Goal: Task Accomplishment & Management: Use online tool/utility

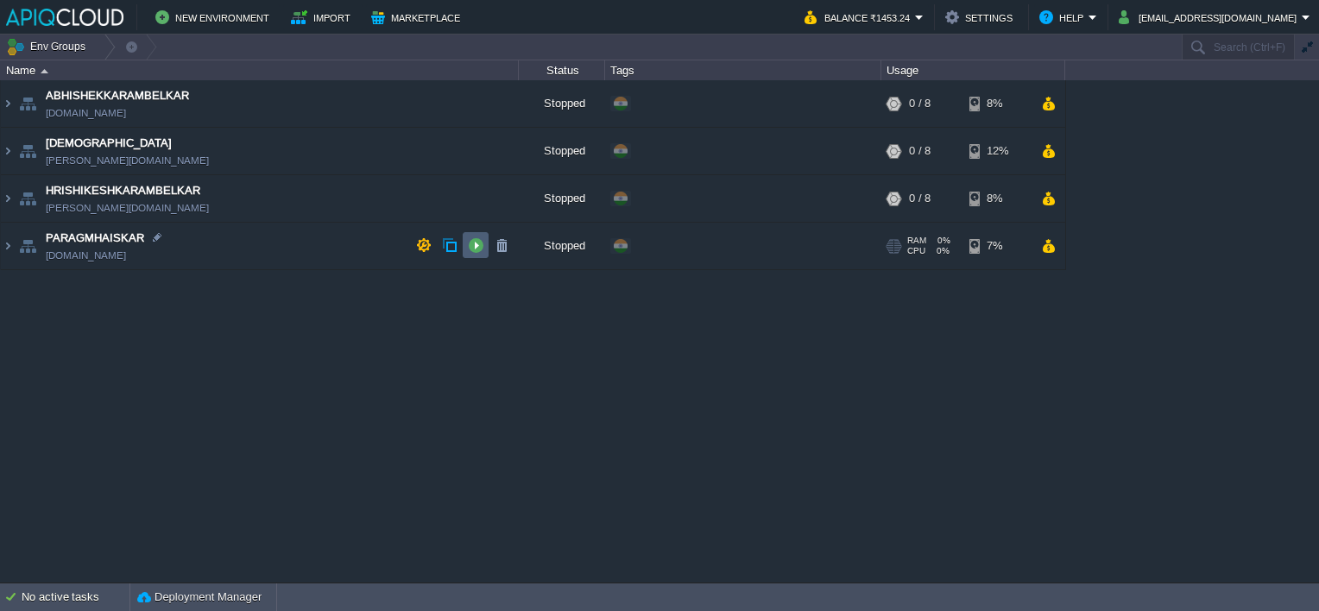
click at [473, 243] on button "button" at bounding box center [476, 245] width 16 height 16
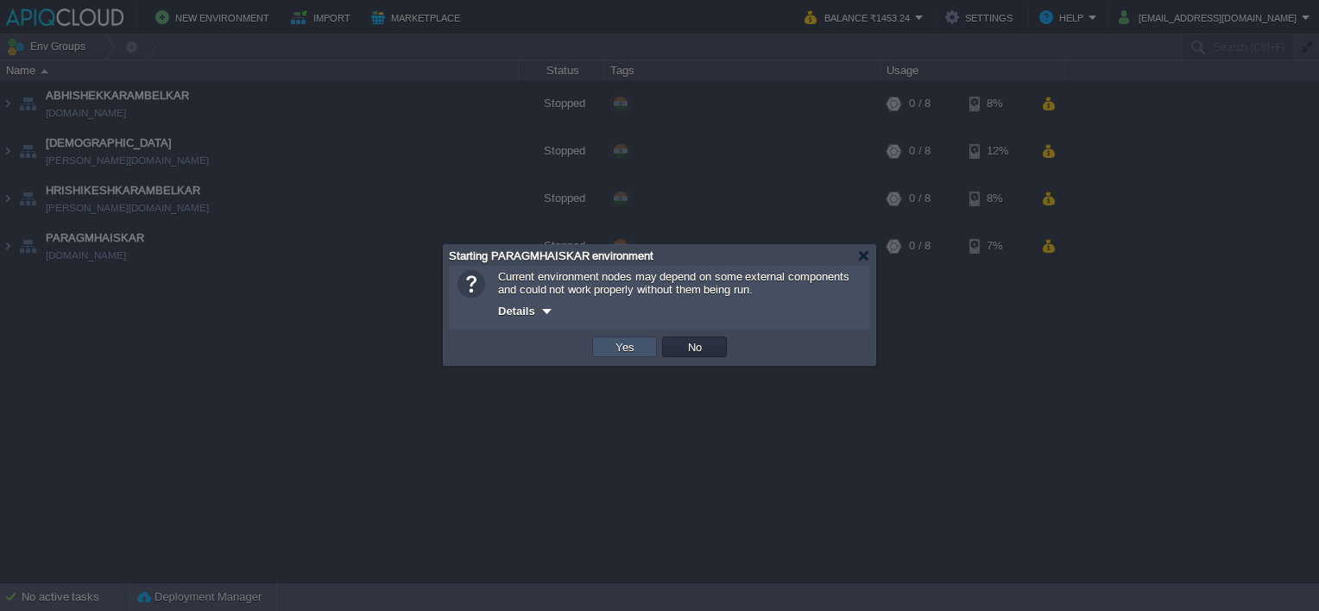
click at [622, 350] on button "Yes" at bounding box center [624, 347] width 29 height 16
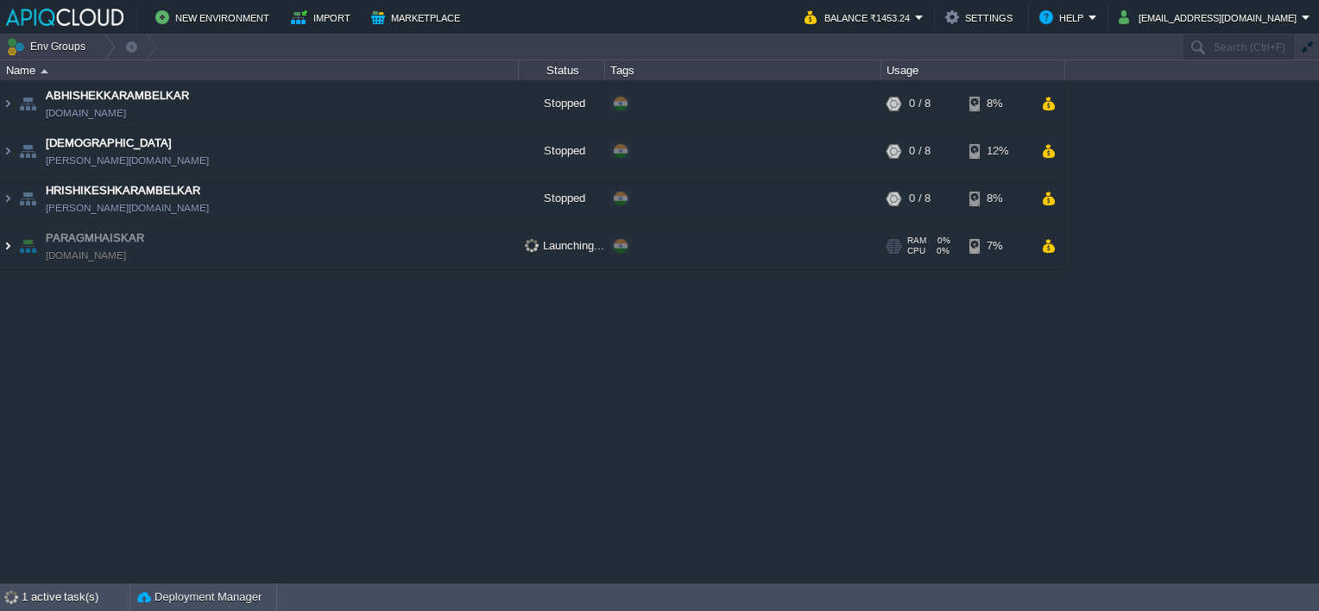
click at [8, 243] on img at bounding box center [8, 246] width 14 height 47
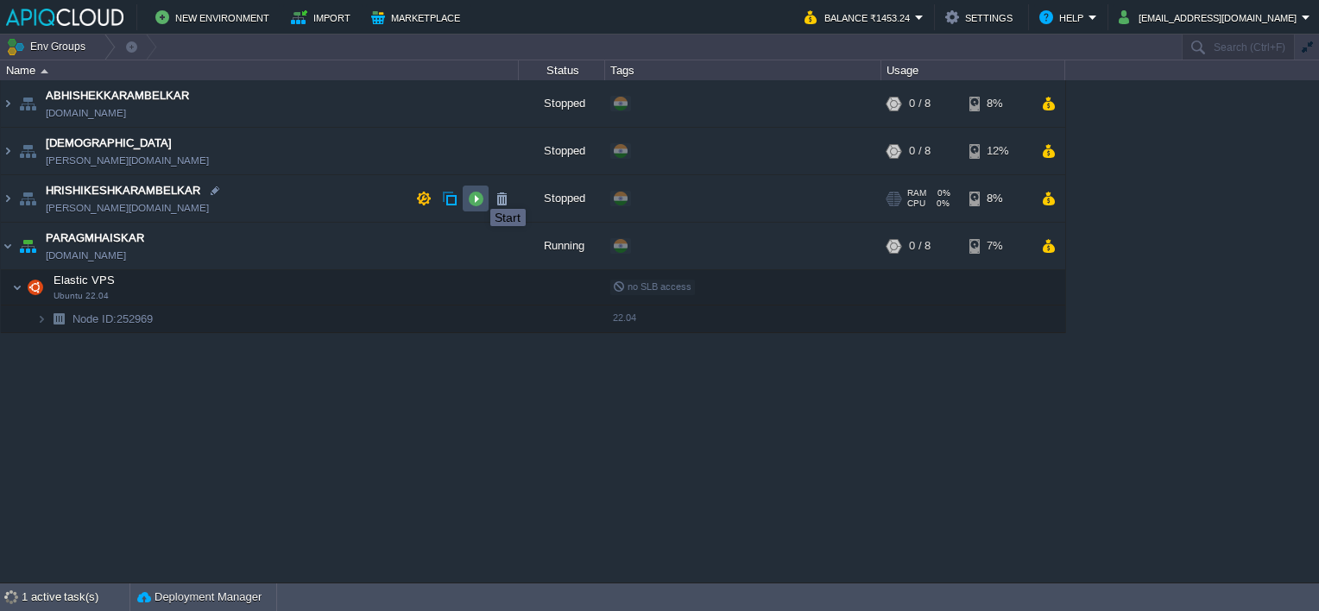
click at [477, 193] on button "button" at bounding box center [476, 199] width 16 height 16
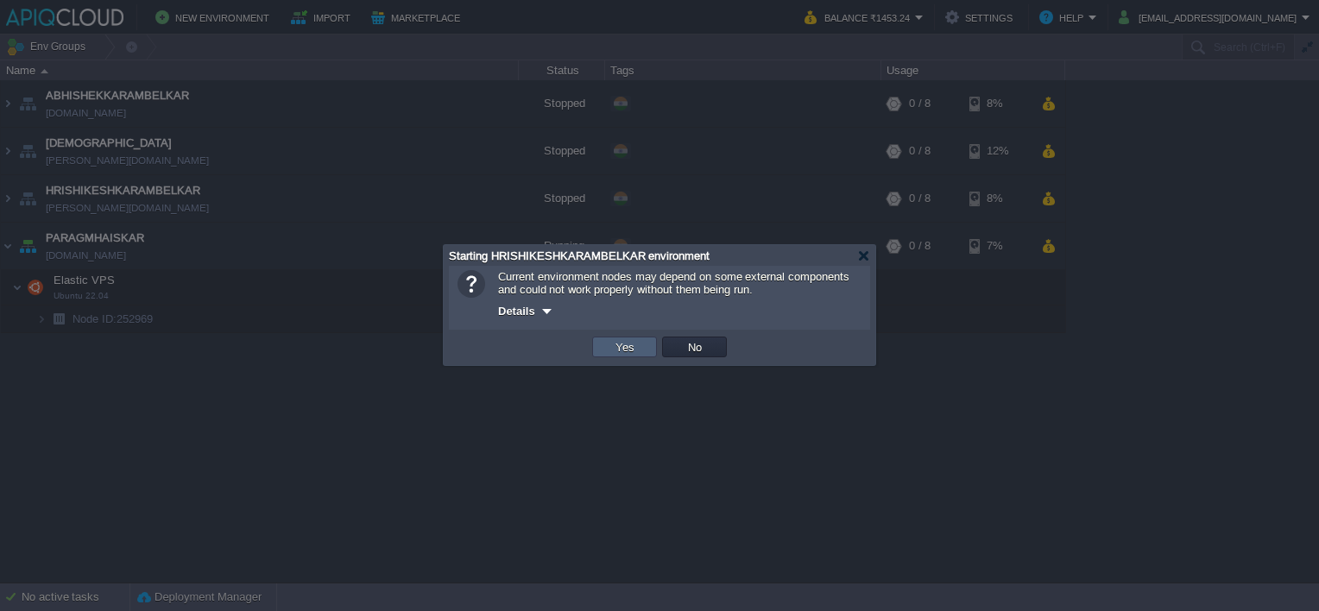
click at [618, 352] on button "Yes" at bounding box center [624, 347] width 29 height 16
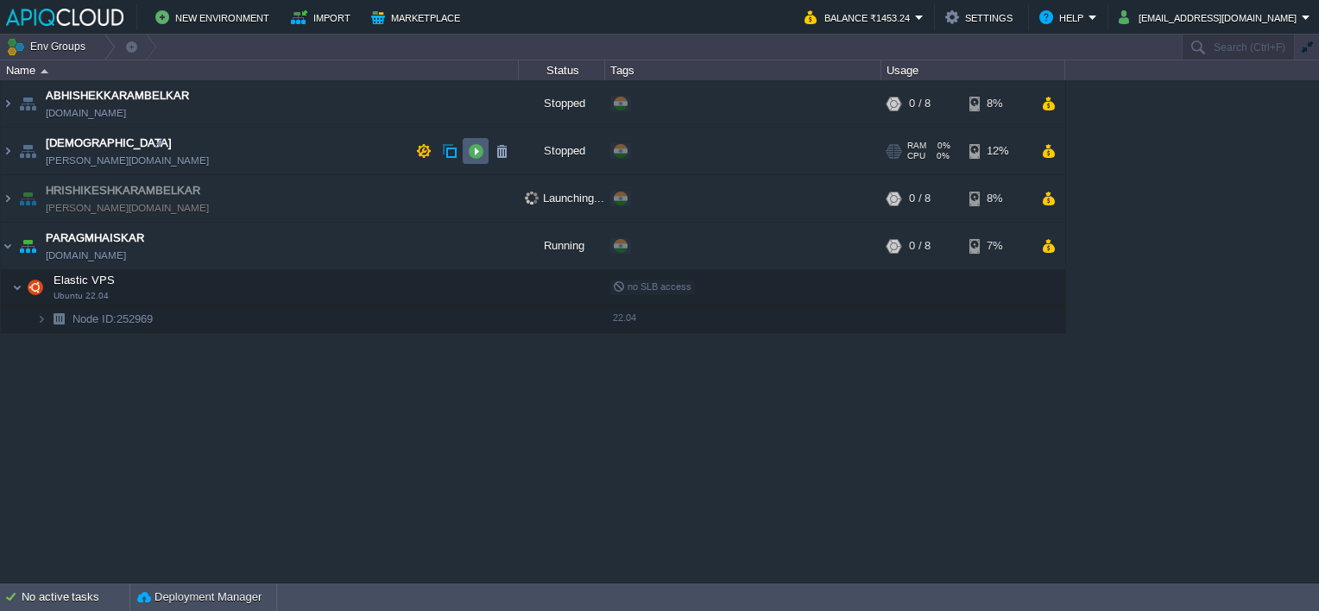
click at [480, 148] on button "button" at bounding box center [476, 151] width 16 height 16
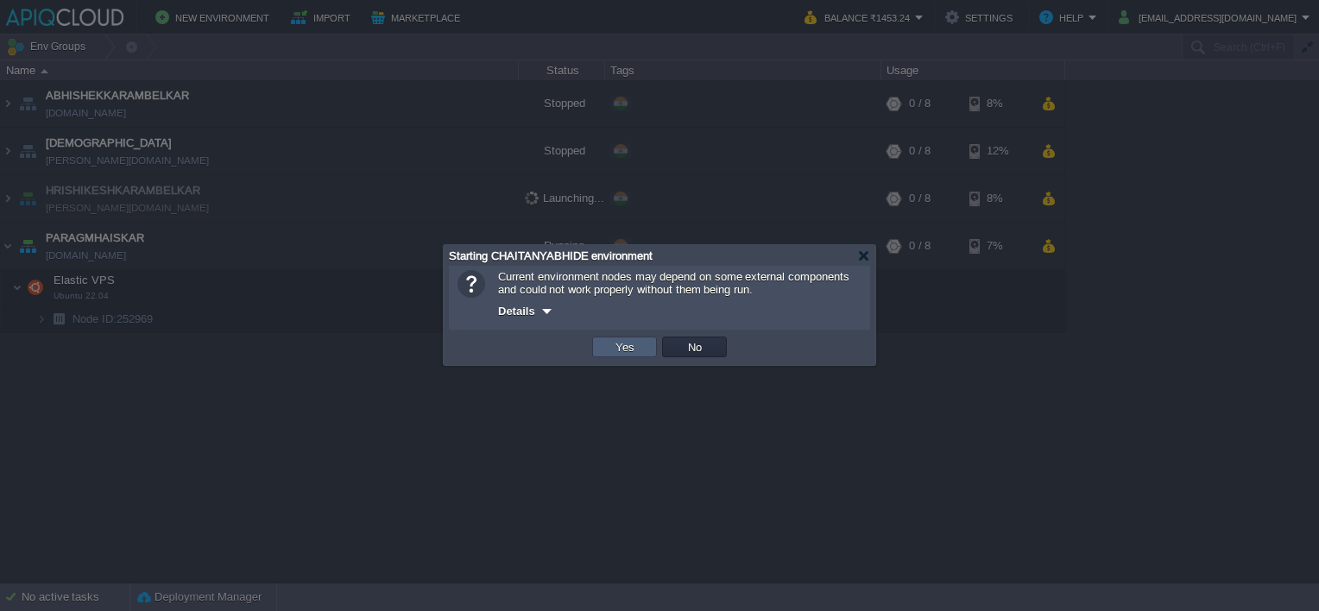
click at [620, 338] on td "Yes" at bounding box center [624, 347] width 65 height 21
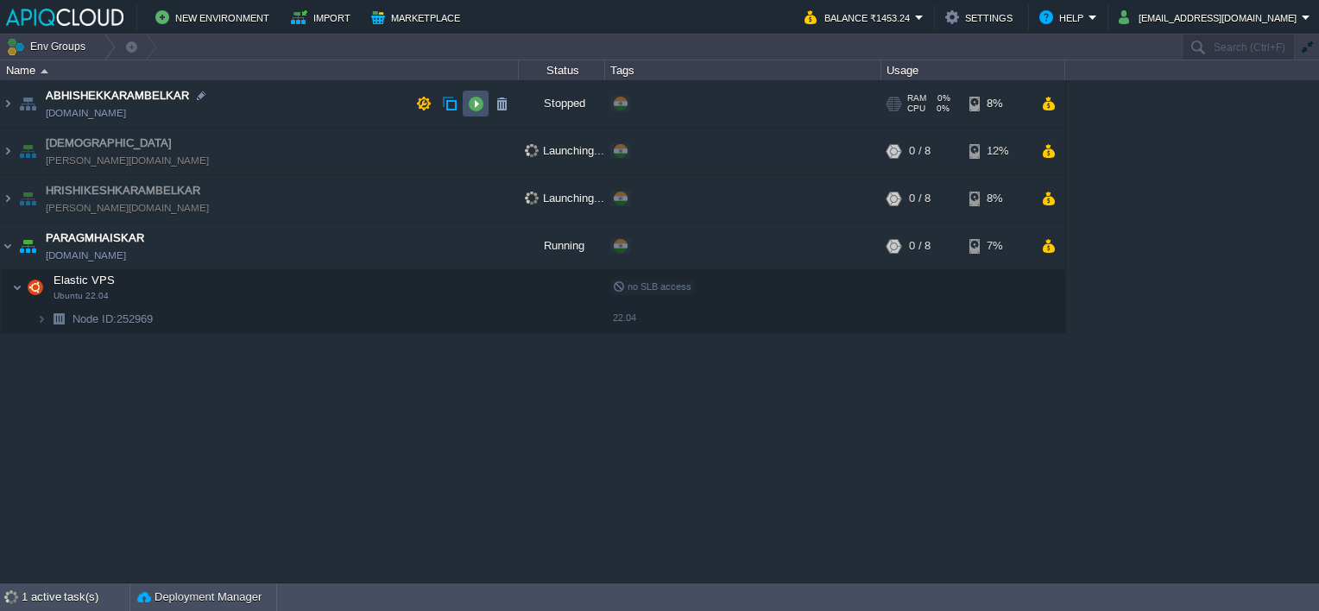
click at [475, 105] on button "button" at bounding box center [476, 104] width 16 height 16
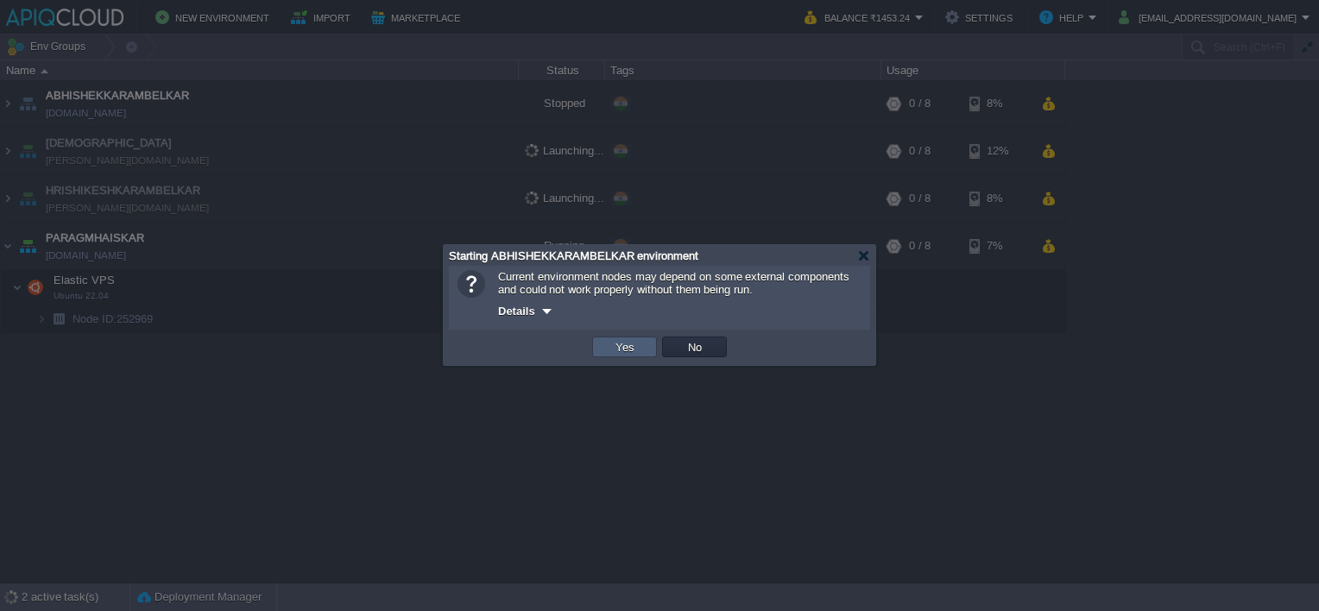
click at [611, 338] on td "Yes" at bounding box center [624, 347] width 65 height 21
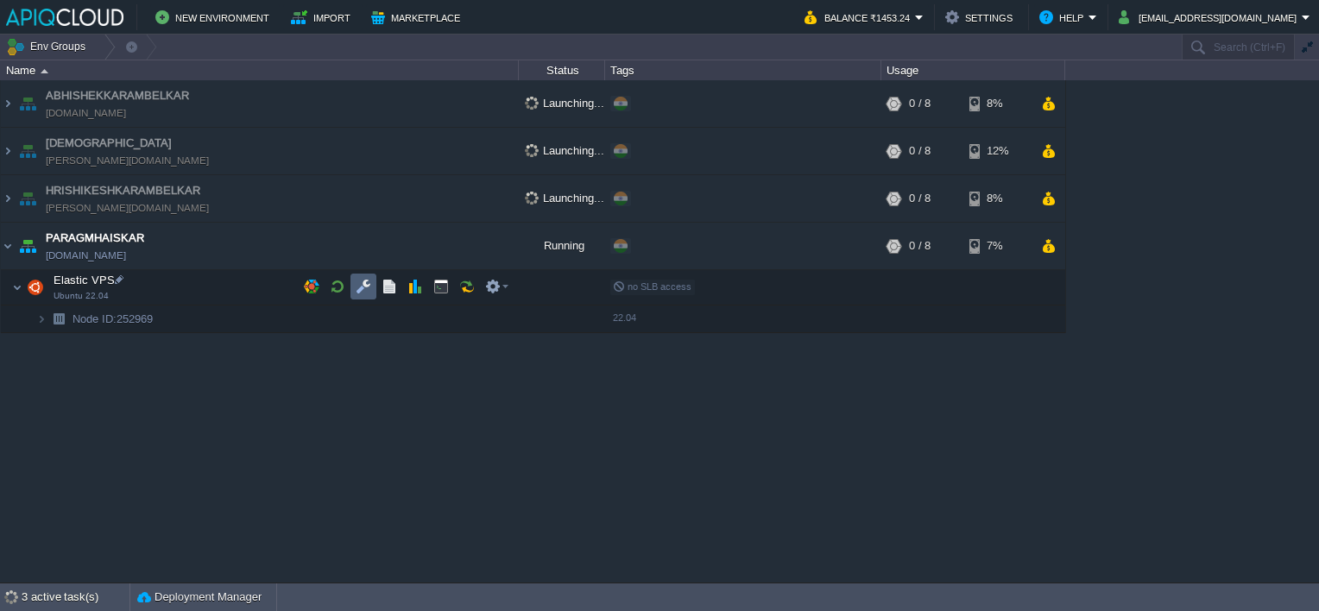
click at [368, 287] on button "button" at bounding box center [364, 287] width 16 height 16
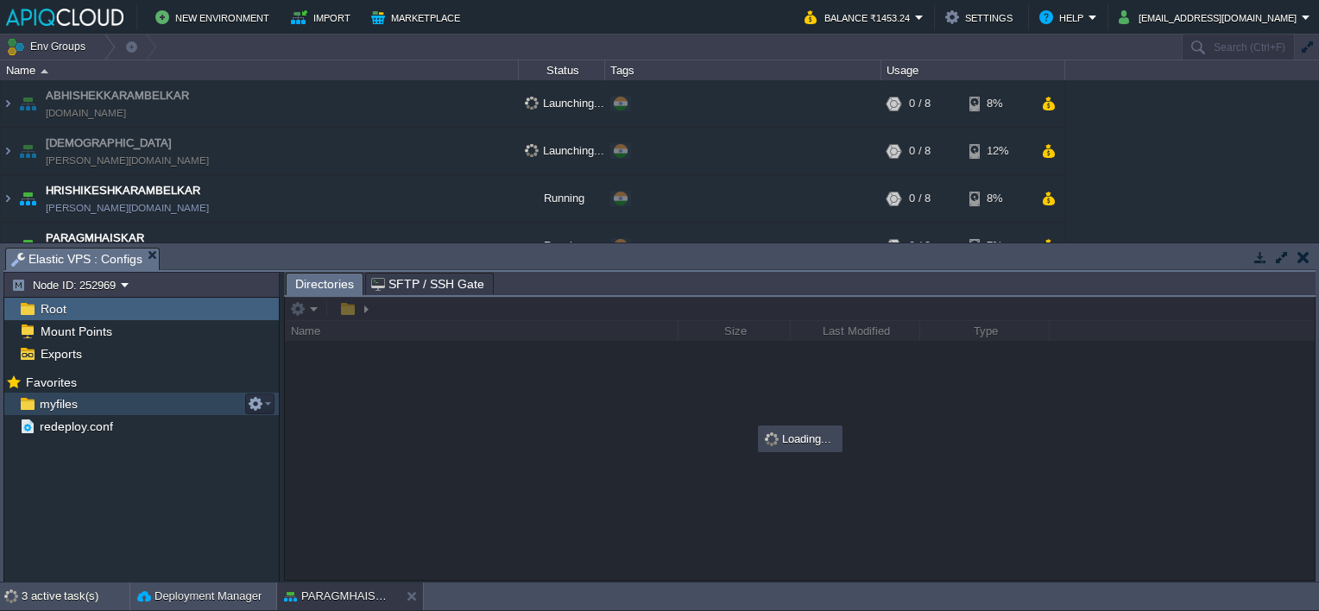
click at [52, 402] on span "myfiles" at bounding box center [58, 404] width 44 height 16
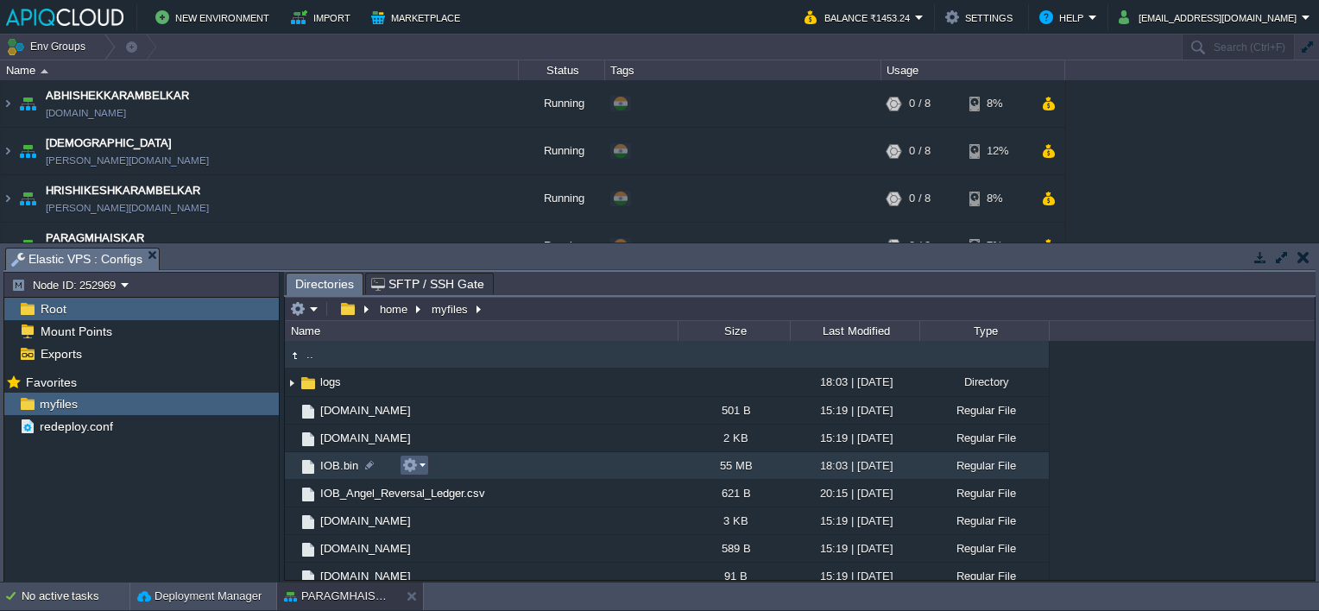
click at [424, 467] on em at bounding box center [413, 466] width 23 height 16
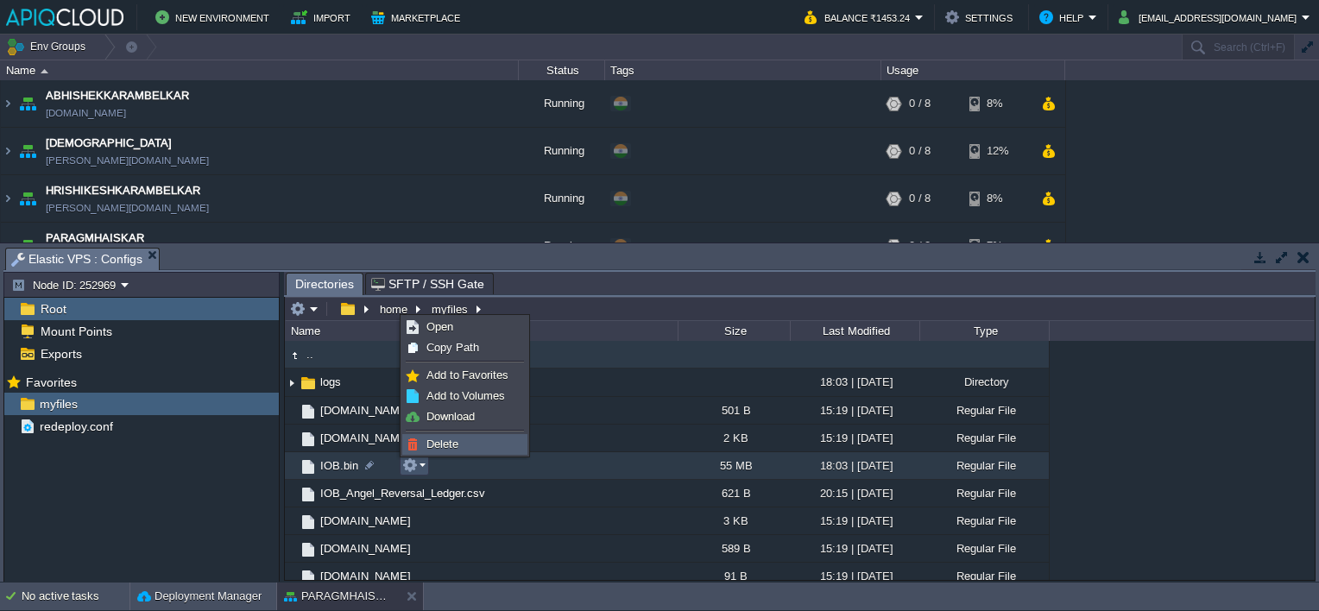
click at [444, 445] on span "Delete" at bounding box center [442, 444] width 32 height 13
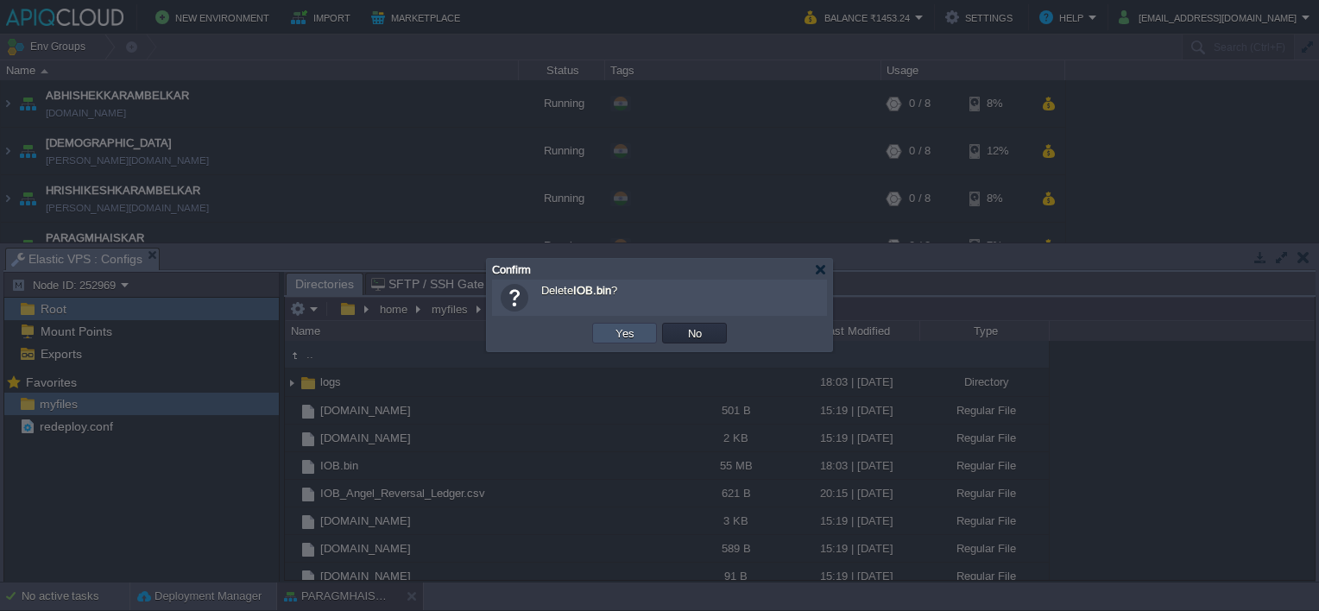
click at [622, 332] on button "Yes" at bounding box center [624, 333] width 29 height 16
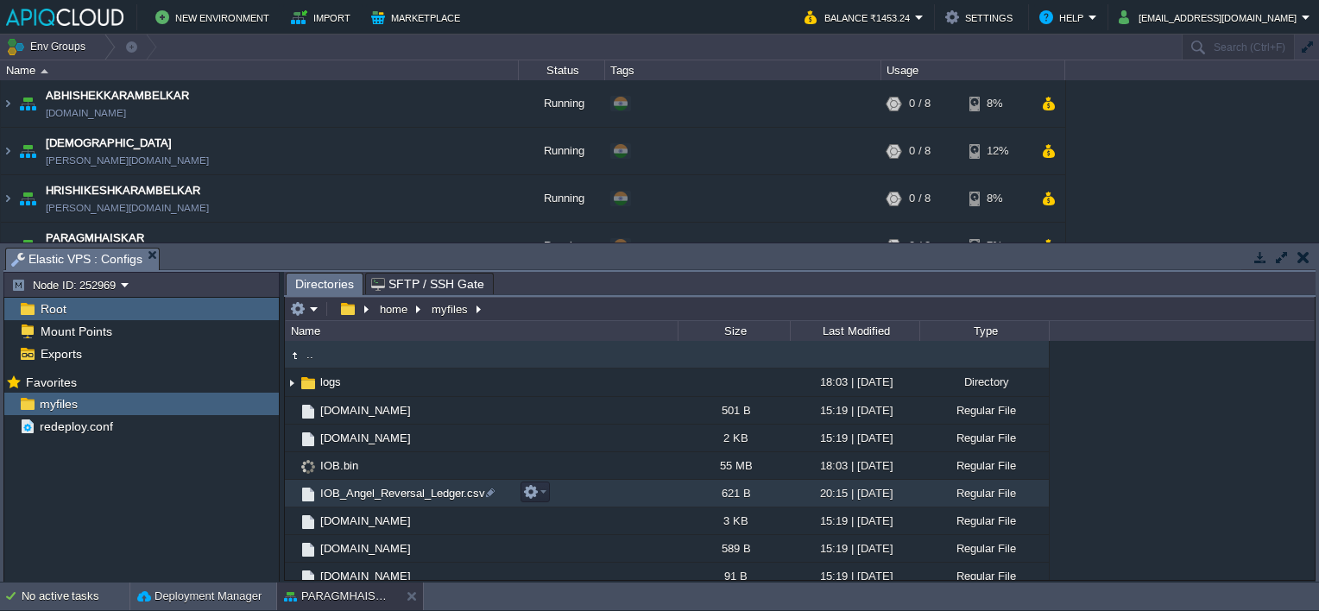
click at [414, 490] on span "IOB_Angel_Reversal_Ledger.csv" at bounding box center [403, 493] width 170 height 15
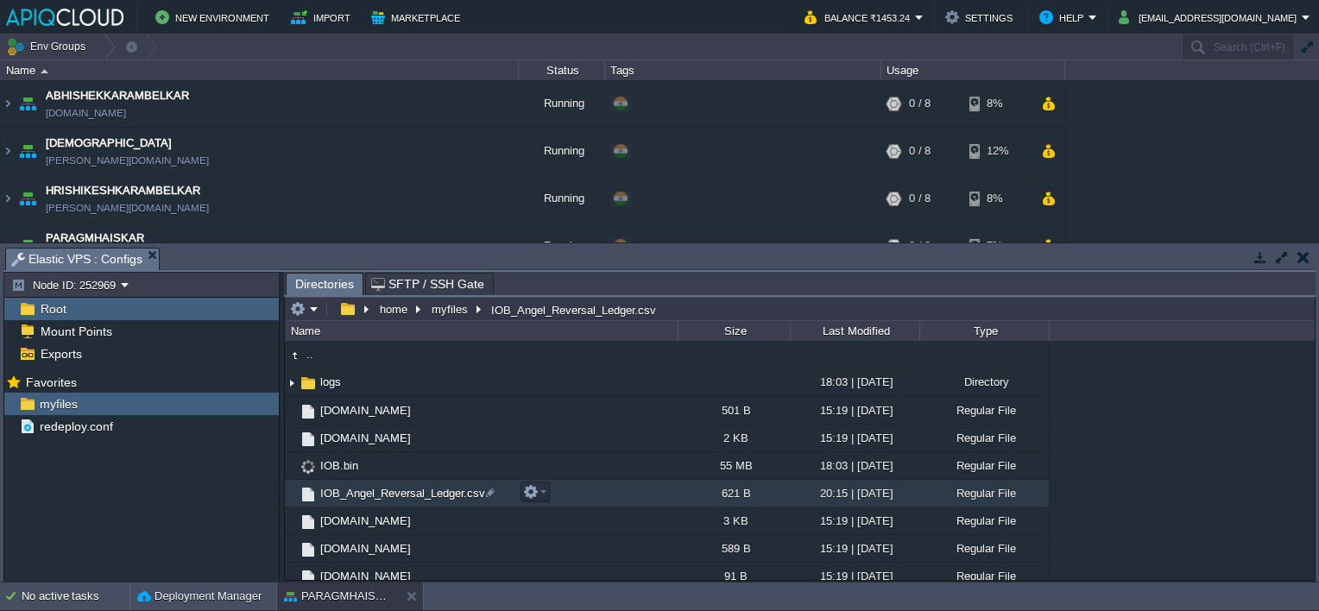
click at [414, 490] on span "IOB_Angel_Reversal_Ledger.csv" at bounding box center [403, 493] width 170 height 15
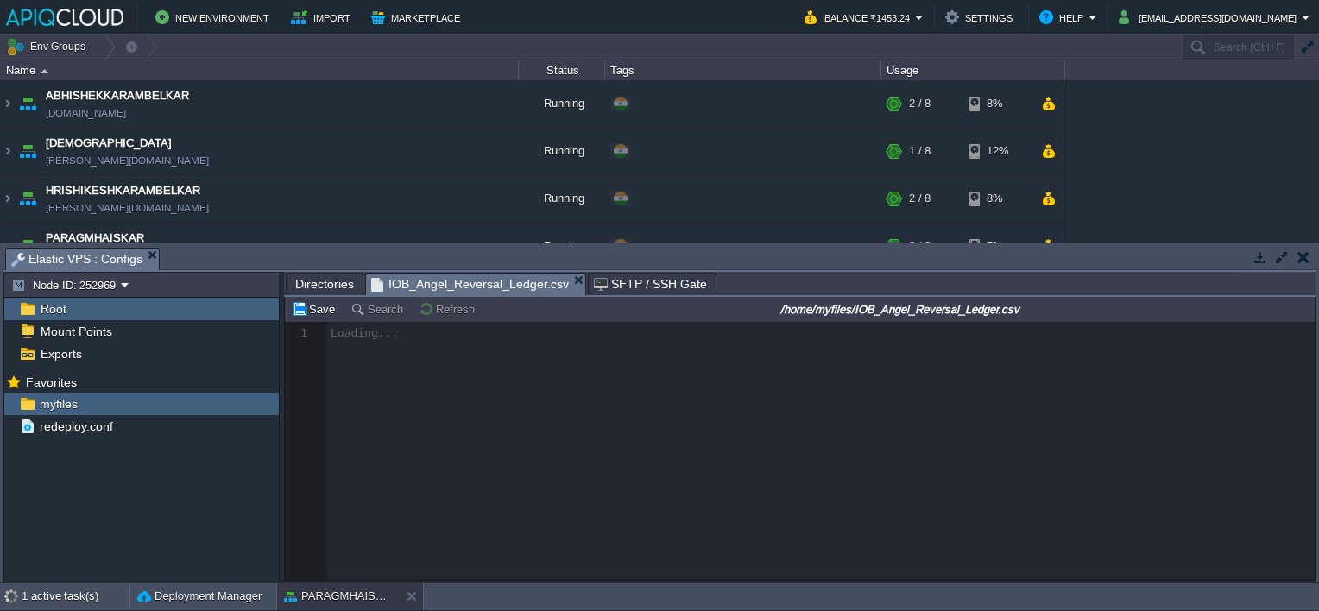
scroll to position [5, 0]
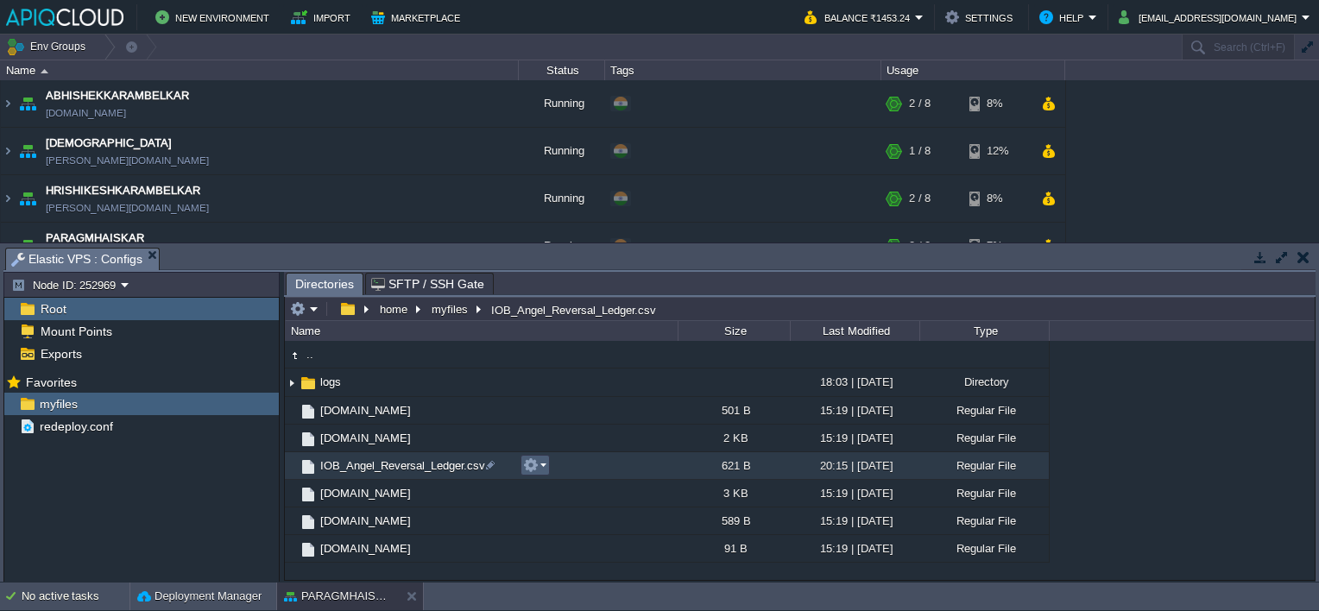
click at [546, 466] on td at bounding box center [535, 465] width 29 height 21
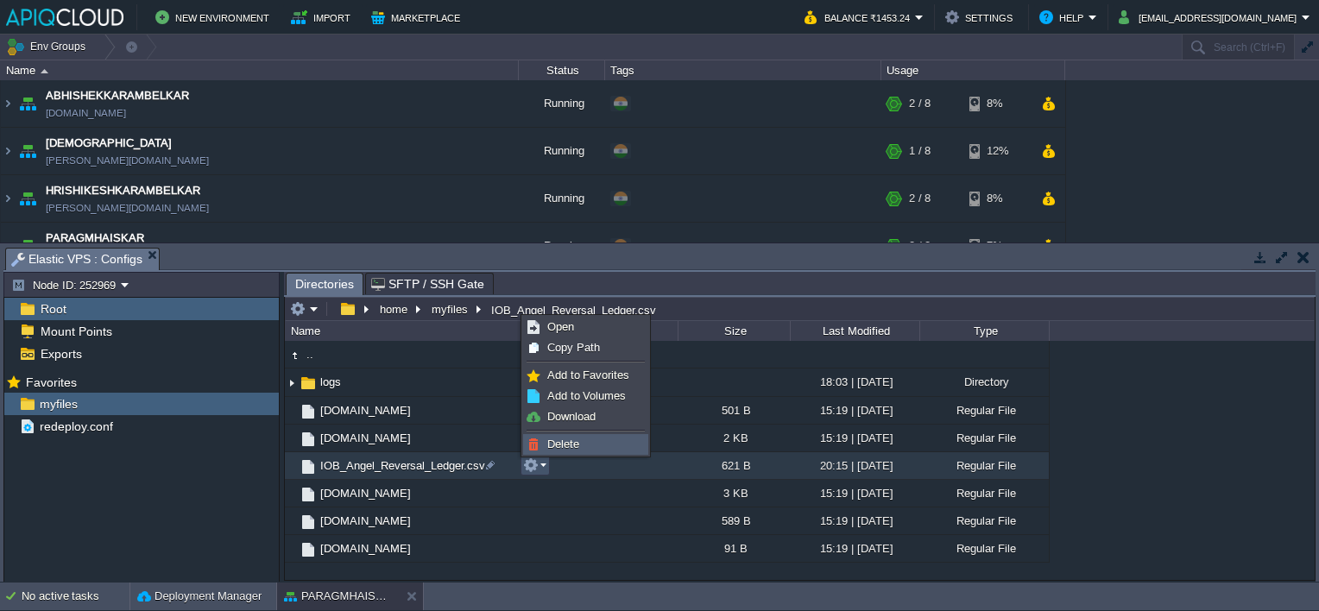
click at [573, 440] on span "Delete" at bounding box center [563, 444] width 32 height 13
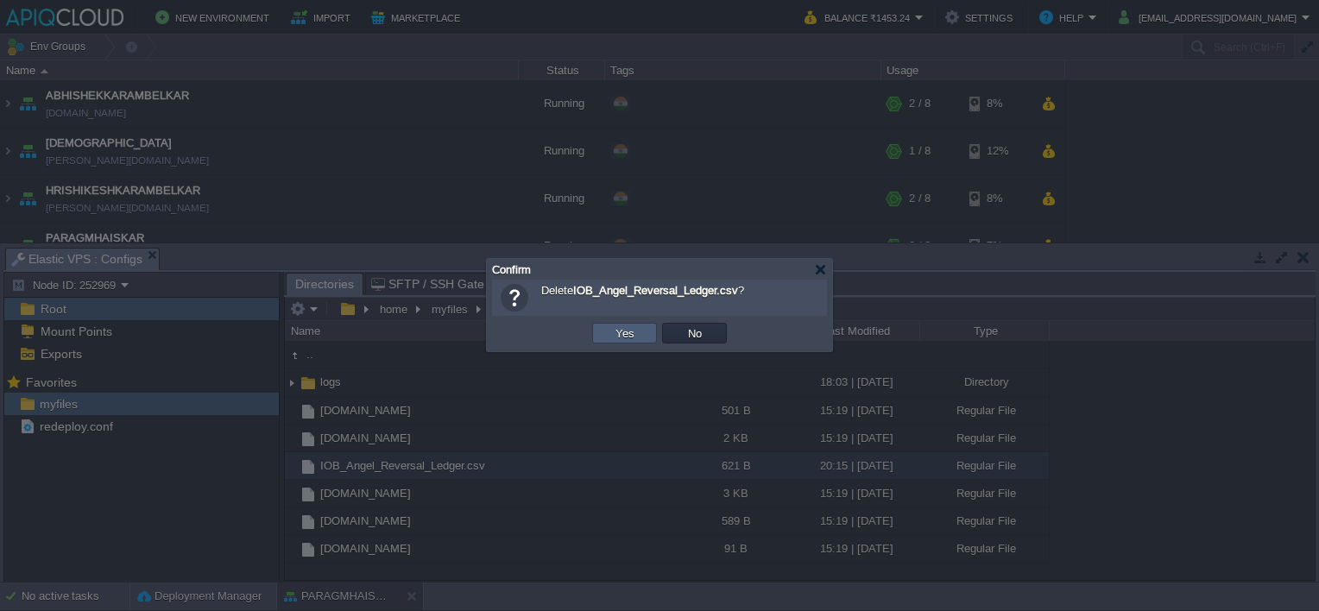
click at [641, 335] on td "Yes" at bounding box center [624, 333] width 65 height 21
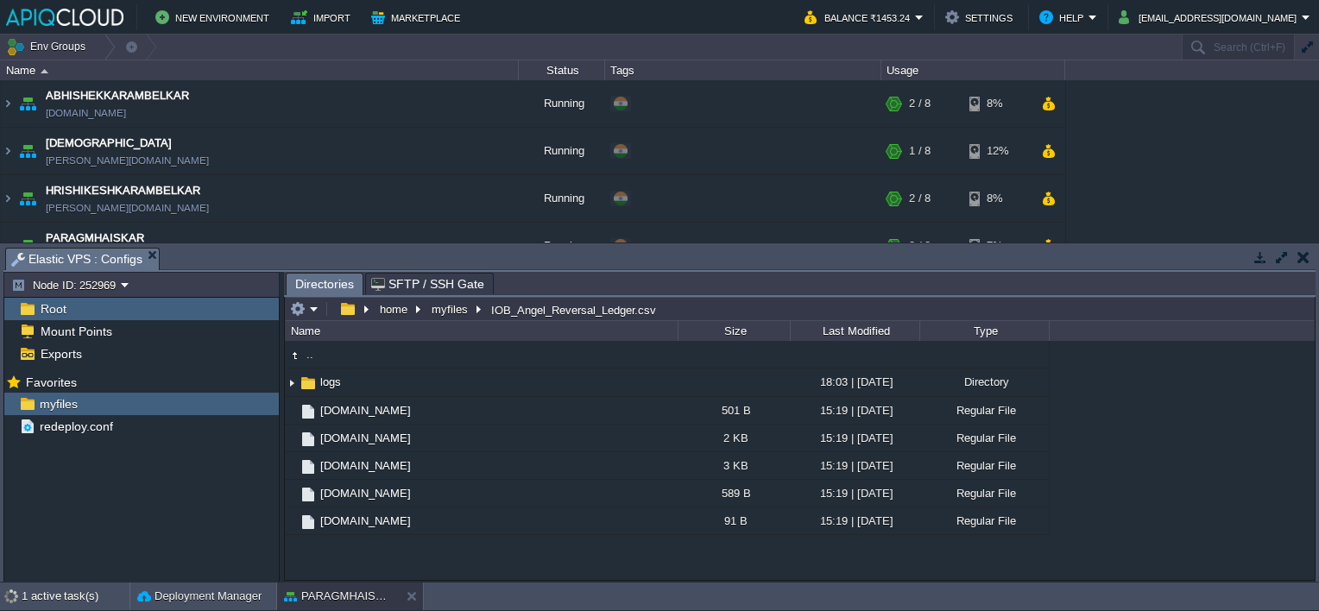
click at [1303, 256] on button "button" at bounding box center [1304, 257] width 12 height 16
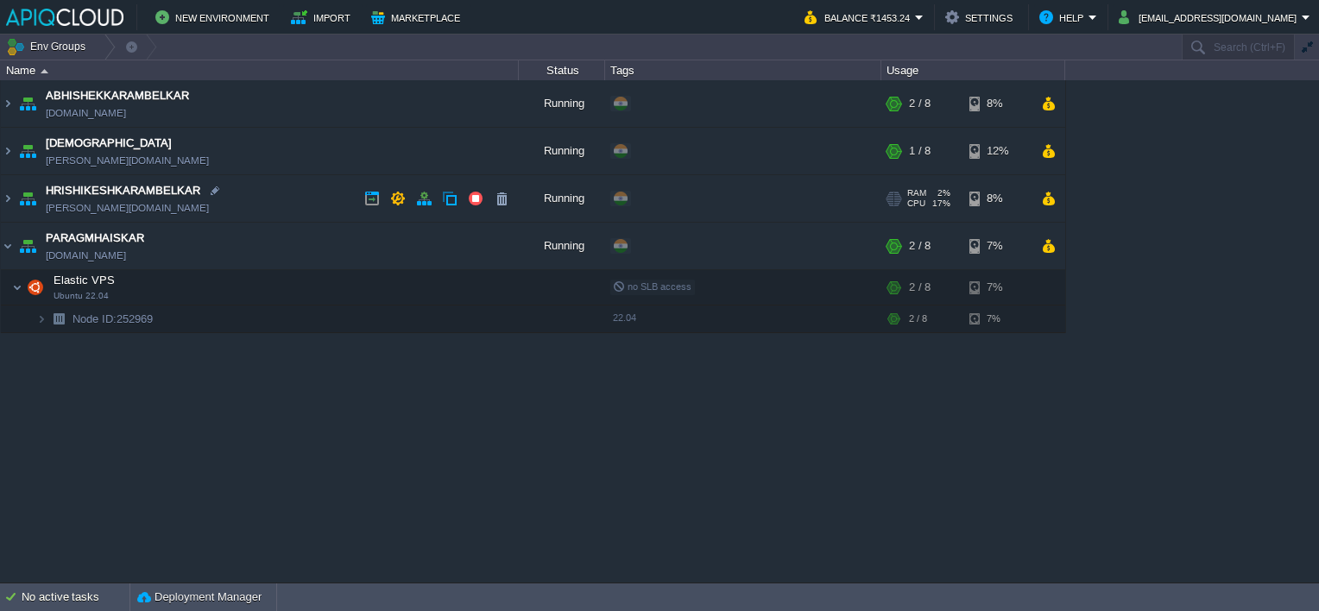
click at [273, 199] on td "HRISHIKESHKARAMBELKAR [PERSON_NAME][DOMAIN_NAME]" at bounding box center [260, 198] width 518 height 47
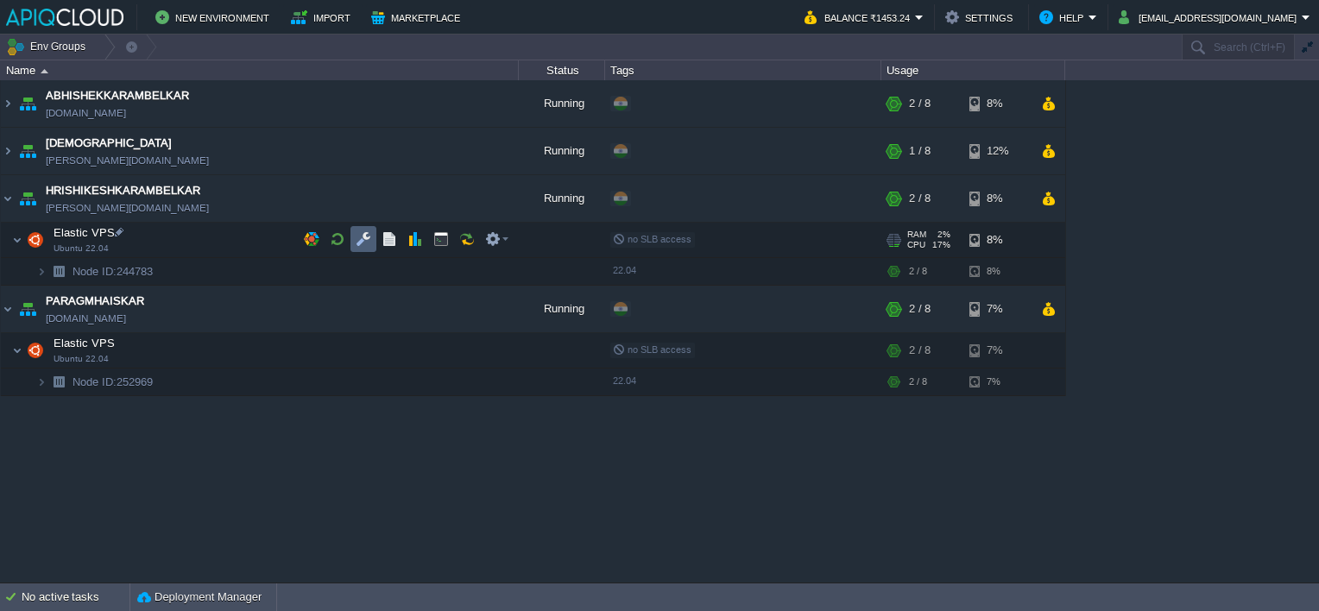
click at [368, 238] on button "button" at bounding box center [364, 239] width 16 height 16
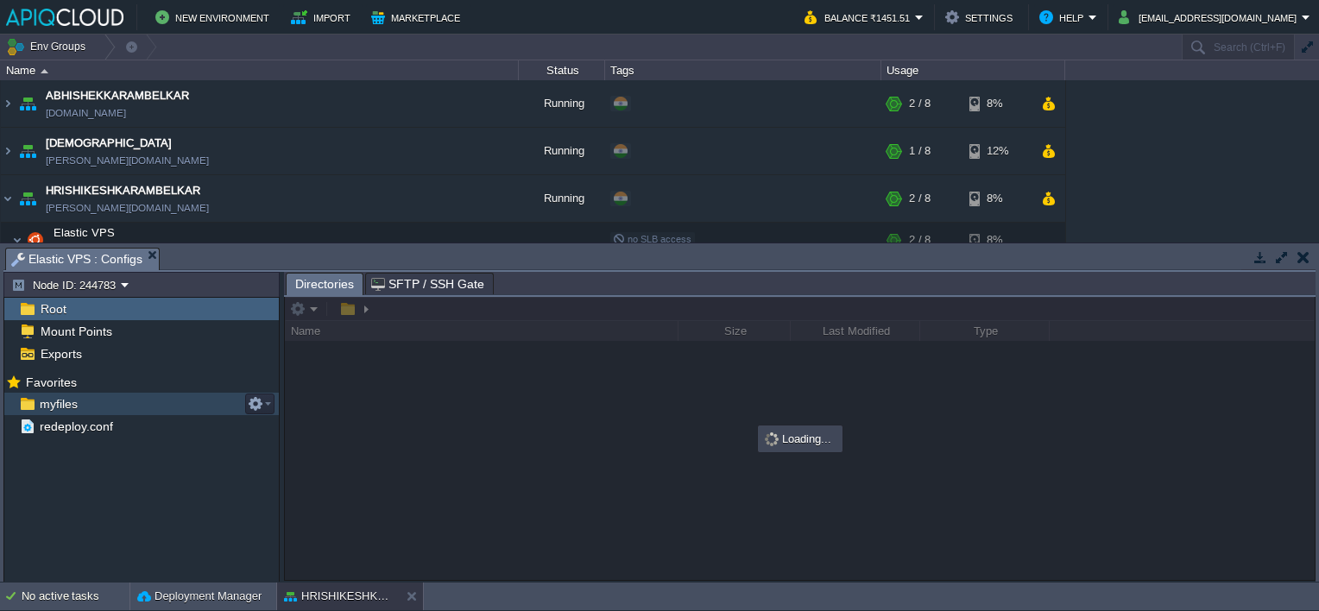
click at [55, 396] on span "myfiles" at bounding box center [58, 404] width 44 height 16
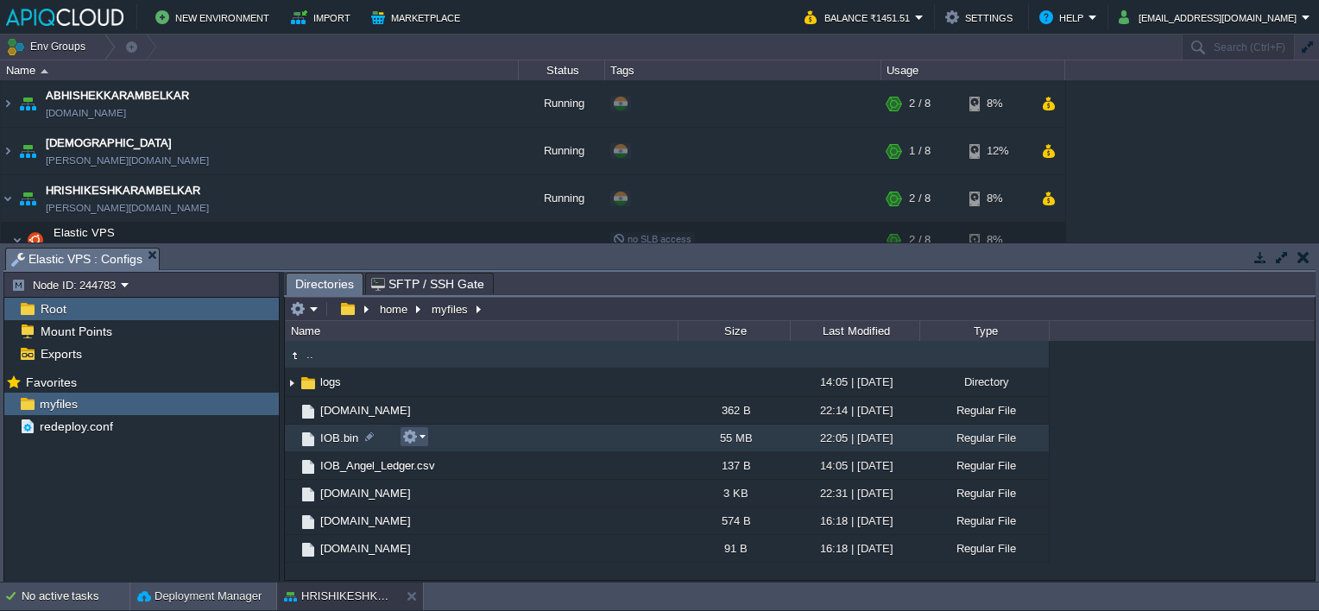
click at [414, 439] on button "button" at bounding box center [410, 437] width 16 height 16
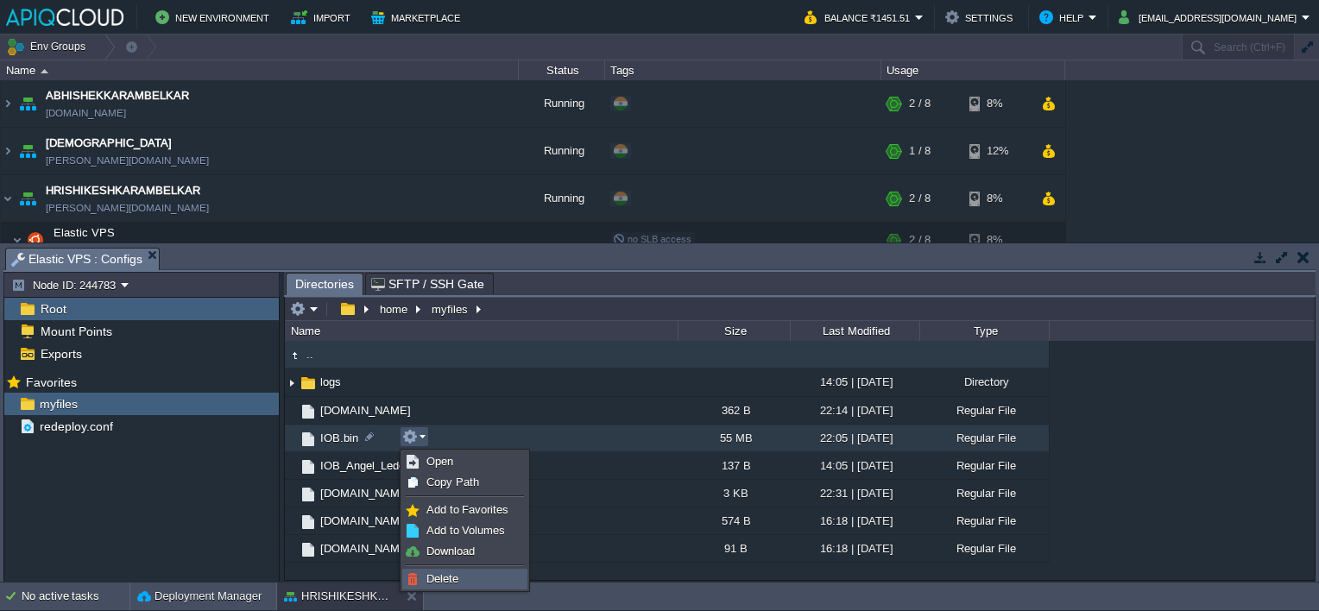
click at [446, 570] on link "Delete" at bounding box center [464, 579] width 123 height 19
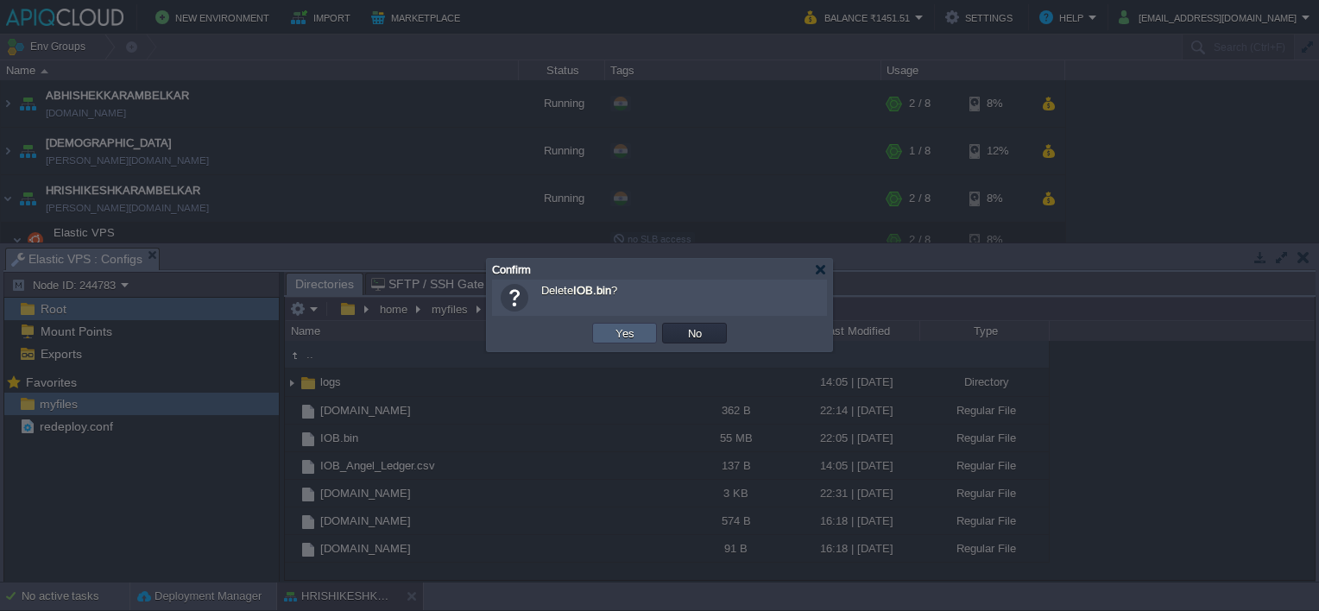
click at [611, 338] on button "Yes" at bounding box center [624, 333] width 29 height 16
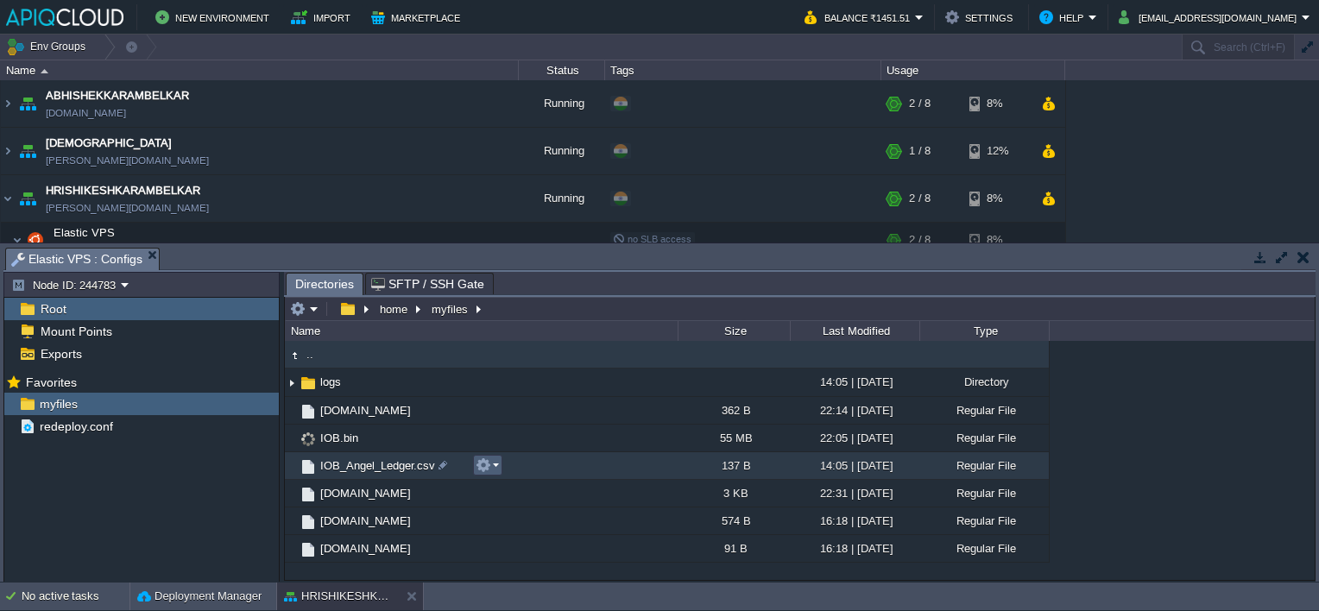
click at [483, 467] on button "button" at bounding box center [484, 466] width 16 height 16
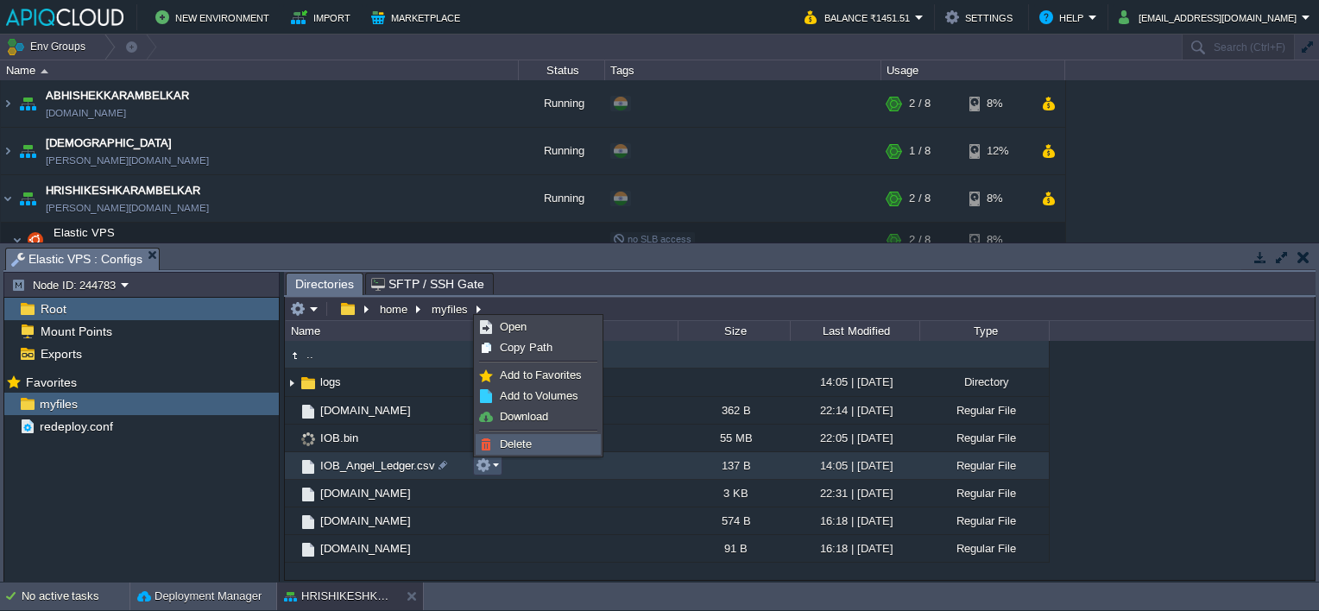
click at [512, 445] on span "Delete" at bounding box center [516, 444] width 32 height 13
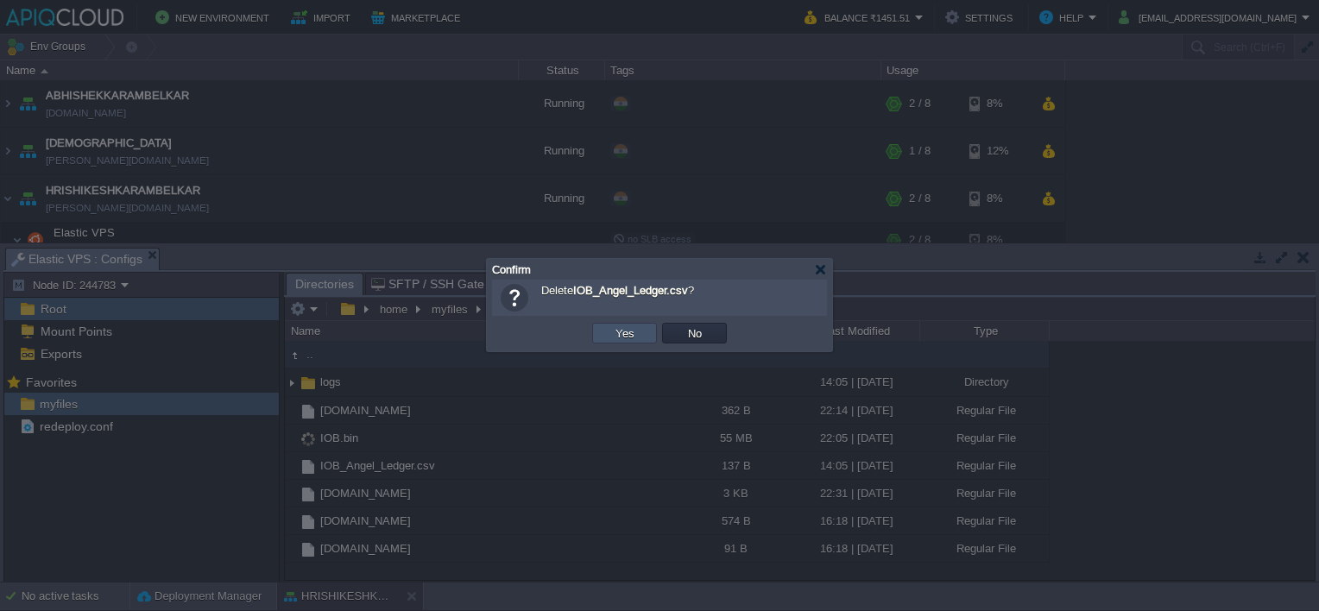
click at [627, 330] on button "Yes" at bounding box center [624, 333] width 29 height 16
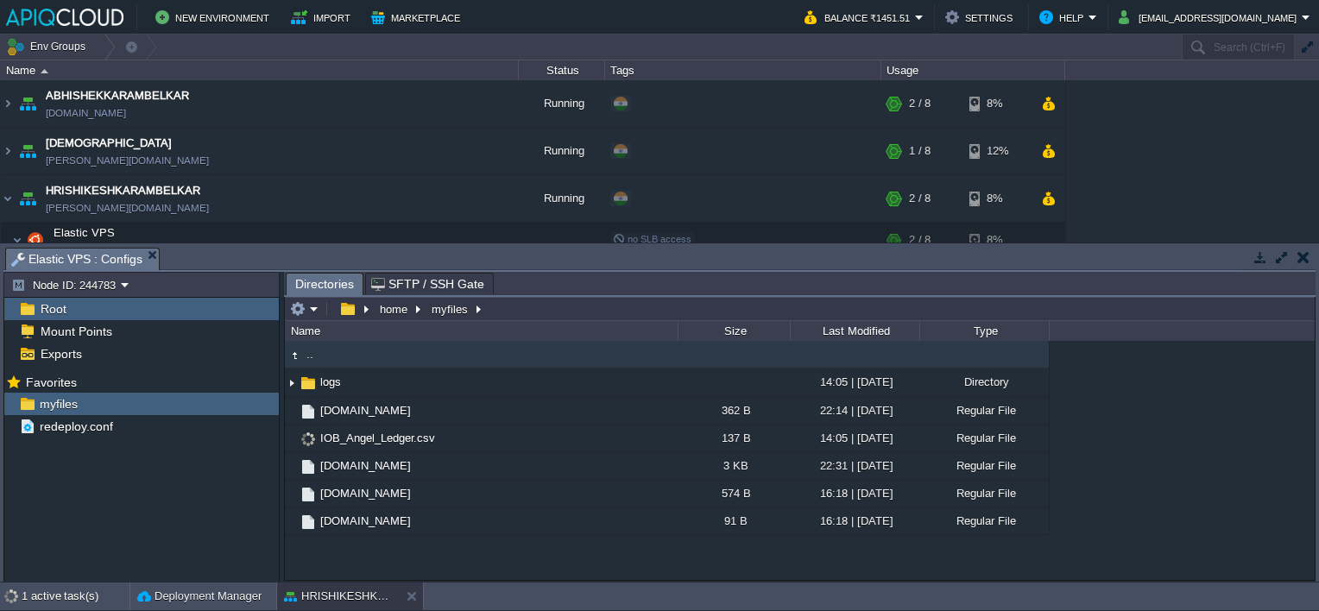
click at [1304, 256] on button "button" at bounding box center [1304, 257] width 12 height 16
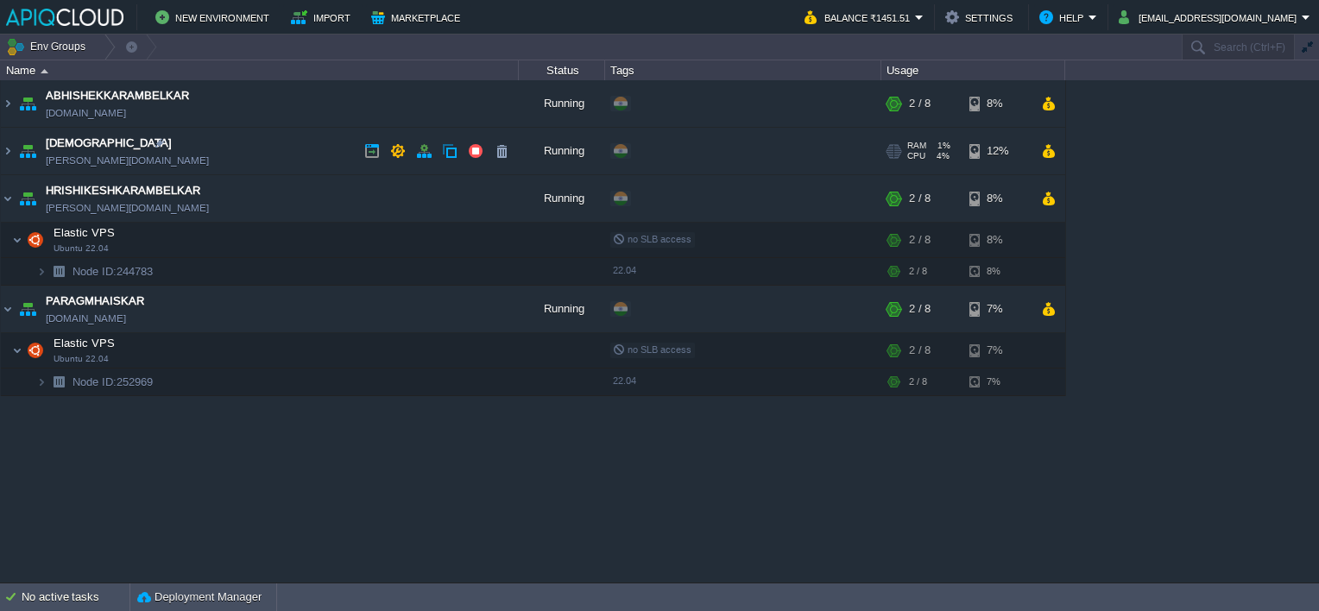
drag, startPoint x: 244, startPoint y: 155, endPoint x: 297, endPoint y: 167, distance: 53.8
click at [245, 155] on td "[DEMOGRAPHIC_DATA] [PERSON_NAME][DOMAIN_NAME]" at bounding box center [260, 151] width 518 height 47
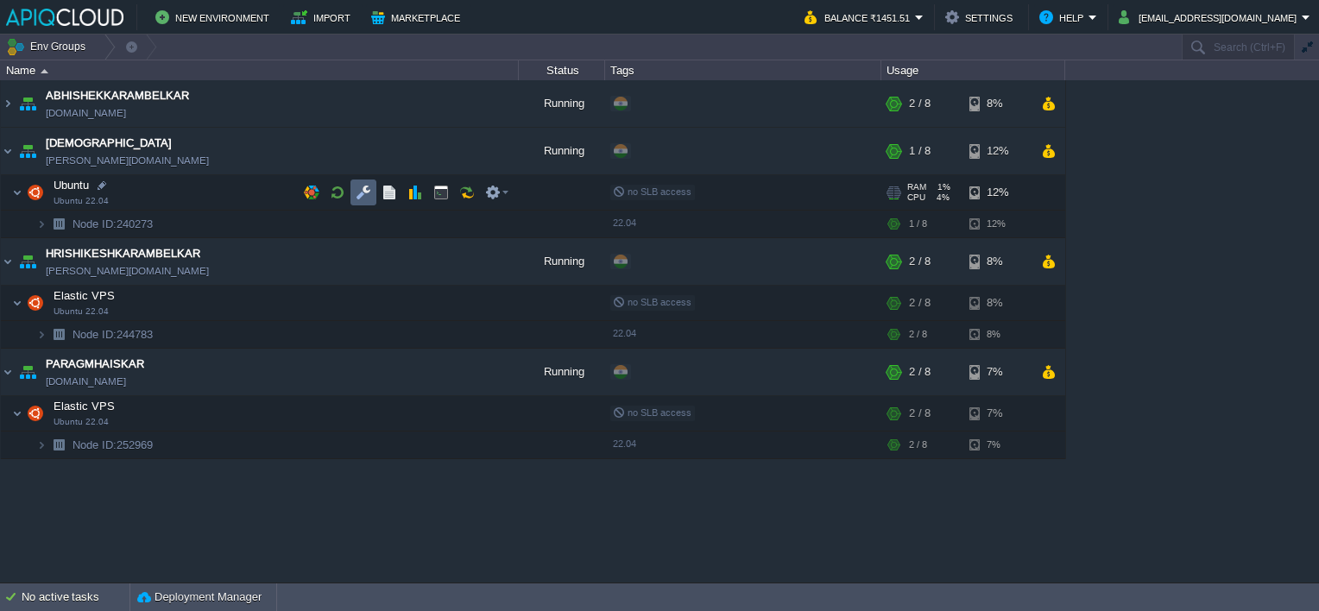
click at [366, 186] on button "button" at bounding box center [364, 193] width 16 height 16
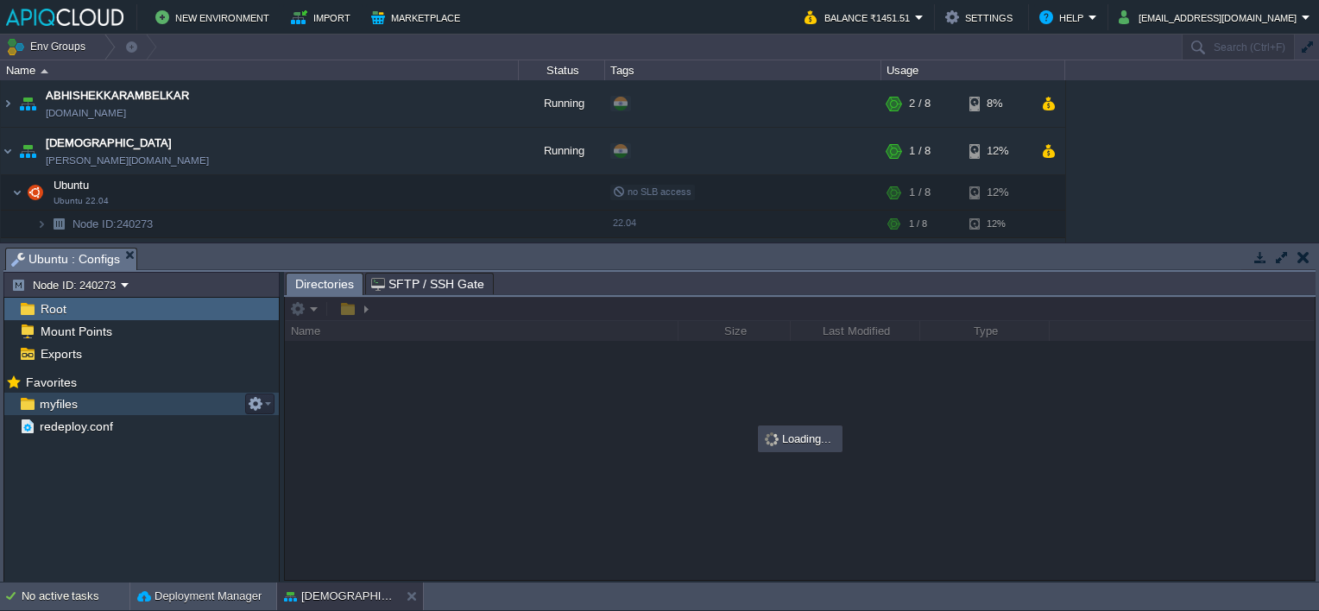
click at [70, 396] on span "myfiles" at bounding box center [58, 404] width 44 height 16
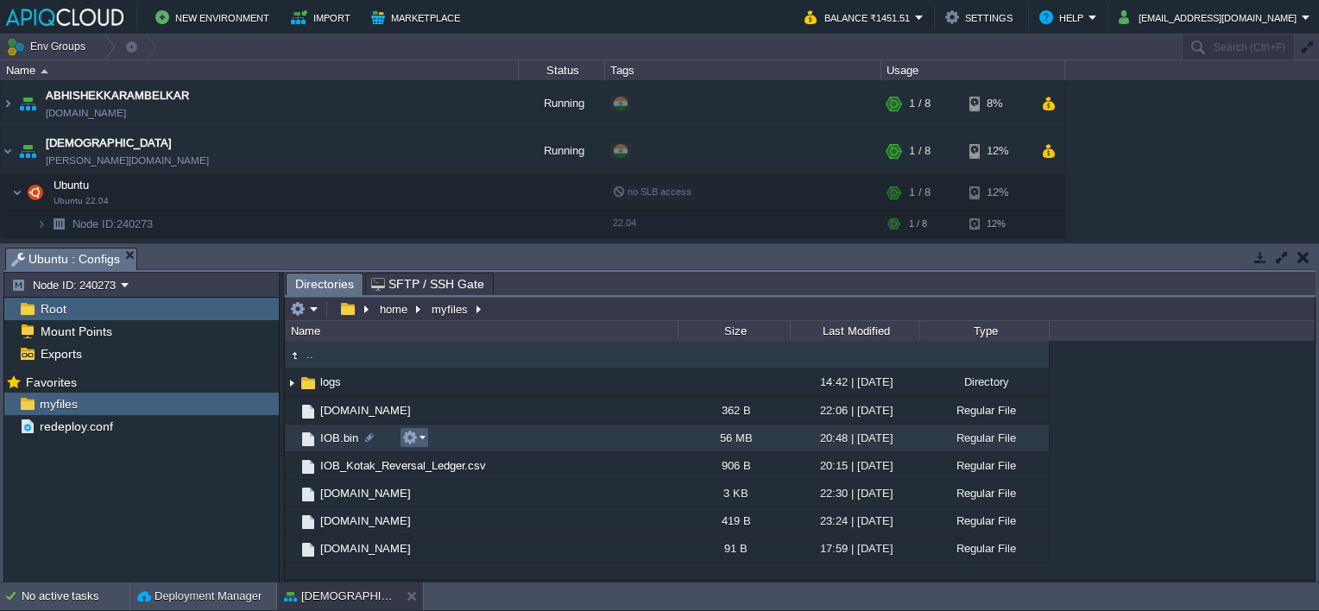
click at [425, 438] on td at bounding box center [414, 437] width 29 height 21
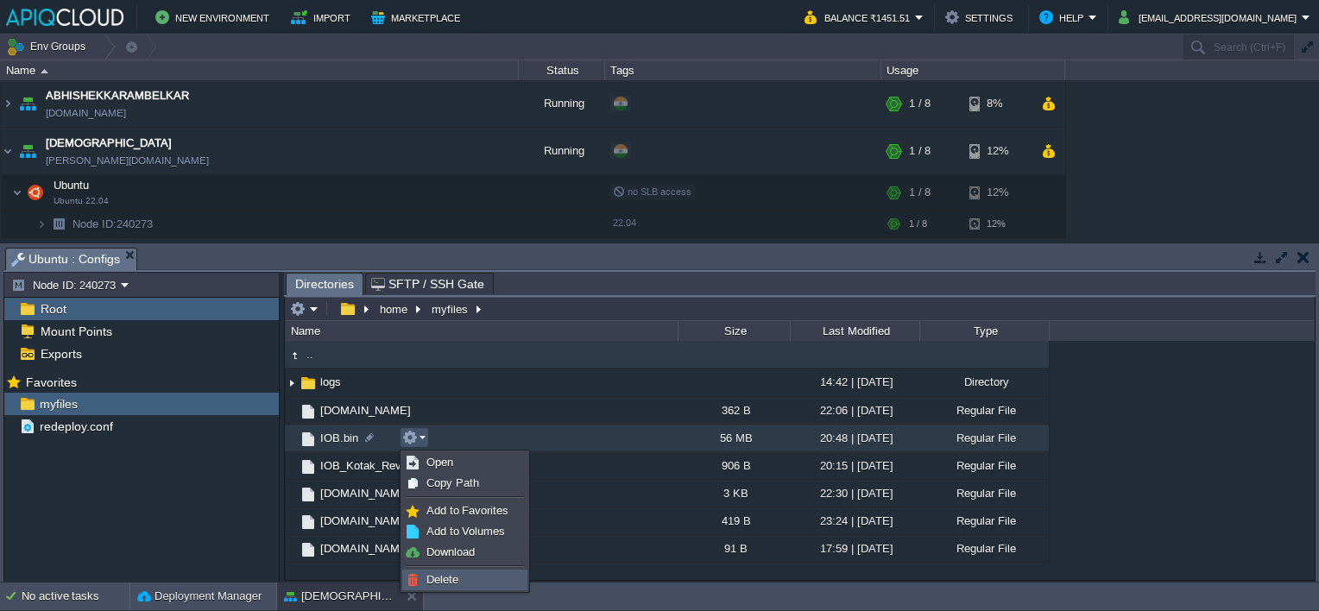
click at [449, 575] on span "Delete" at bounding box center [442, 579] width 32 height 13
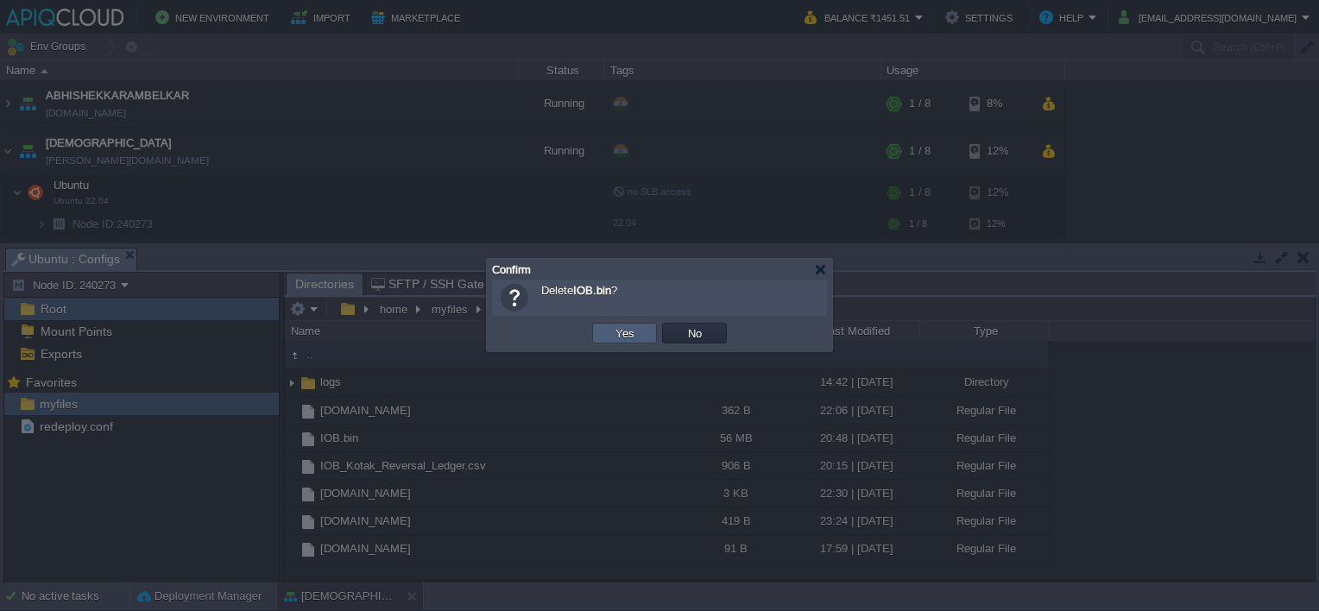
click at [622, 327] on button "Yes" at bounding box center [624, 333] width 29 height 16
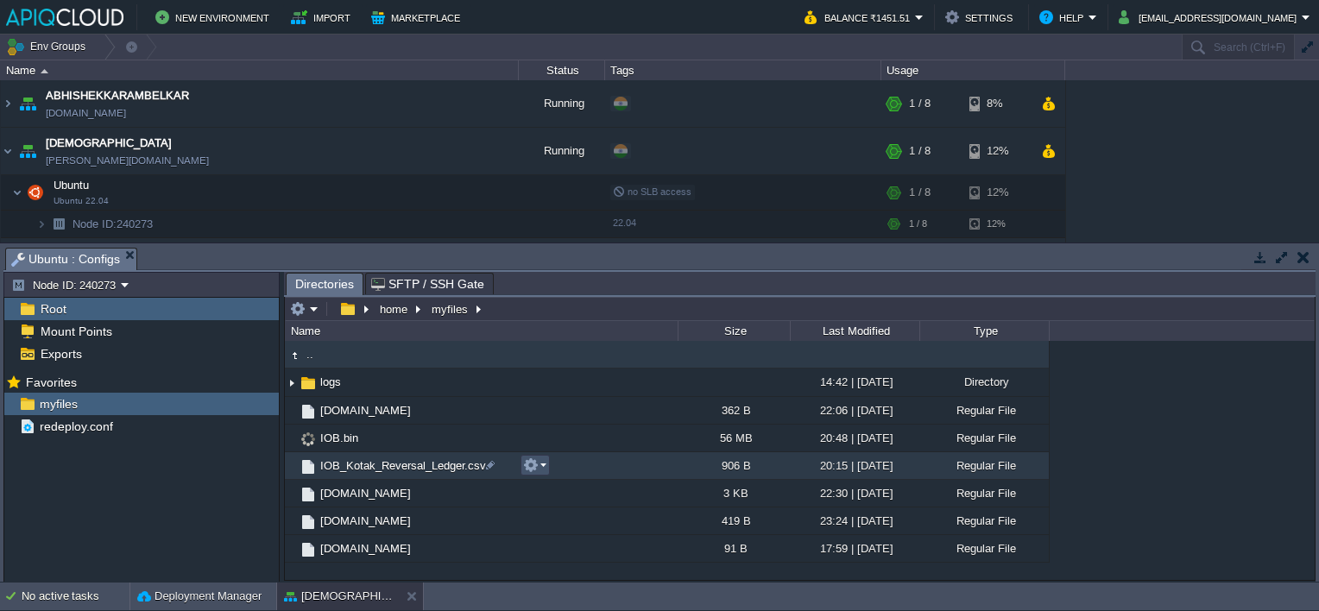
click at [535, 464] on button "button" at bounding box center [531, 466] width 16 height 16
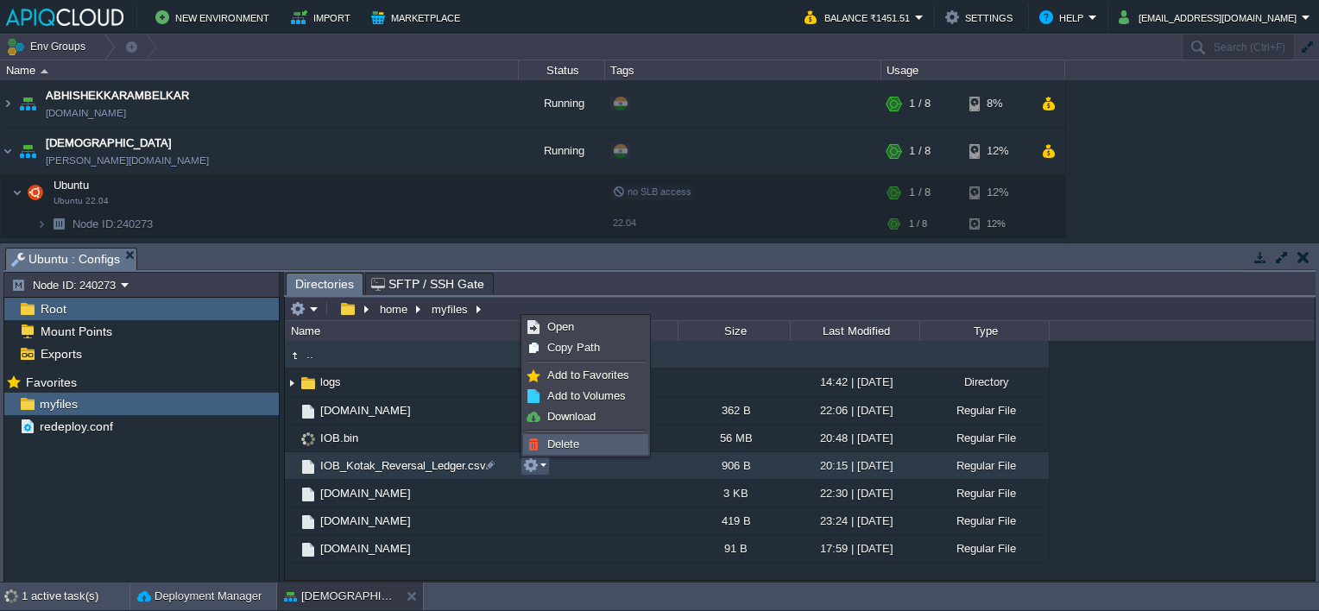
click at [553, 442] on span "Delete" at bounding box center [563, 444] width 32 height 13
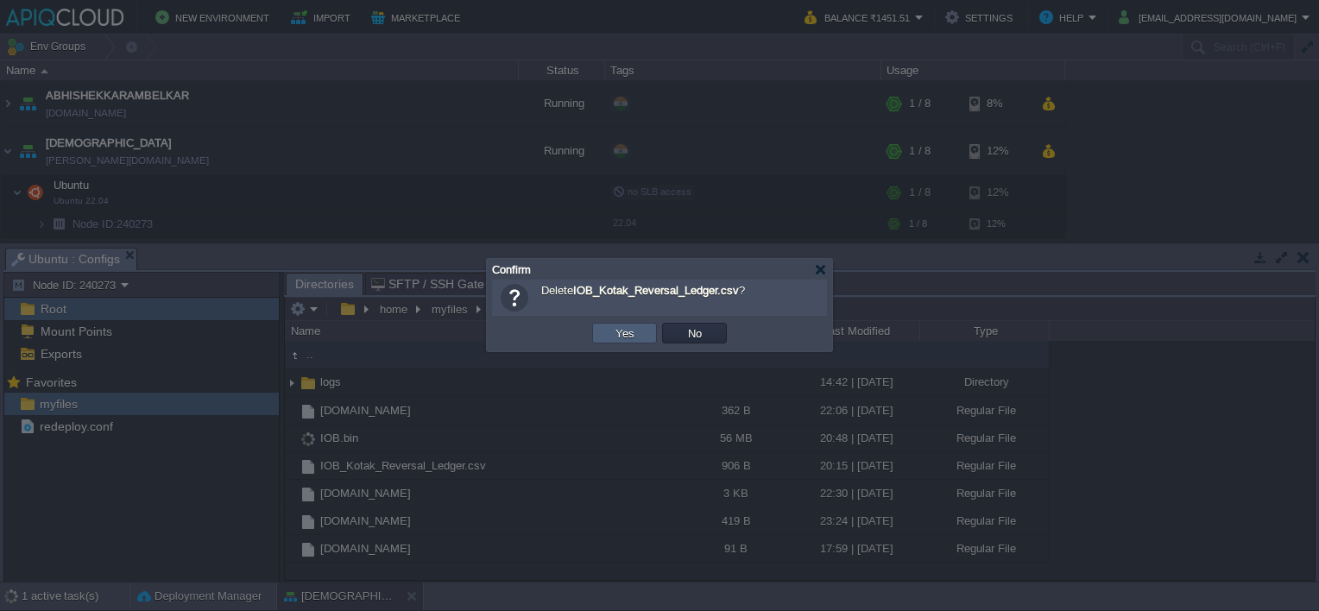
click at [603, 332] on td "Yes" at bounding box center [624, 333] width 65 height 21
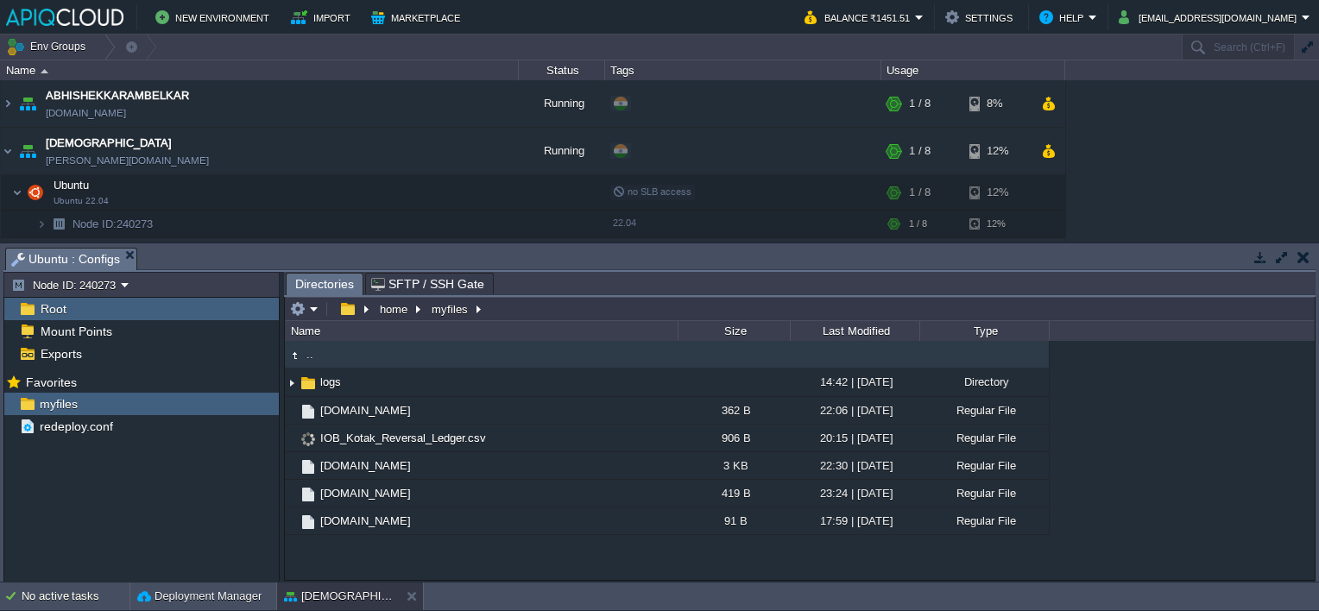
click at [1298, 252] on button "button" at bounding box center [1304, 257] width 12 height 16
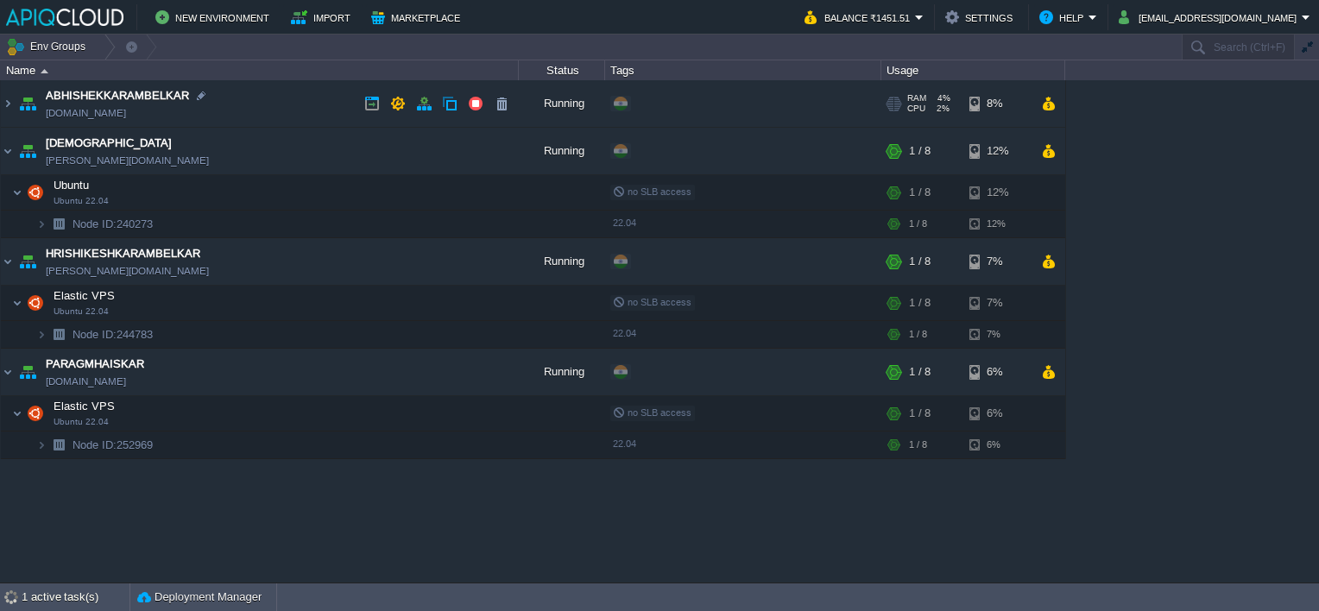
click at [307, 91] on td "ABHISHEKKARAMBELKAR [DOMAIN_NAME]" at bounding box center [260, 103] width 518 height 47
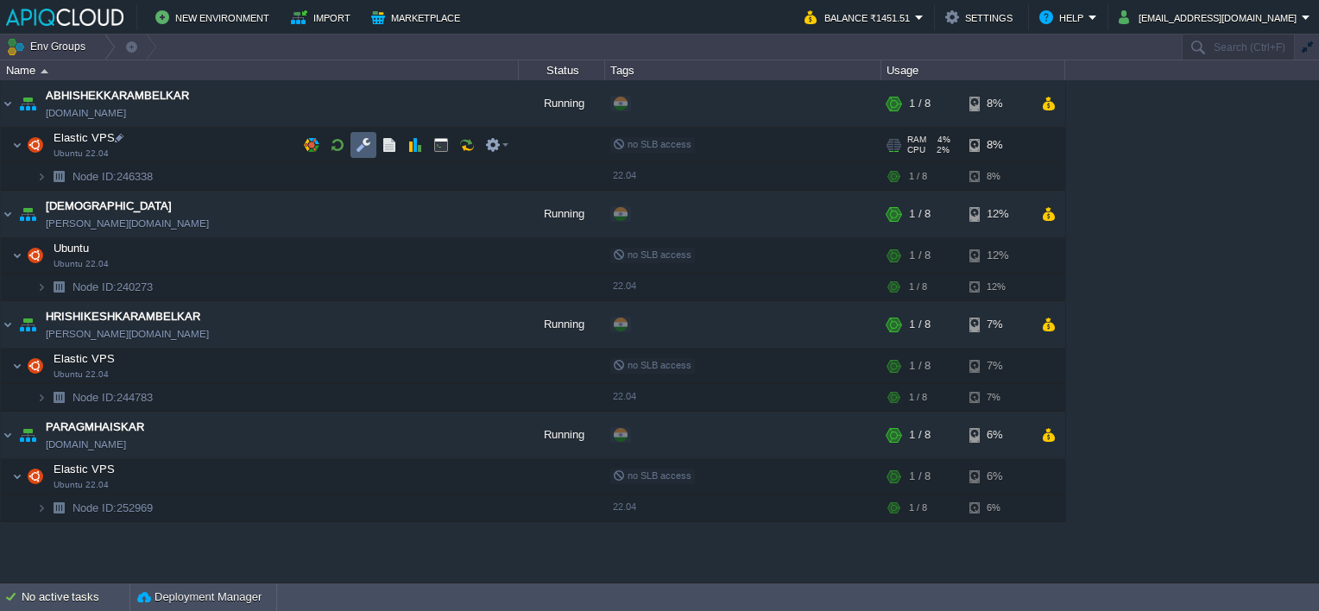
click at [356, 143] on button "button" at bounding box center [364, 145] width 16 height 16
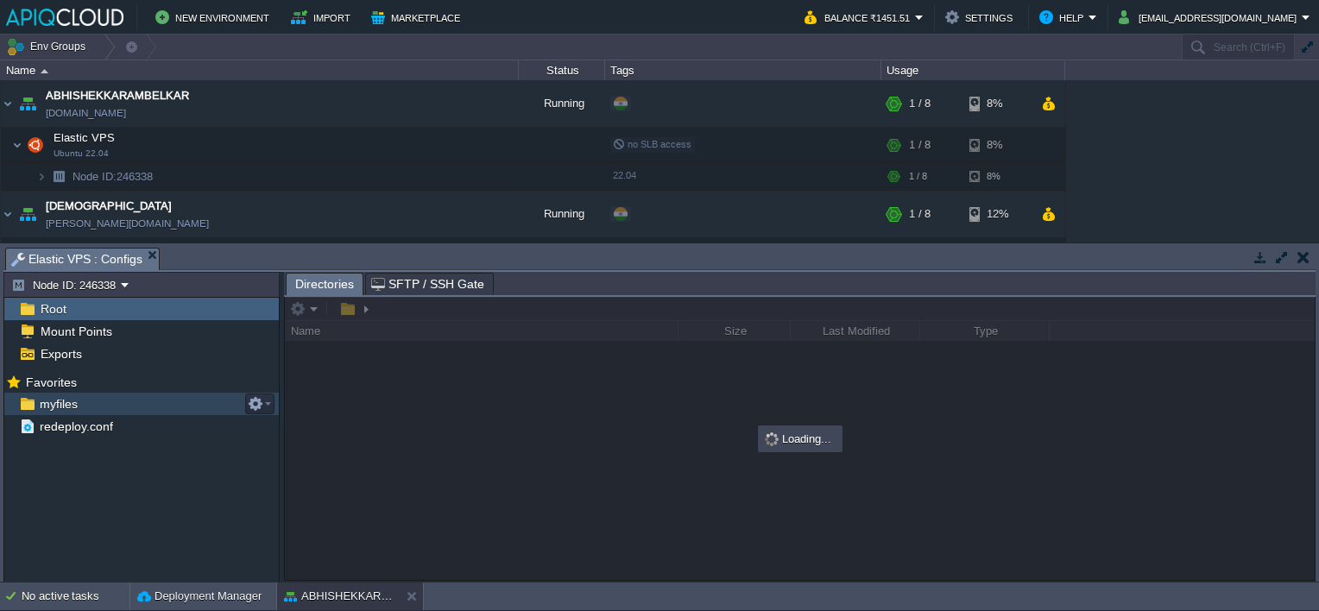
click at [53, 400] on span "myfiles" at bounding box center [58, 404] width 44 height 16
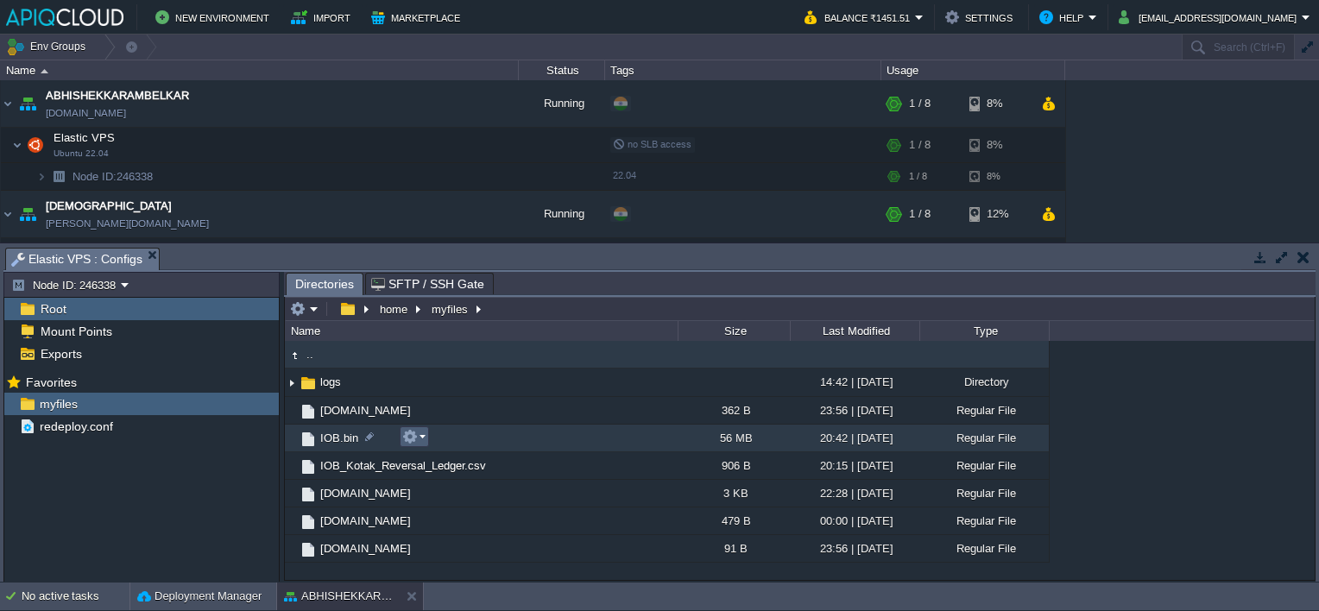
click at [418, 439] on em at bounding box center [413, 437] width 23 height 16
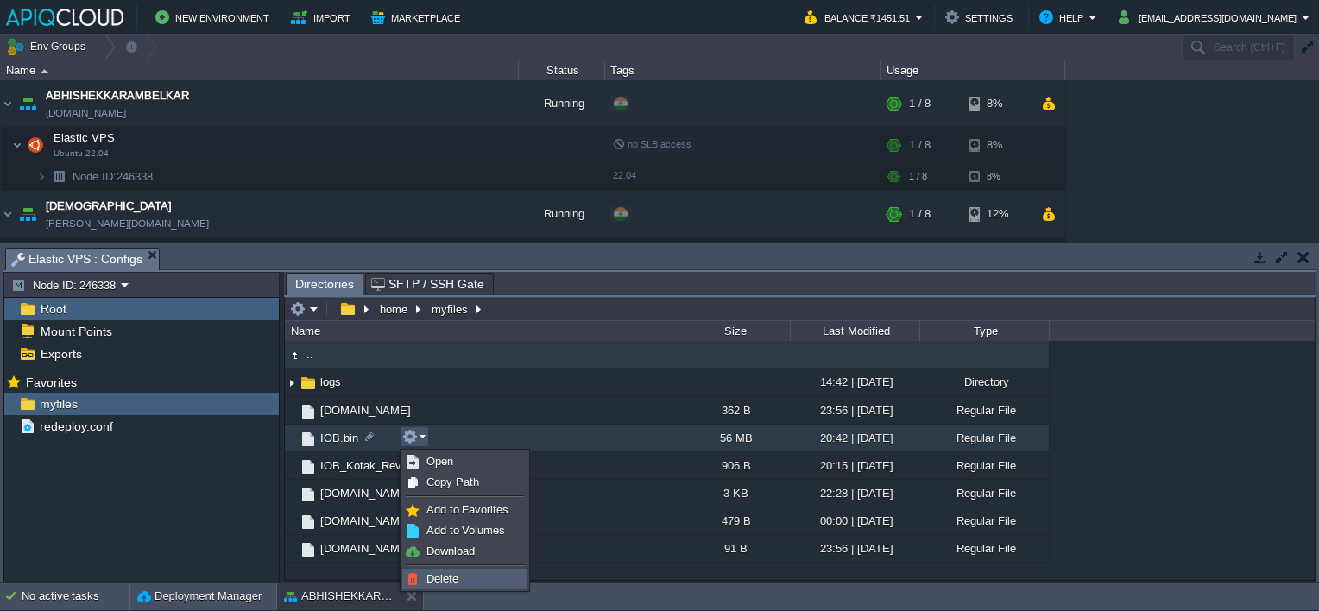
click at [436, 580] on span "Delete" at bounding box center [442, 578] width 32 height 13
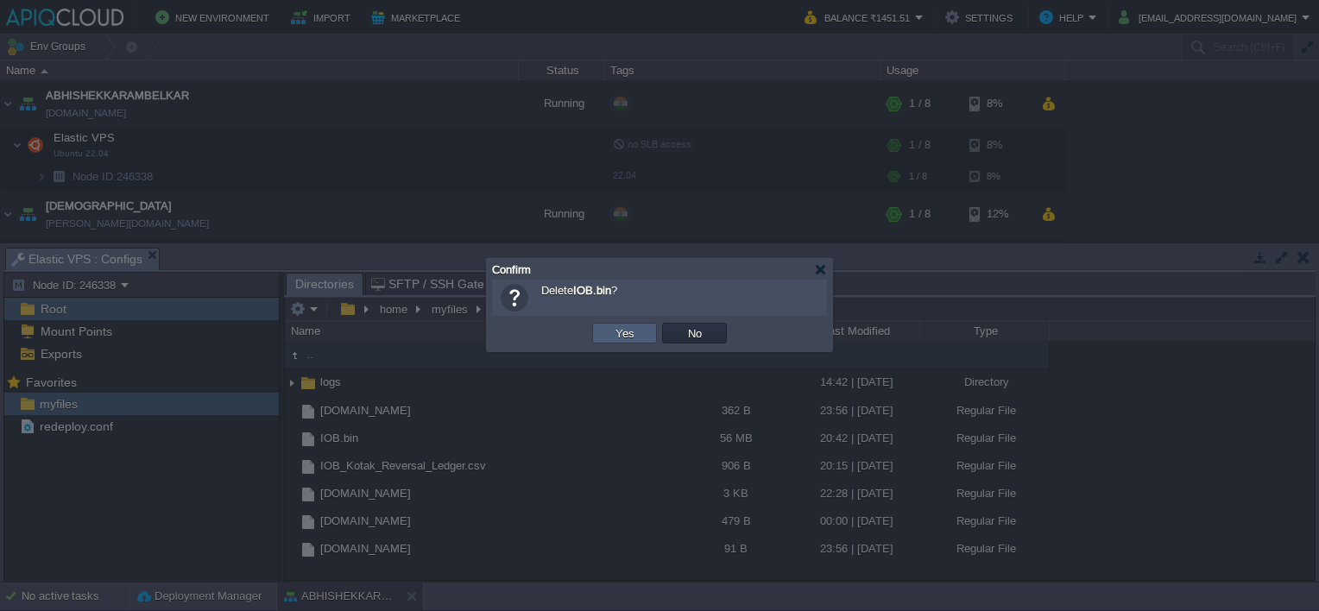
click at [605, 338] on td "Yes" at bounding box center [624, 333] width 65 height 21
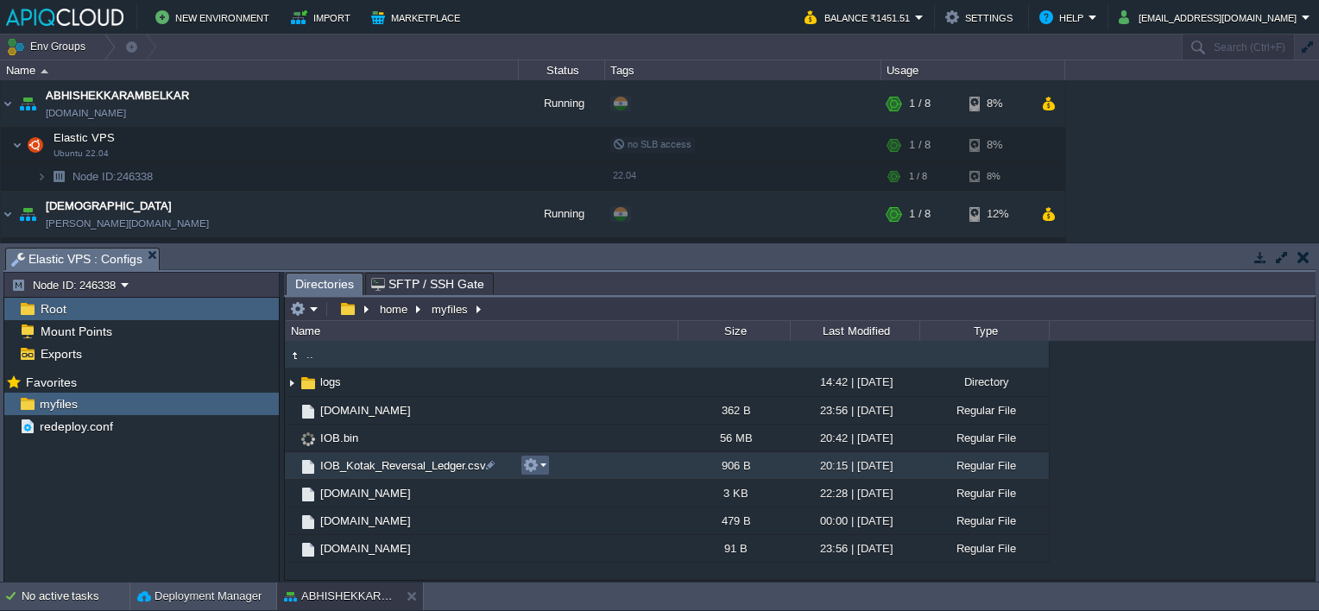
click at [537, 464] on button "button" at bounding box center [531, 466] width 16 height 16
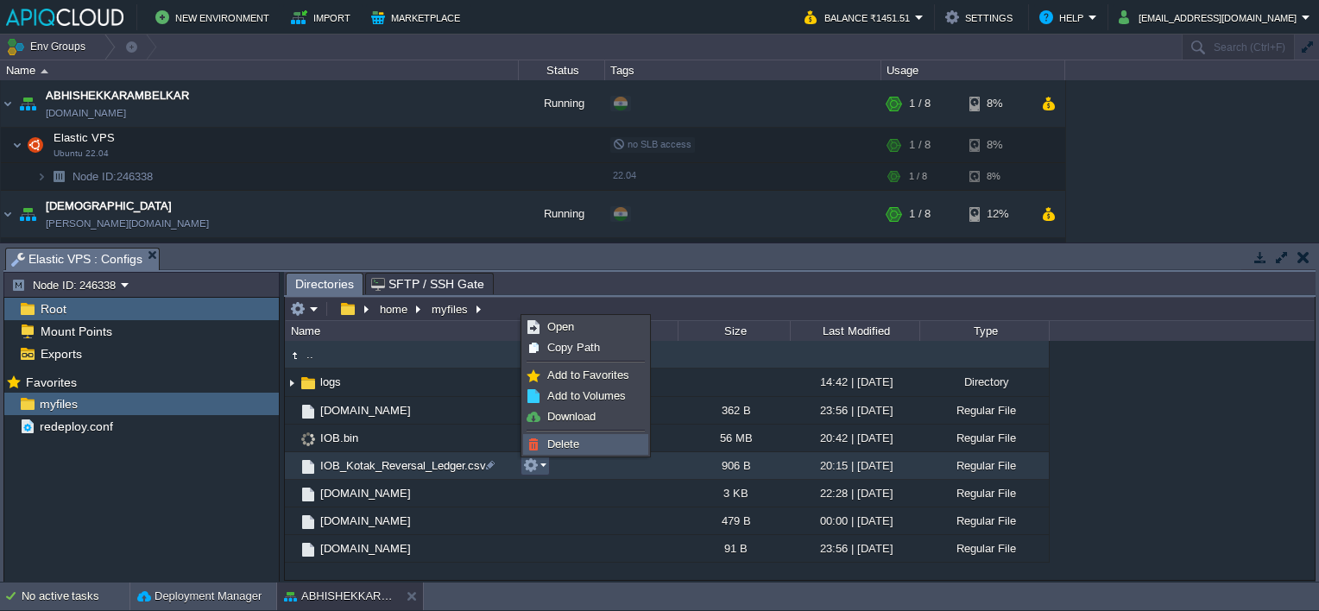
click at [559, 440] on span "Delete" at bounding box center [563, 444] width 32 height 13
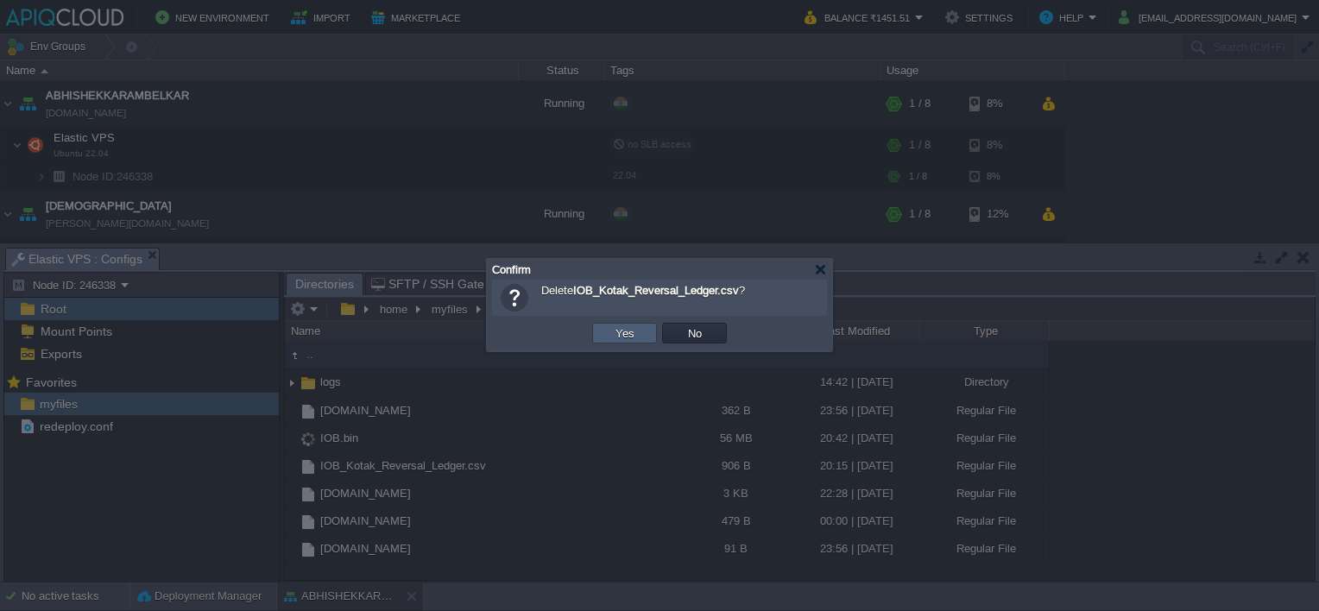
click at [612, 329] on button "Yes" at bounding box center [624, 333] width 29 height 16
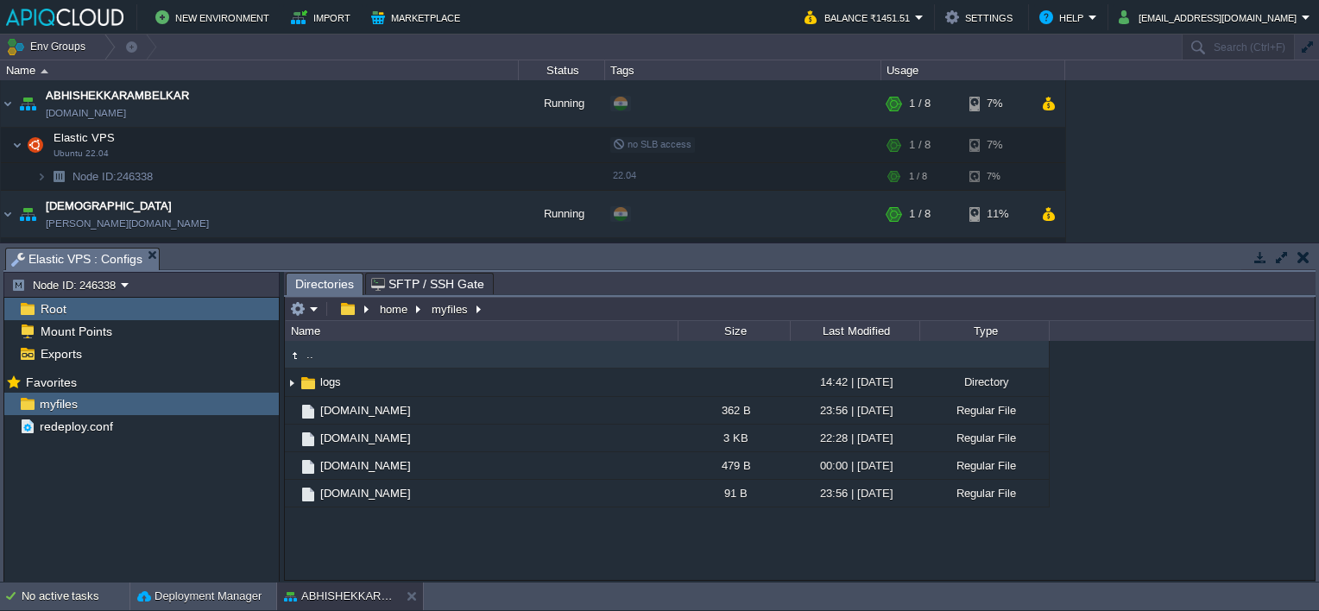
click at [1304, 260] on button "button" at bounding box center [1304, 257] width 12 height 16
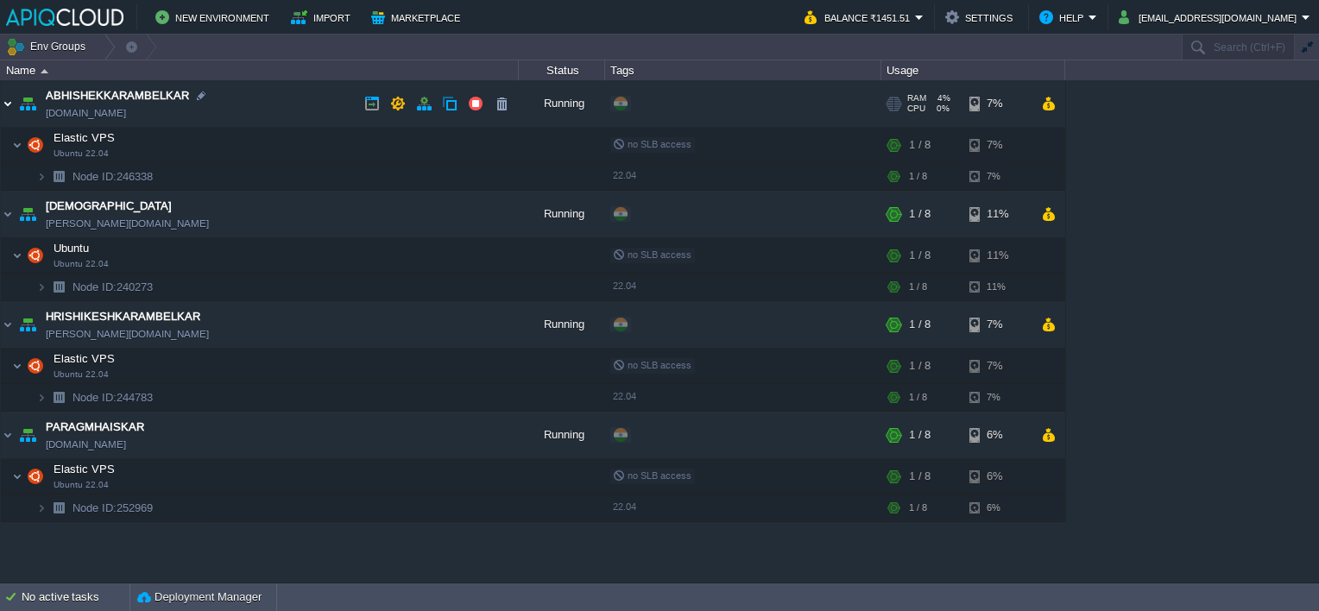
click at [11, 100] on img at bounding box center [8, 103] width 14 height 47
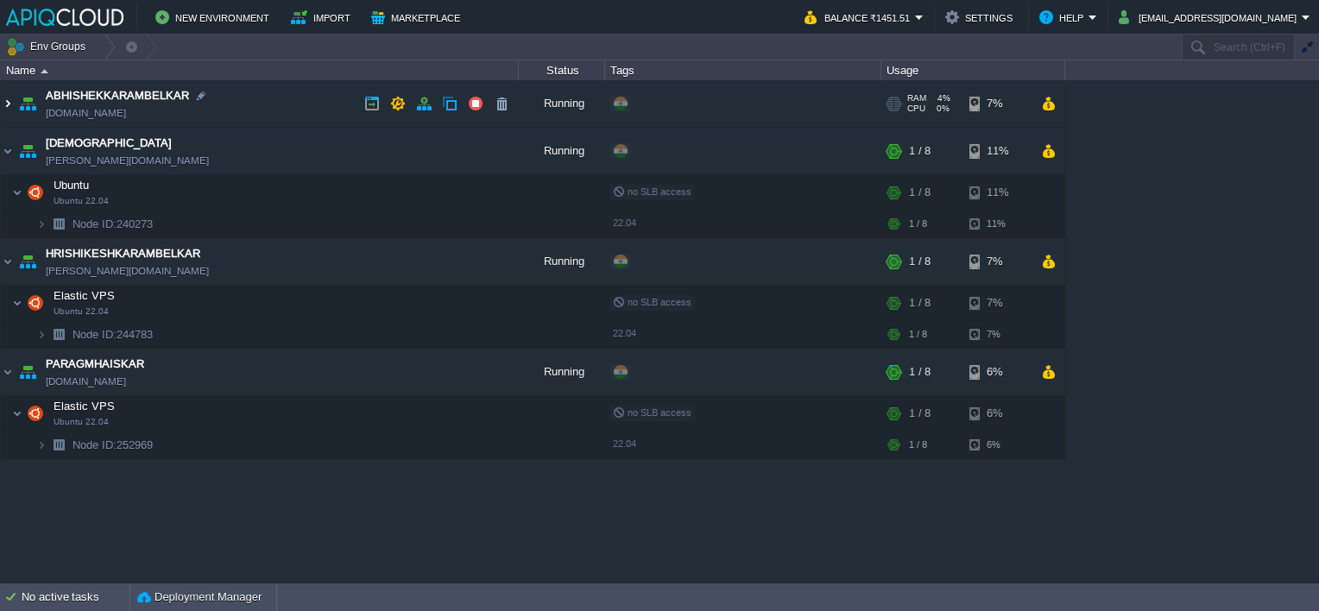
click at [9, 99] on img at bounding box center [8, 103] width 14 height 47
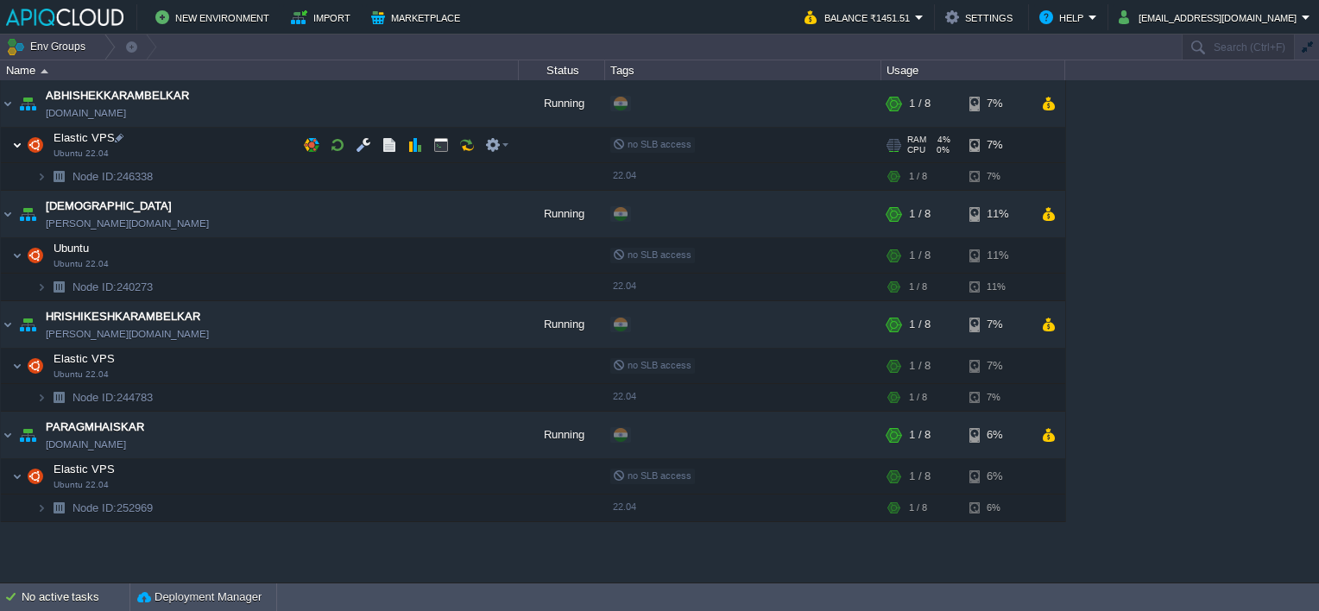
click at [17, 145] on img at bounding box center [17, 145] width 10 height 35
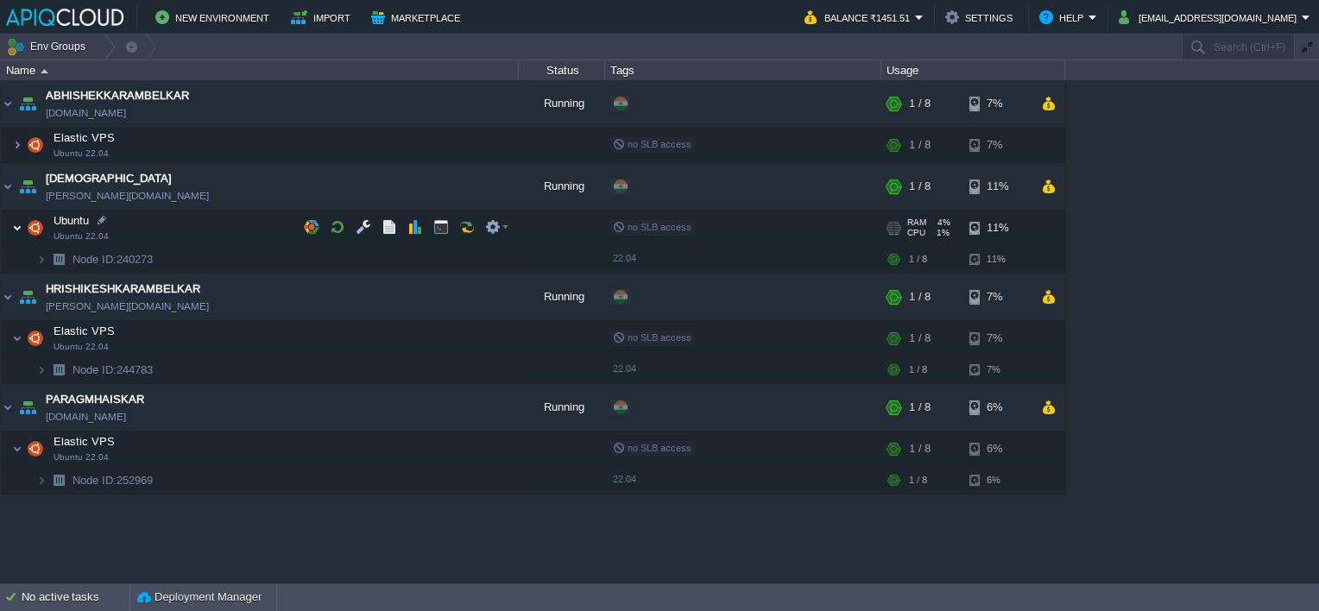
click at [14, 224] on img at bounding box center [17, 228] width 10 height 35
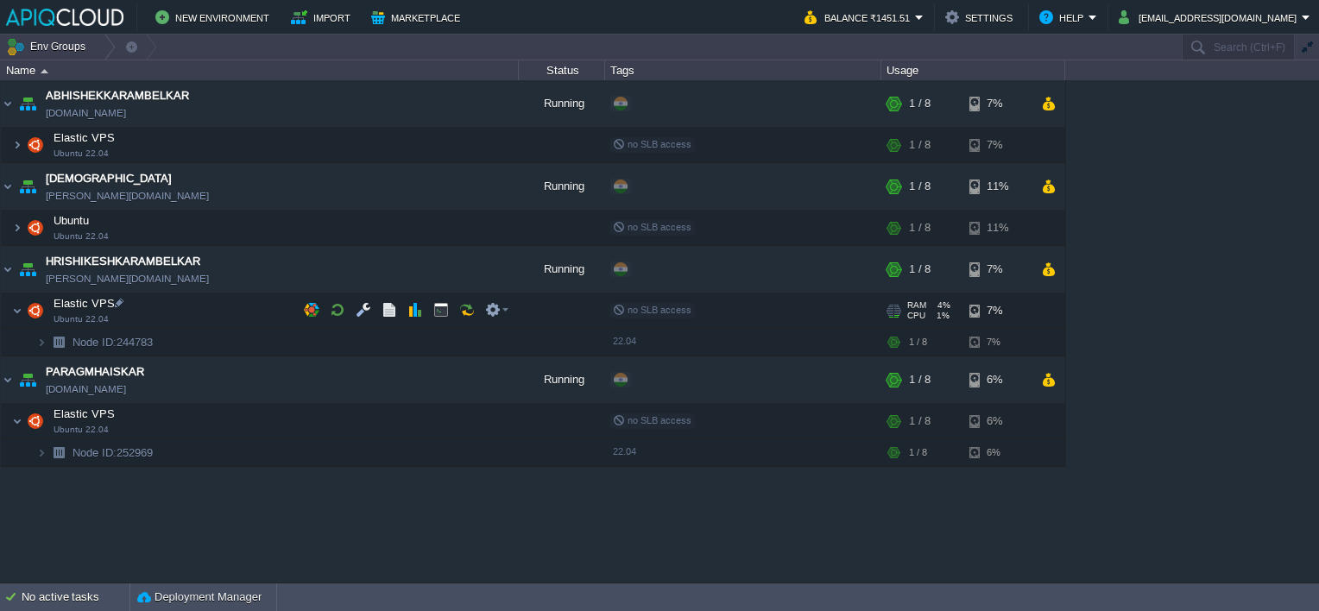
click at [24, 307] on img at bounding box center [35, 311] width 24 height 35
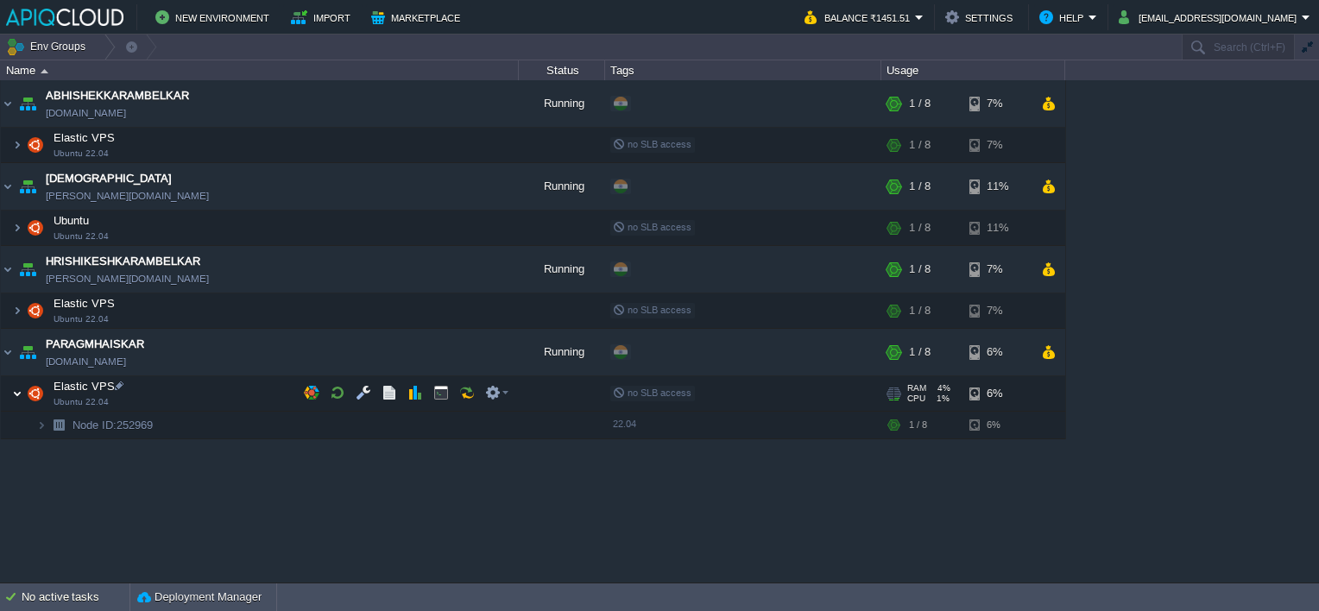
click at [17, 390] on img at bounding box center [17, 393] width 10 height 35
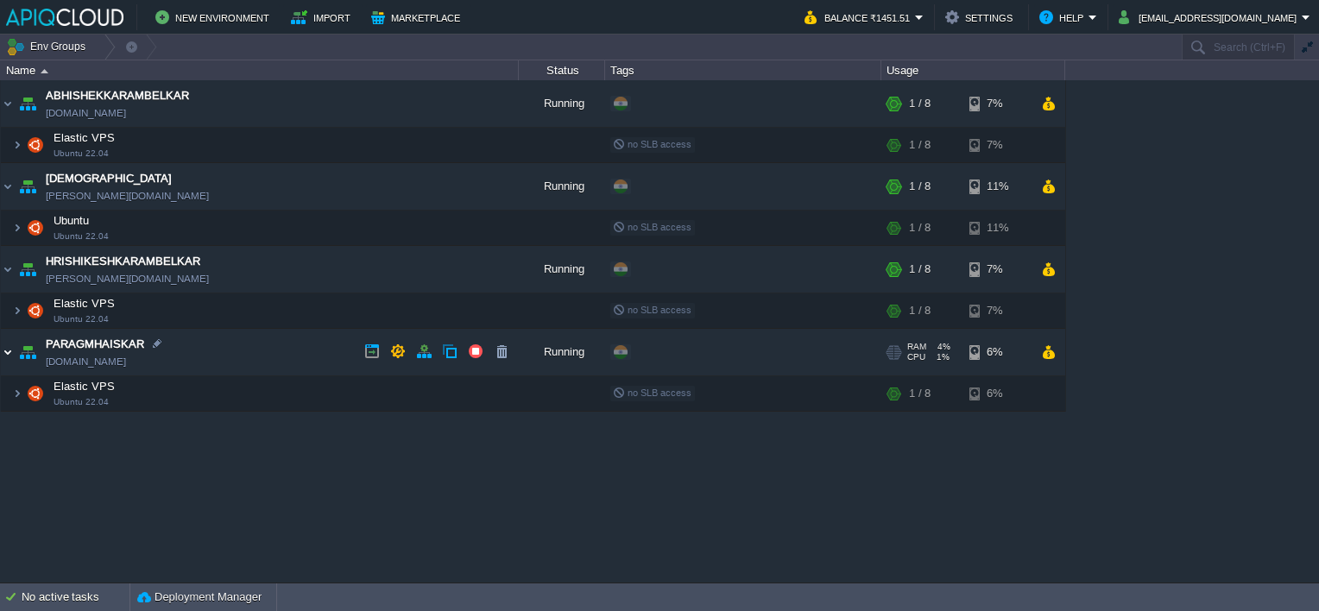
click at [3, 346] on img at bounding box center [8, 352] width 14 height 47
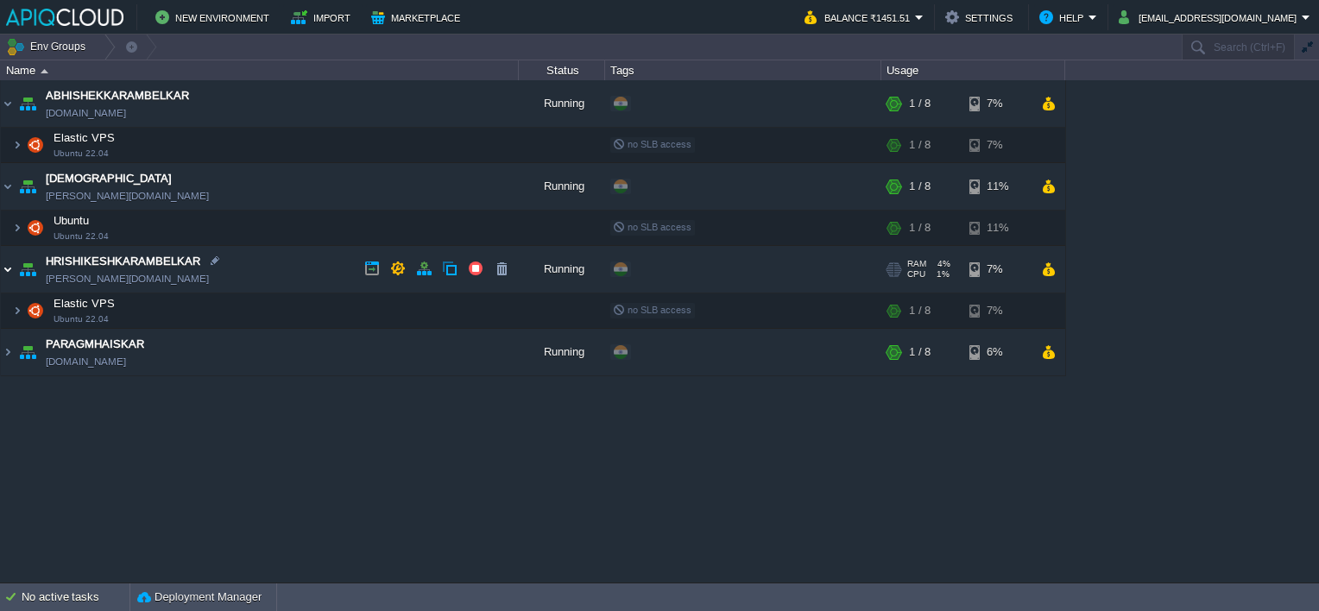
click at [5, 273] on img at bounding box center [8, 269] width 14 height 47
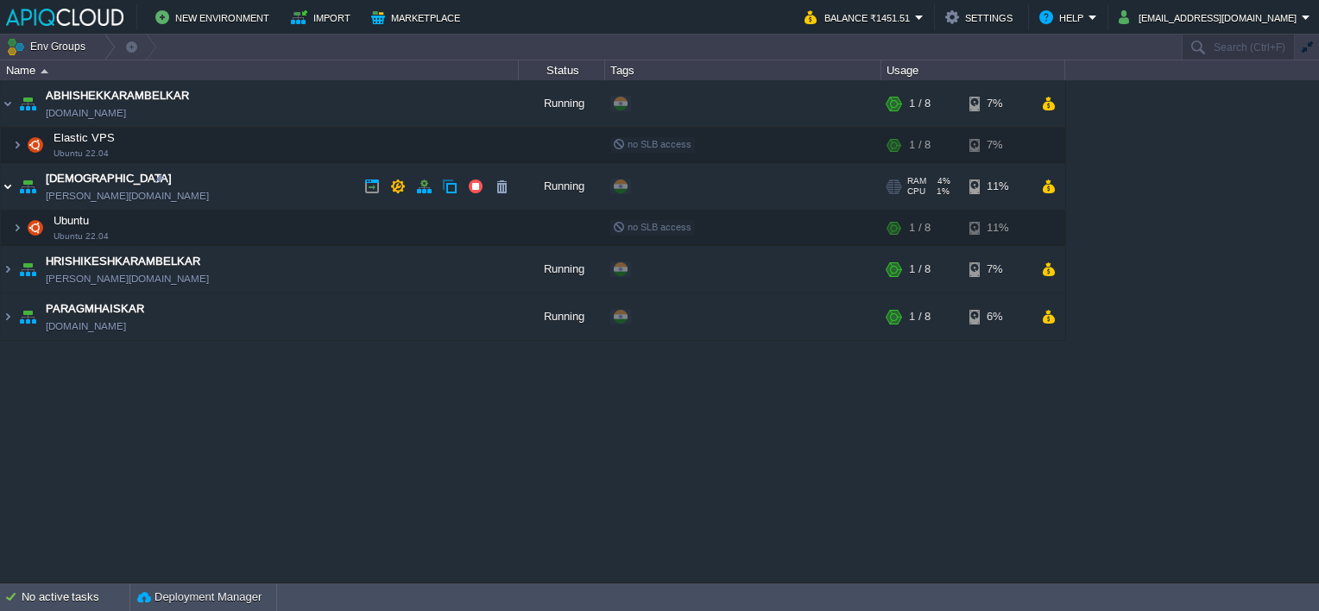
click at [13, 182] on img at bounding box center [8, 186] width 14 height 47
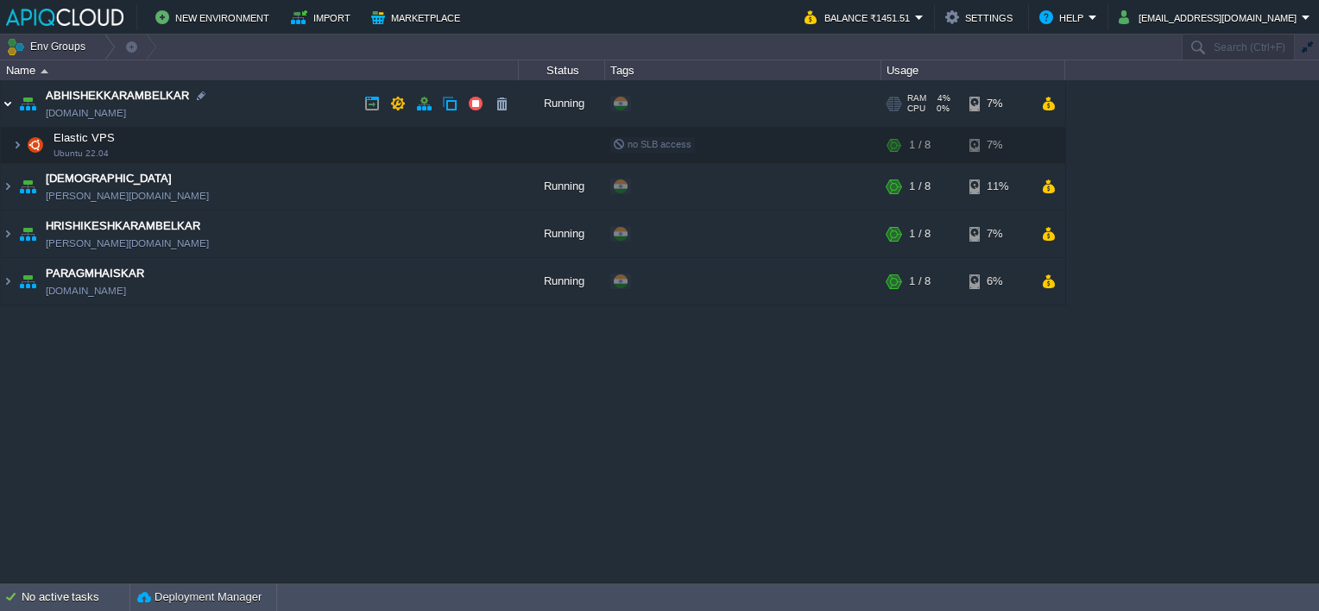
click at [11, 90] on img at bounding box center [8, 103] width 14 height 47
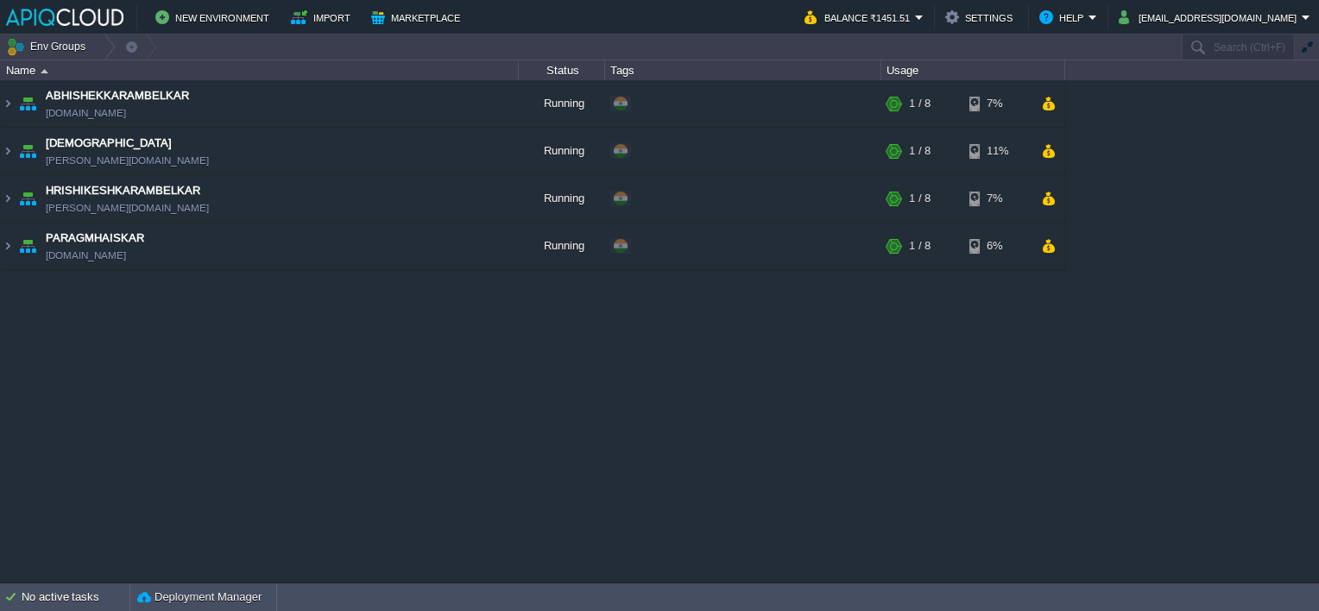
click at [480, 437] on div "ABHISHEKKARAMBELKAR [DOMAIN_NAME] Running + Add to Env Group RAM 4% CPU 0% 1 / …" at bounding box center [659, 331] width 1319 height 502
click at [302, 240] on td "PARAGMHAISKAR [DOMAIN_NAME]" at bounding box center [260, 246] width 518 height 47
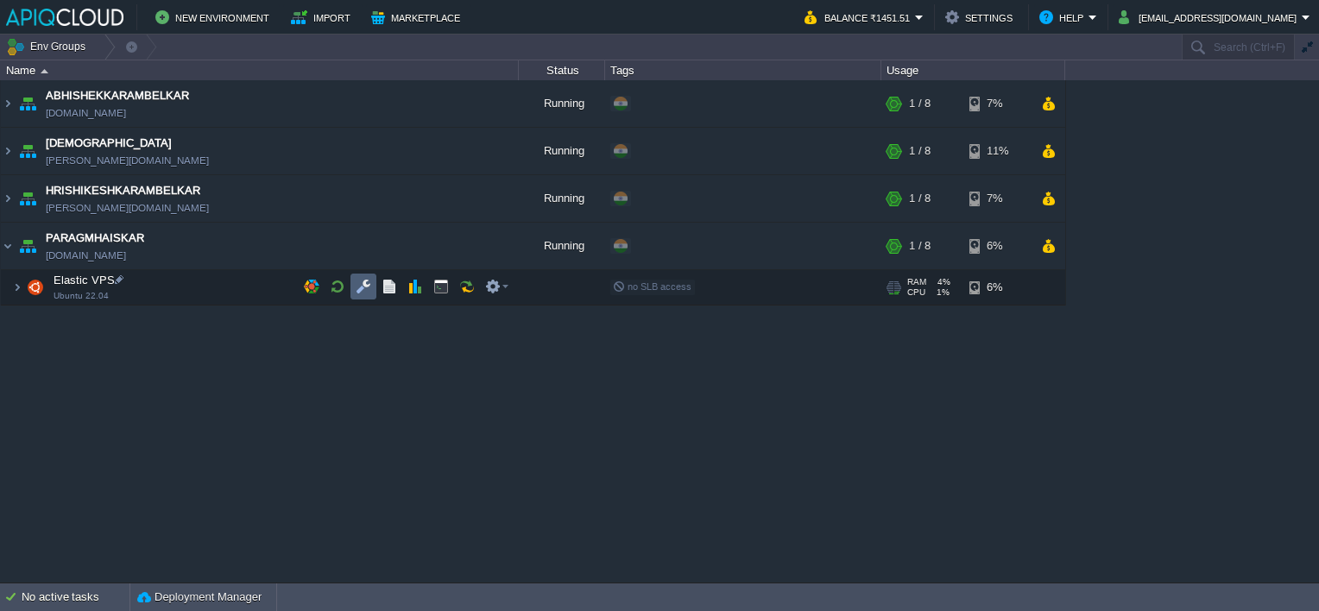
click at [354, 287] on td at bounding box center [363, 287] width 26 height 26
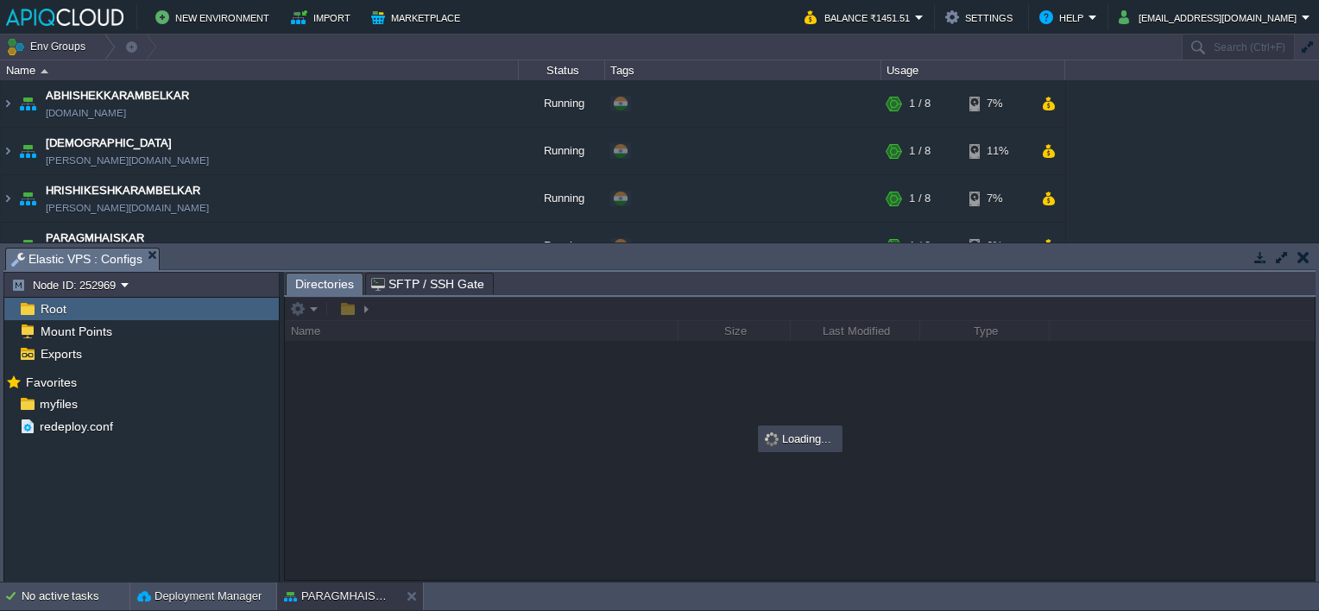
click at [1312, 263] on td at bounding box center [1303, 257] width 22 height 21
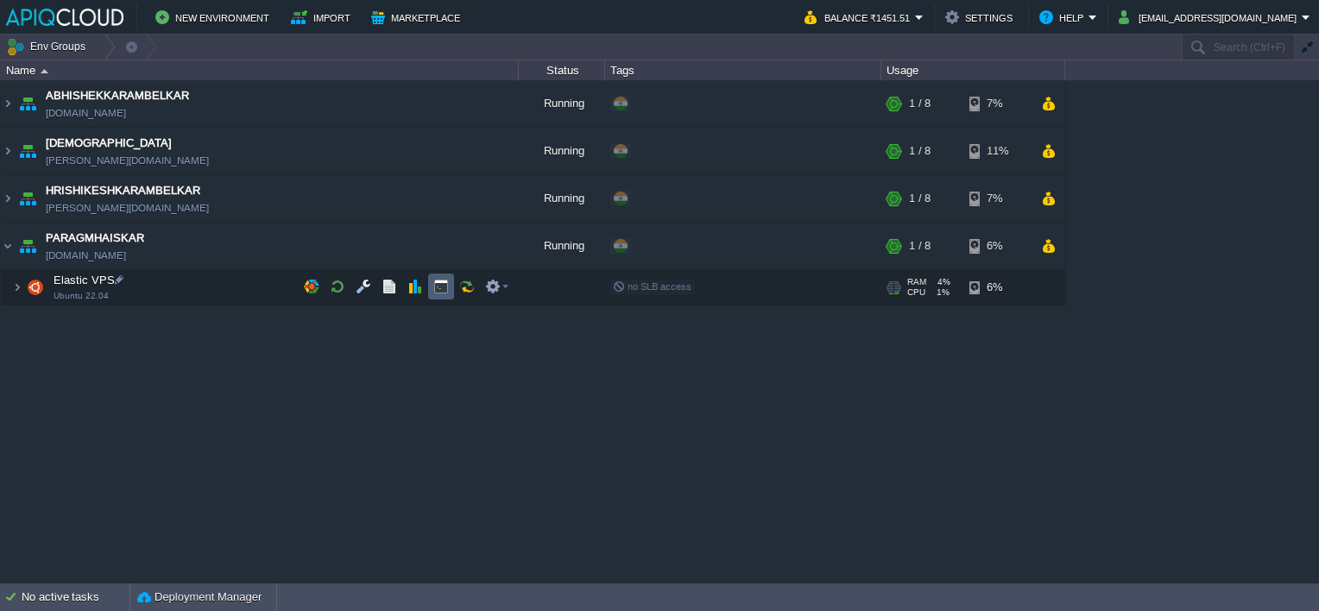
click at [437, 287] on button "button" at bounding box center [441, 287] width 16 height 16
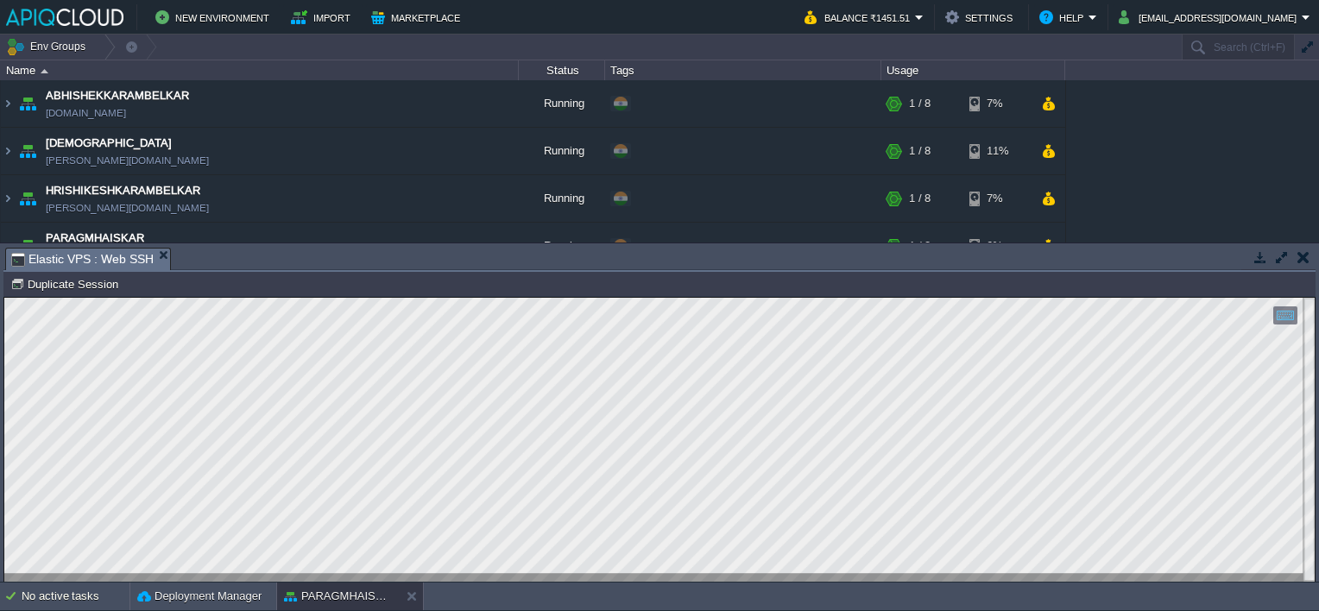
scroll to position [0, 0]
click at [1300, 262] on button "button" at bounding box center [1304, 257] width 12 height 16
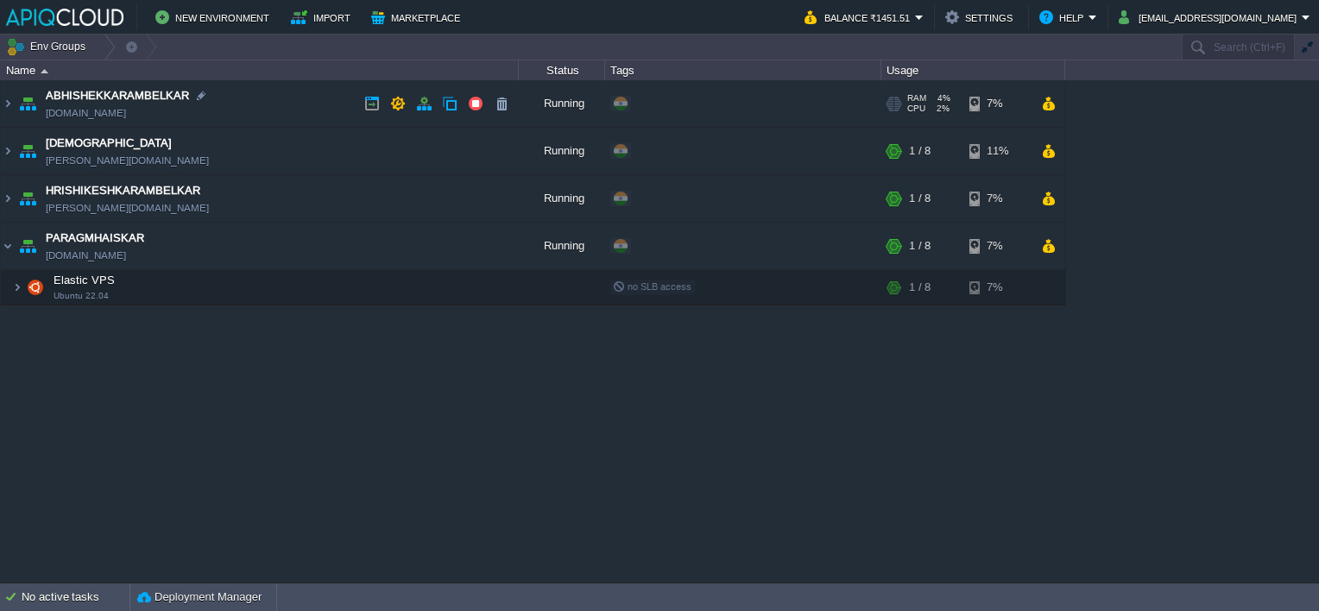
click at [313, 96] on td "ABHISHEKKARAMBELKAR [DOMAIN_NAME]" at bounding box center [260, 103] width 518 height 47
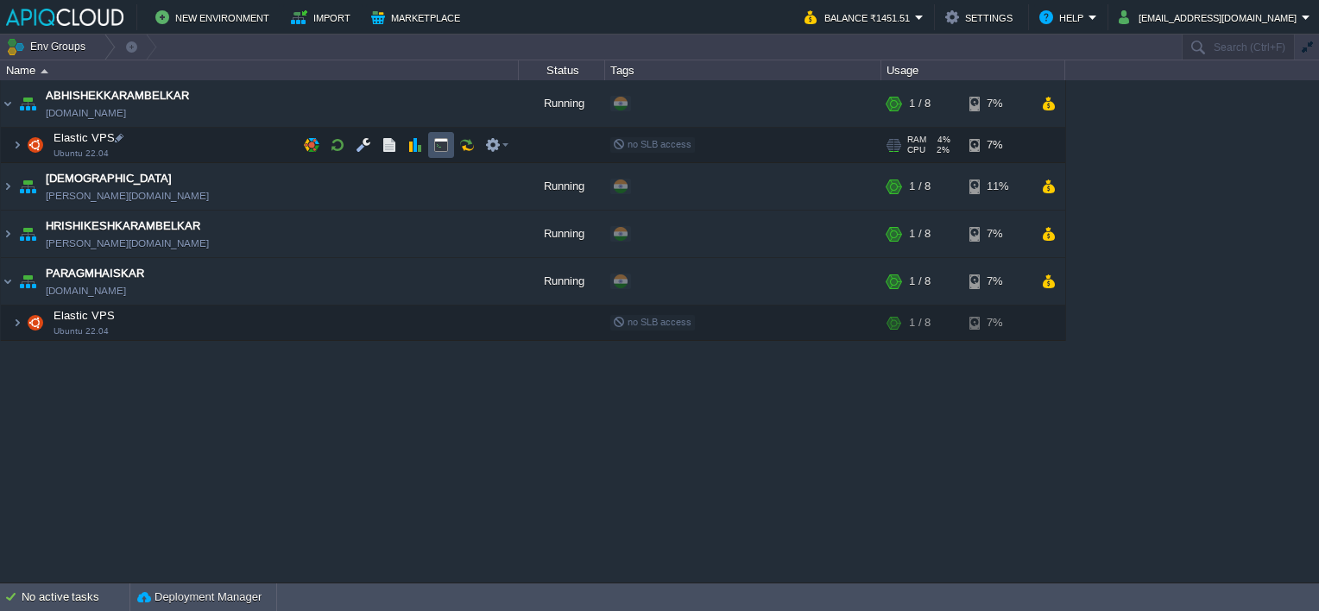
click at [433, 142] on button "button" at bounding box center [441, 145] width 16 height 16
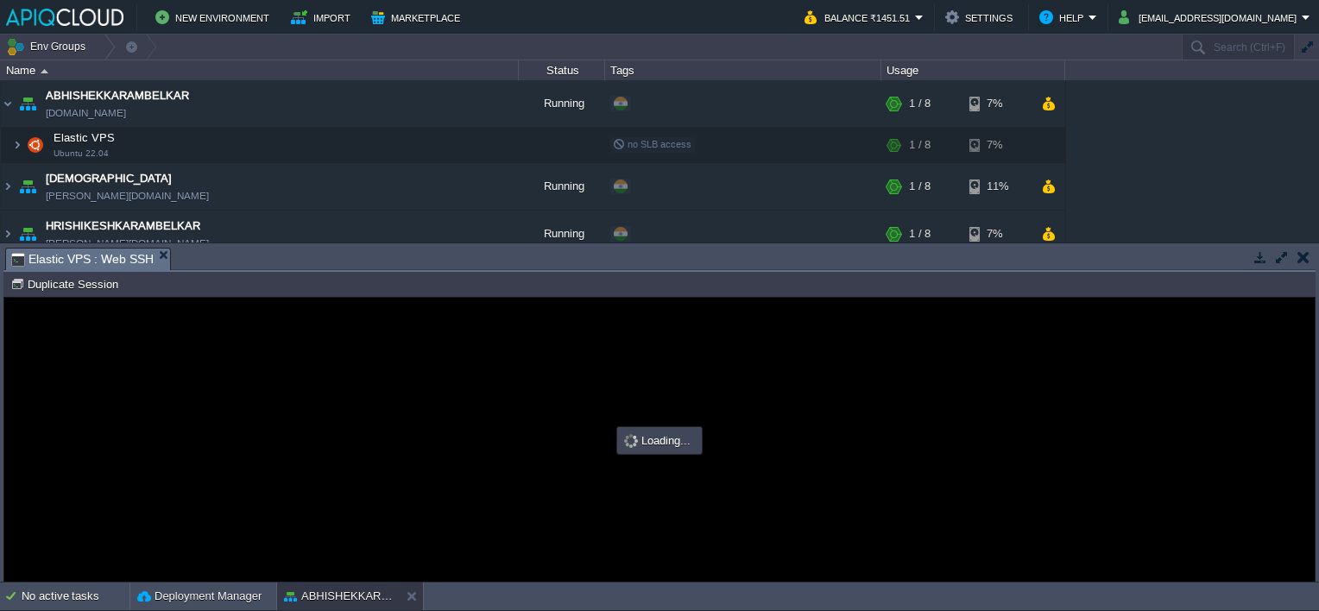
type input "#000000"
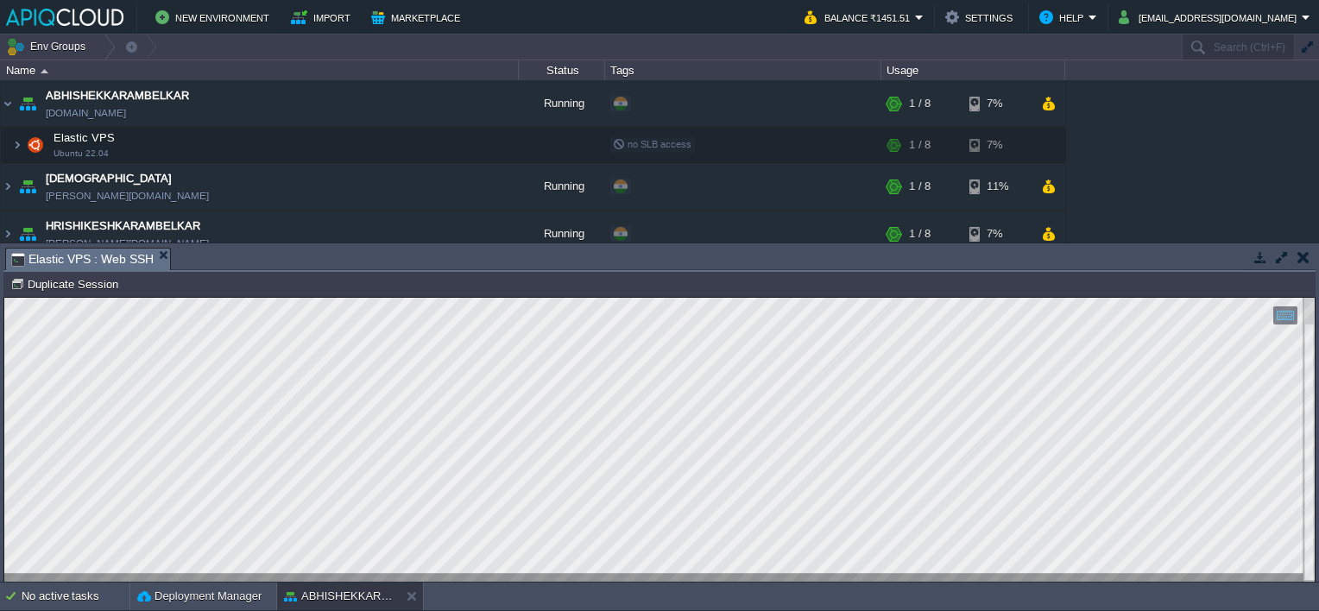
click at [1303, 261] on button "button" at bounding box center [1304, 257] width 12 height 16
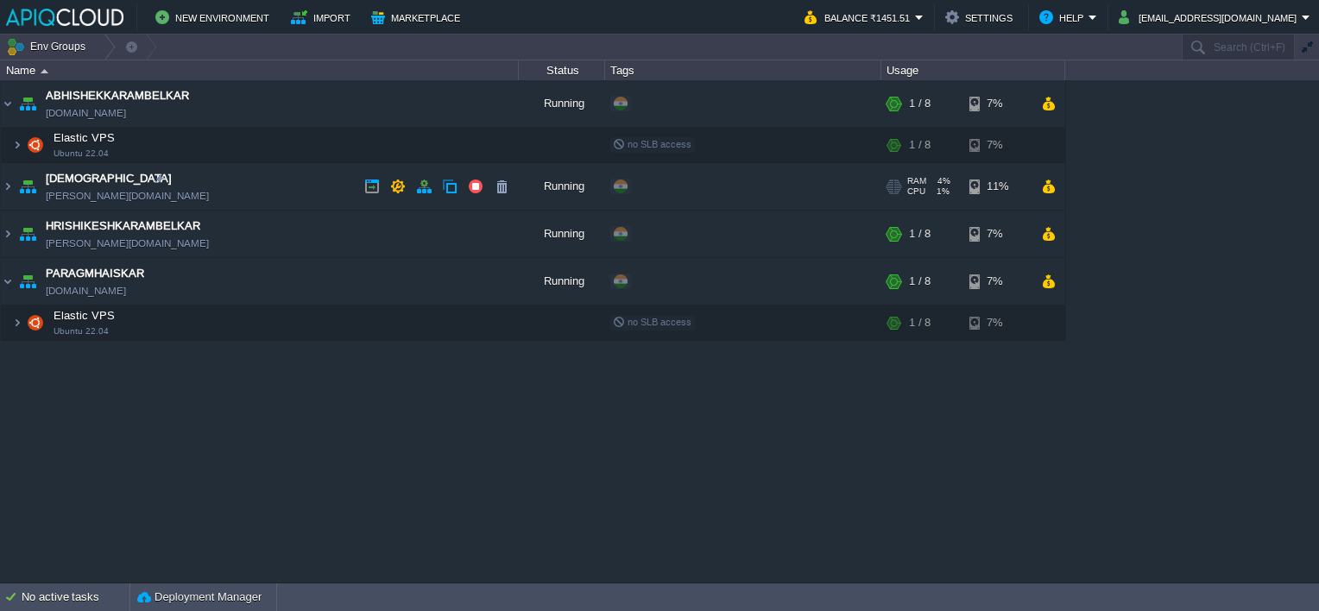
click at [338, 181] on td "[DEMOGRAPHIC_DATA] [PERSON_NAME][DOMAIN_NAME]" at bounding box center [260, 186] width 518 height 47
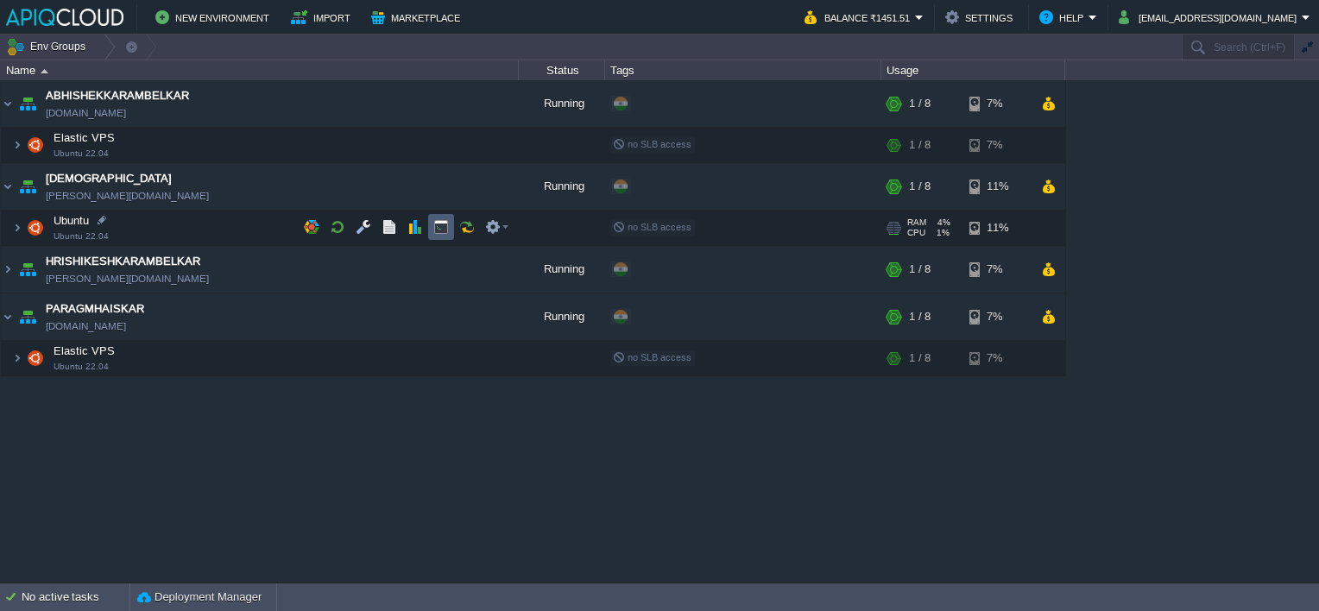
click at [435, 224] on button "button" at bounding box center [441, 227] width 16 height 16
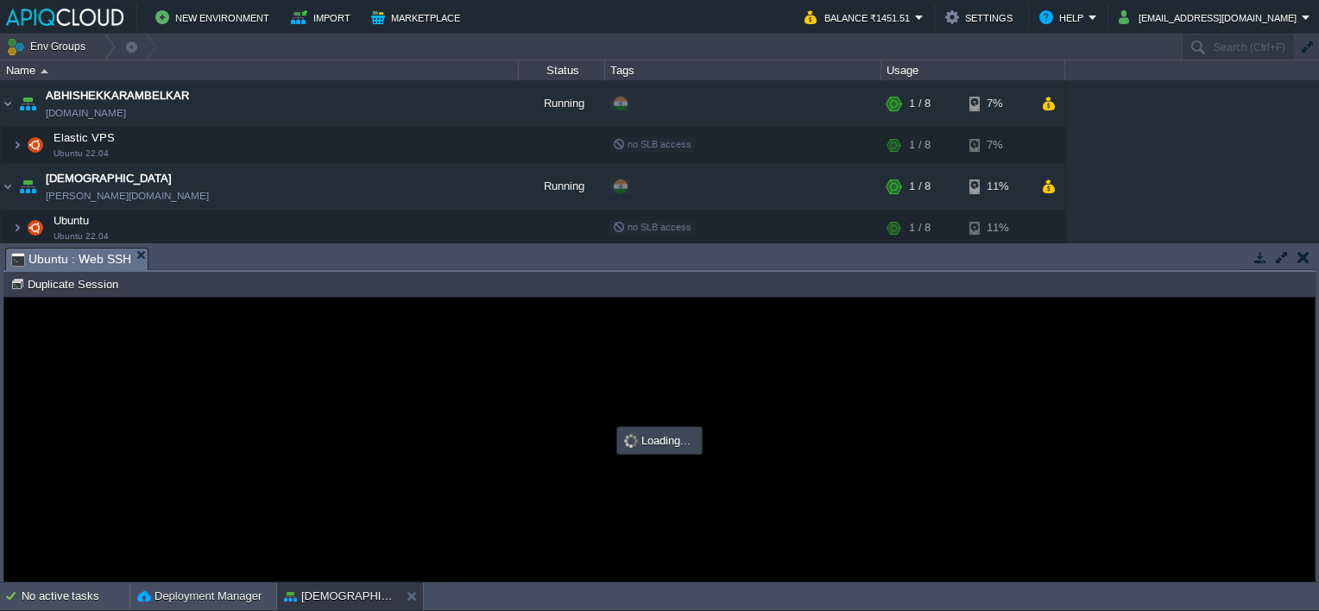
type input "#000000"
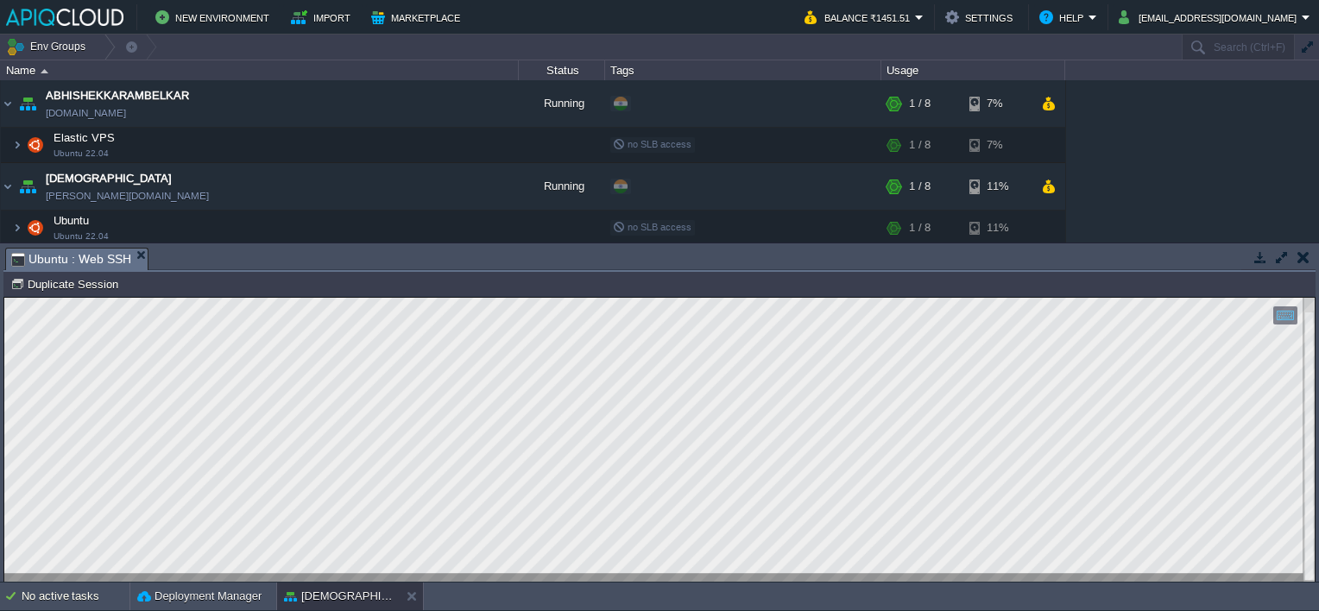
click at [1309, 253] on button "button" at bounding box center [1304, 257] width 12 height 16
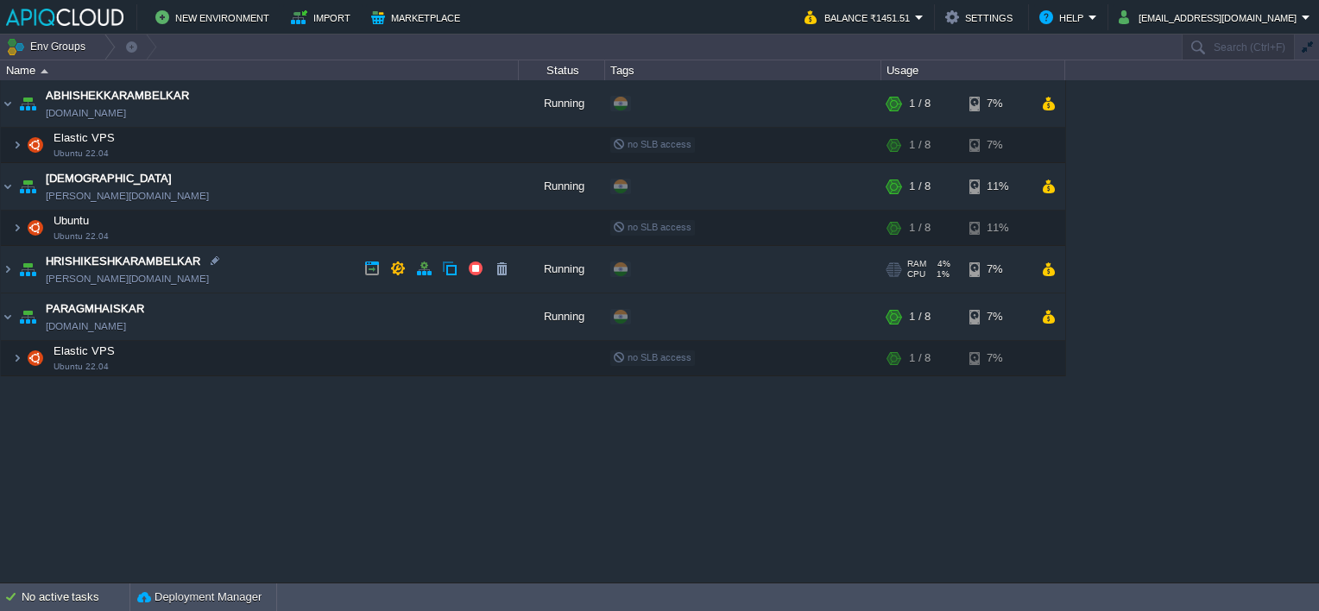
click at [299, 274] on td "HRISHIKESHKARAMBELKAR [PERSON_NAME][DOMAIN_NAME]" at bounding box center [260, 269] width 518 height 47
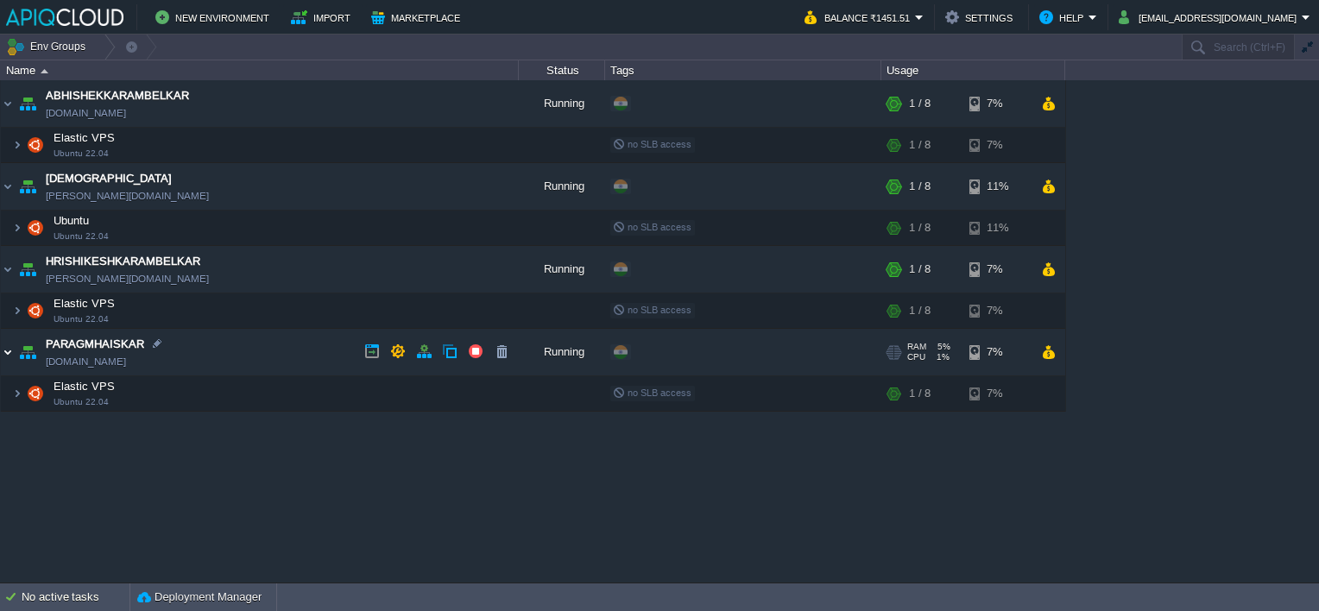
click at [9, 350] on img at bounding box center [8, 352] width 14 height 47
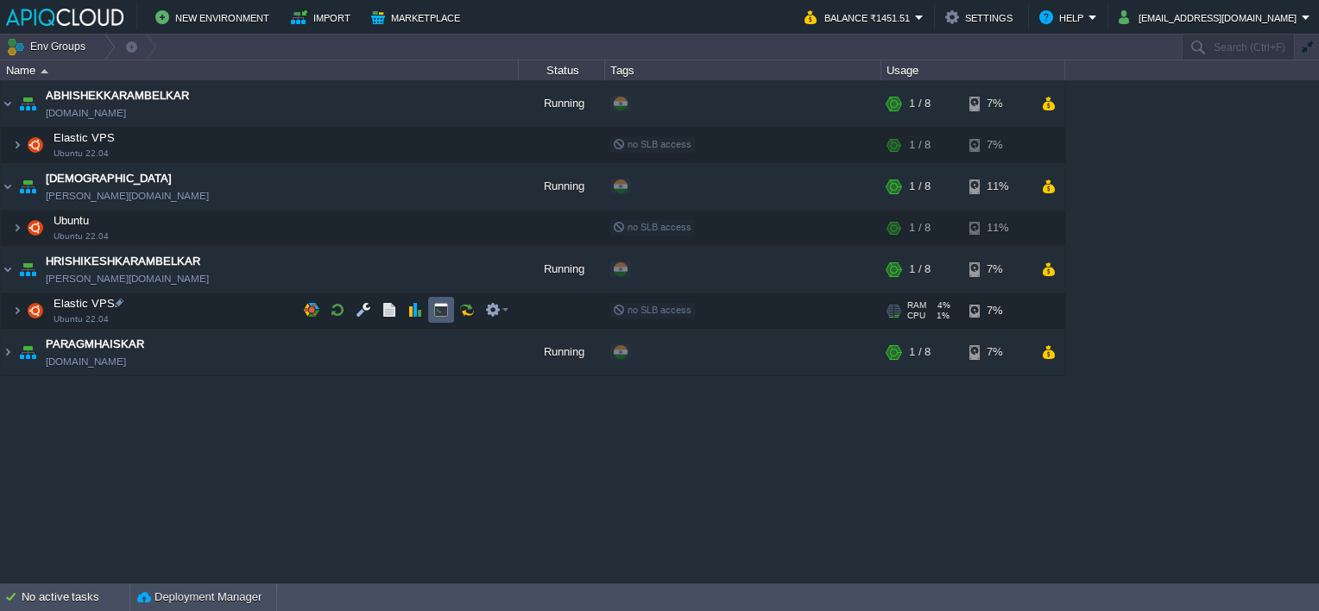
click at [445, 304] on button "button" at bounding box center [441, 310] width 16 height 16
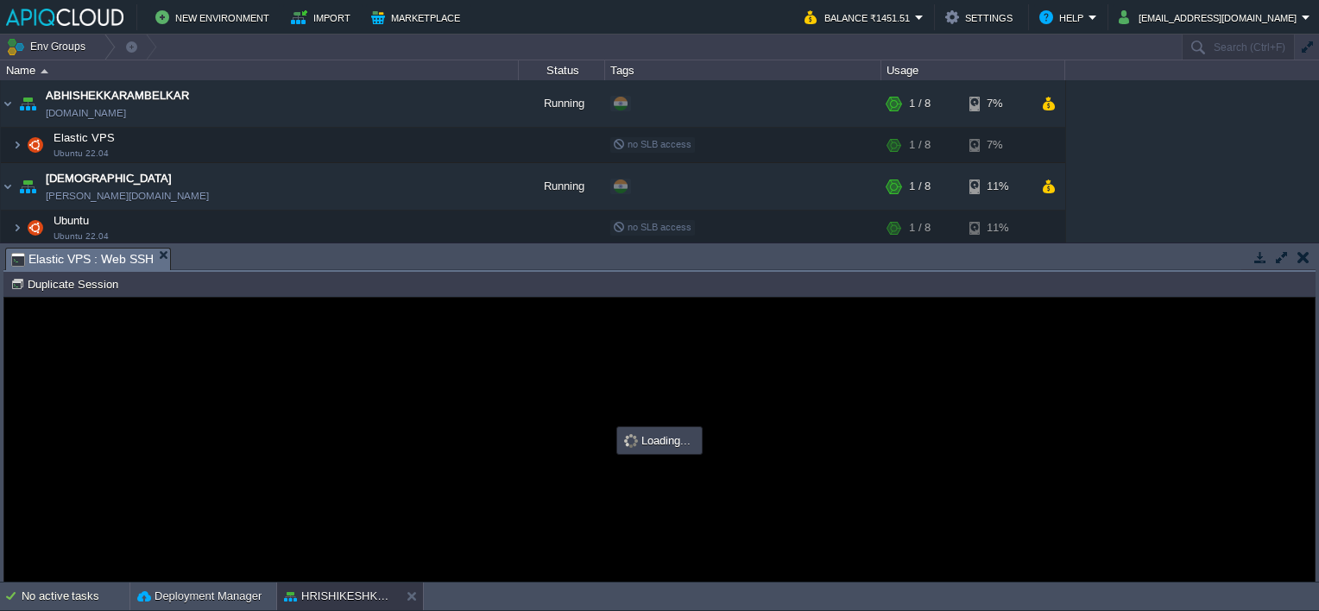
type input "#000000"
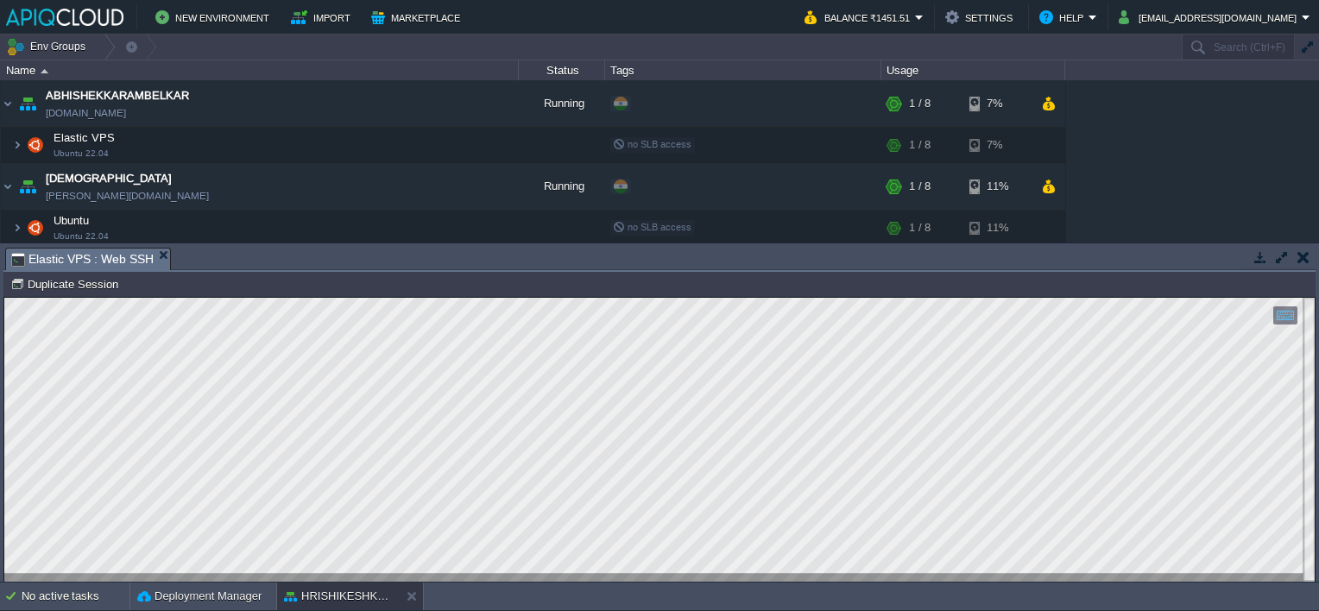
type textarea "02 9 * * 1 /home/myfiles/[DOMAIN_NAME]"
click at [1306, 251] on button "button" at bounding box center [1304, 257] width 12 height 16
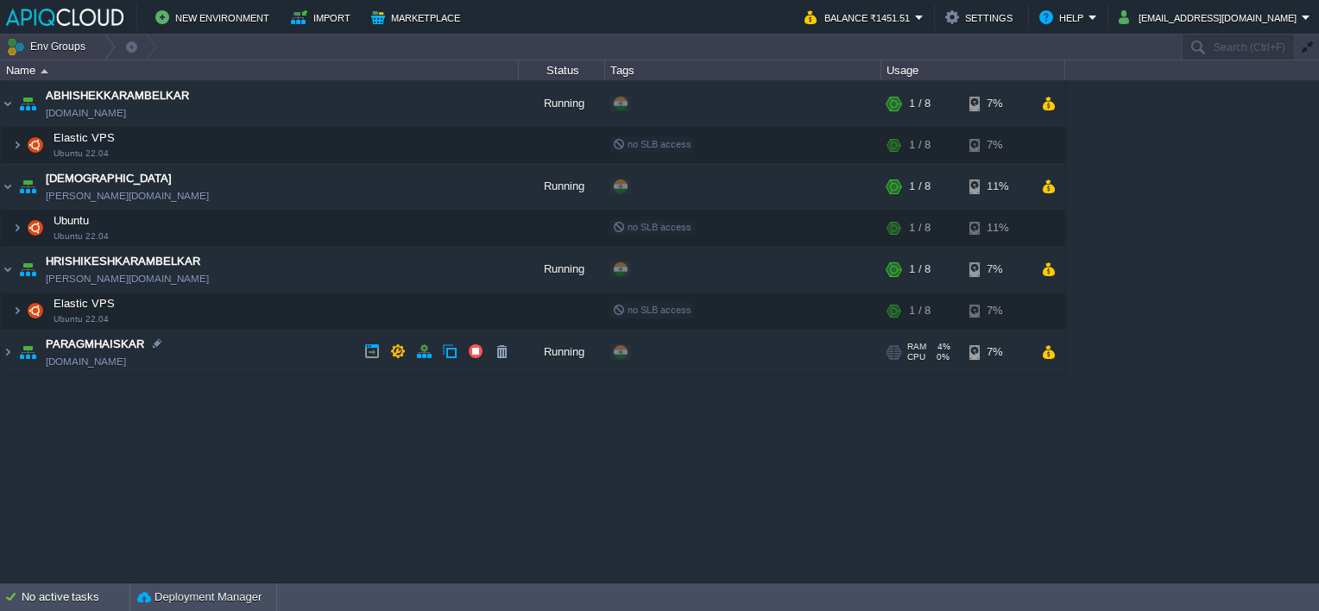
drag, startPoint x: 273, startPoint y: 345, endPoint x: 299, endPoint y: 354, distance: 27.3
click at [273, 345] on td "PARAGMHAISKAR [DOMAIN_NAME]" at bounding box center [260, 352] width 518 height 47
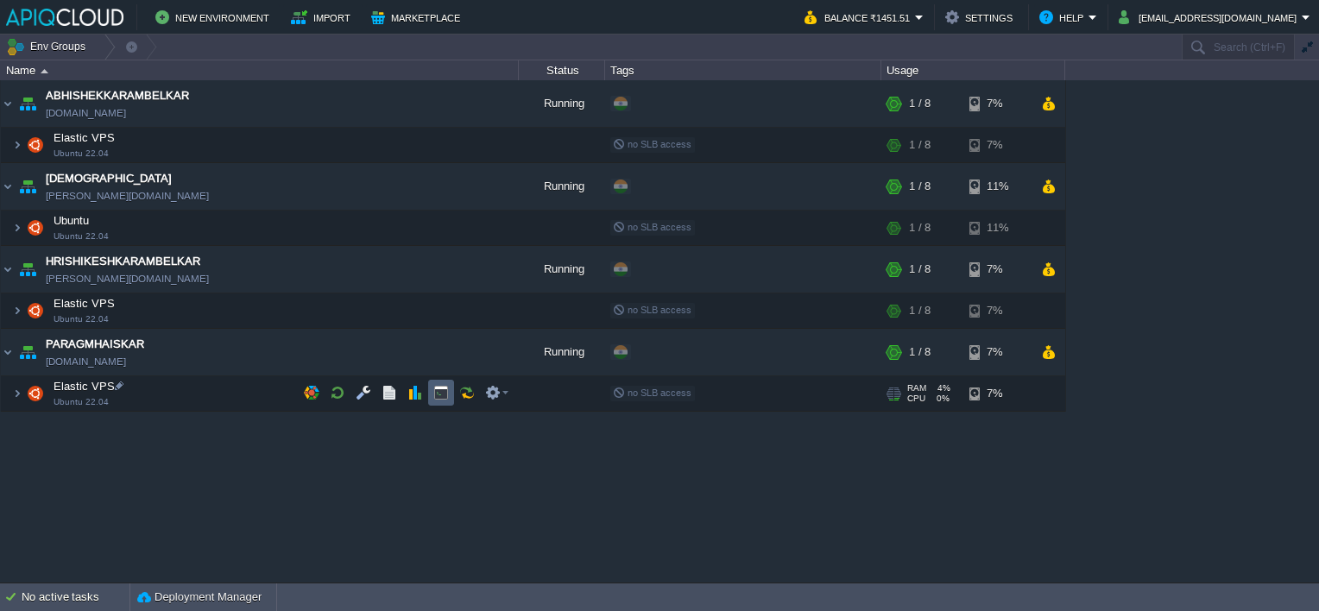
click at [440, 393] on button "button" at bounding box center [441, 393] width 16 height 16
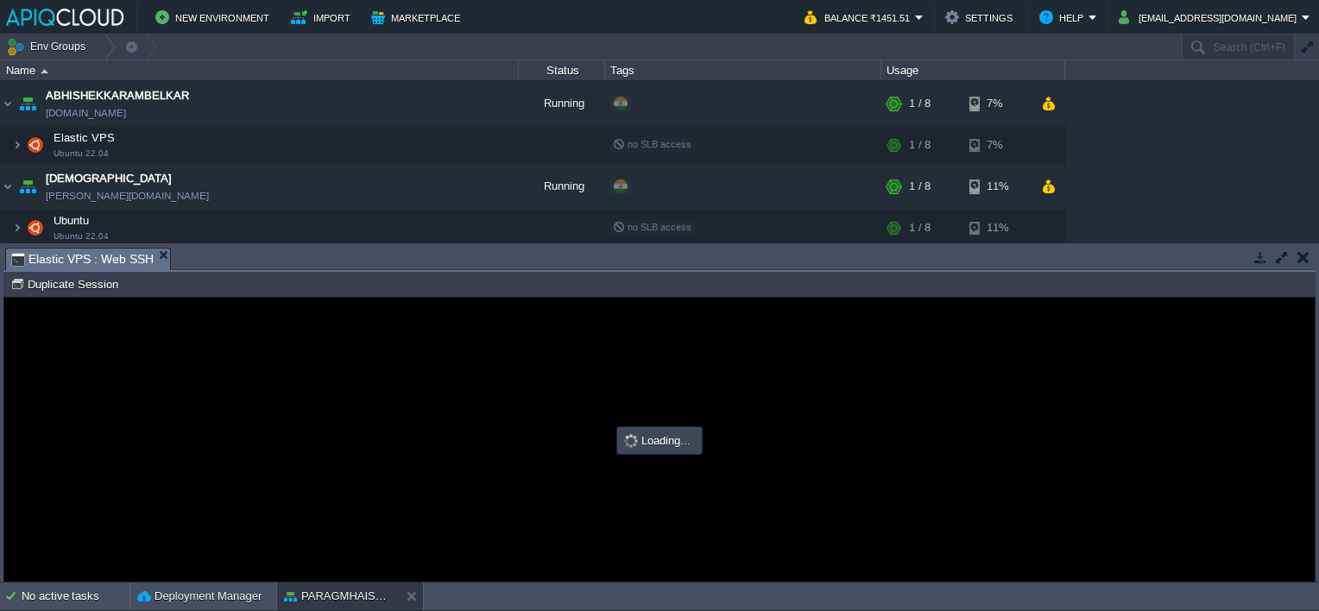
scroll to position [0, 0]
type input "#000000"
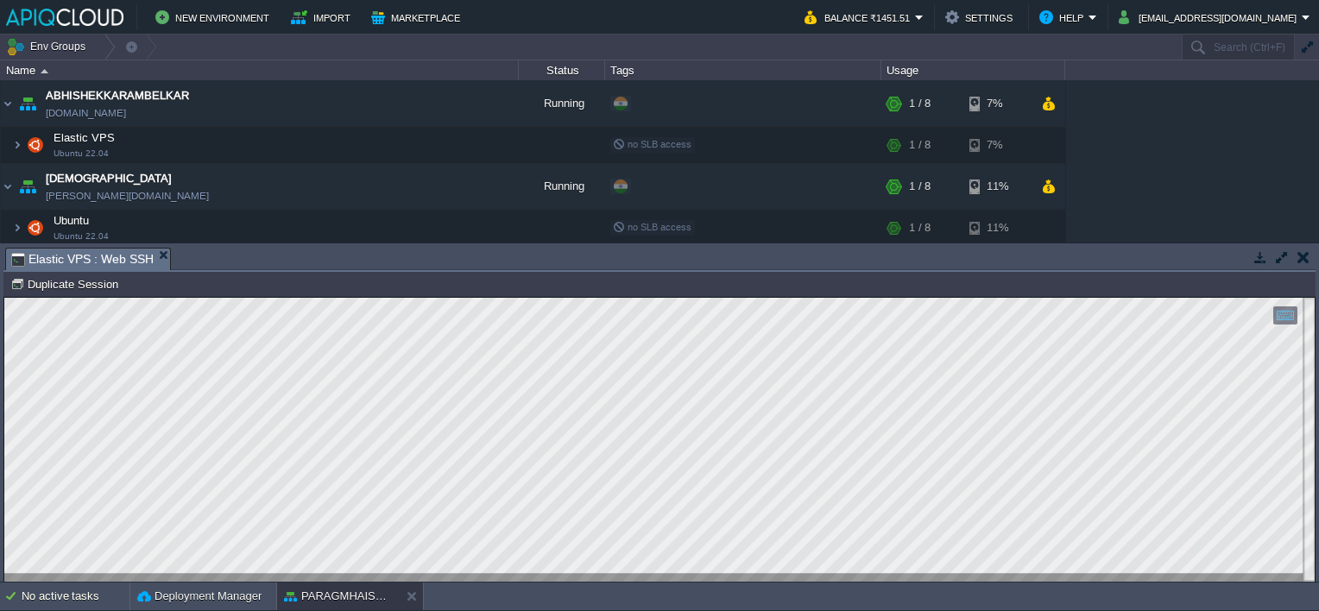
click at [1305, 259] on button "button" at bounding box center [1304, 257] width 12 height 16
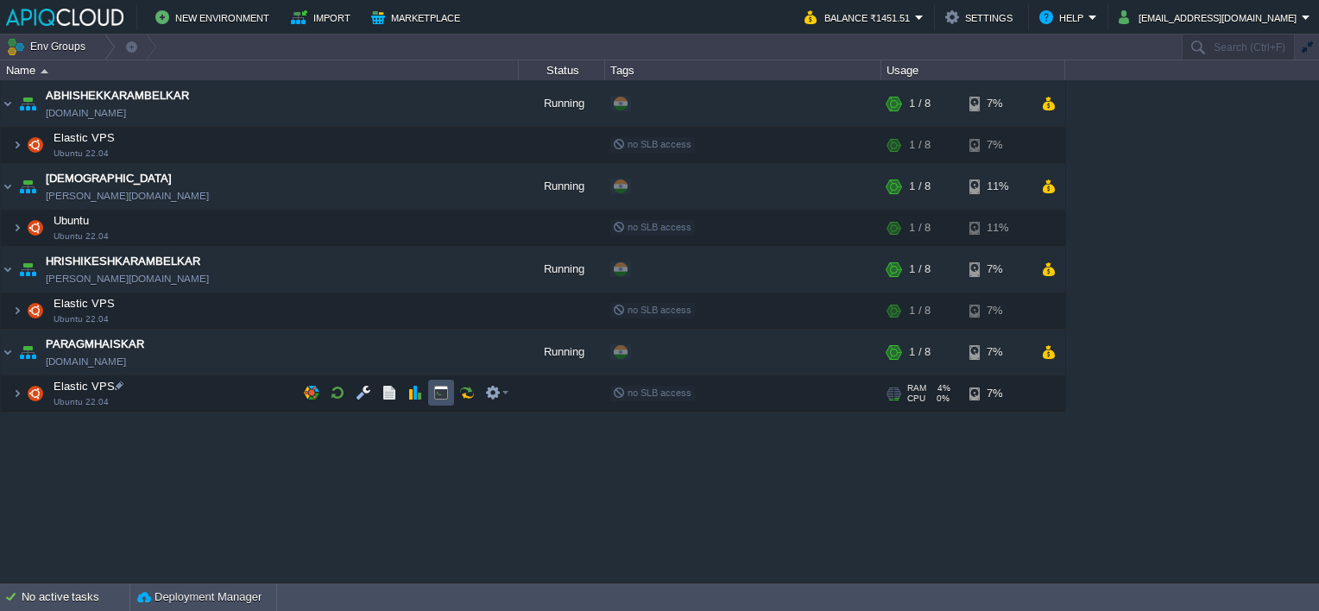
click at [438, 392] on button "button" at bounding box center [441, 393] width 16 height 16
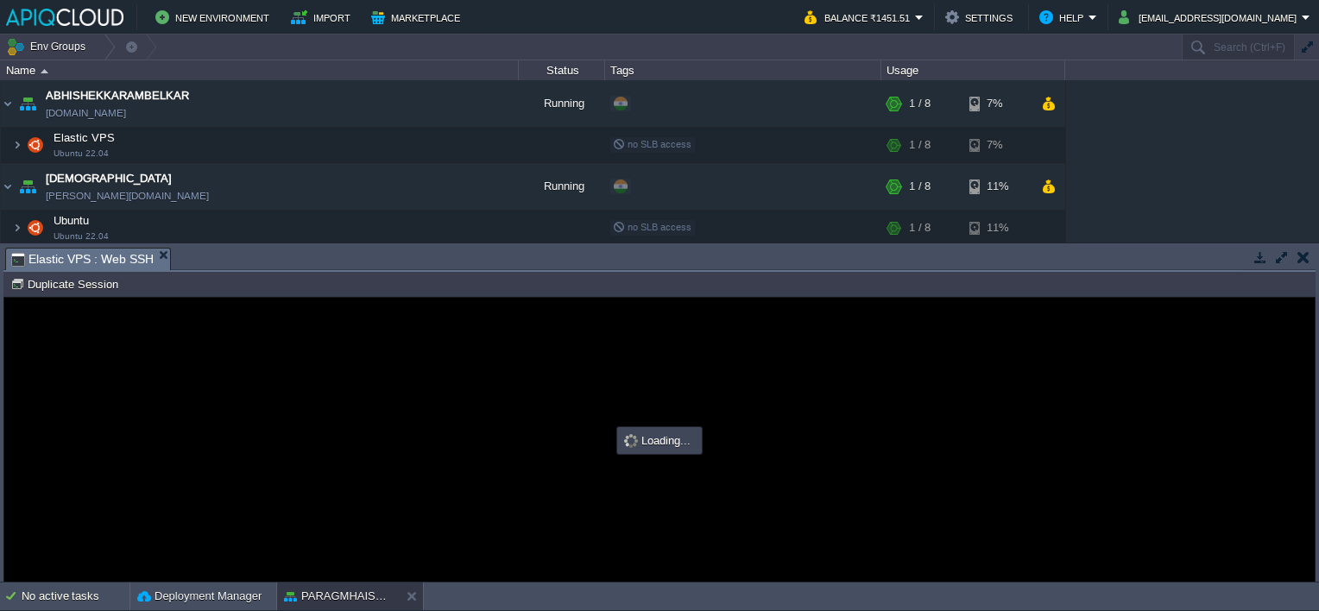
type input "#000000"
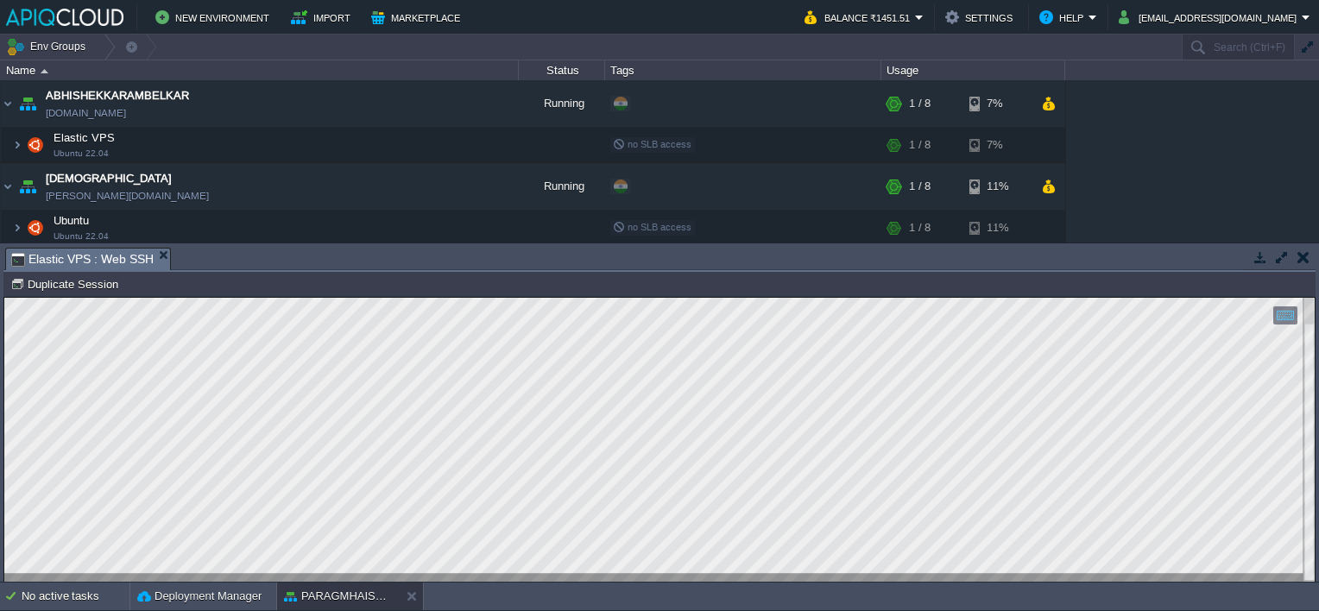
click at [1308, 262] on button "button" at bounding box center [1304, 257] width 12 height 16
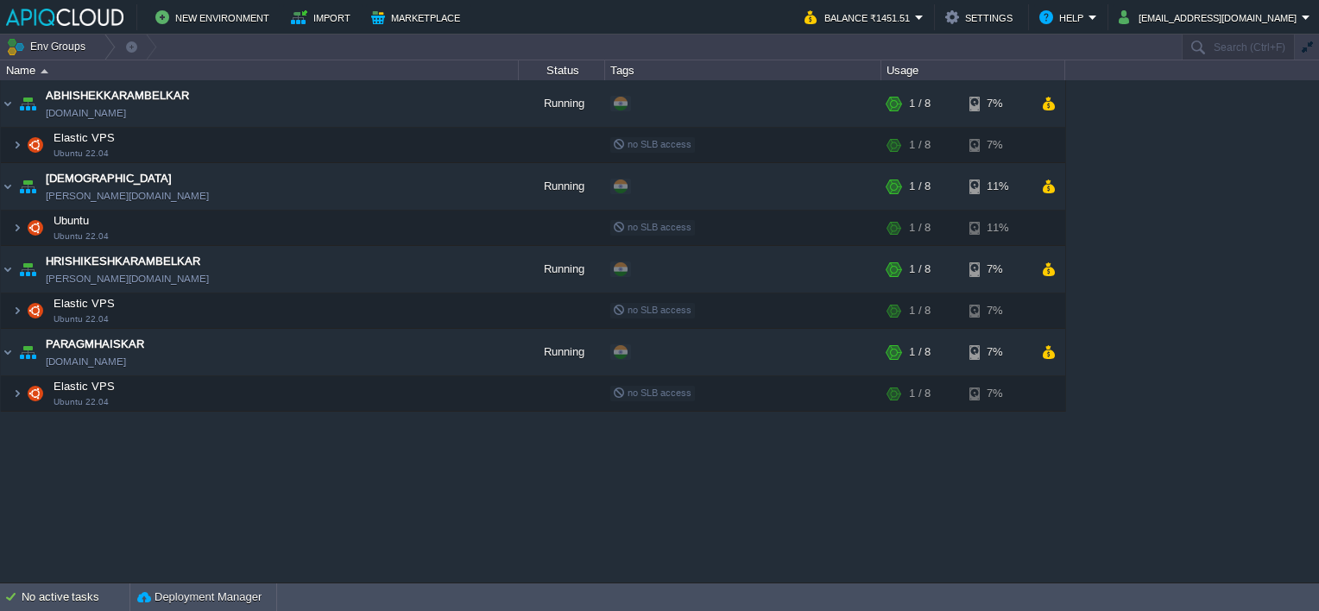
click at [211, 494] on div "ABHISHEKKARAMBELKAR [DOMAIN_NAME] Running + Add to Env Group RAM 5% CPU 2% 1 / …" at bounding box center [659, 331] width 1319 height 502
click at [357, 387] on button "button" at bounding box center [364, 393] width 16 height 16
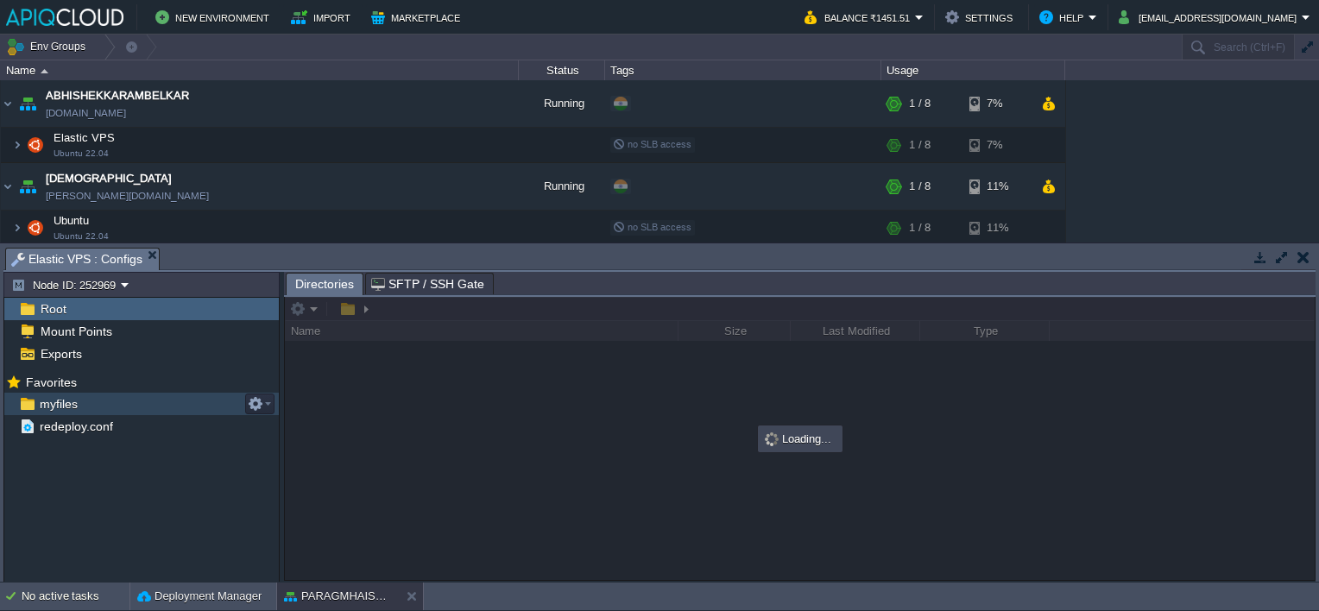
click at [48, 401] on span "myfiles" at bounding box center [58, 404] width 44 height 16
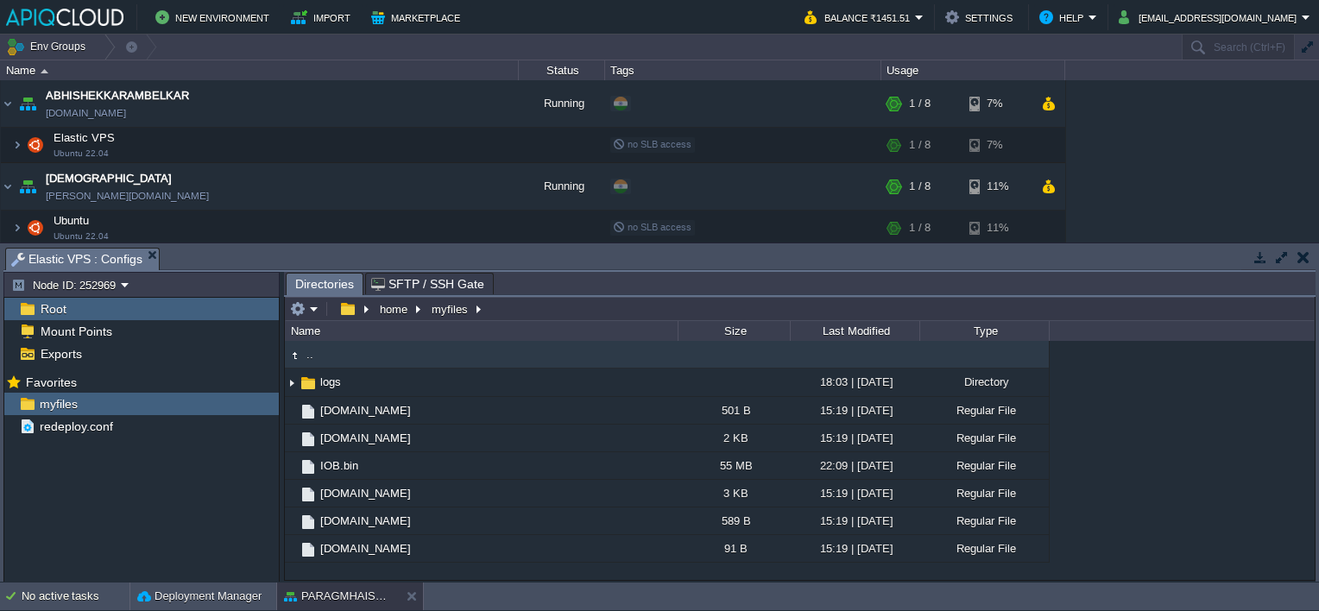
click at [1305, 254] on button "button" at bounding box center [1304, 257] width 12 height 16
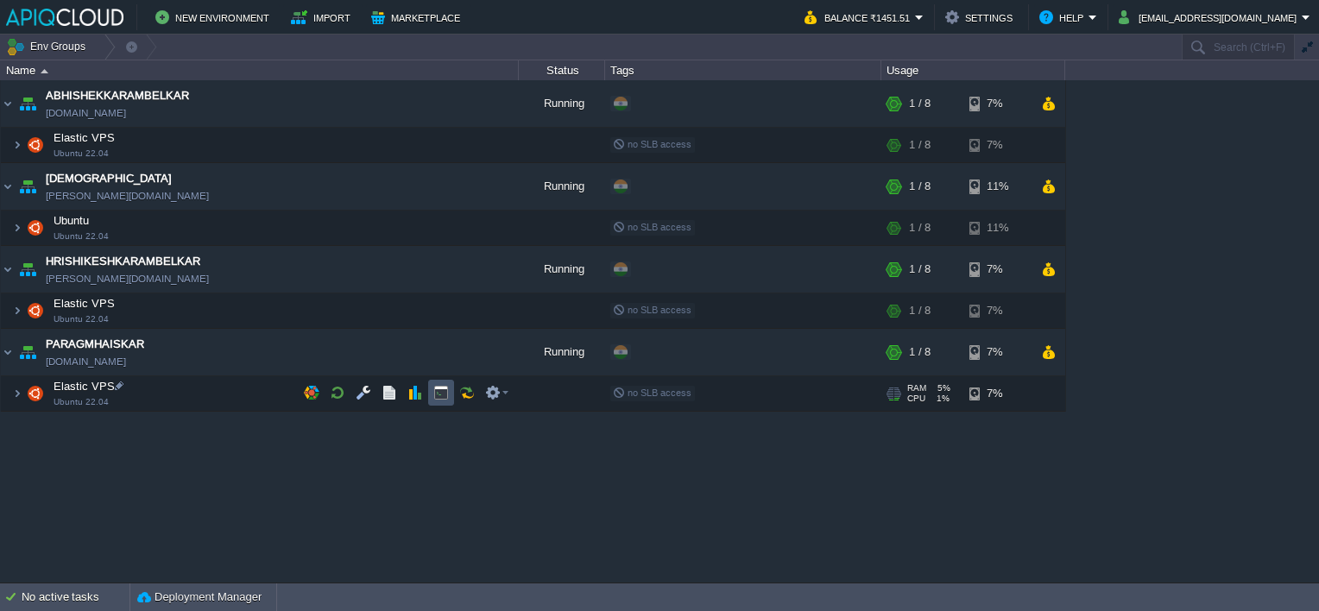
click at [438, 390] on button "button" at bounding box center [441, 393] width 16 height 16
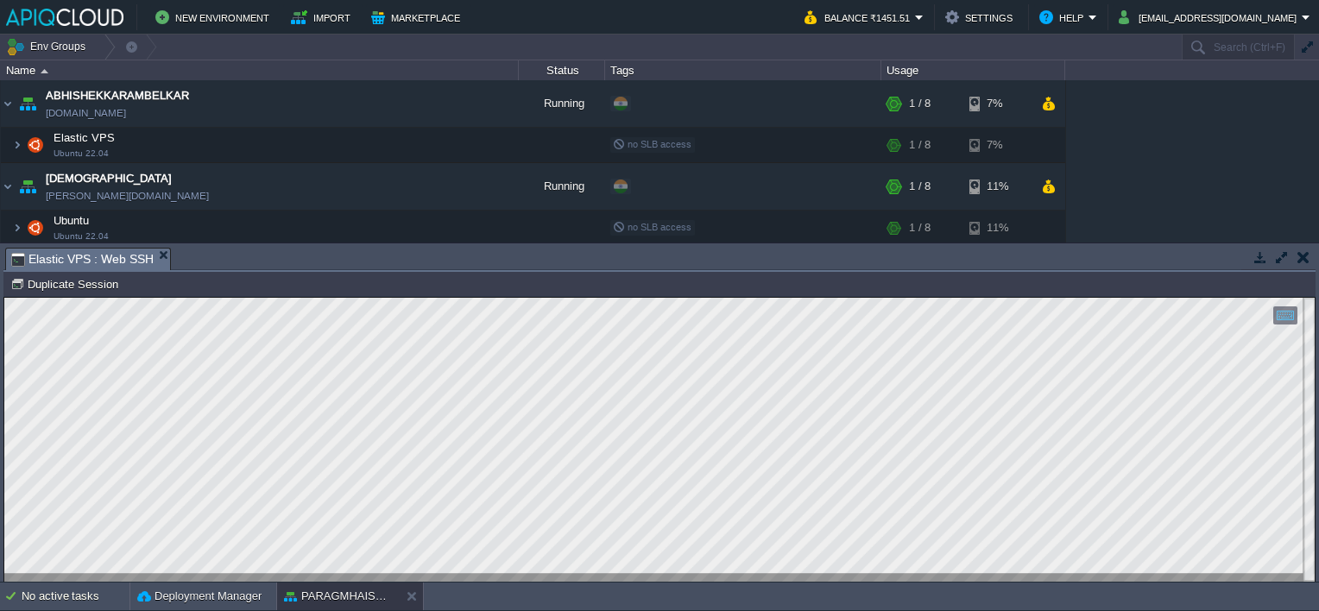
click at [1300, 250] on button "button" at bounding box center [1304, 257] width 12 height 16
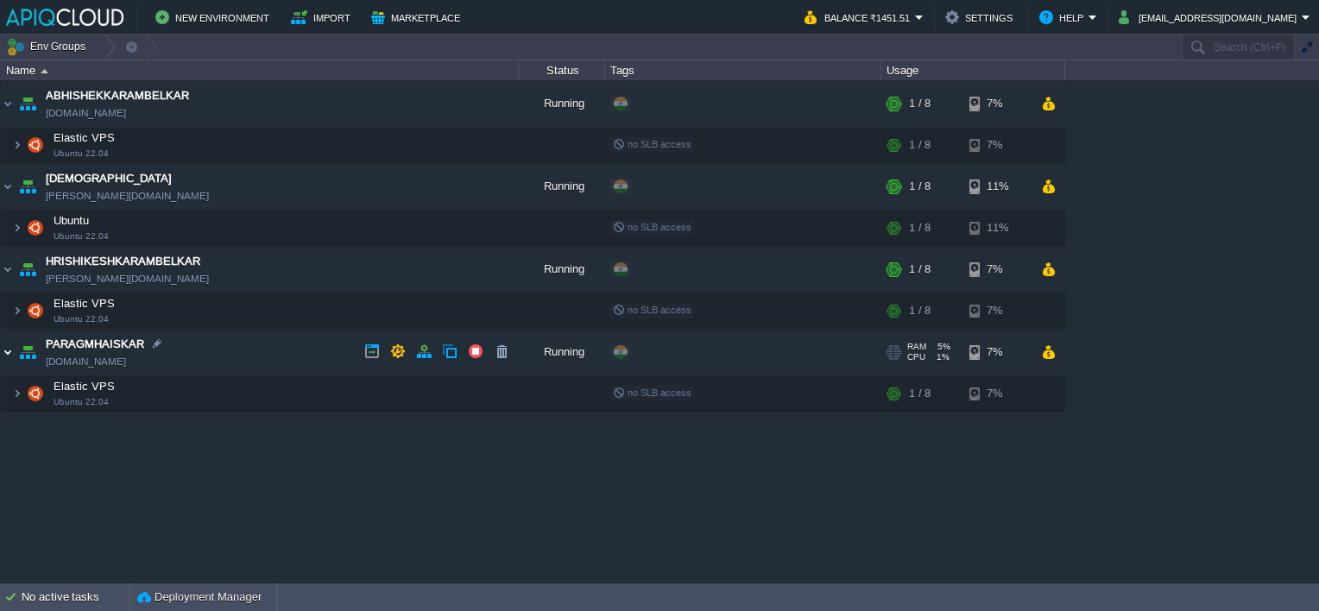
click at [5, 347] on img at bounding box center [8, 352] width 14 height 47
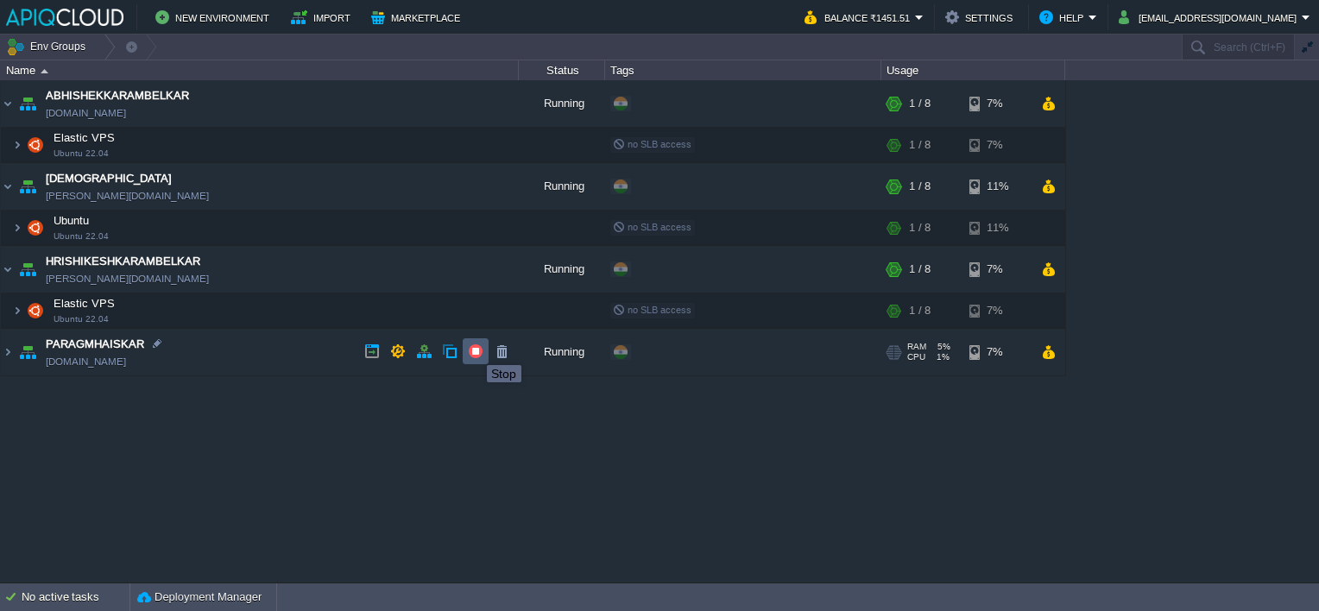
click at [474, 350] on button "button" at bounding box center [476, 352] width 16 height 16
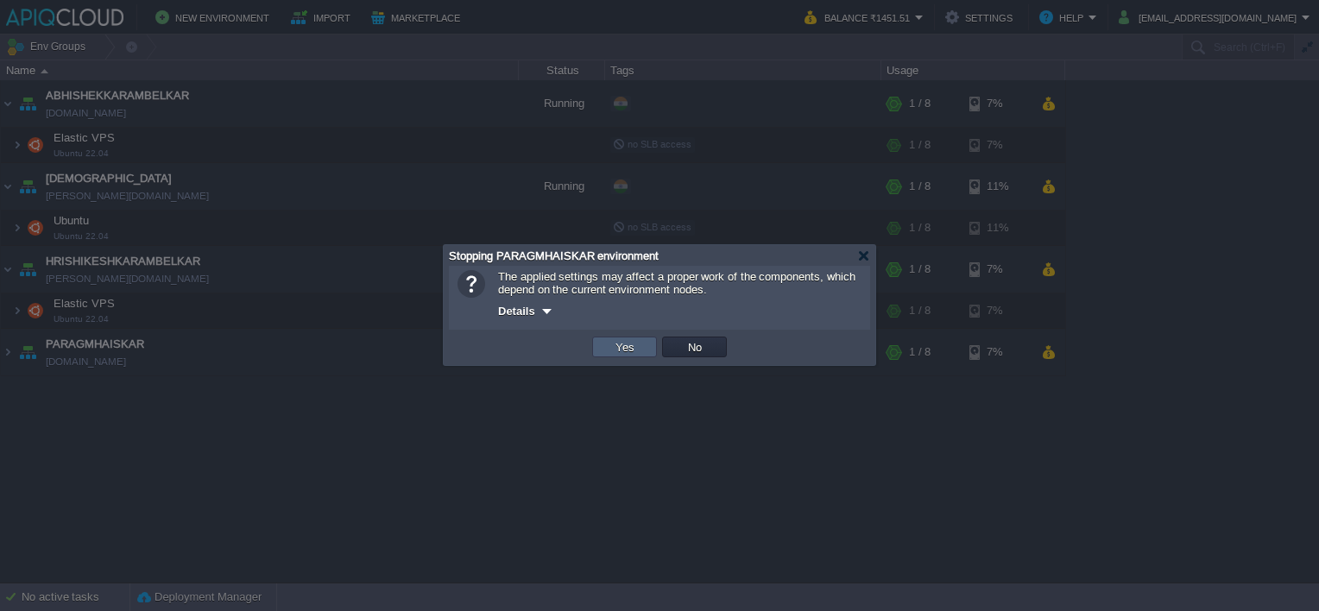
click at [611, 348] on button "Yes" at bounding box center [624, 347] width 29 height 16
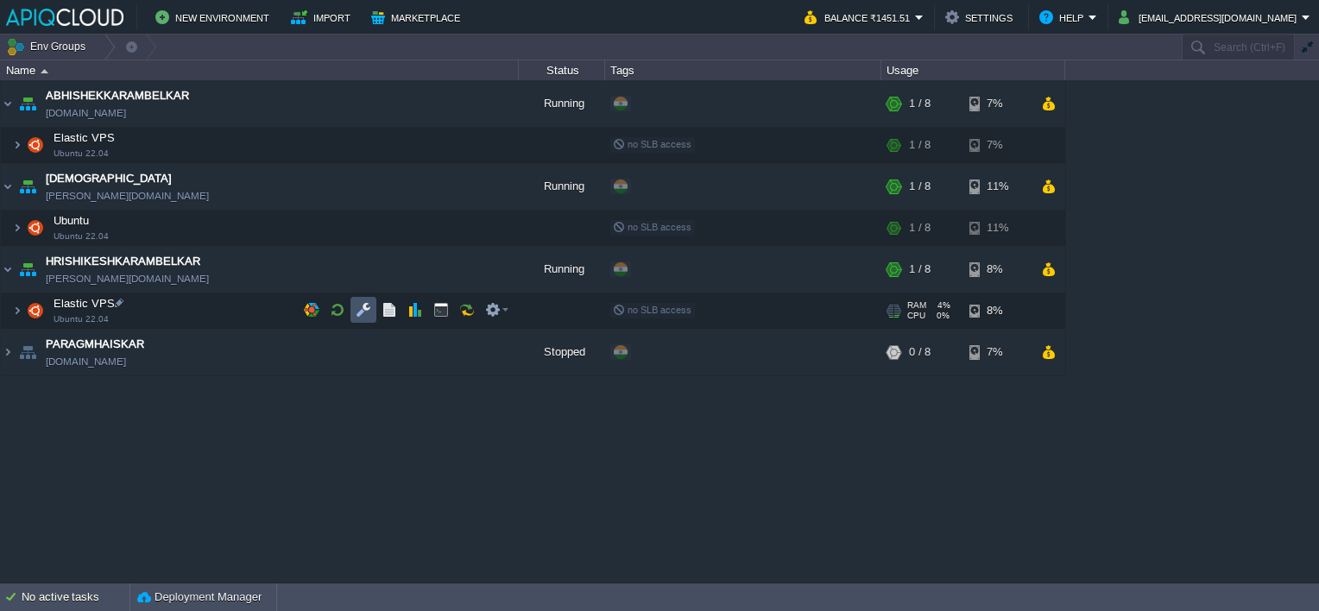
click at [358, 310] on button "button" at bounding box center [364, 310] width 16 height 16
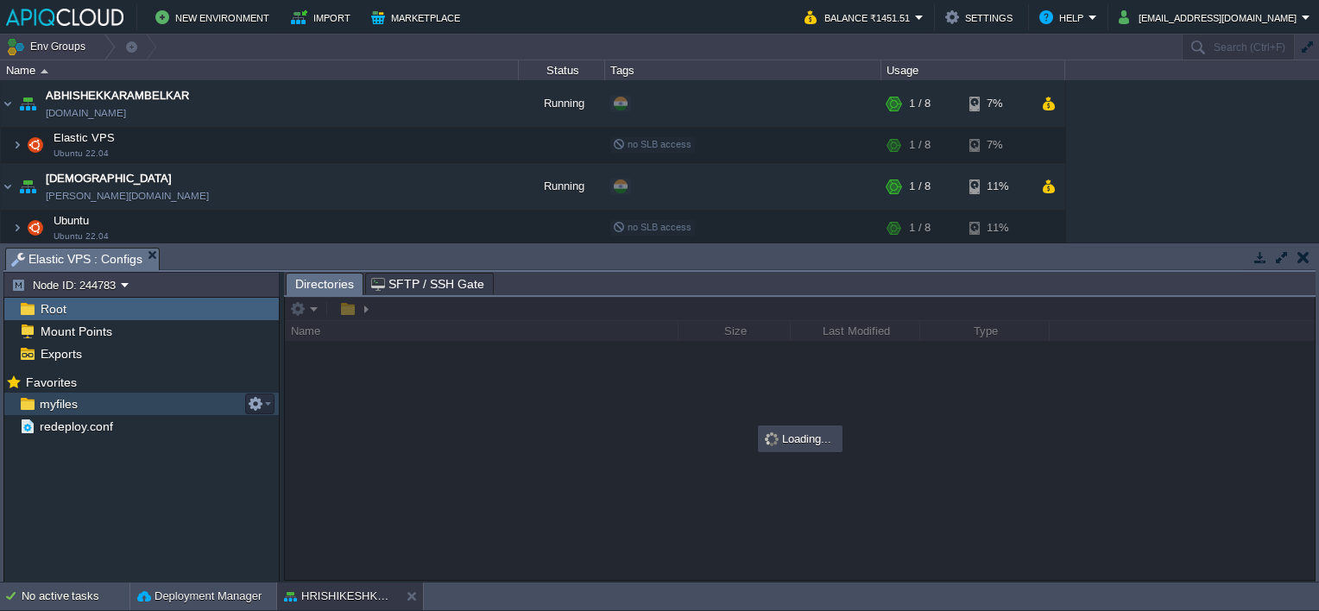
click at [45, 398] on span "myfiles" at bounding box center [58, 404] width 44 height 16
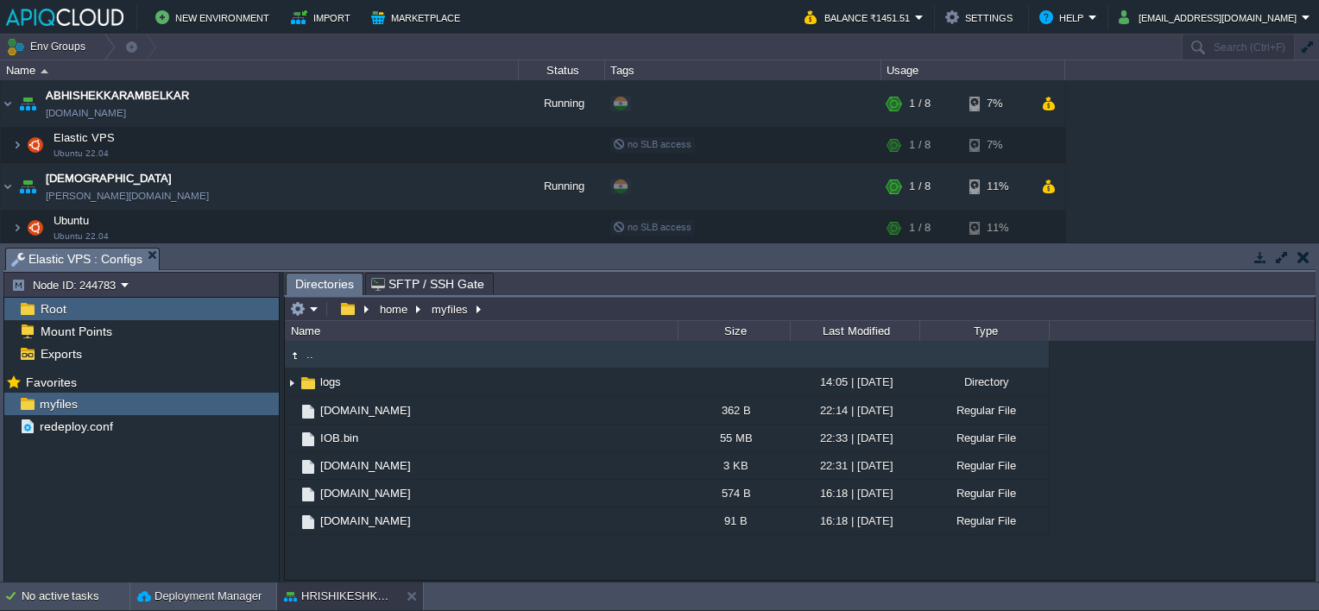
click at [1307, 262] on button "button" at bounding box center [1304, 257] width 12 height 16
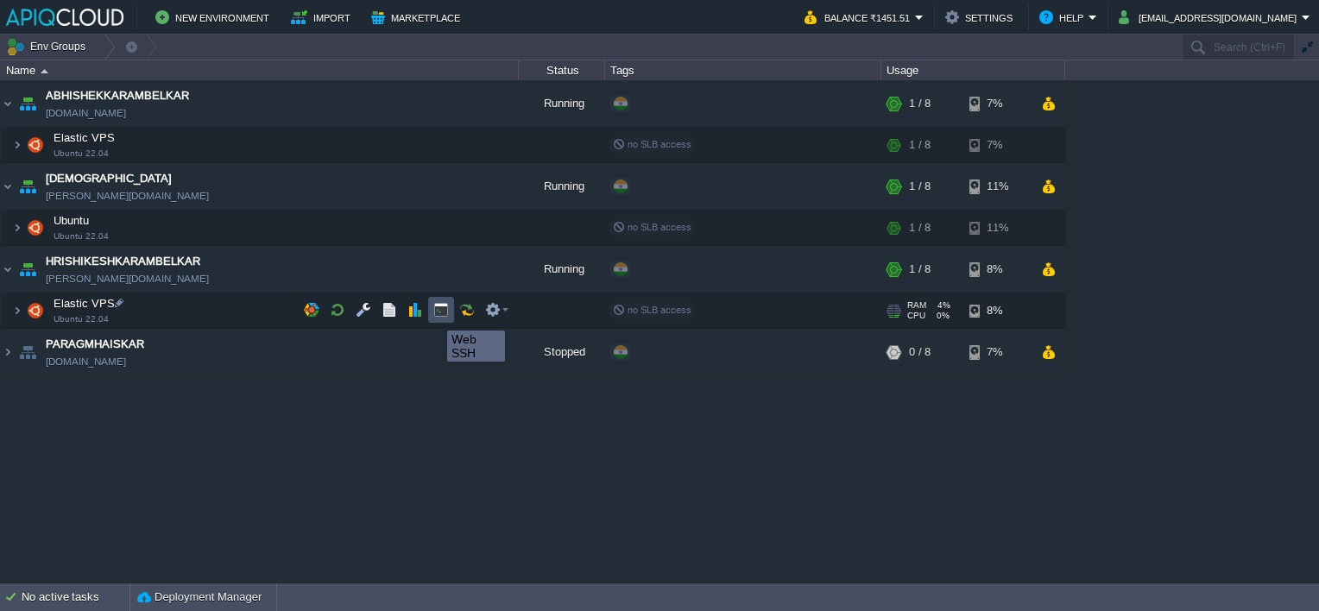
click at [434, 315] on button "button" at bounding box center [441, 310] width 16 height 16
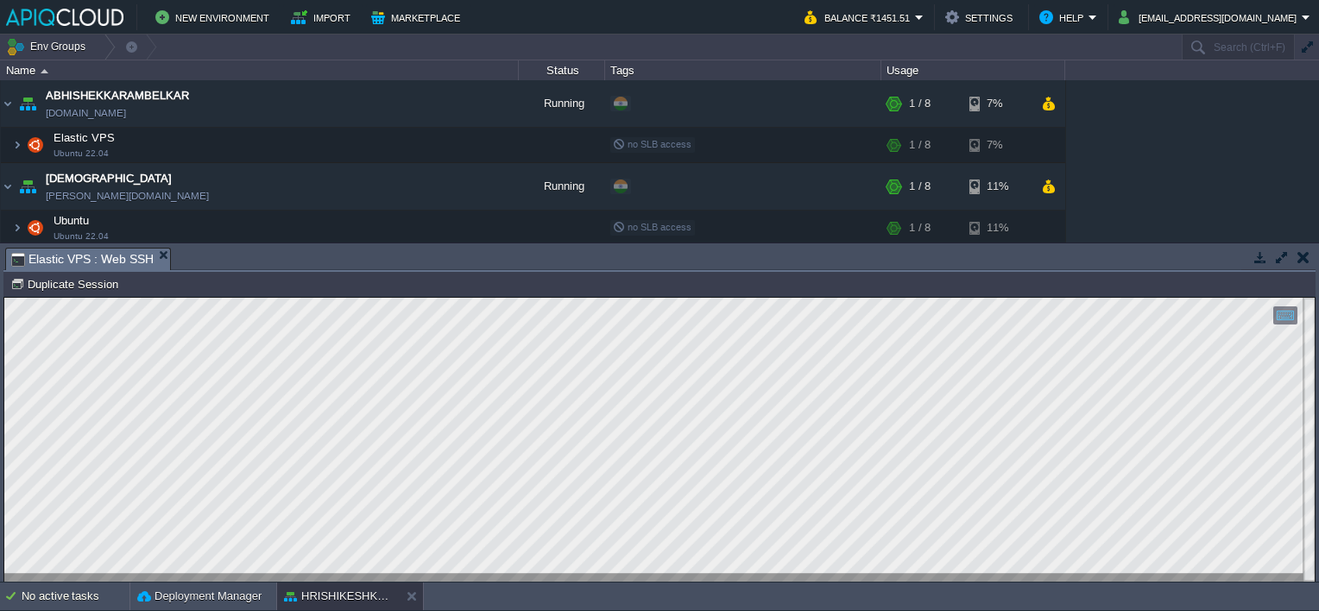
click at [1300, 253] on button "button" at bounding box center [1304, 257] width 12 height 16
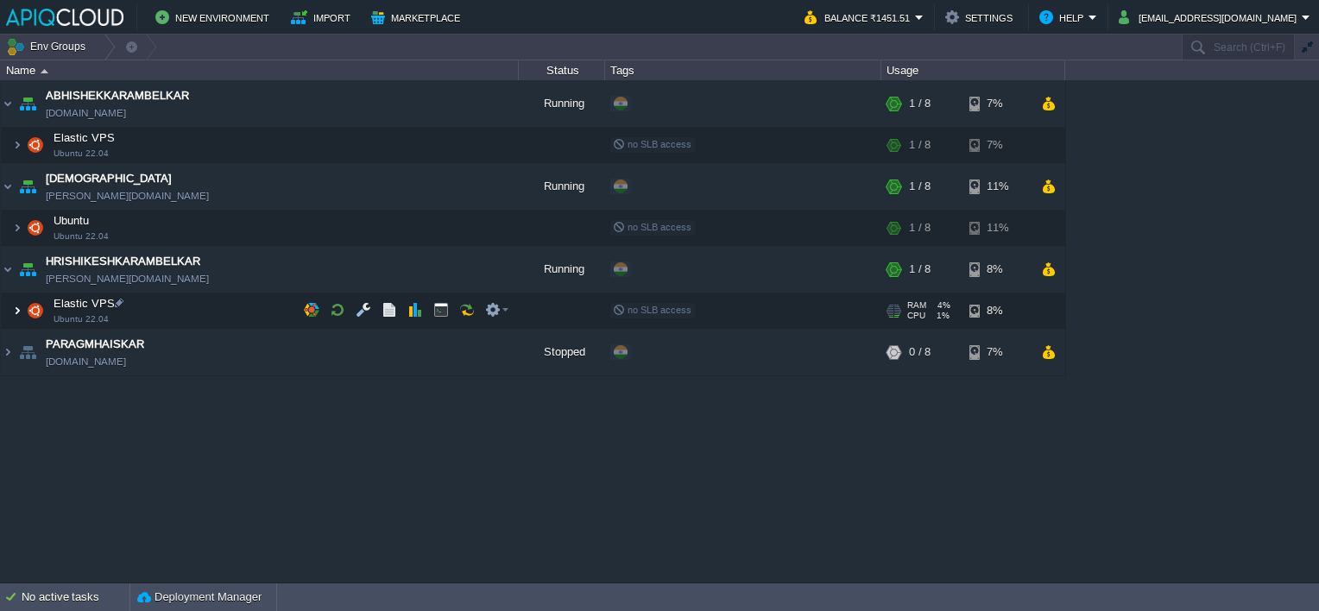
click at [16, 305] on img at bounding box center [17, 311] width 10 height 35
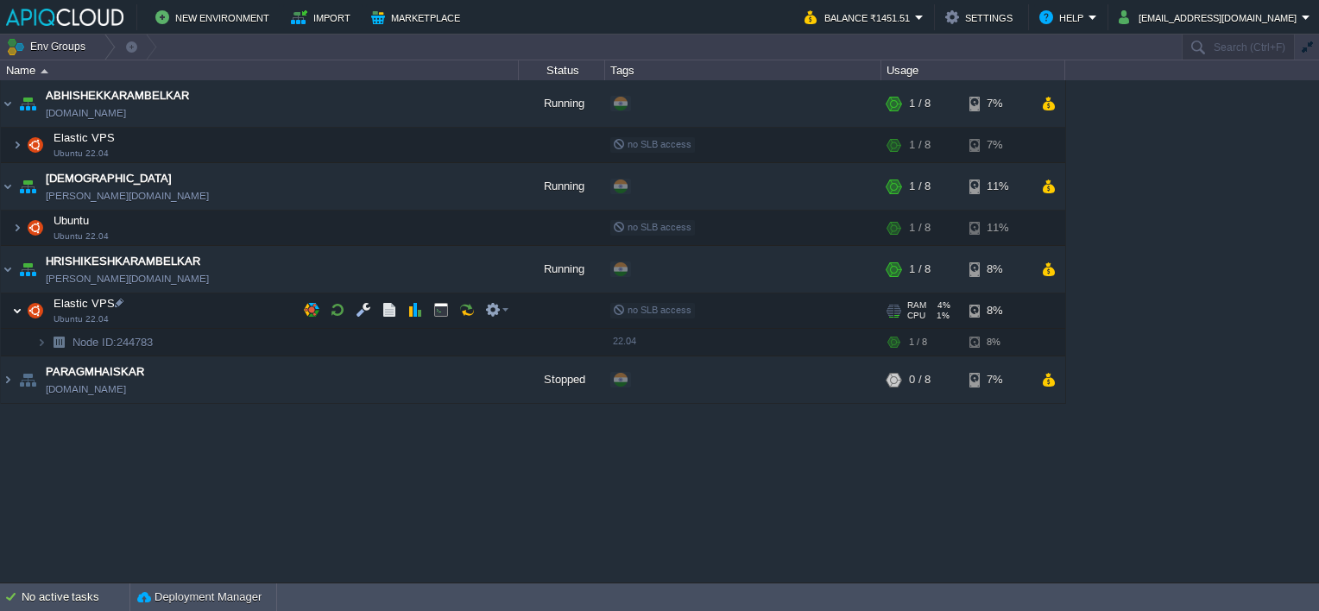
click at [16, 305] on img at bounding box center [17, 311] width 10 height 35
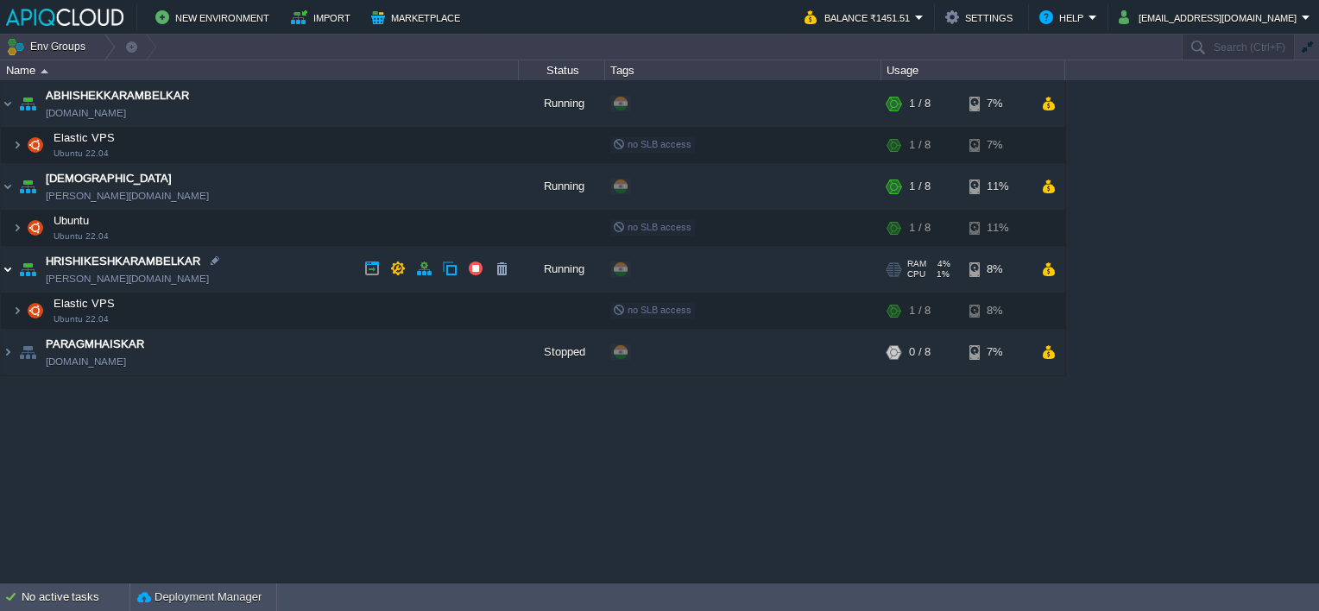
click at [9, 269] on img at bounding box center [8, 269] width 14 height 47
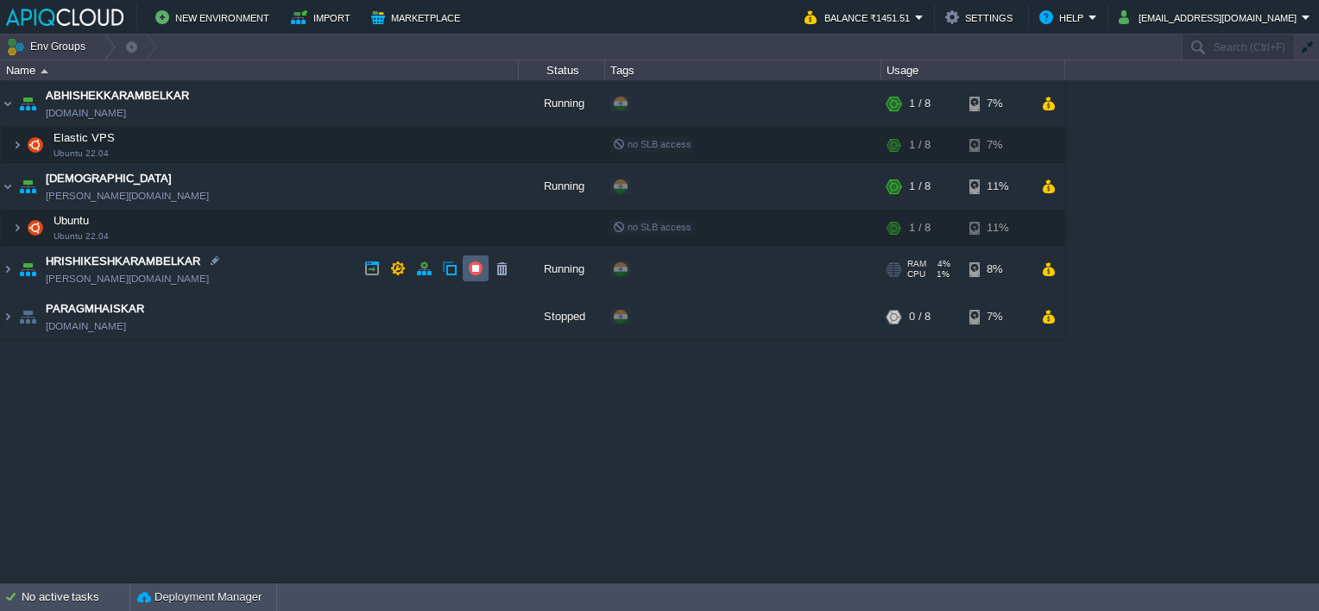
click at [472, 267] on button "button" at bounding box center [476, 269] width 16 height 16
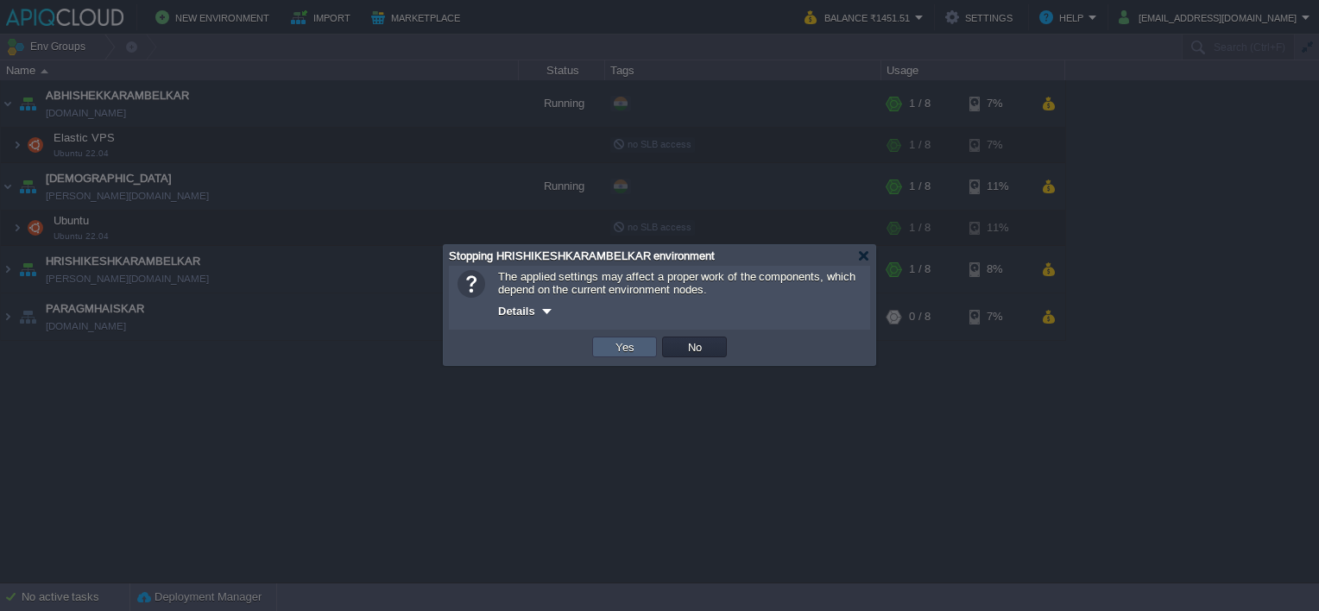
click at [625, 350] on button "Yes" at bounding box center [624, 347] width 29 height 16
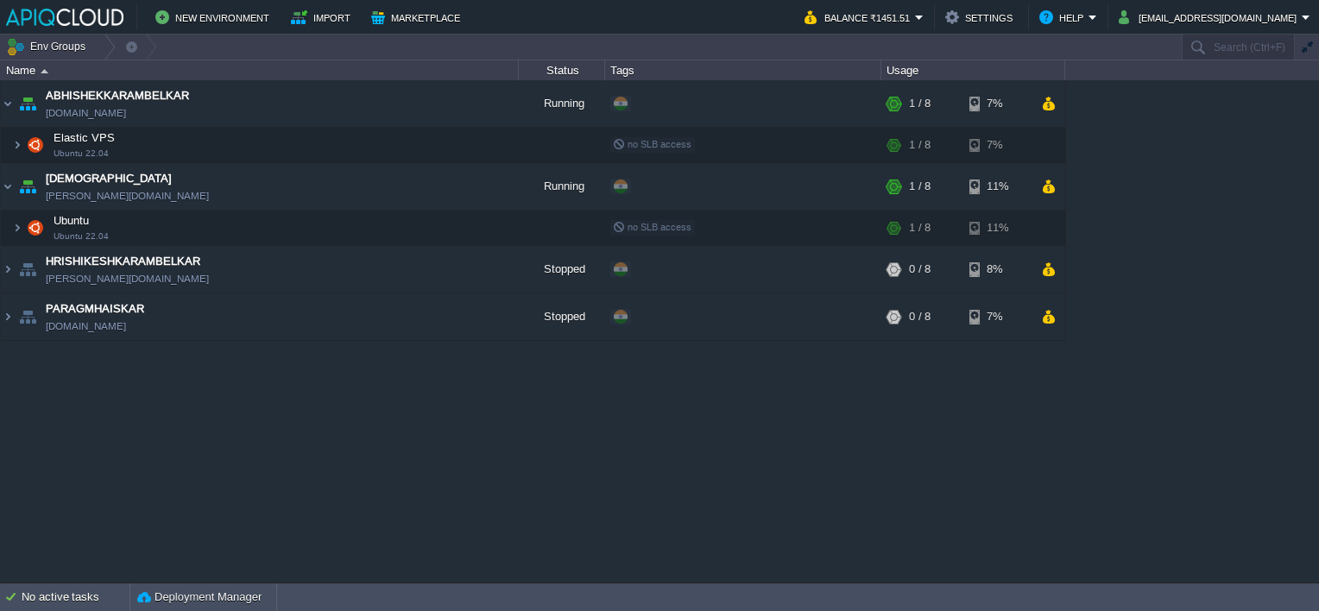
click at [608, 475] on div "ABHISHEKKARAMBELKAR [DOMAIN_NAME] Running + Add to Env Group RAM 5% CPU 2% 1 / …" at bounding box center [659, 331] width 1319 height 502
click at [477, 266] on button "button" at bounding box center [476, 269] width 16 height 16
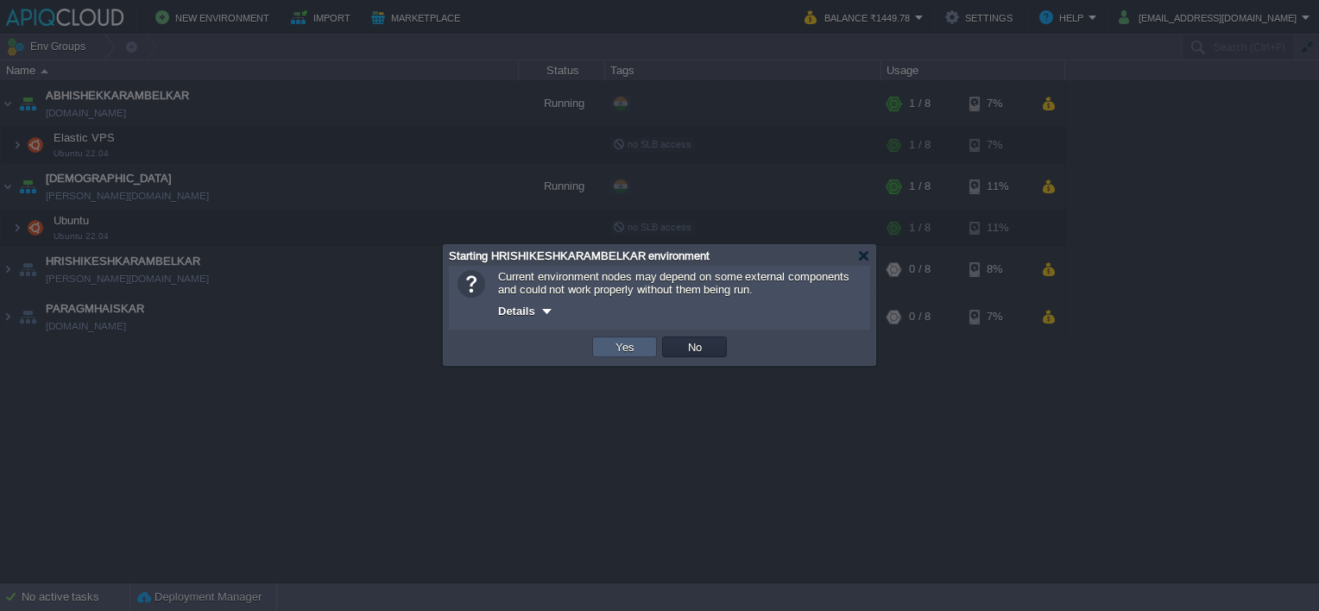
click at [643, 345] on td "Yes" at bounding box center [624, 347] width 65 height 21
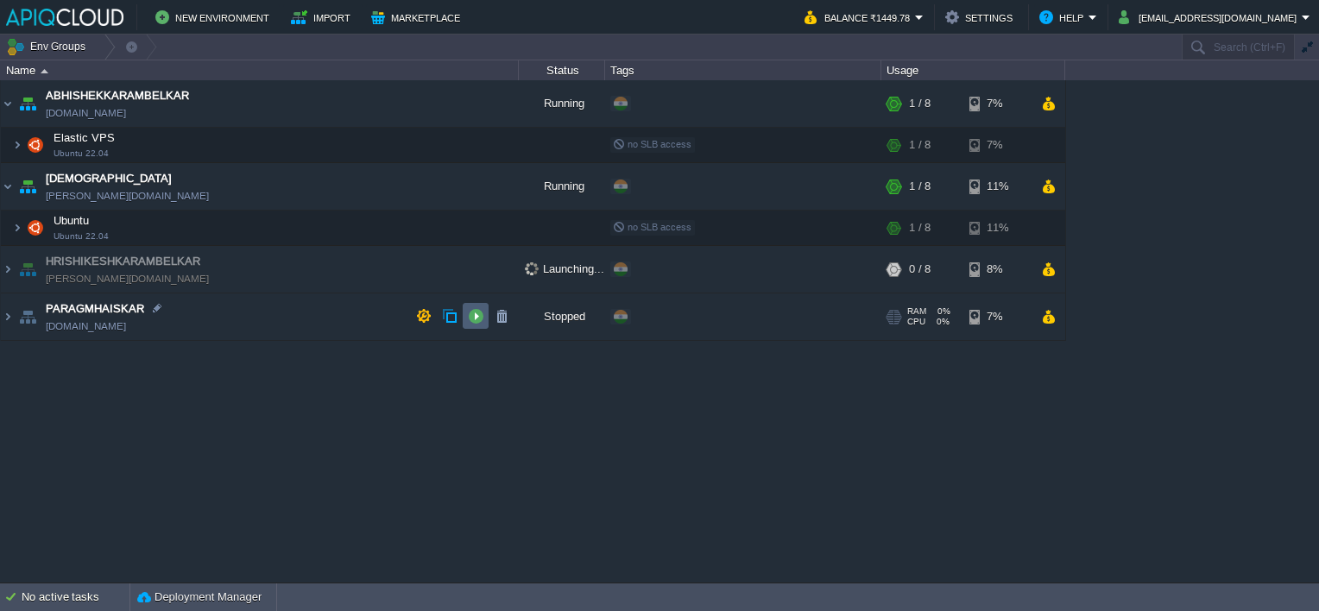
click at [475, 318] on button "button" at bounding box center [476, 316] width 16 height 16
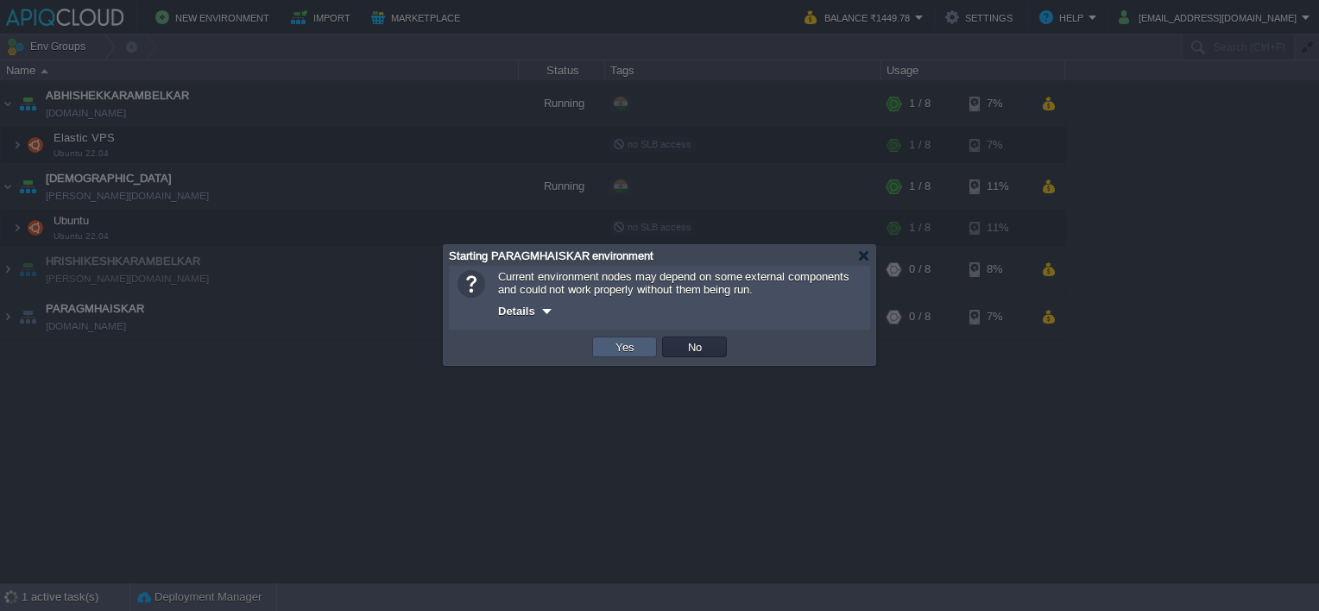
click at [625, 342] on button "Yes" at bounding box center [624, 347] width 29 height 16
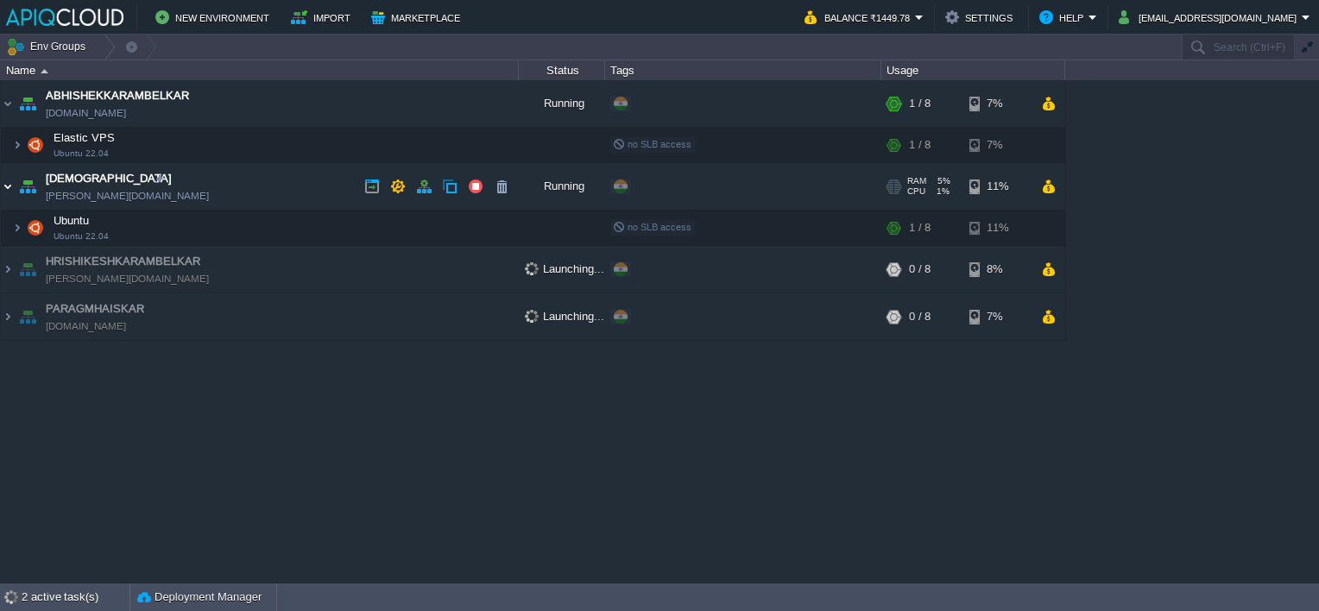
click at [9, 183] on img at bounding box center [8, 186] width 14 height 47
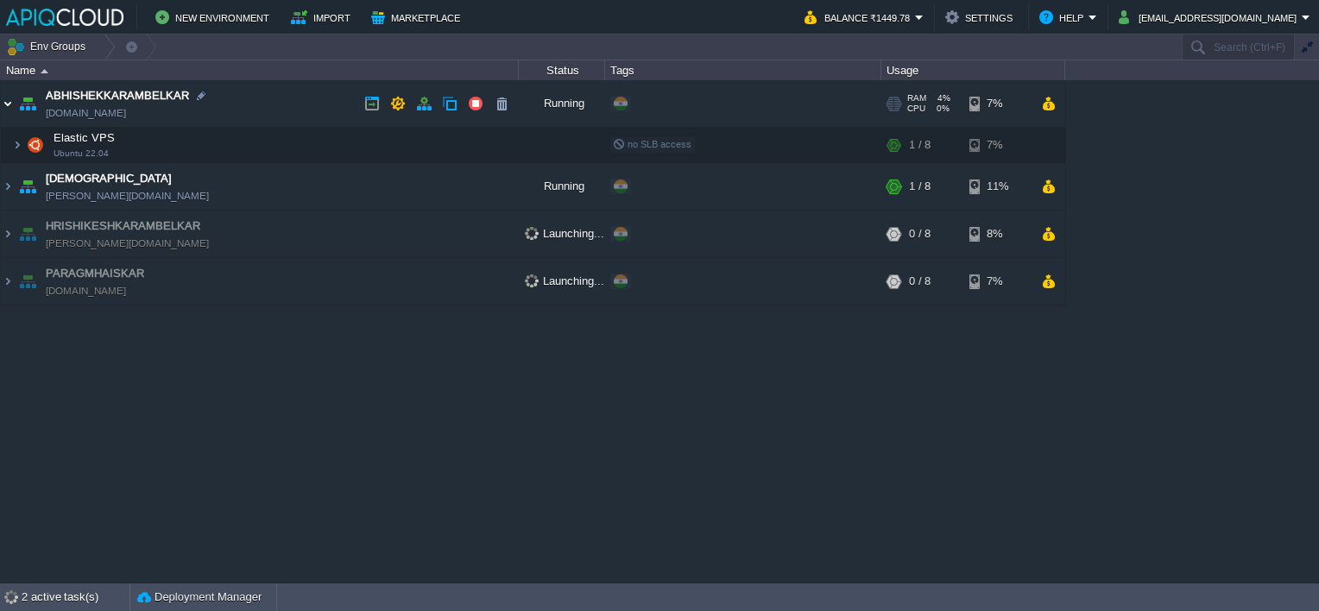
click at [9, 99] on img at bounding box center [8, 103] width 14 height 47
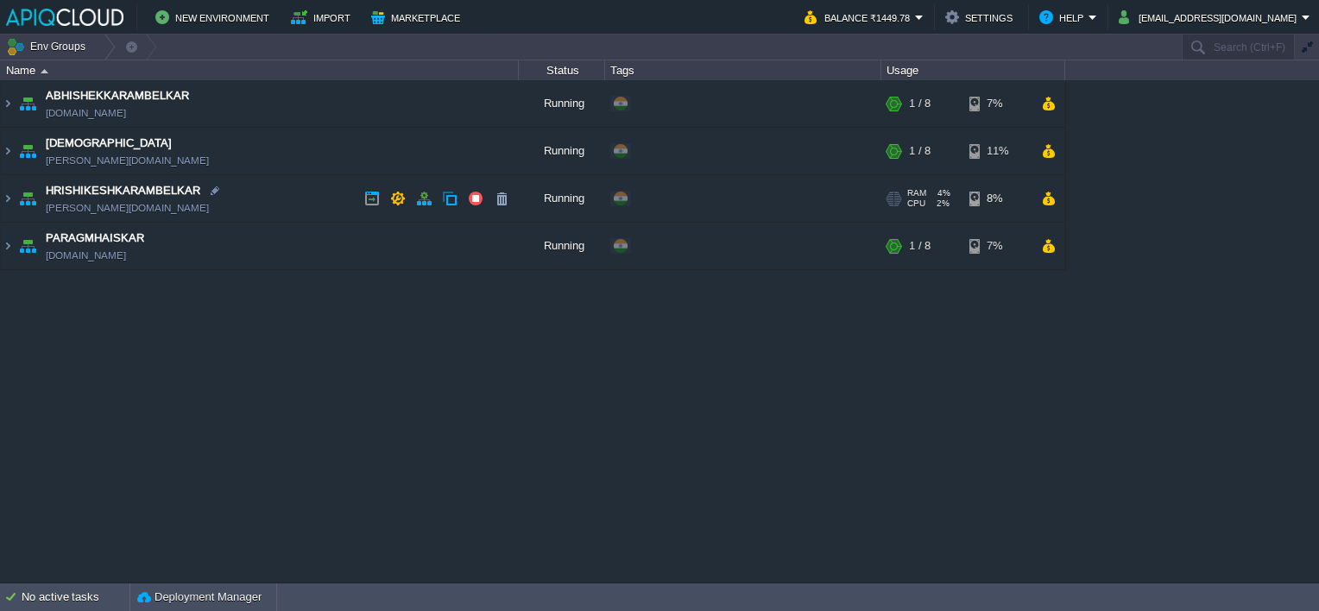
click at [276, 188] on td "HRISHIKESHKARAMBELKAR [PERSON_NAME][DOMAIN_NAME]" at bounding box center [260, 198] width 518 height 47
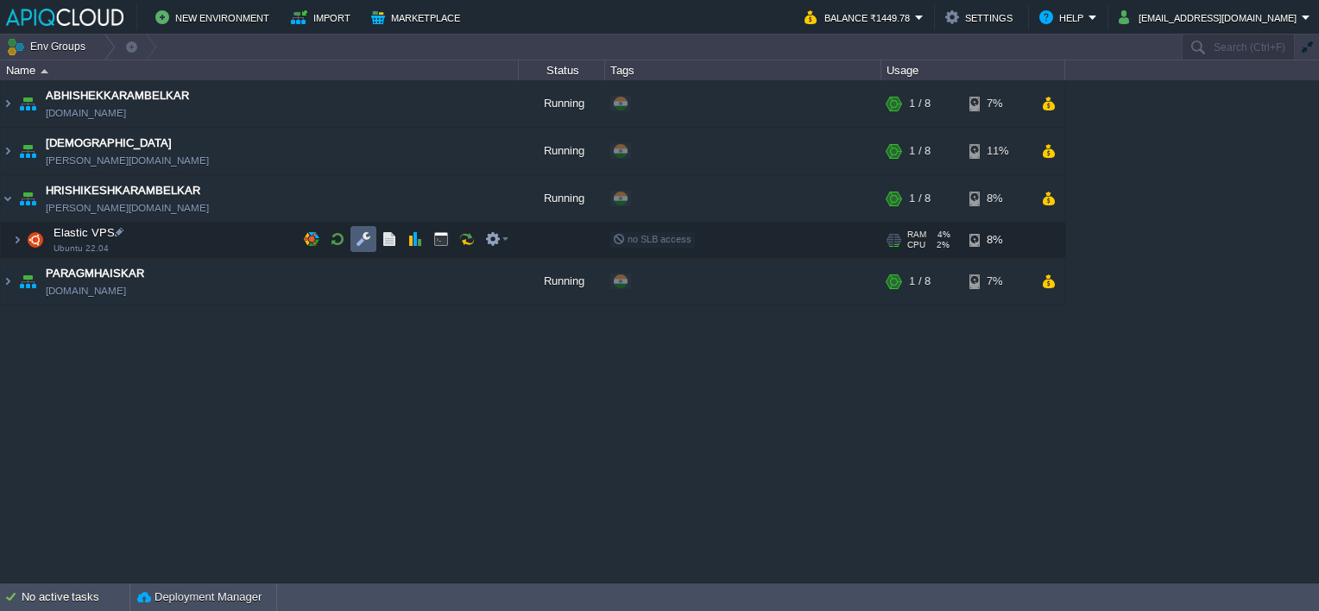
click at [350, 233] on td at bounding box center [363, 239] width 26 height 26
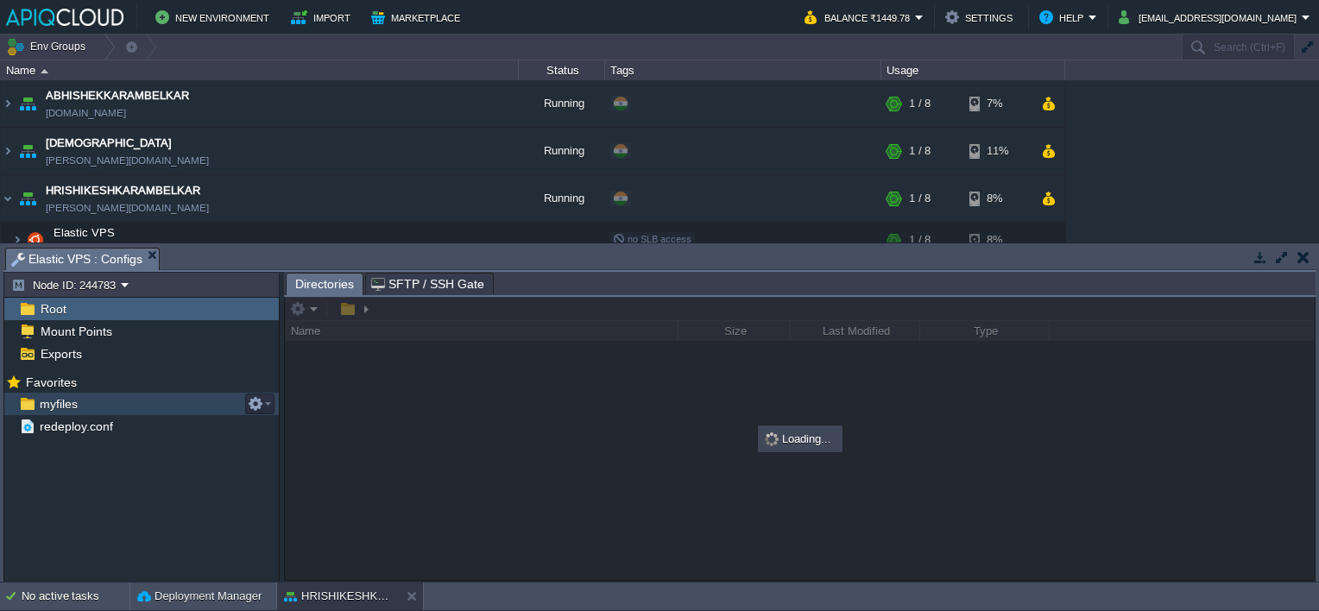
click at [49, 402] on span "myfiles" at bounding box center [58, 404] width 44 height 16
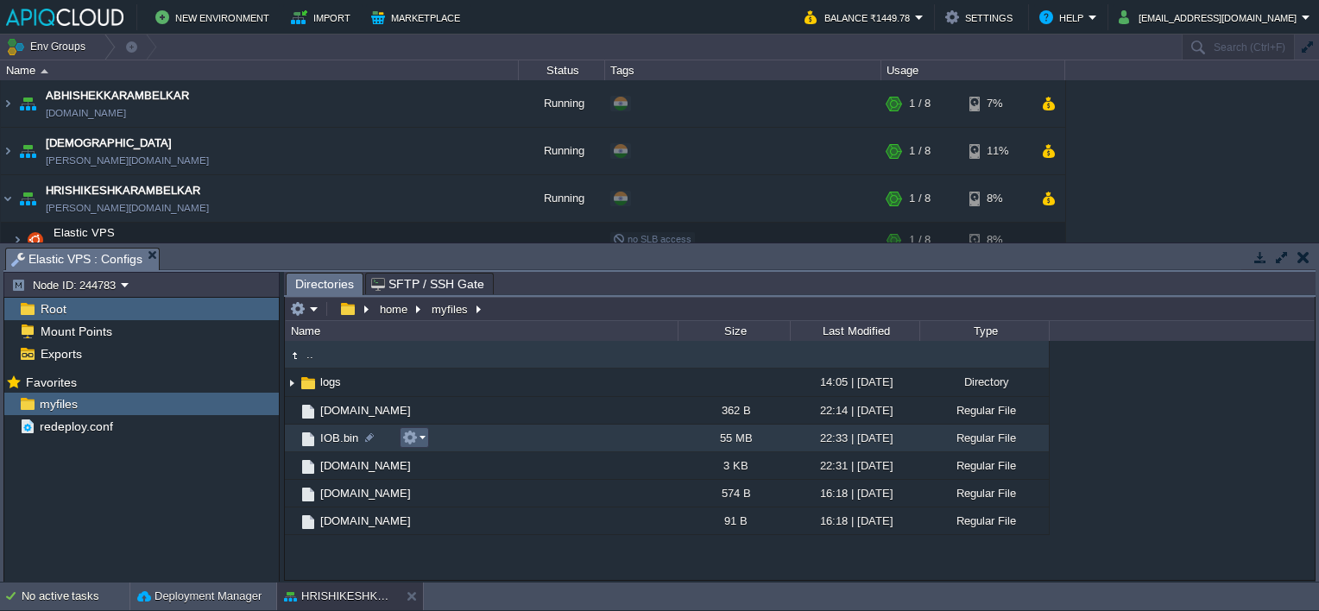
click at [418, 435] on em at bounding box center [413, 438] width 23 height 16
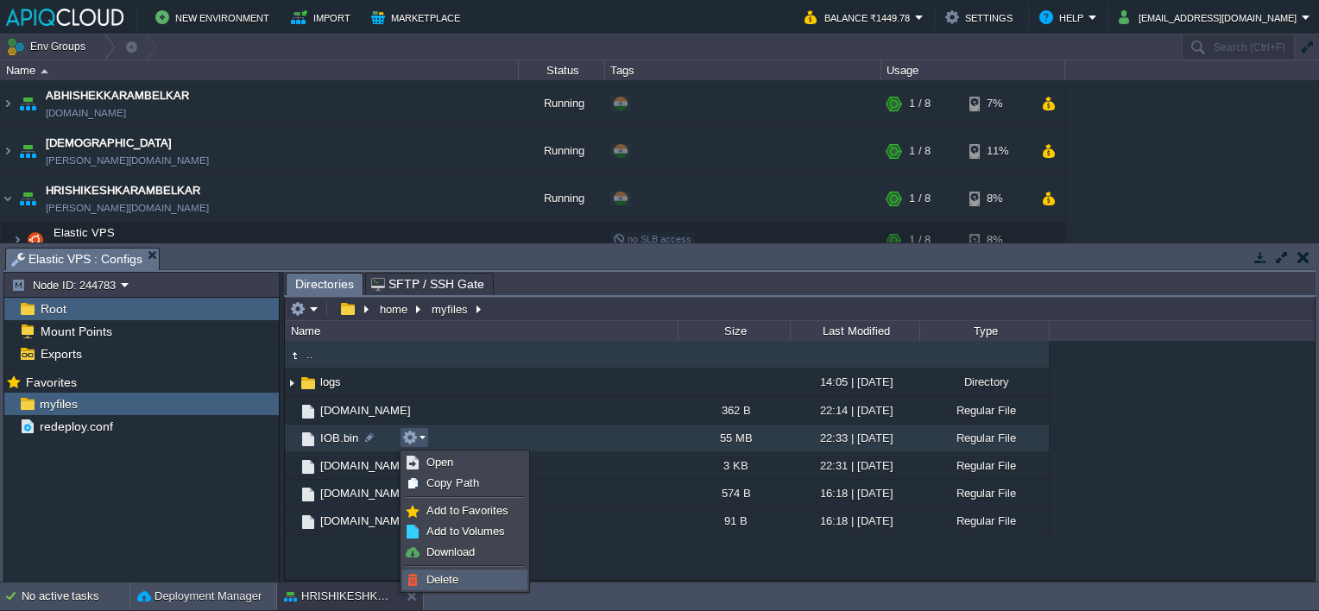
click at [442, 580] on span "Delete" at bounding box center [442, 579] width 32 height 13
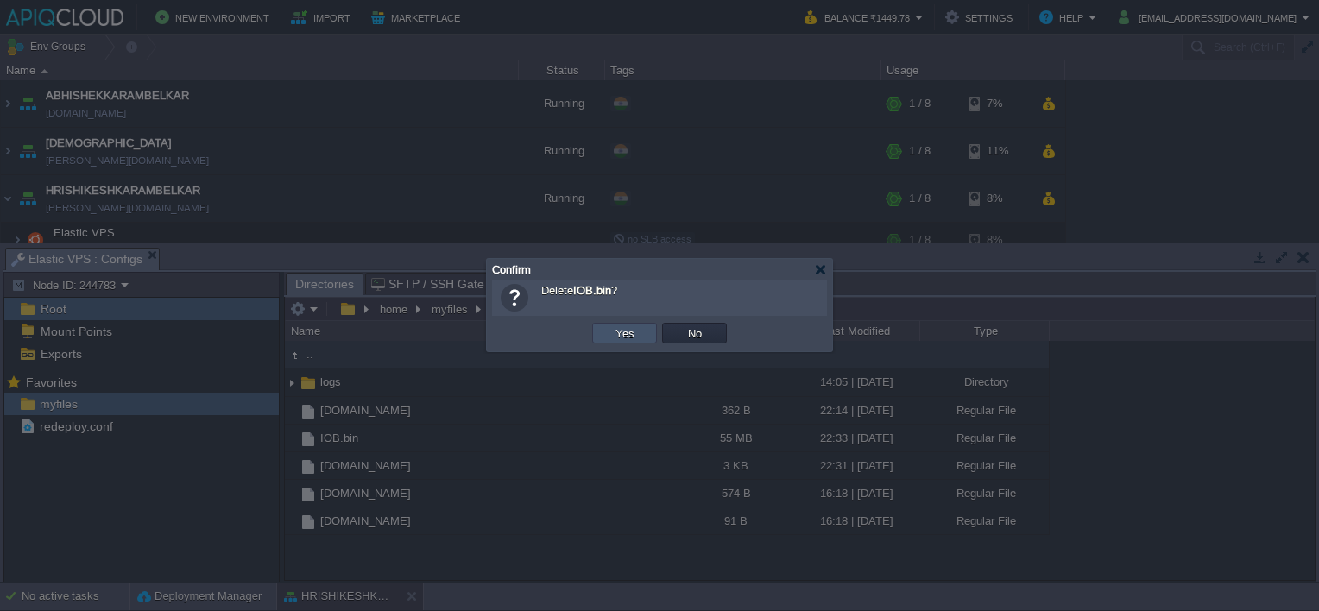
click at [611, 332] on button "Yes" at bounding box center [624, 333] width 29 height 16
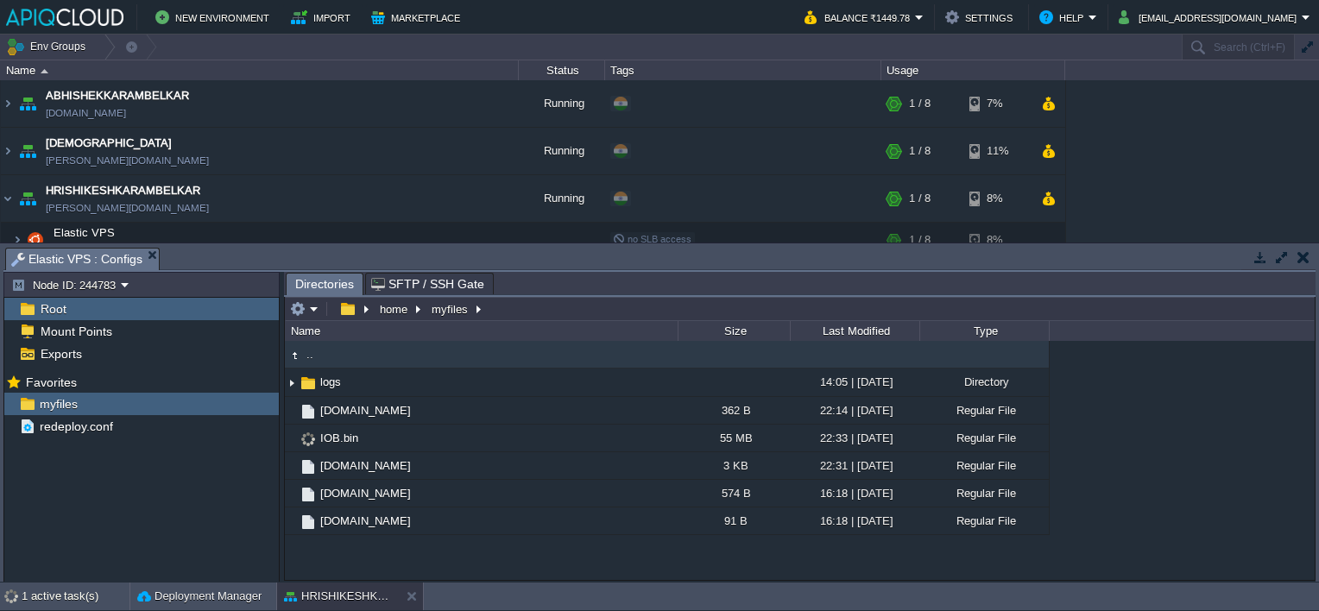
click at [1310, 259] on td at bounding box center [1303, 257] width 22 height 21
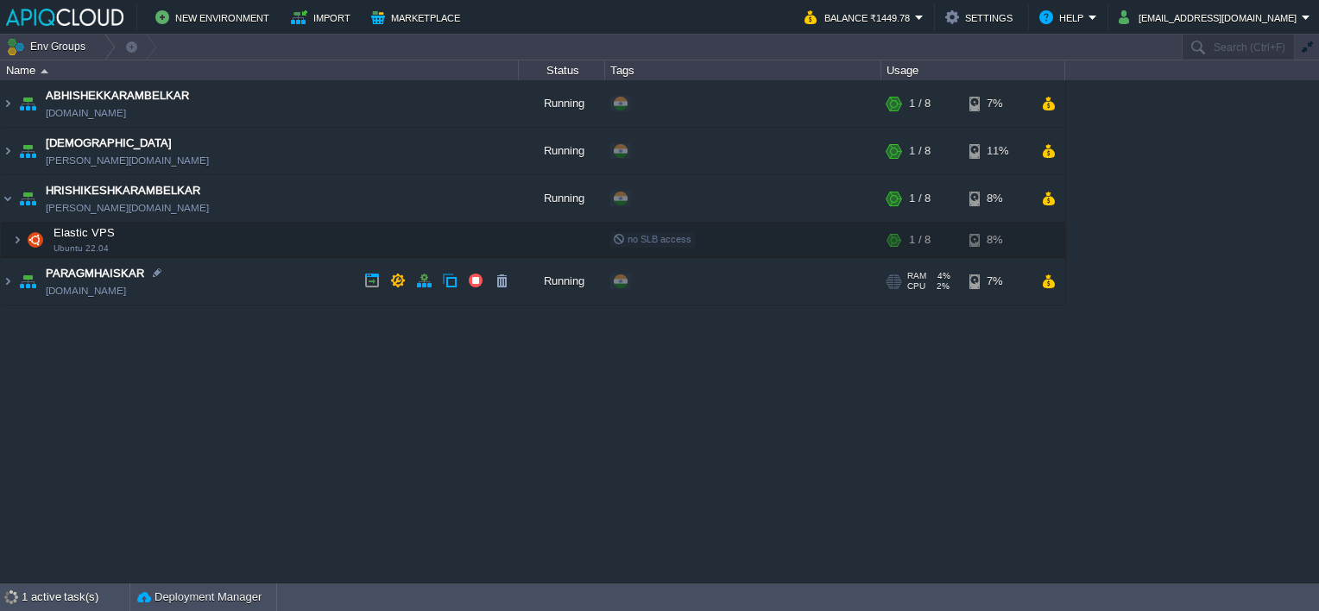
click at [286, 276] on td "PARAGMHAISKAR [DOMAIN_NAME]" at bounding box center [260, 281] width 518 height 47
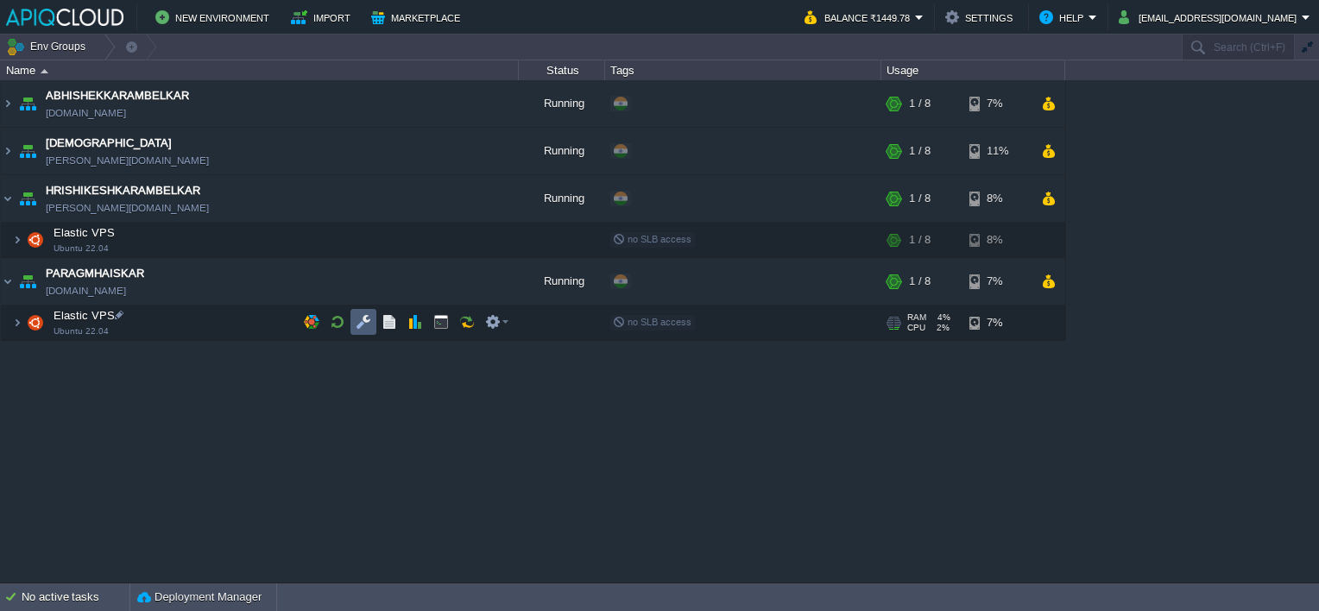
click at [356, 317] on button "button" at bounding box center [364, 322] width 16 height 16
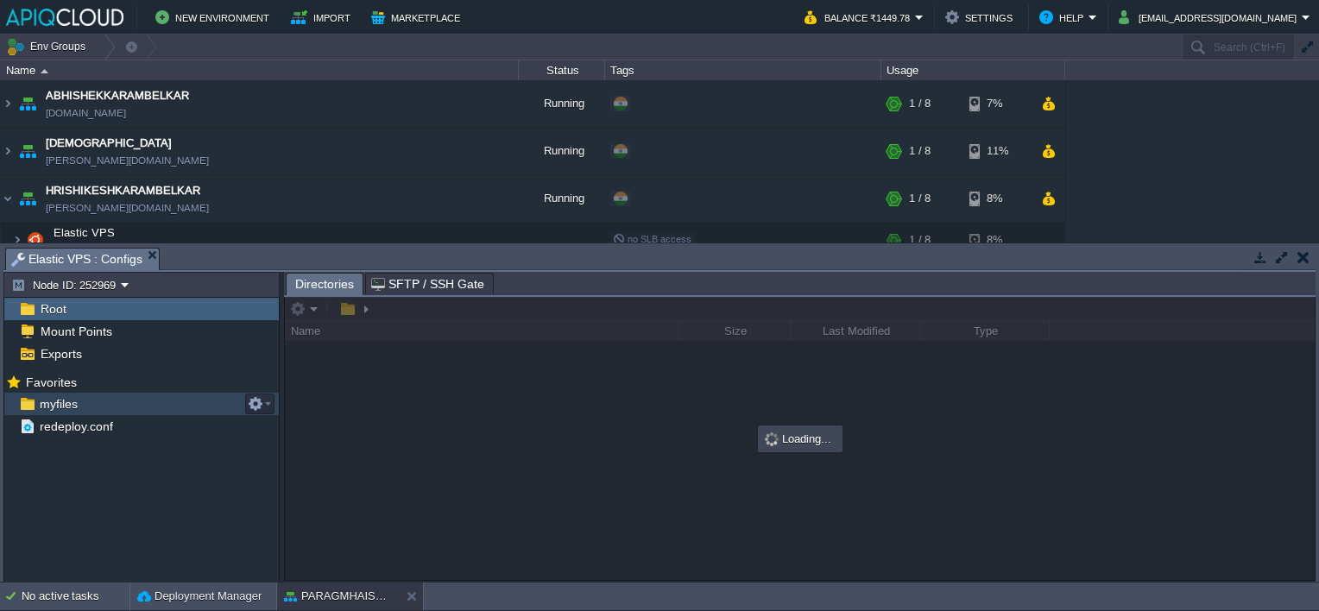
click at [55, 403] on span "myfiles" at bounding box center [58, 404] width 44 height 16
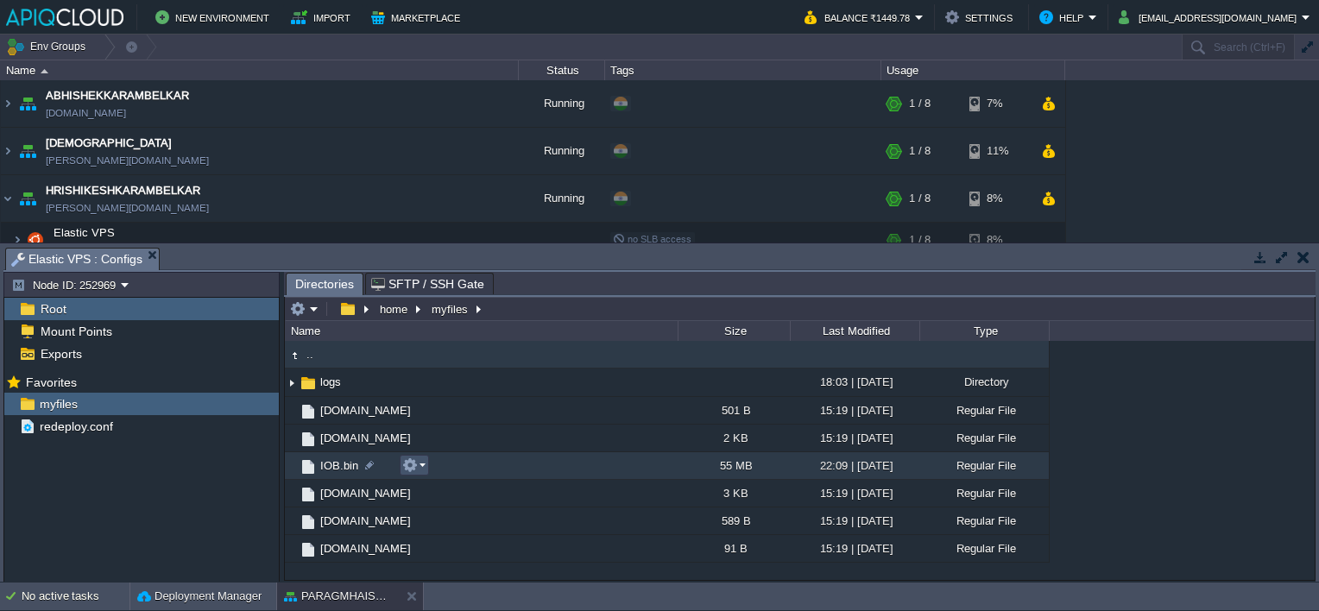
click at [414, 461] on button "button" at bounding box center [410, 466] width 16 height 16
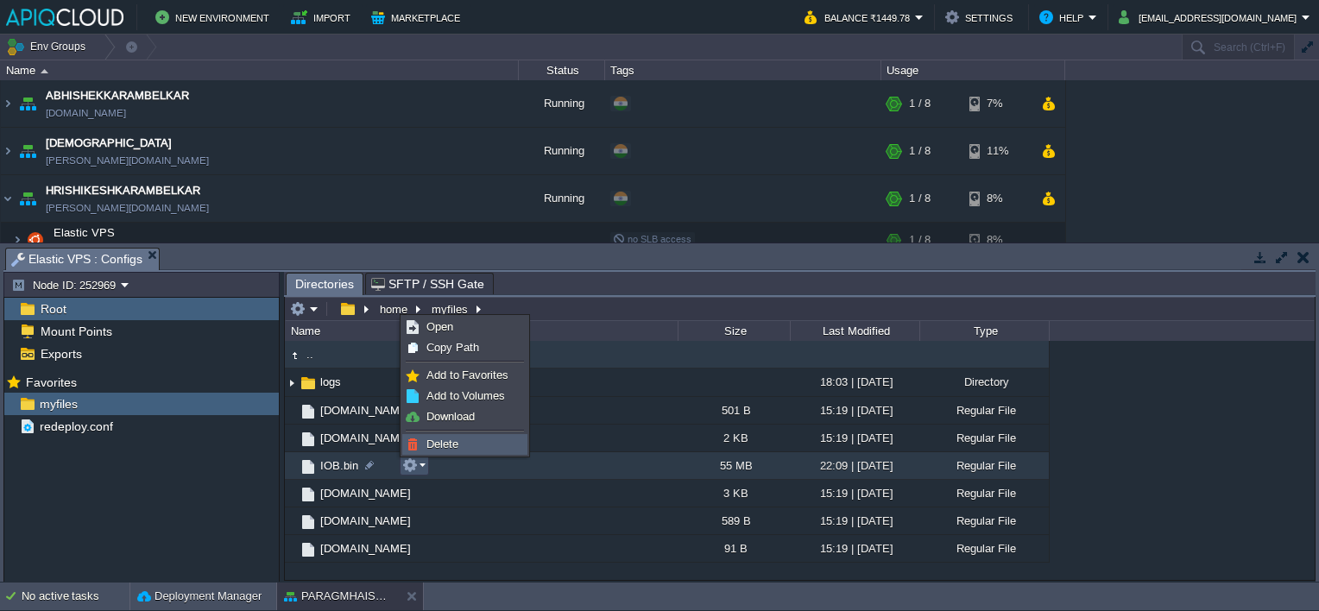
click at [435, 439] on span "Delete" at bounding box center [442, 444] width 32 height 13
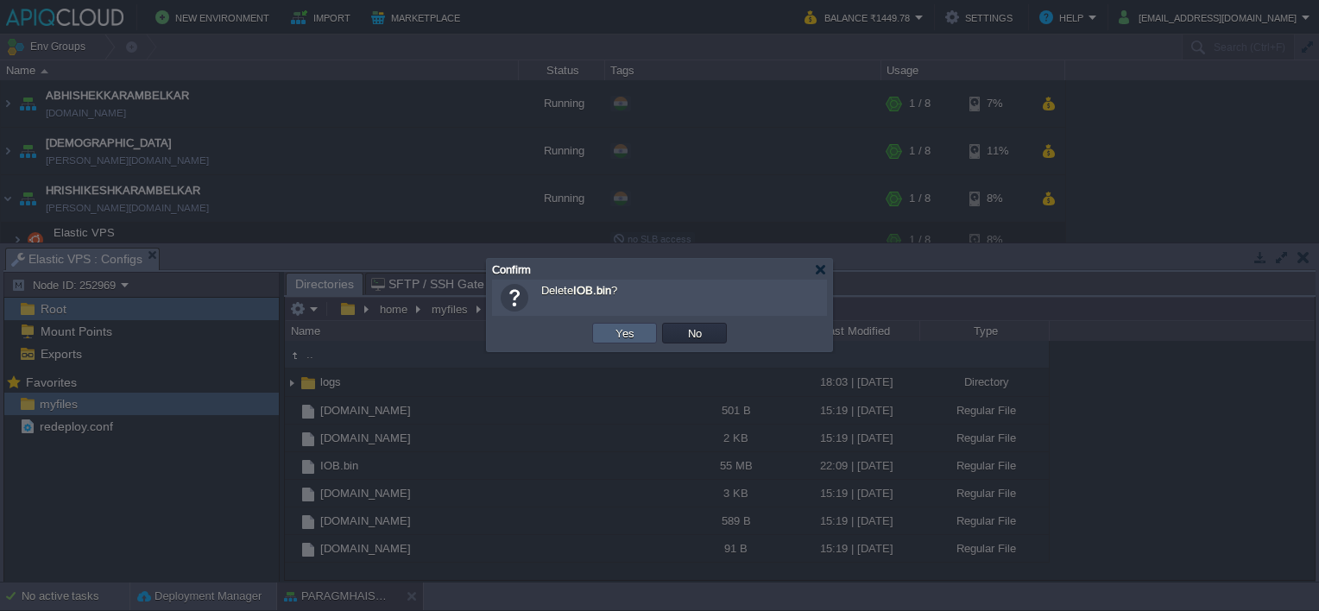
click at [621, 329] on button "Yes" at bounding box center [624, 333] width 29 height 16
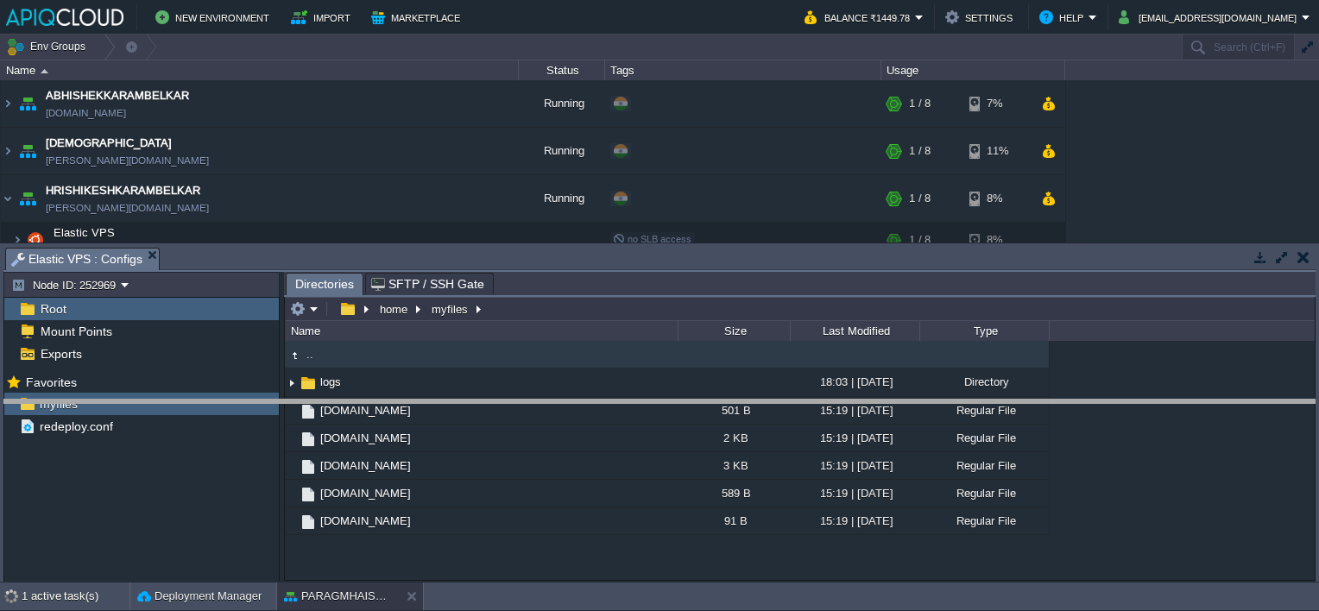
drag, startPoint x: 437, startPoint y: 253, endPoint x: 421, endPoint y: 405, distance: 152.7
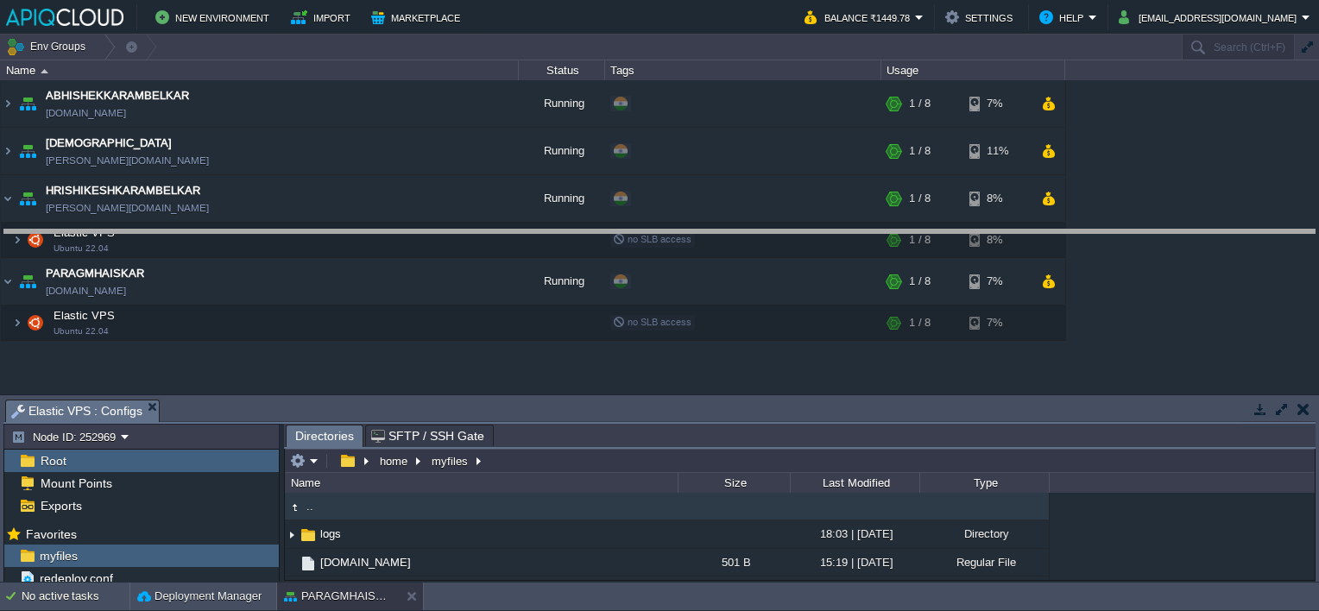
drag, startPoint x: 421, startPoint y: 405, endPoint x: 439, endPoint y: 235, distance: 171.0
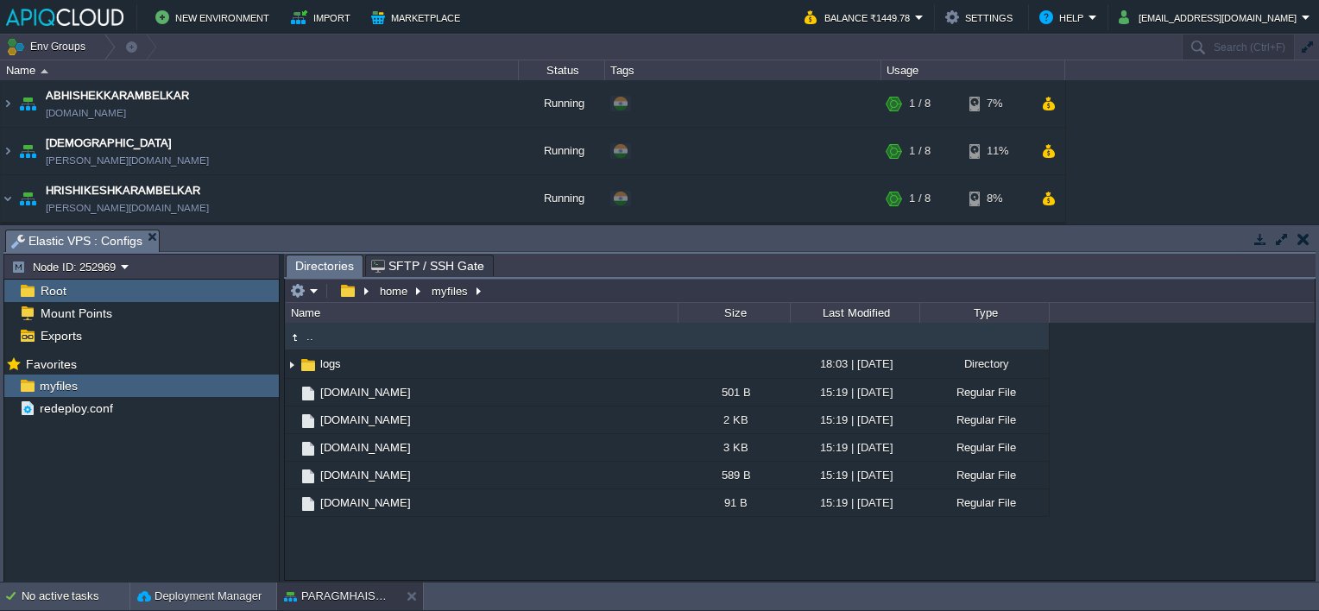
click at [1299, 231] on button "button" at bounding box center [1304, 239] width 12 height 16
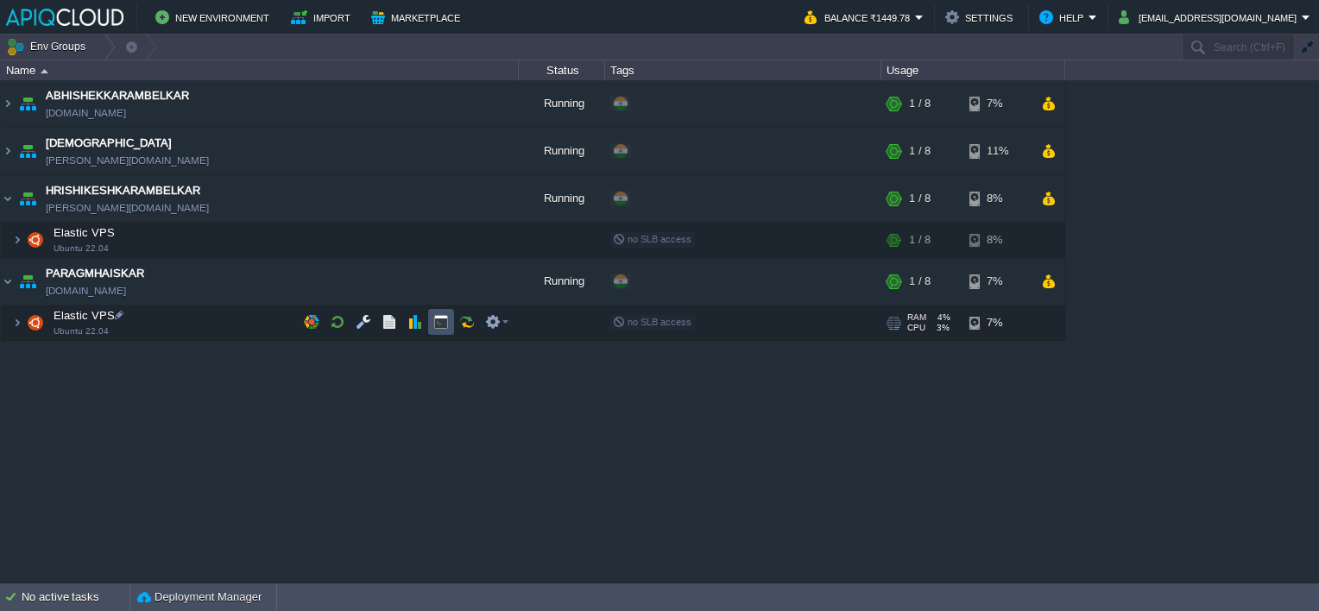
click at [439, 321] on button "button" at bounding box center [441, 322] width 16 height 16
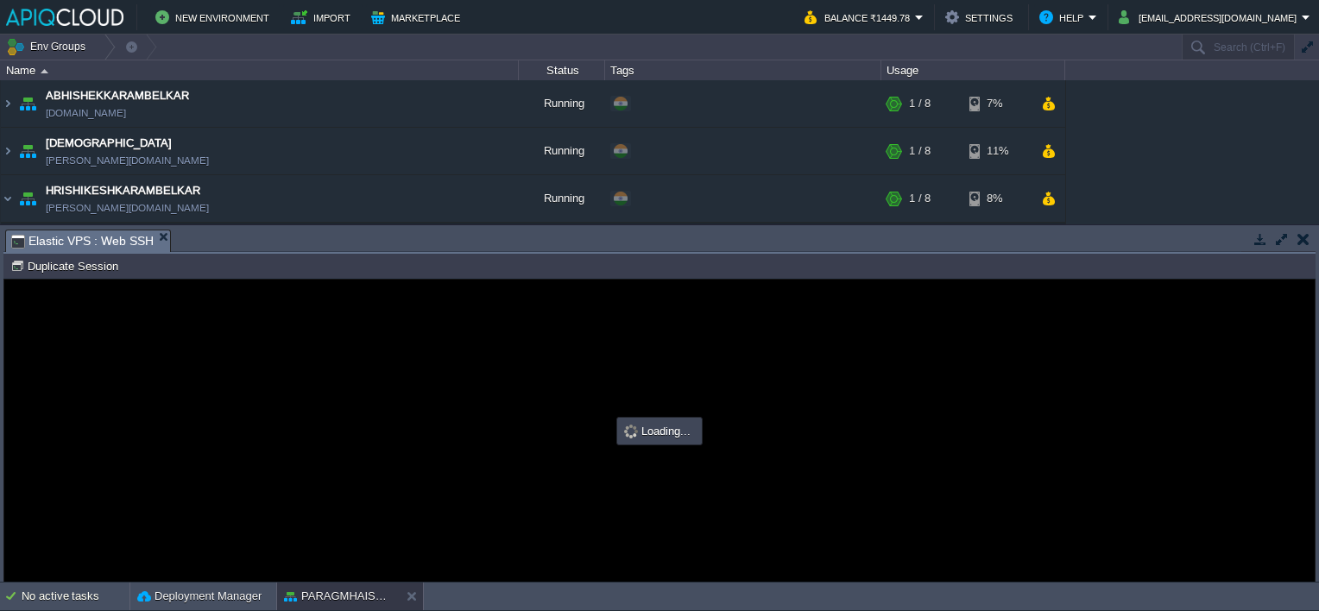
type input "#000000"
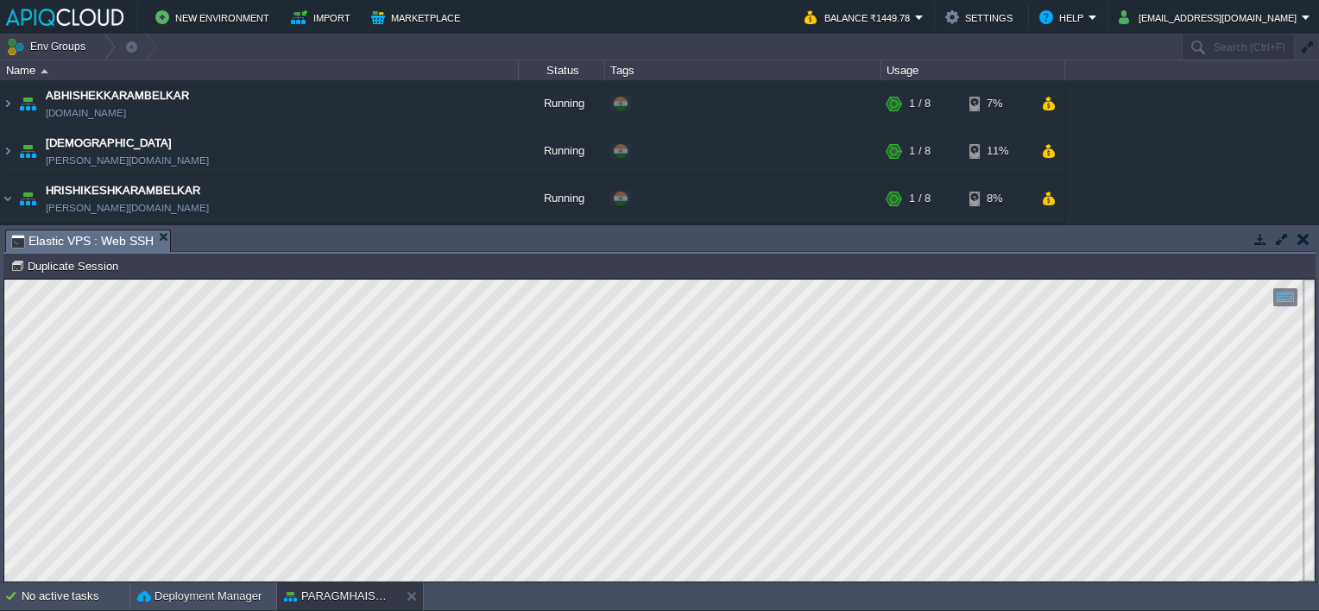
click at [1295, 243] on td at bounding box center [1303, 239] width 22 height 21
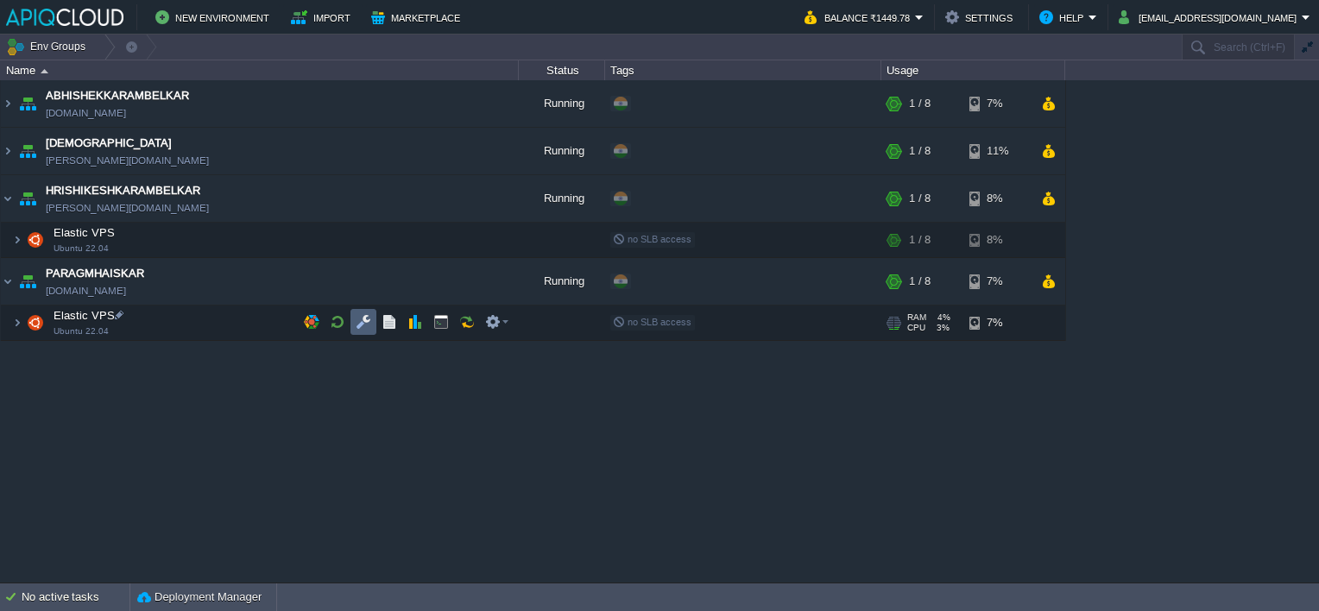
click at [360, 321] on button "button" at bounding box center [364, 322] width 16 height 16
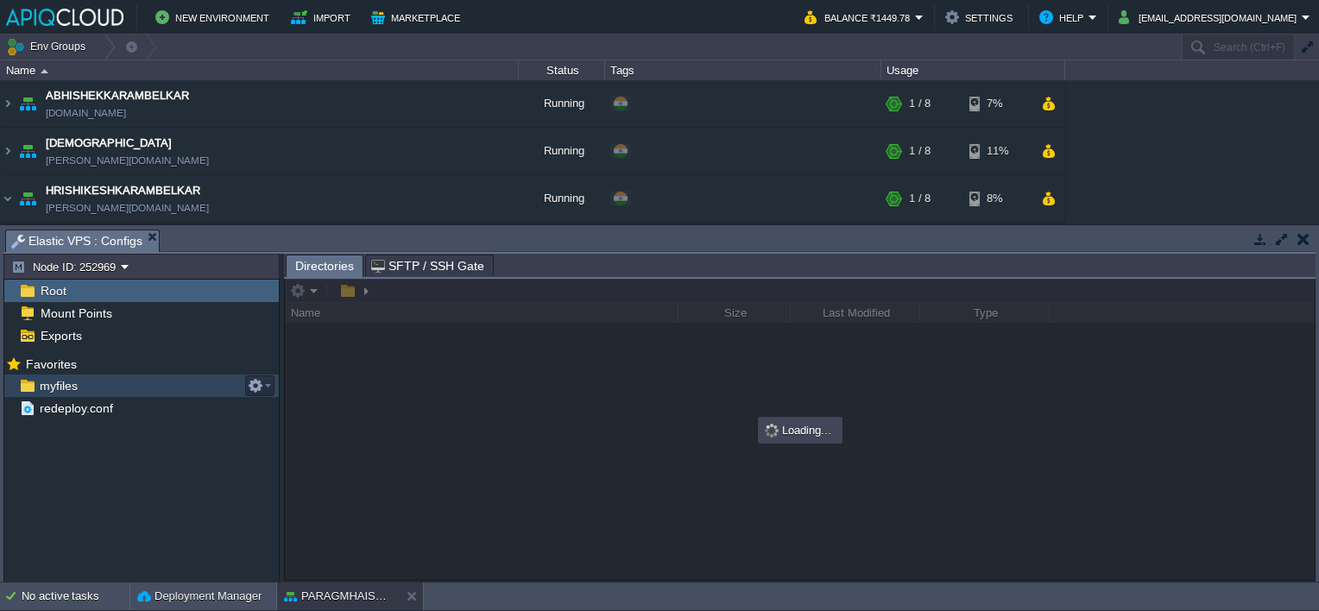
click at [40, 383] on span "myfiles" at bounding box center [58, 386] width 44 height 16
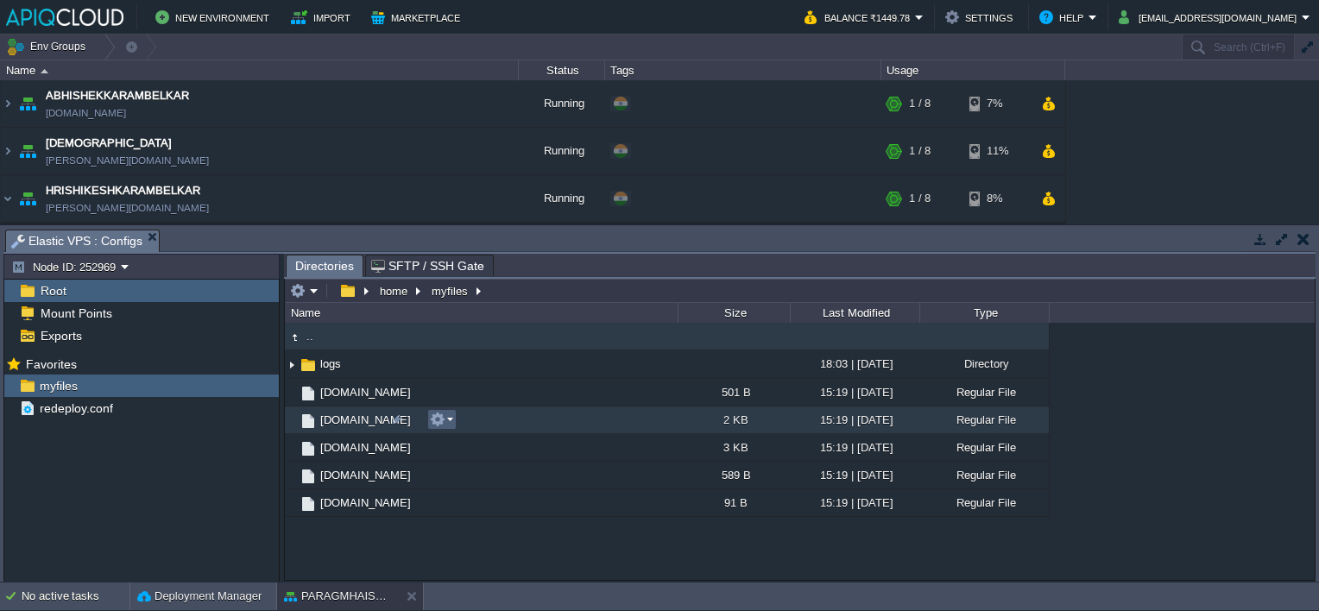
click at [450, 417] on em at bounding box center [441, 420] width 23 height 16
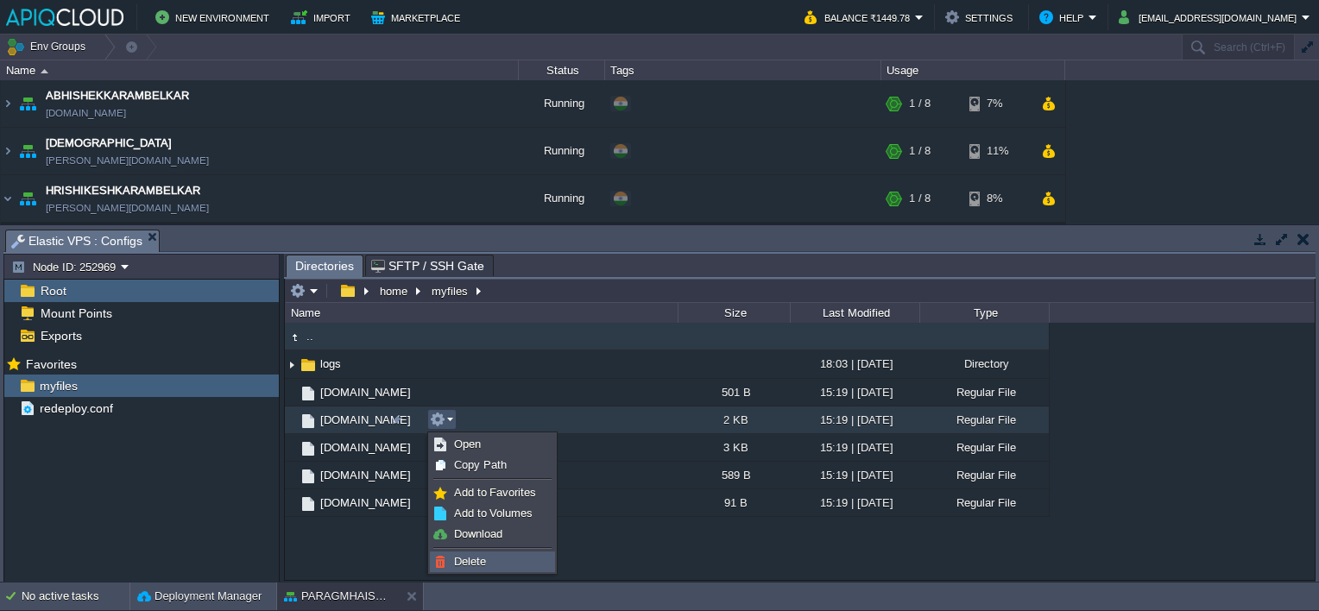
click at [477, 560] on span "Delete" at bounding box center [470, 561] width 32 height 13
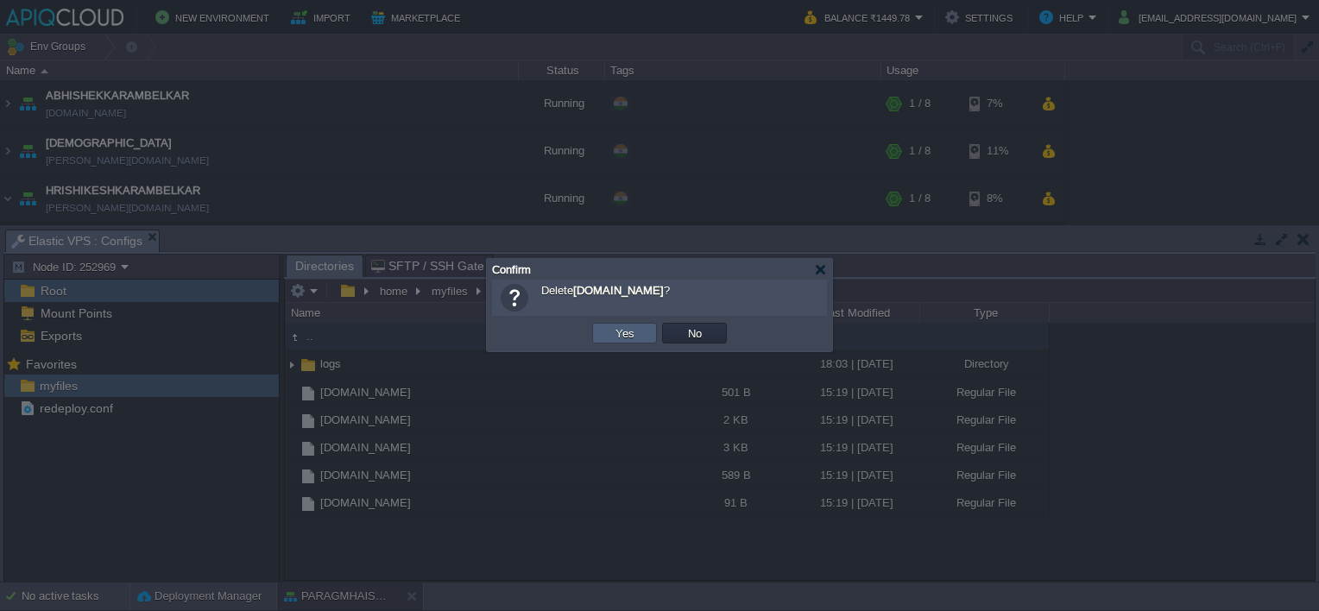
click at [615, 342] on td "Yes" at bounding box center [624, 333] width 65 height 21
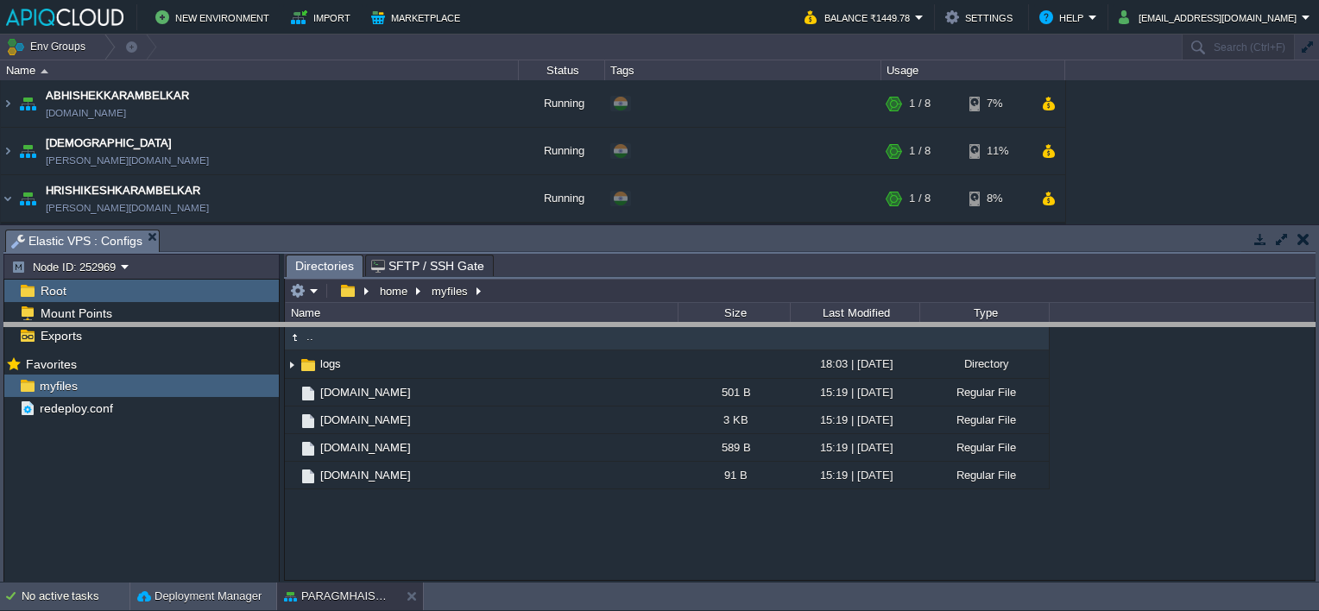
drag, startPoint x: 316, startPoint y: 243, endPoint x: 315, endPoint y: 256, distance: 12.1
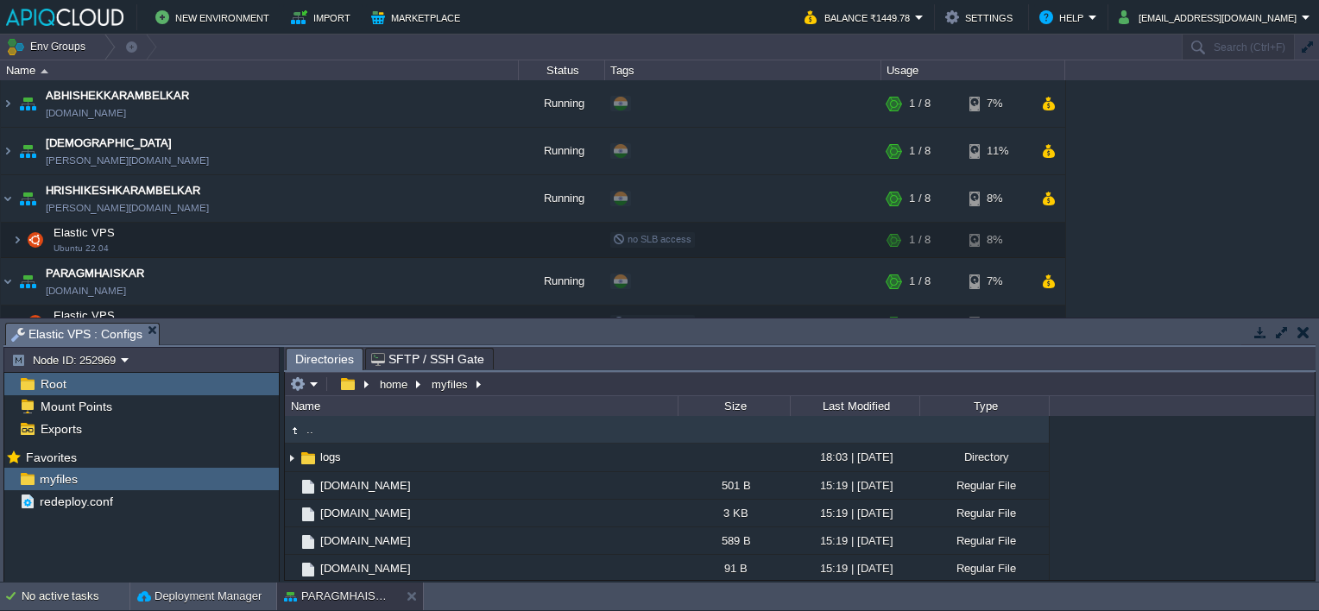
click at [1301, 328] on button "button" at bounding box center [1304, 333] width 12 height 16
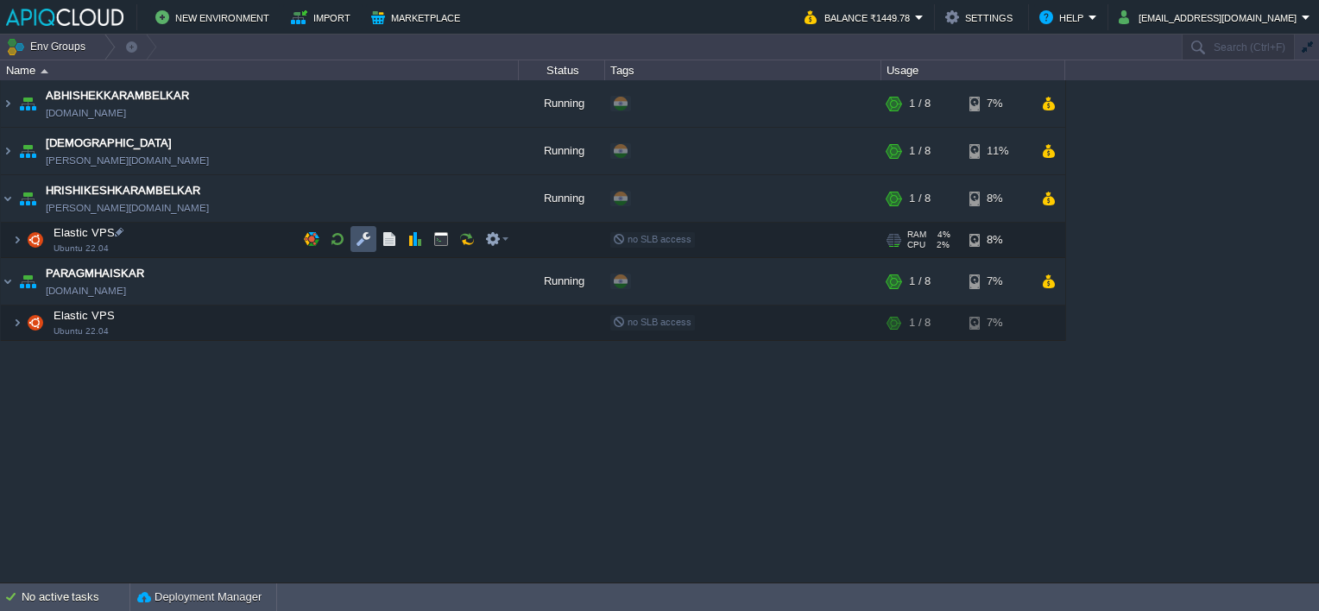
click at [369, 232] on button "button" at bounding box center [364, 239] width 16 height 16
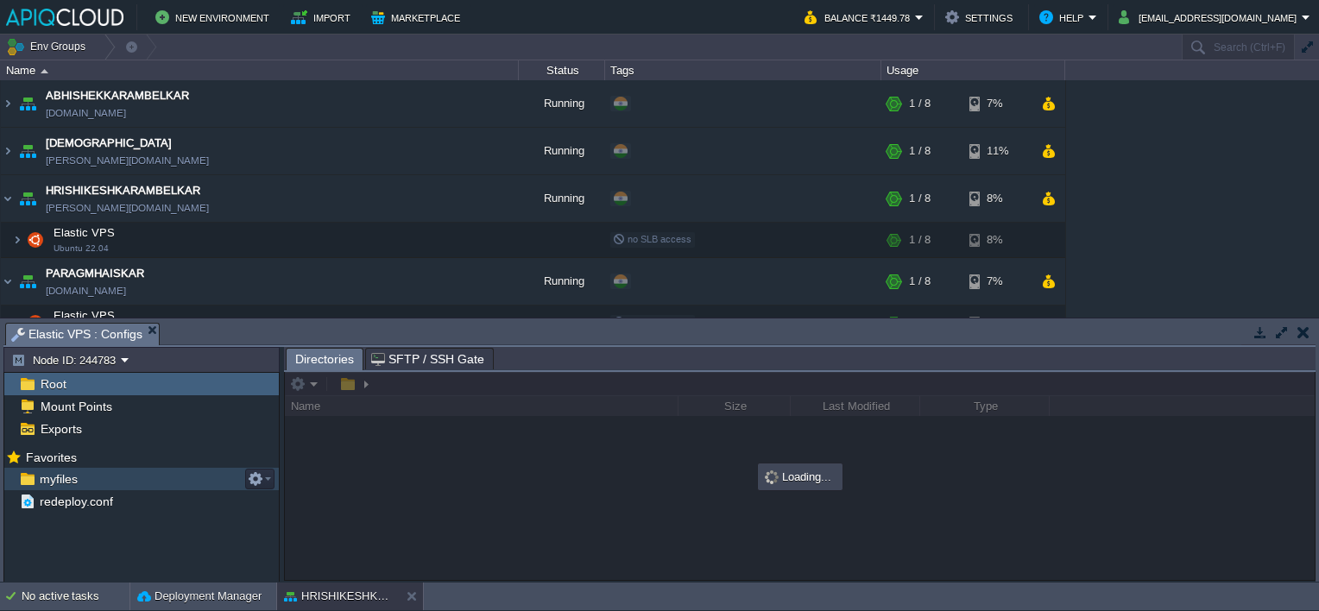
click at [57, 476] on span "myfiles" at bounding box center [58, 479] width 44 height 16
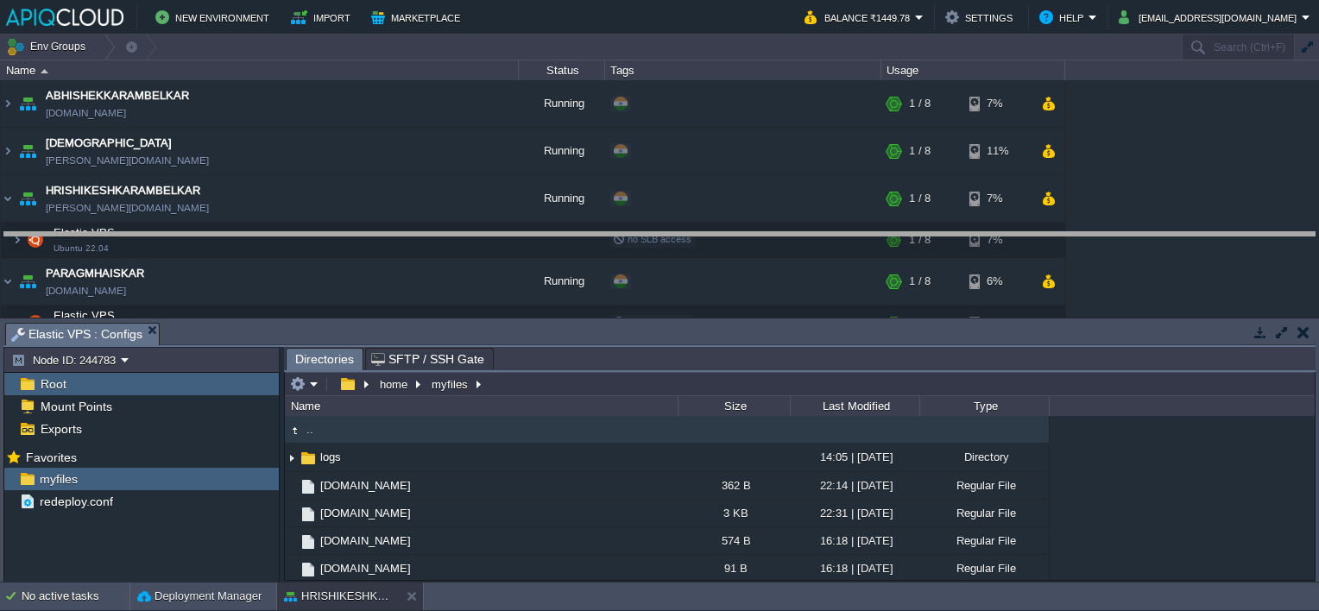
drag, startPoint x: 498, startPoint y: 327, endPoint x: 508, endPoint y: 235, distance: 93.0
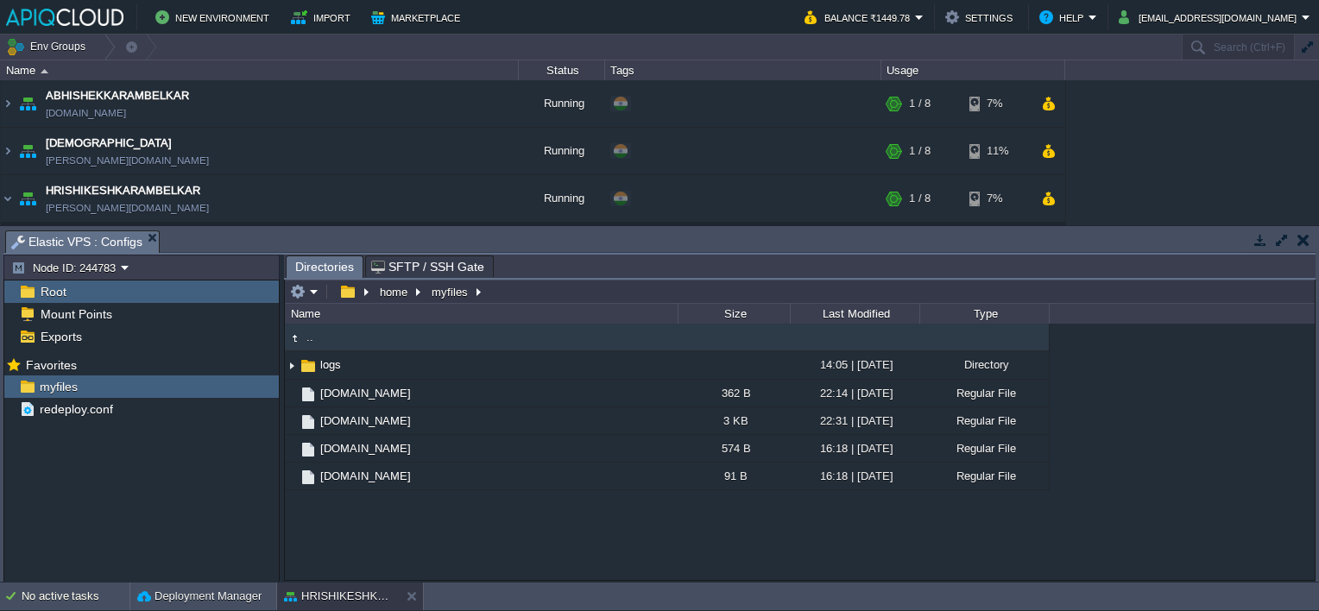
click at [1305, 241] on button "button" at bounding box center [1304, 240] width 12 height 16
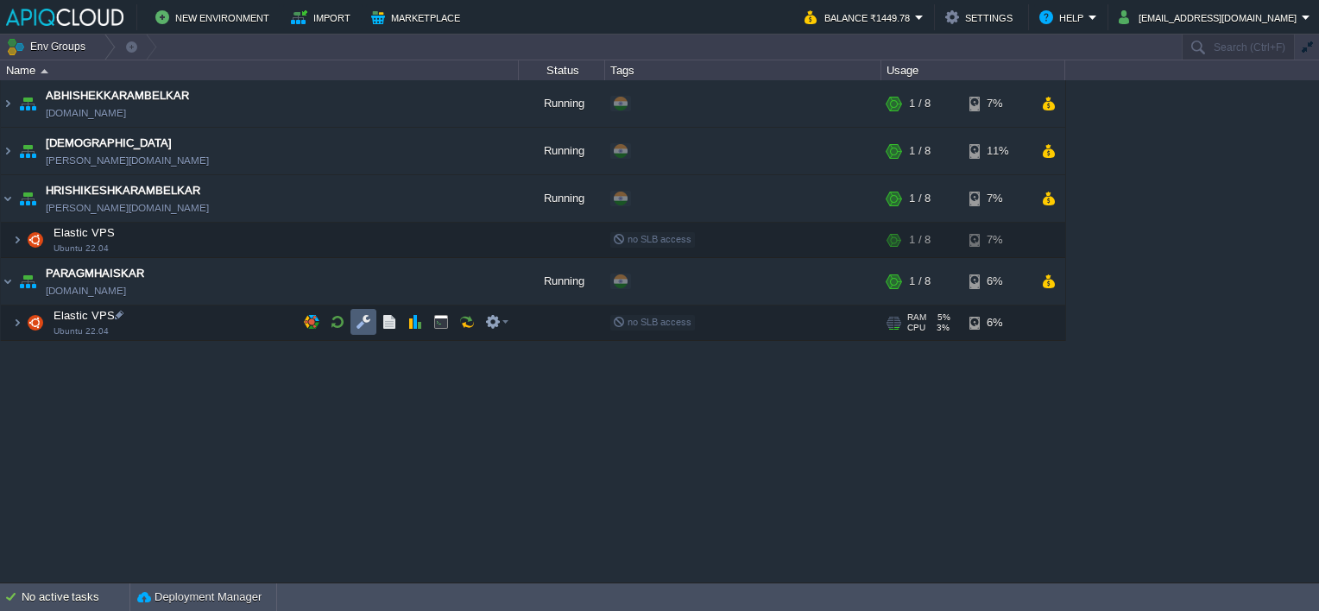
click at [358, 318] on button "button" at bounding box center [364, 322] width 16 height 16
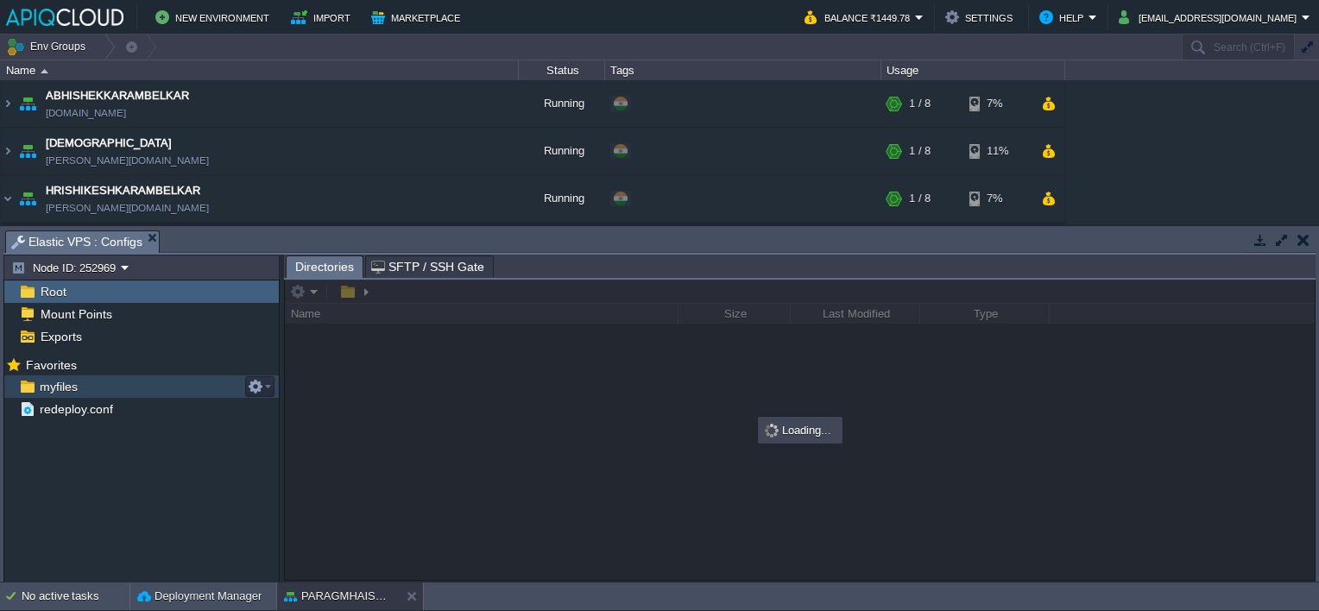
click at [43, 383] on span "myfiles" at bounding box center [58, 387] width 44 height 16
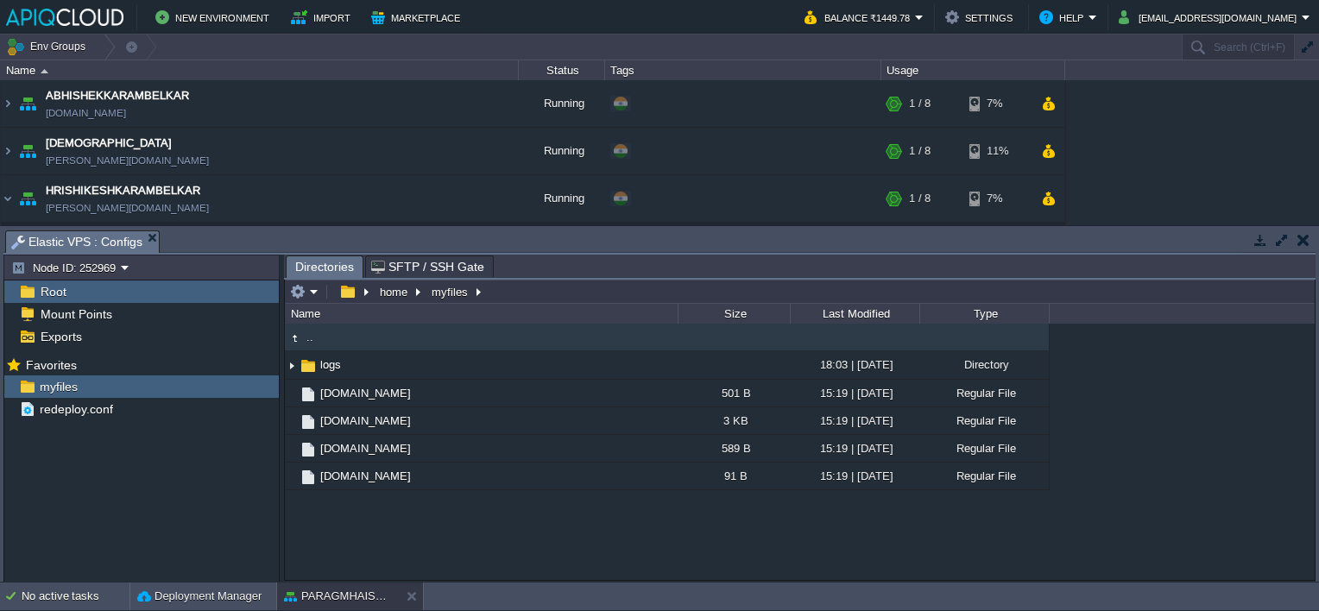
click at [1298, 235] on button "button" at bounding box center [1304, 240] width 12 height 16
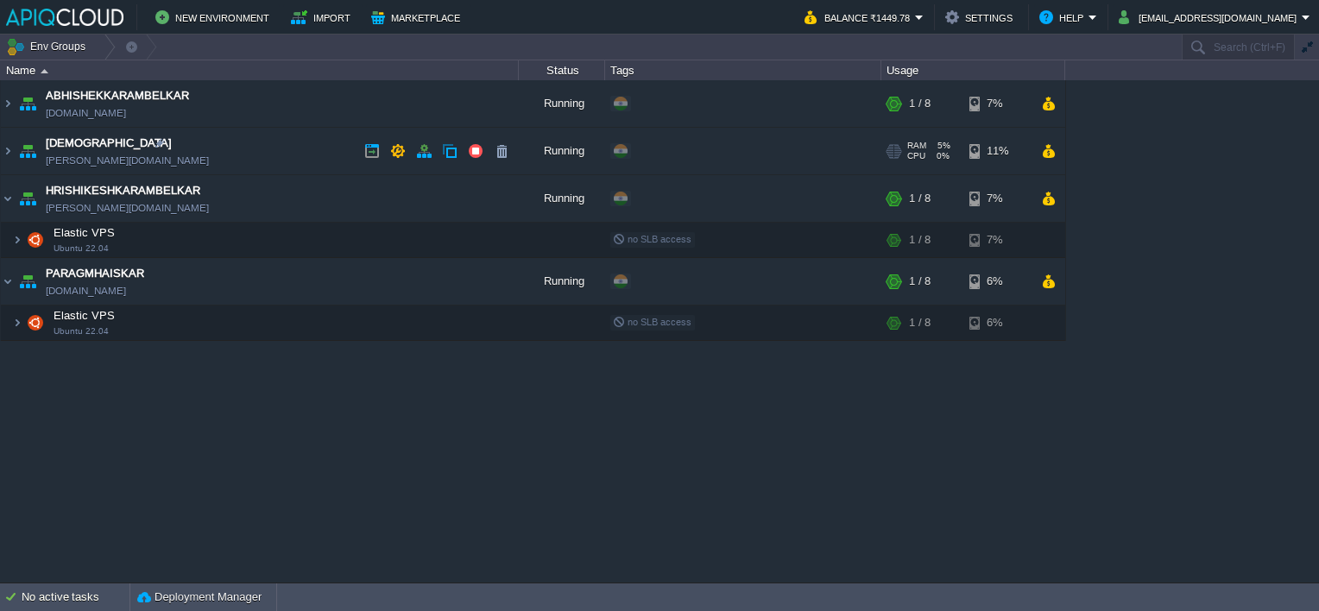
click at [277, 159] on td "[DEMOGRAPHIC_DATA] [PERSON_NAME][DOMAIN_NAME]" at bounding box center [260, 151] width 518 height 47
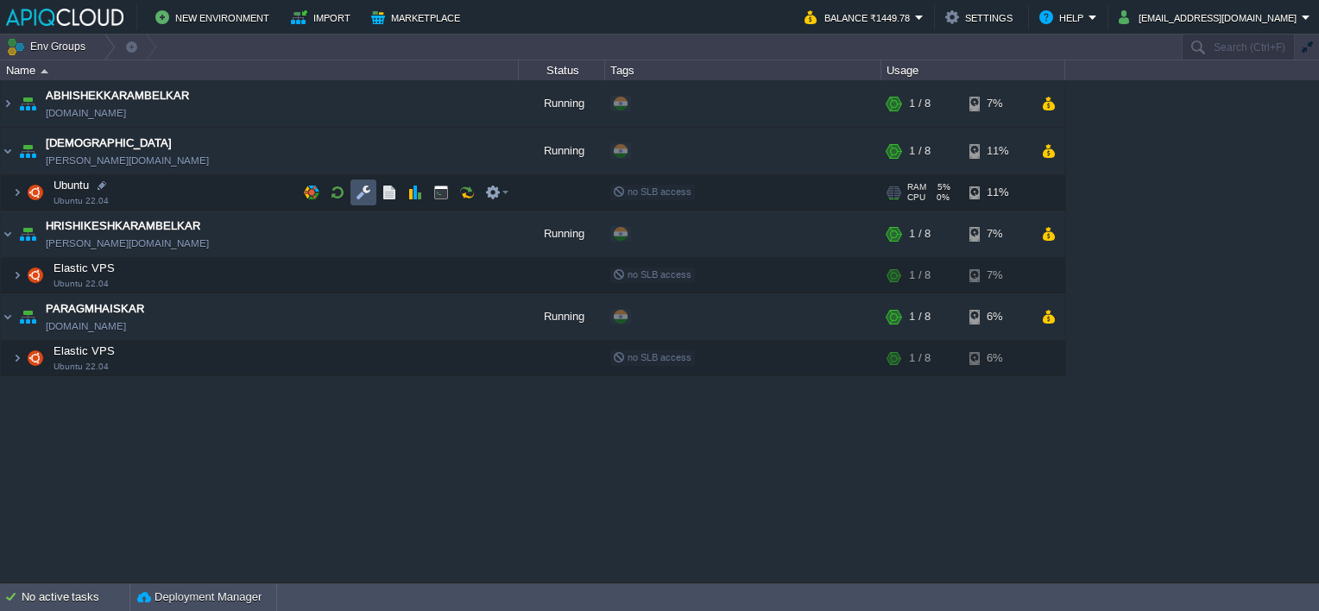
click at [363, 190] on button "button" at bounding box center [364, 193] width 16 height 16
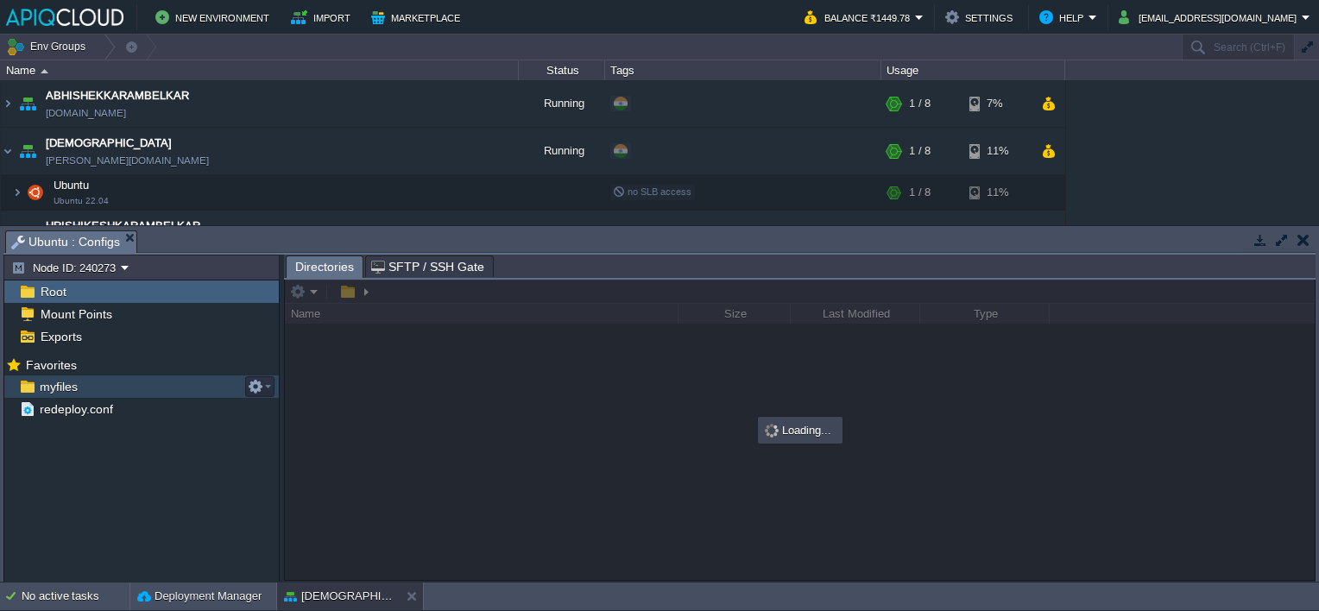
click at [54, 388] on span "myfiles" at bounding box center [58, 387] width 44 height 16
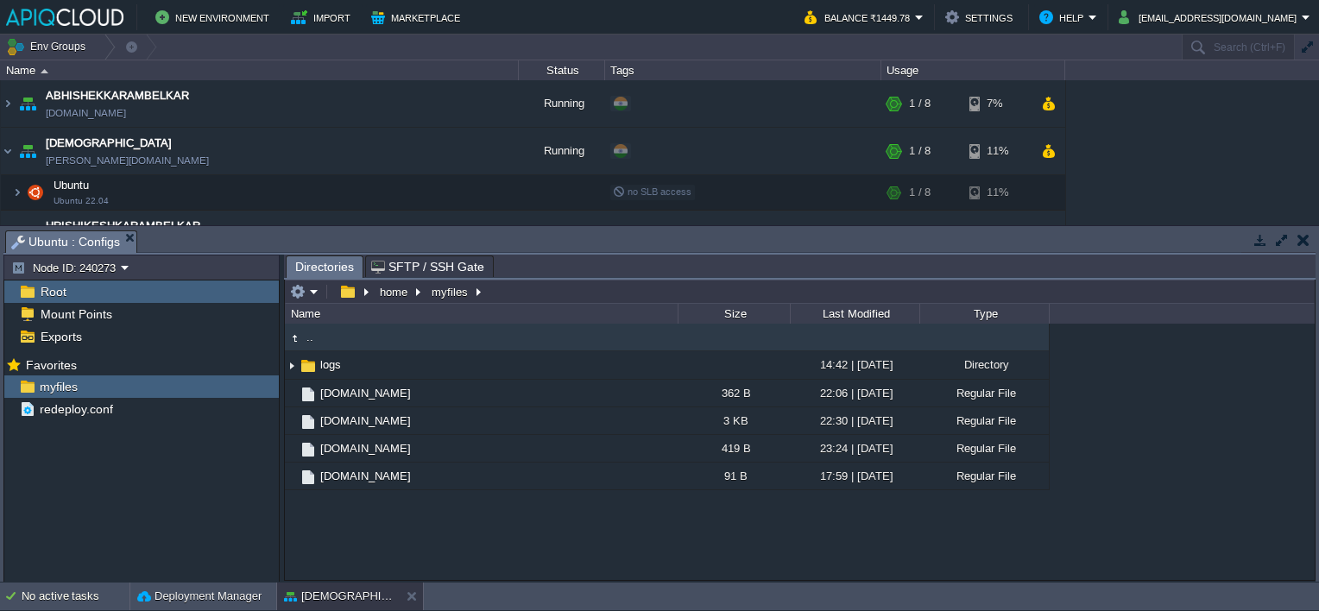
click at [1312, 233] on td at bounding box center [1303, 240] width 22 height 21
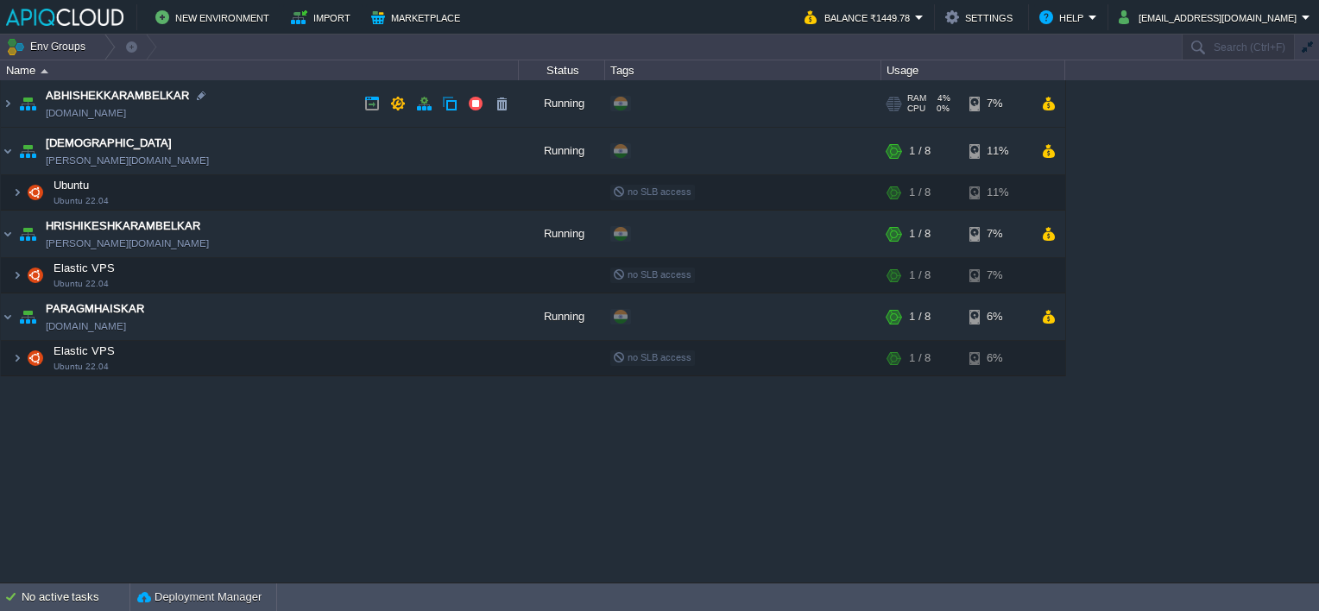
click at [327, 102] on td "ABHISHEKKARAMBELKAR [DOMAIN_NAME]" at bounding box center [260, 103] width 518 height 47
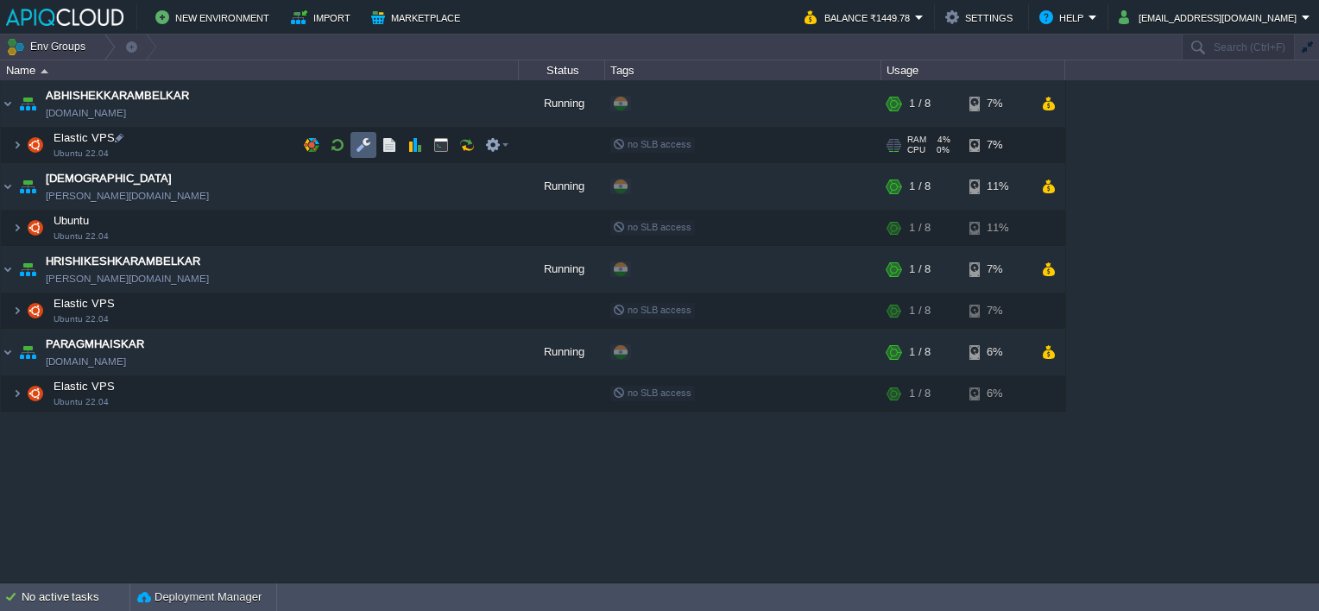
click at [363, 146] on button "button" at bounding box center [364, 145] width 16 height 16
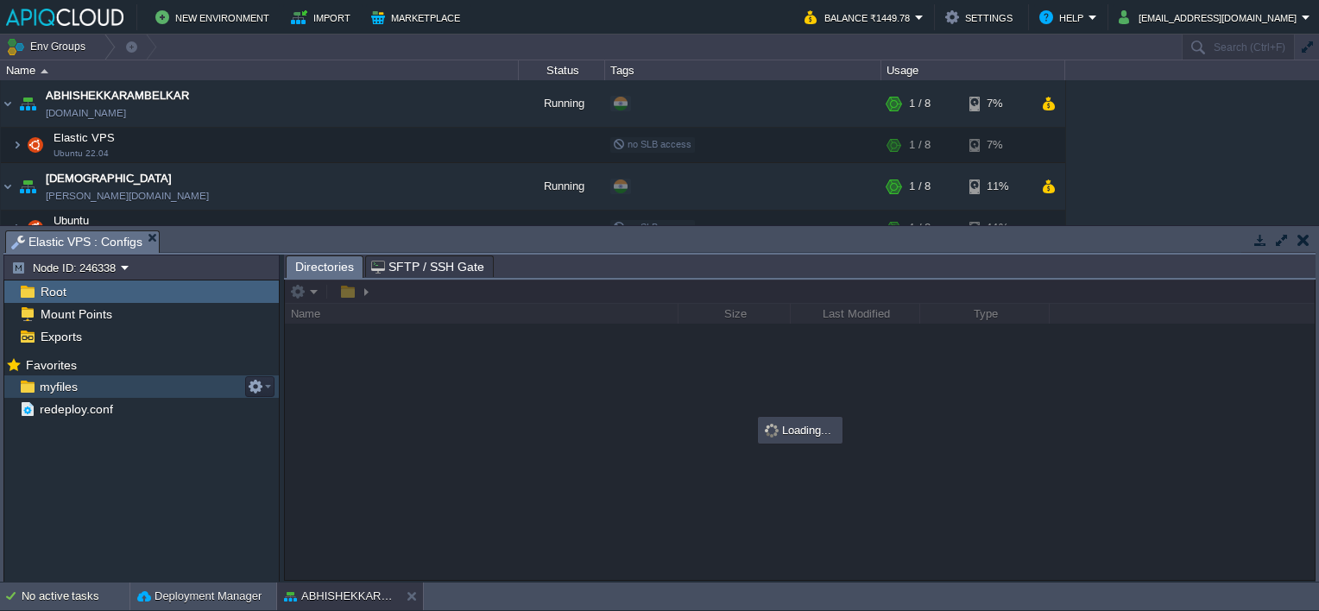
click at [54, 376] on div "myfiles" at bounding box center [141, 387] width 275 height 22
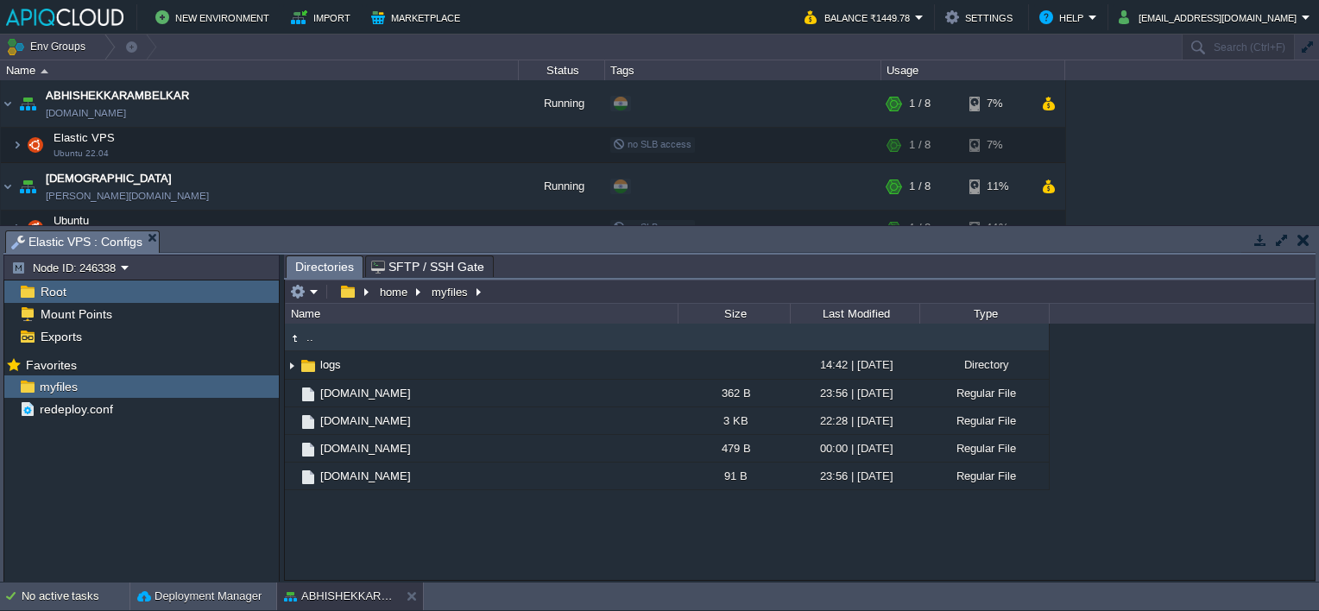
click at [1302, 237] on button "button" at bounding box center [1304, 240] width 12 height 16
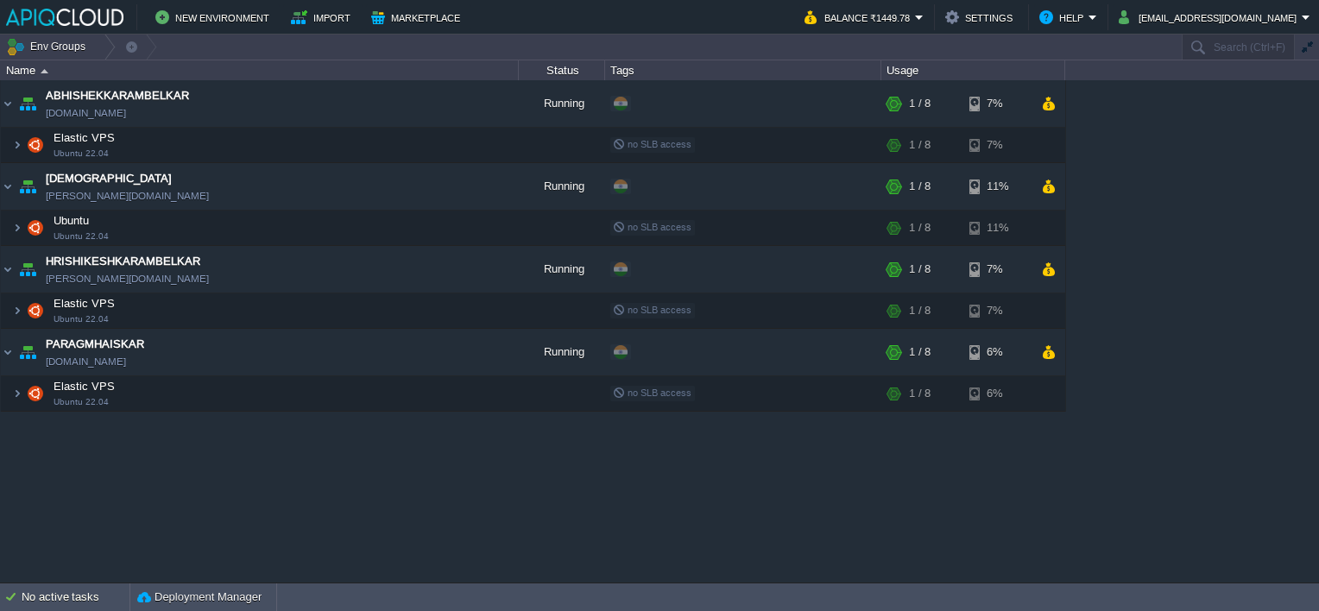
click at [546, 539] on div "ABHISHEKKARAMBELKAR [DOMAIN_NAME] Running + Add to Env Group RAM 5% CPU 2% 1 / …" at bounding box center [659, 331] width 1319 height 502
click at [439, 149] on button "button" at bounding box center [441, 145] width 16 height 16
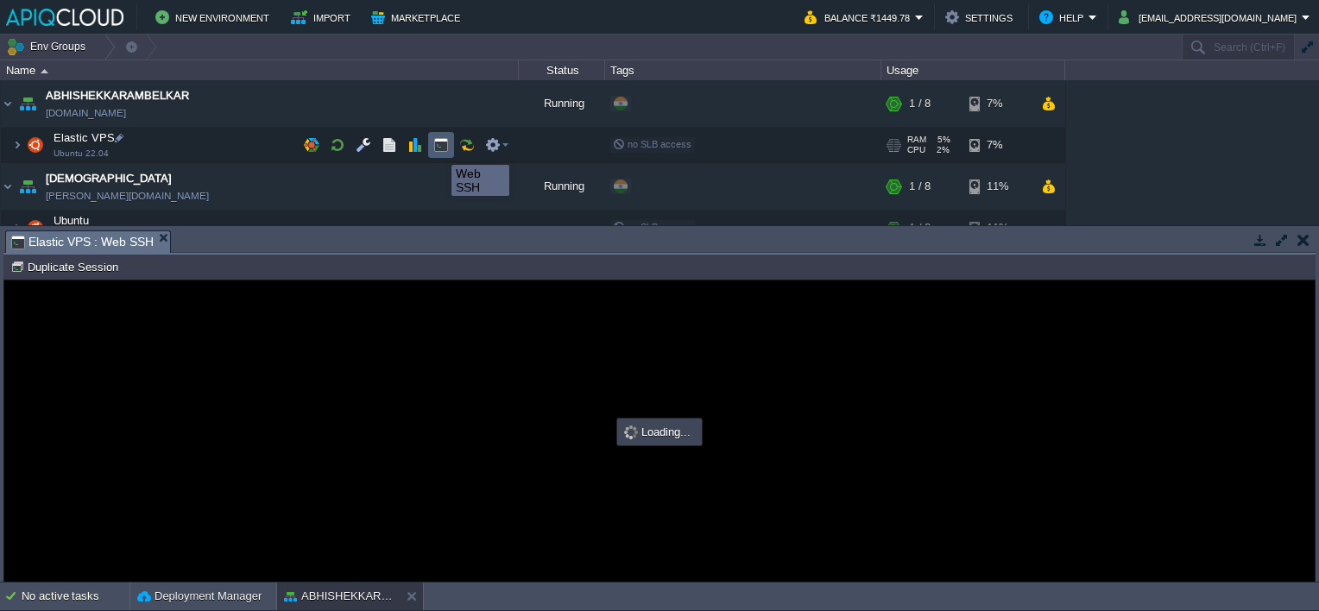
type input "#000000"
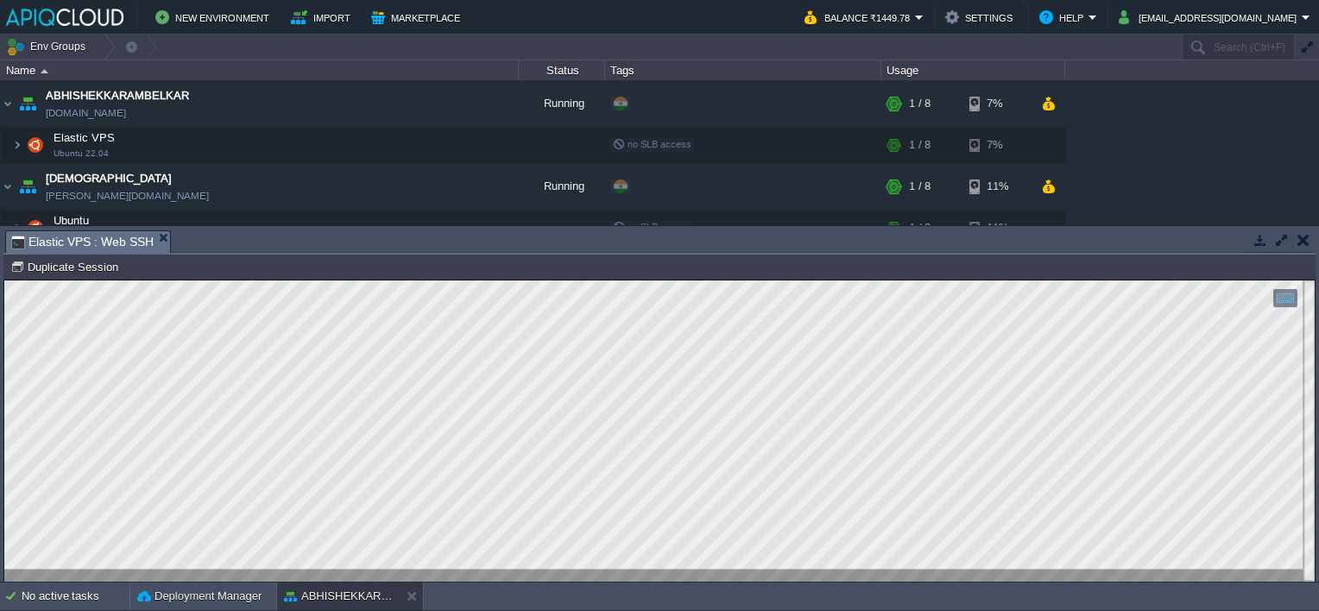
click at [1299, 232] on button "button" at bounding box center [1304, 240] width 12 height 16
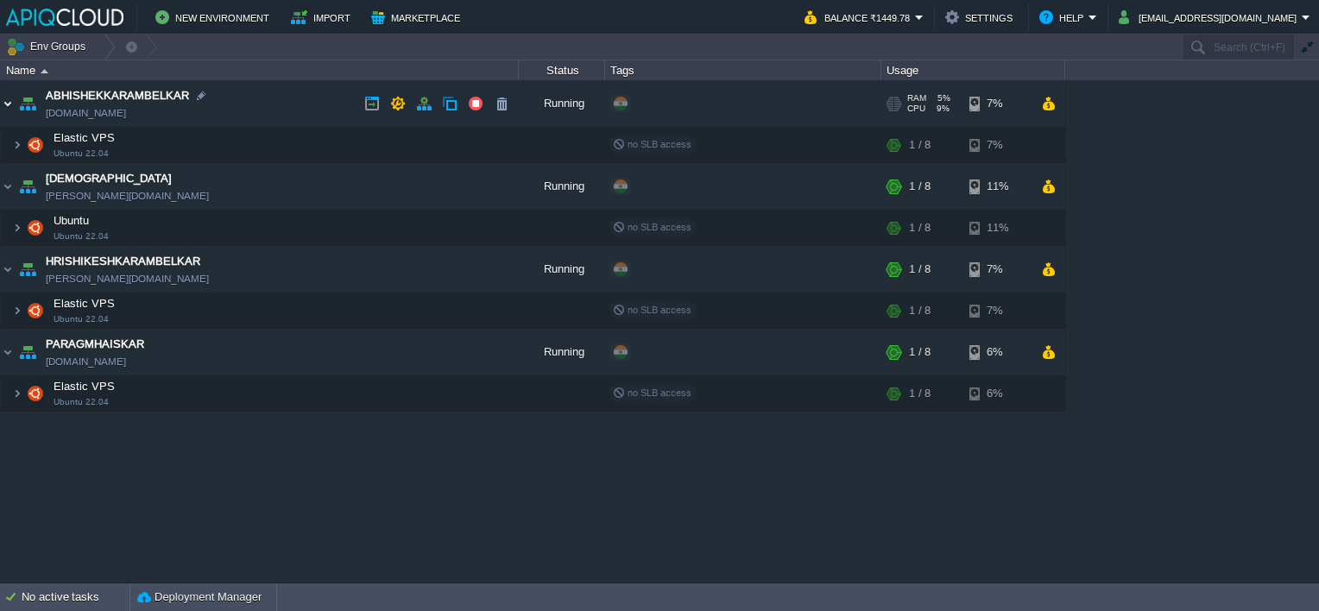
click at [5, 104] on img at bounding box center [8, 103] width 14 height 47
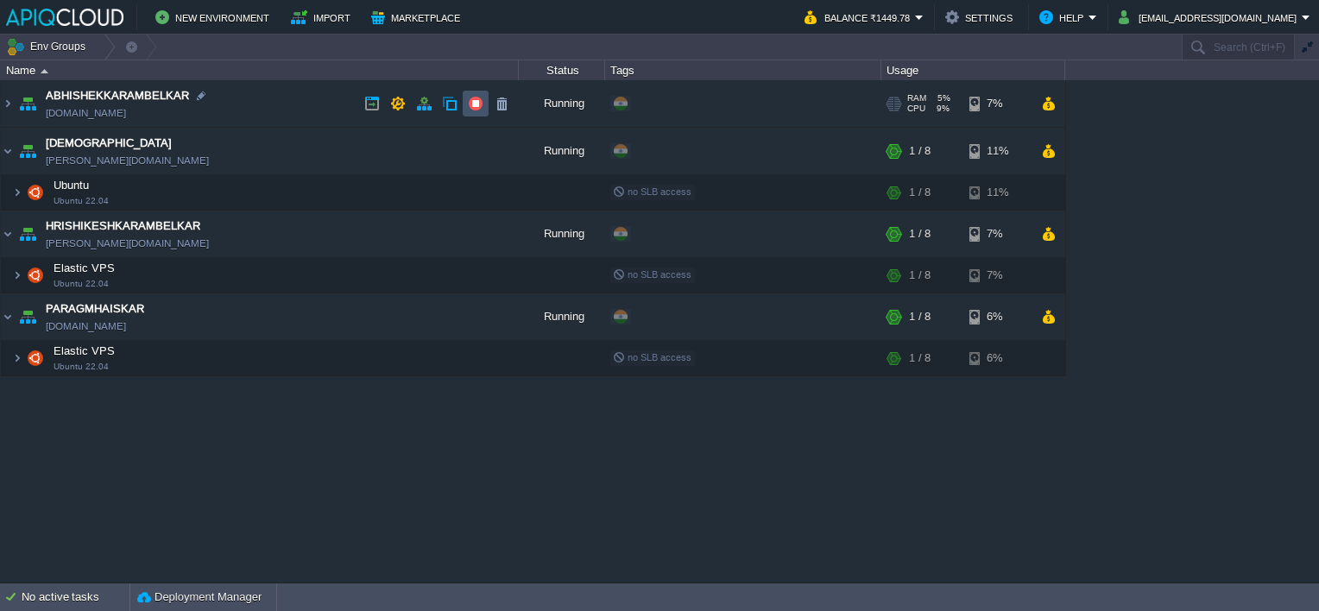
click at [478, 104] on button "button" at bounding box center [476, 104] width 16 height 16
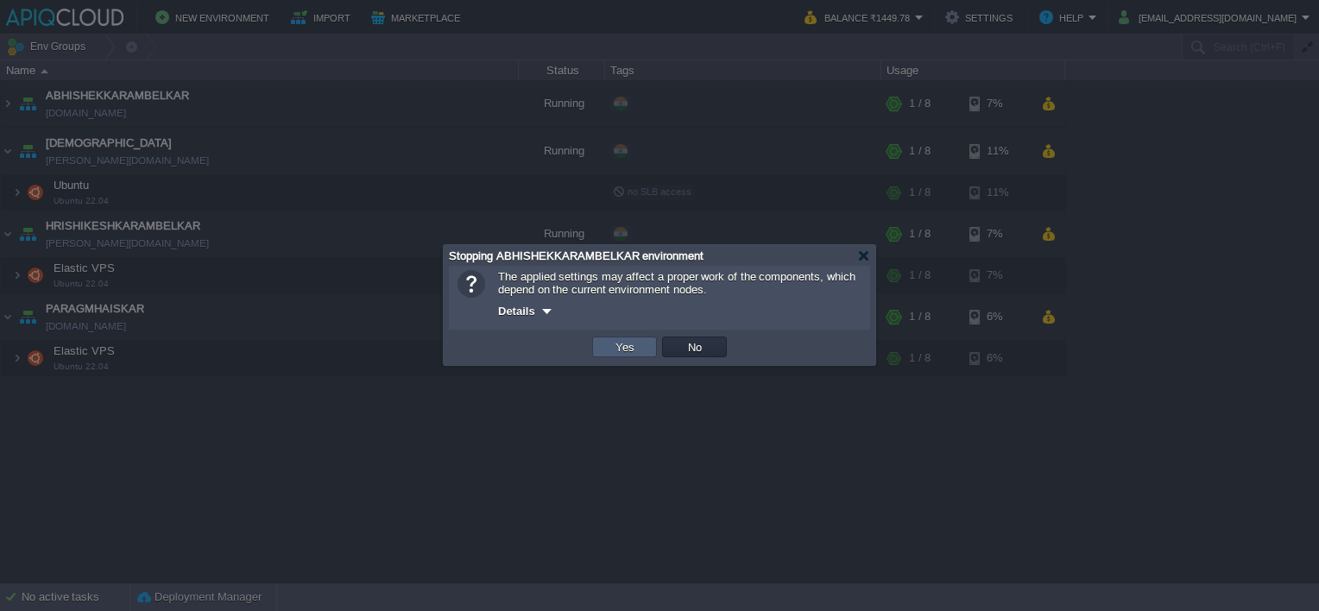
click at [631, 349] on button "Yes" at bounding box center [624, 347] width 29 height 16
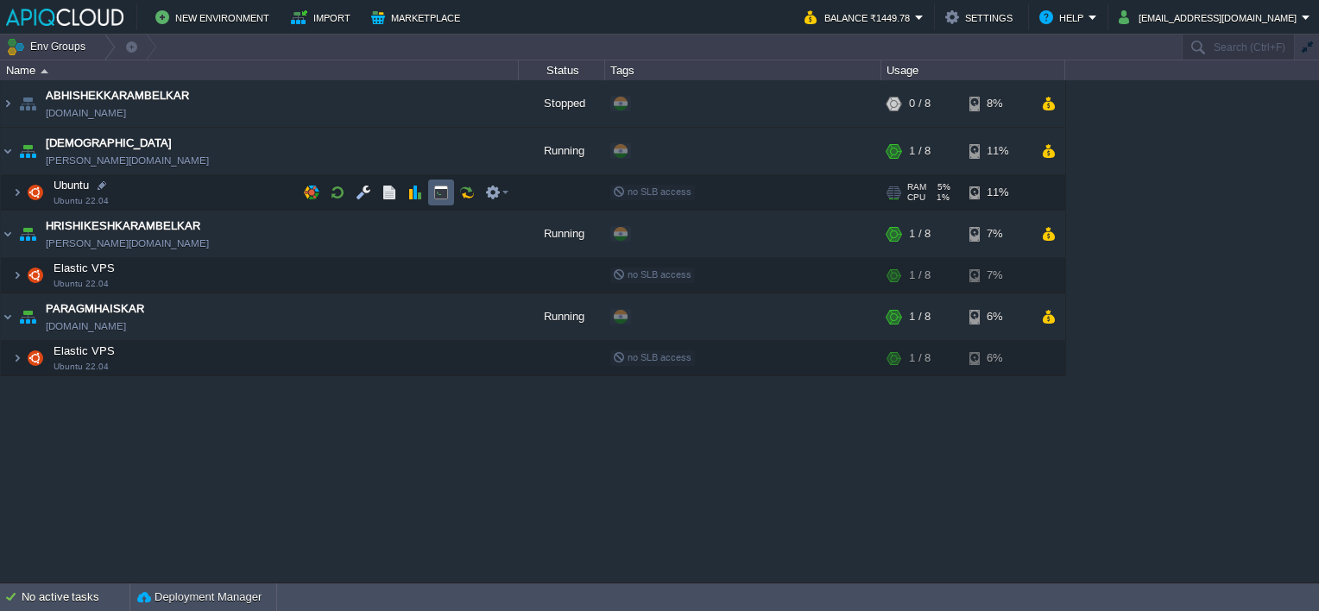
click at [434, 193] on button "button" at bounding box center [441, 193] width 16 height 16
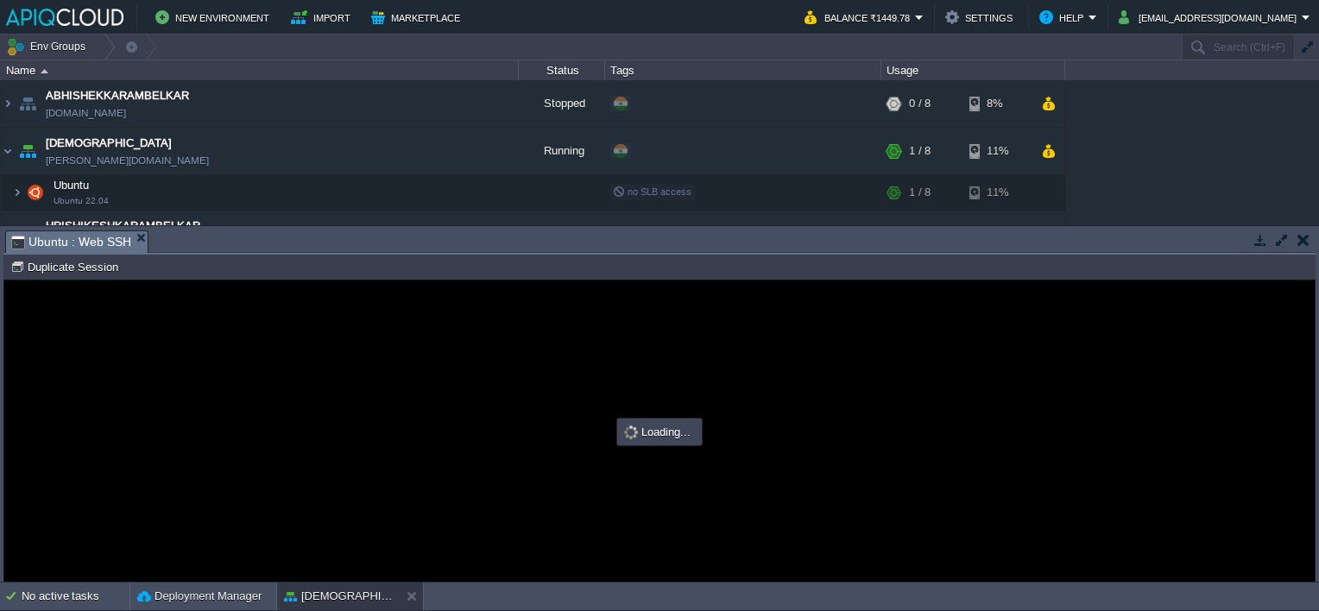
type input "#000000"
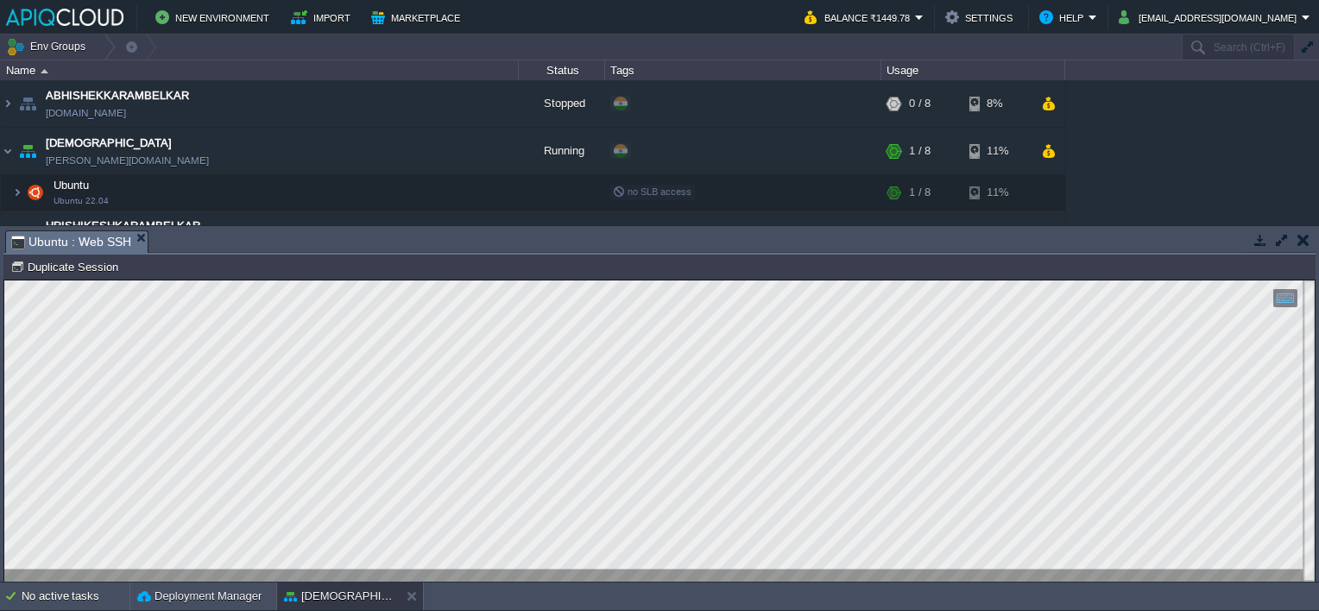
click at [1302, 245] on button "button" at bounding box center [1304, 240] width 12 height 16
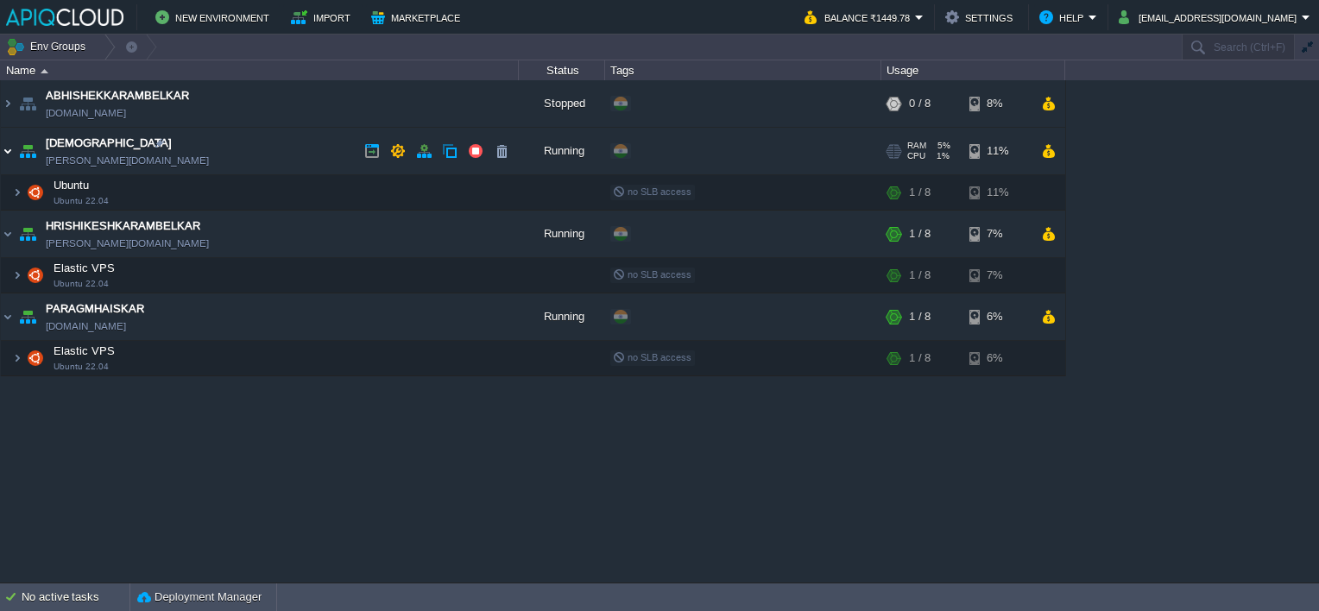
click at [9, 152] on img at bounding box center [8, 151] width 14 height 47
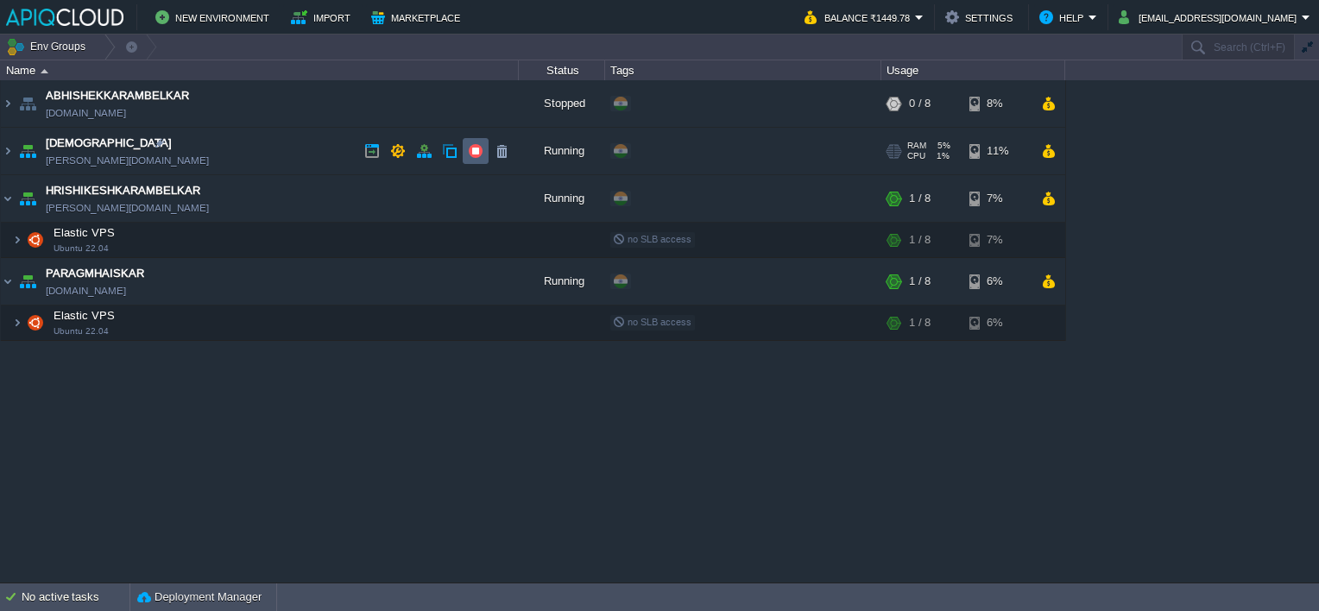
click at [470, 151] on button "button" at bounding box center [476, 151] width 16 height 16
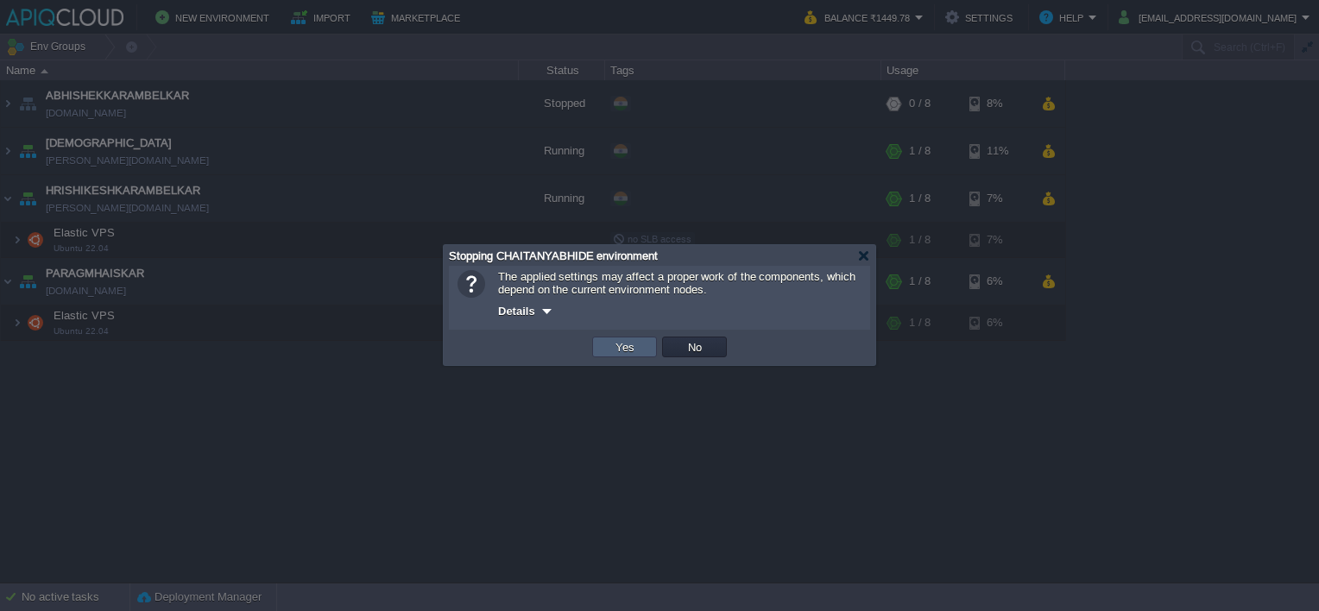
click at [621, 338] on td "Yes" at bounding box center [624, 347] width 65 height 21
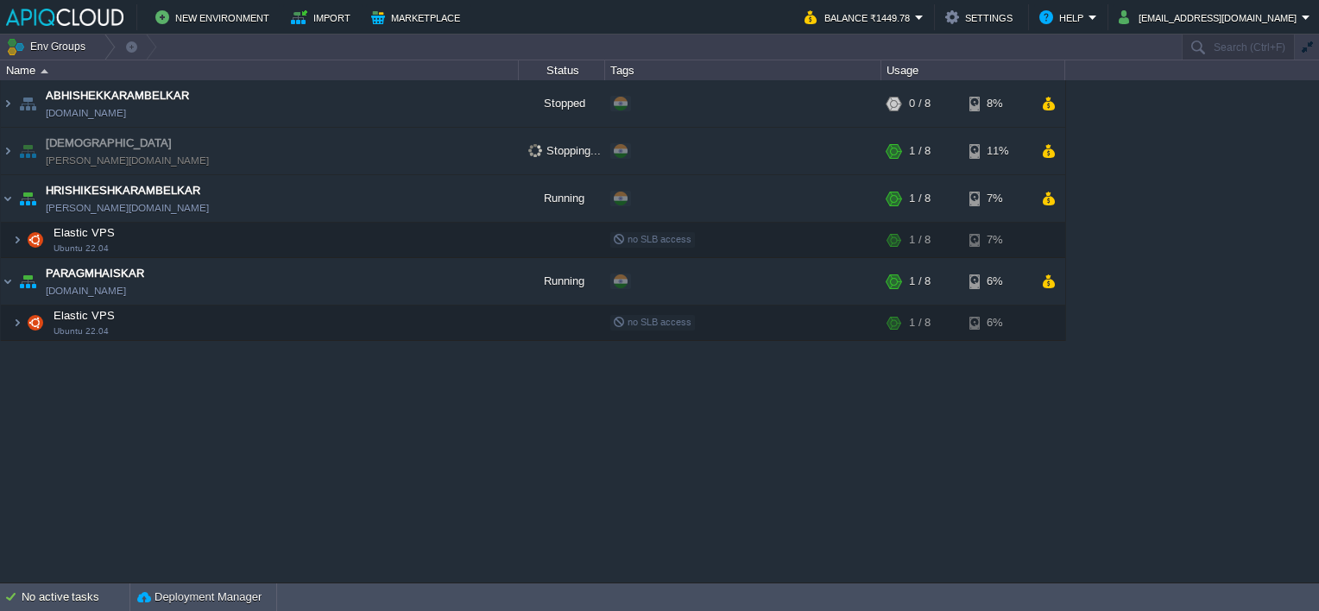
click at [652, 429] on div "ABHISHEKKARAMBELKAR [DOMAIN_NAME] Stopped + Add to Env Group RAM 0% CPU 0% 0 / …" at bounding box center [659, 331] width 1319 height 502
click at [443, 237] on button "button" at bounding box center [441, 239] width 16 height 16
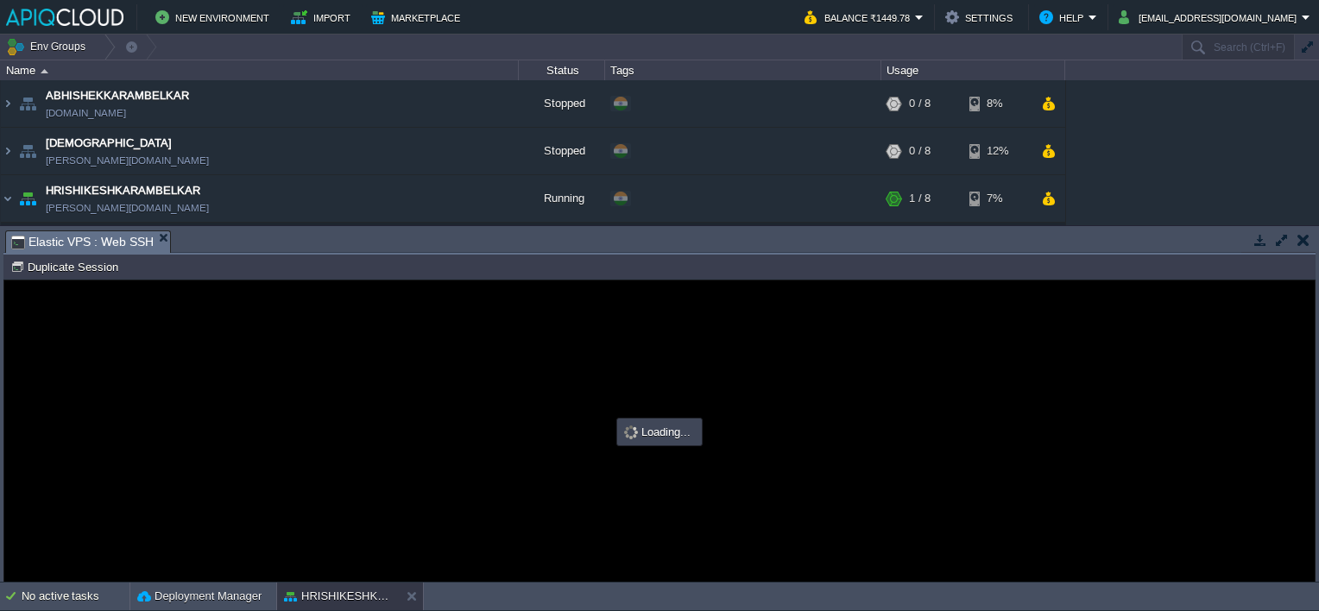
type input "#000000"
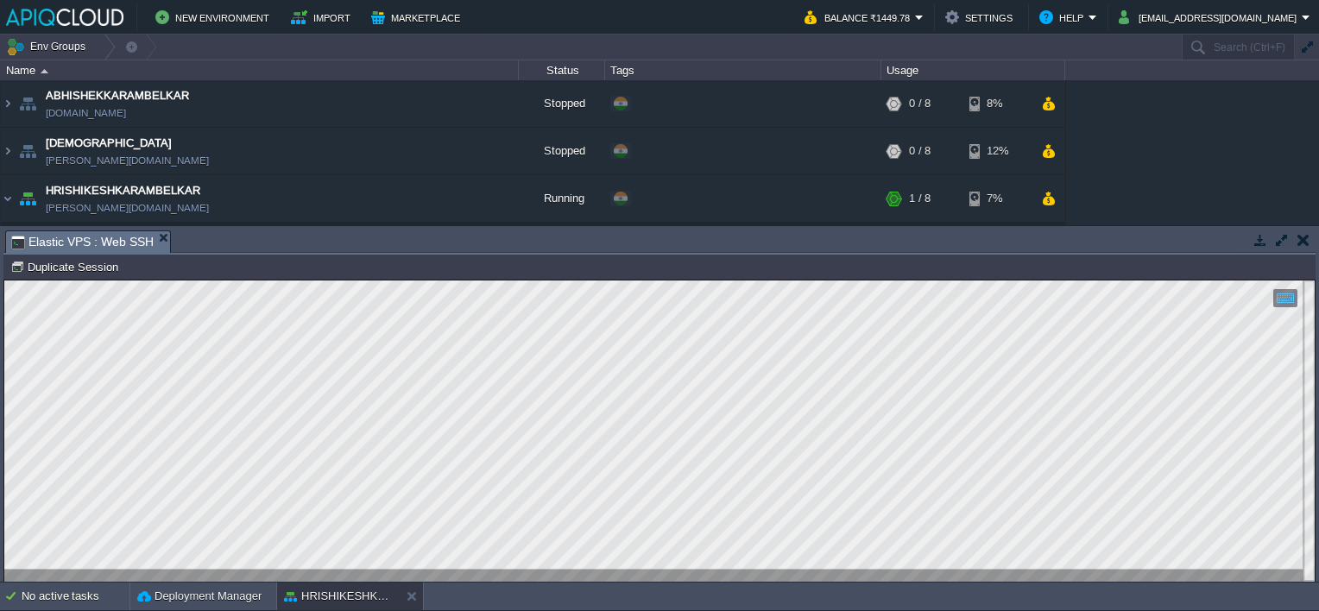
click at [1303, 235] on button "button" at bounding box center [1304, 240] width 12 height 16
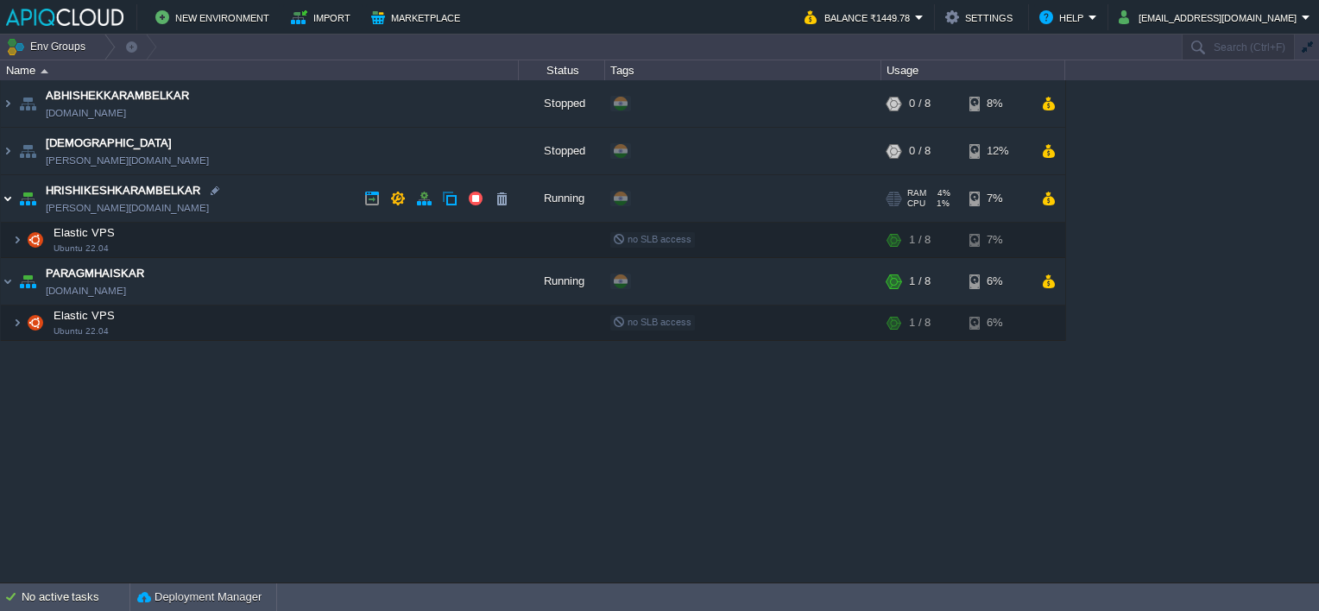
click at [10, 193] on img at bounding box center [8, 198] width 14 height 47
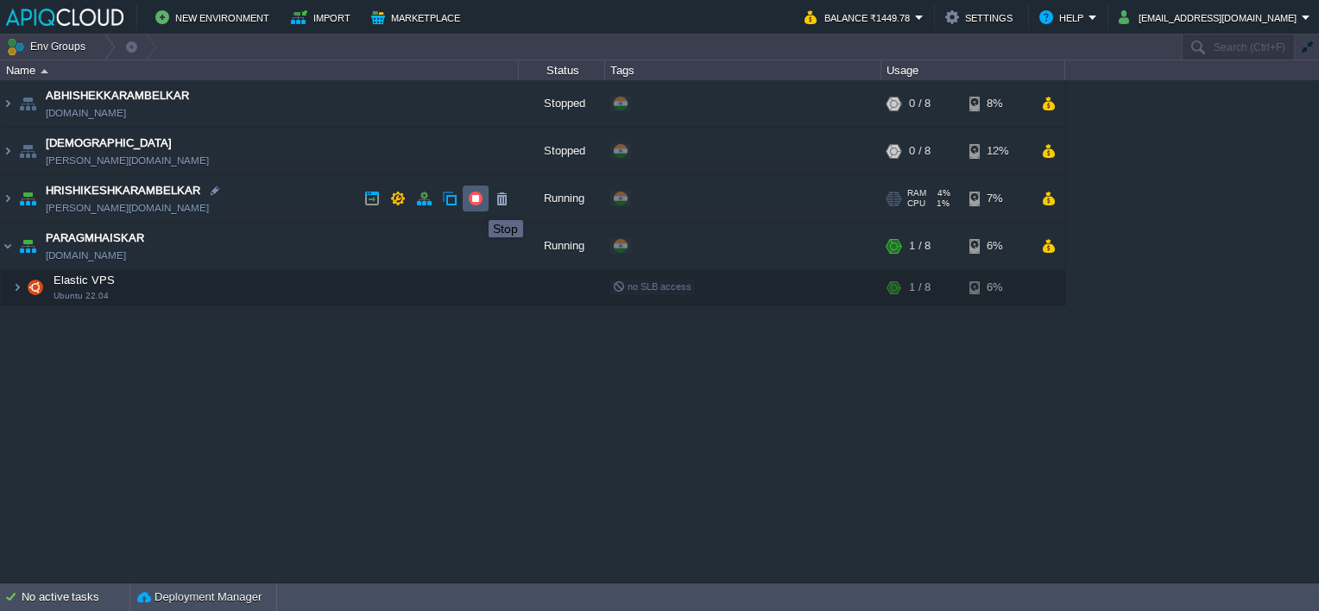
click at [476, 200] on button "button" at bounding box center [476, 199] width 16 height 16
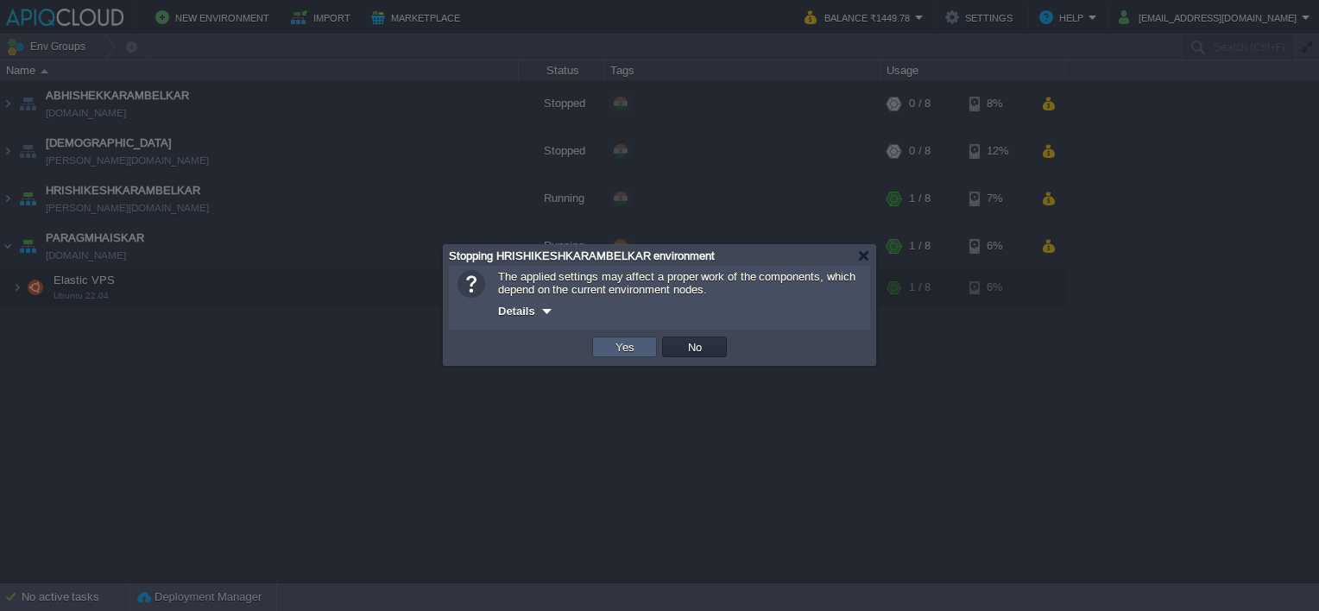
click at [629, 344] on button "Yes" at bounding box center [624, 347] width 29 height 16
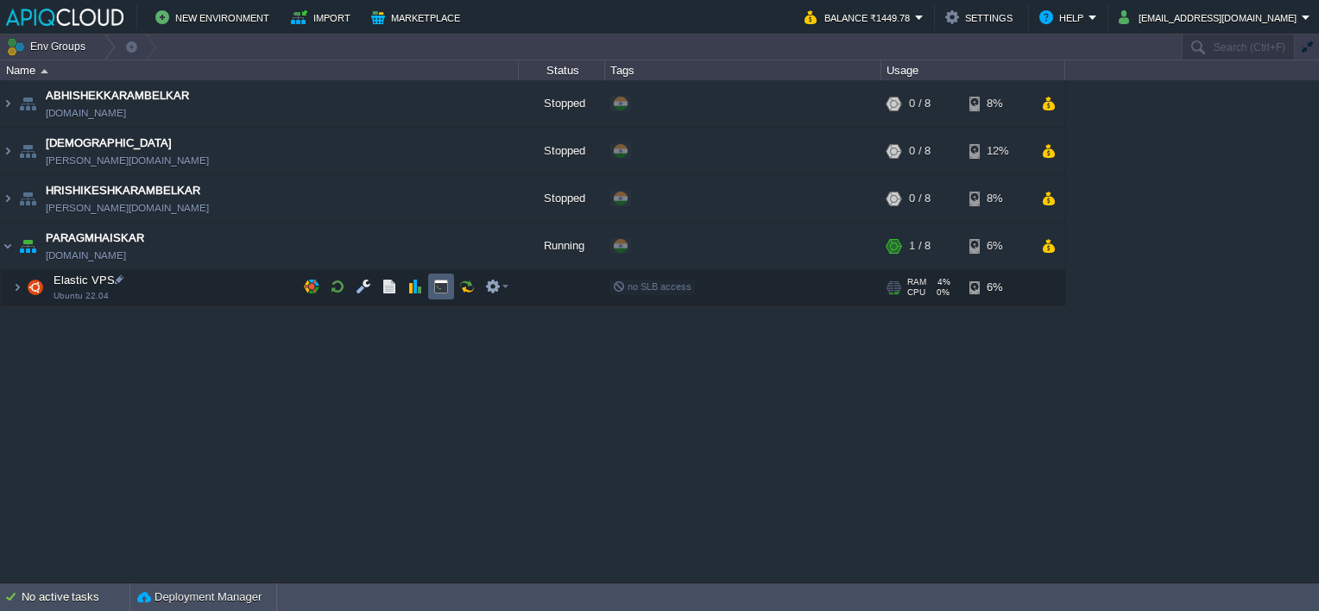
click at [448, 284] on button "button" at bounding box center [441, 287] width 16 height 16
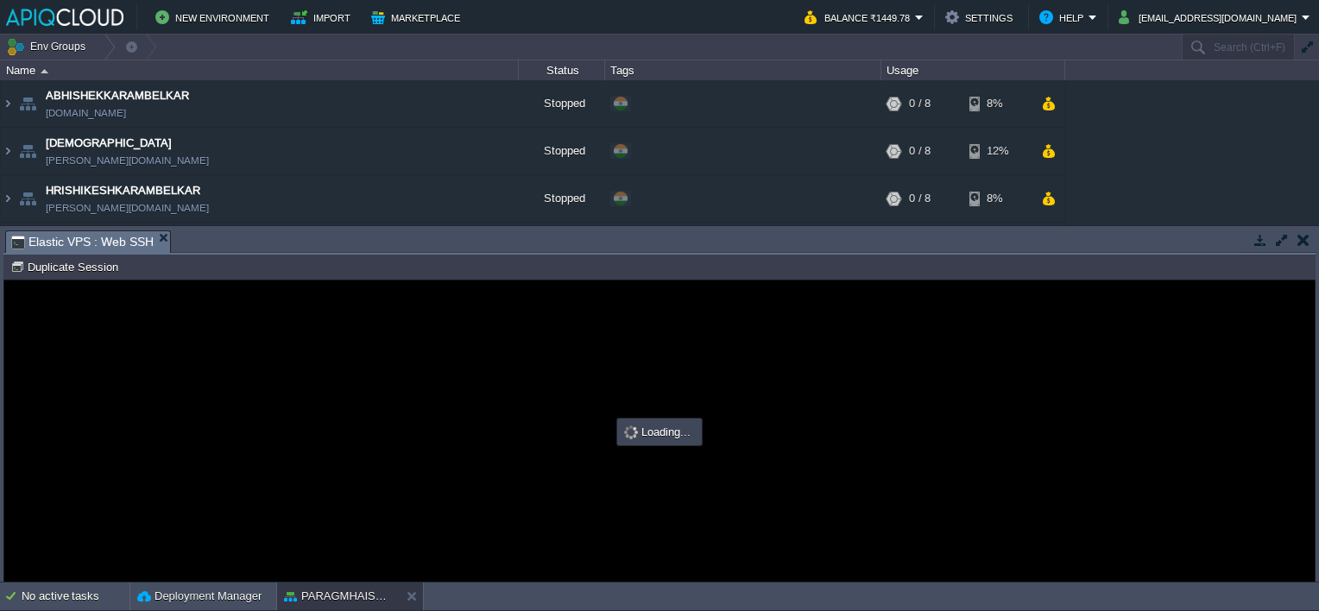
type input "#000000"
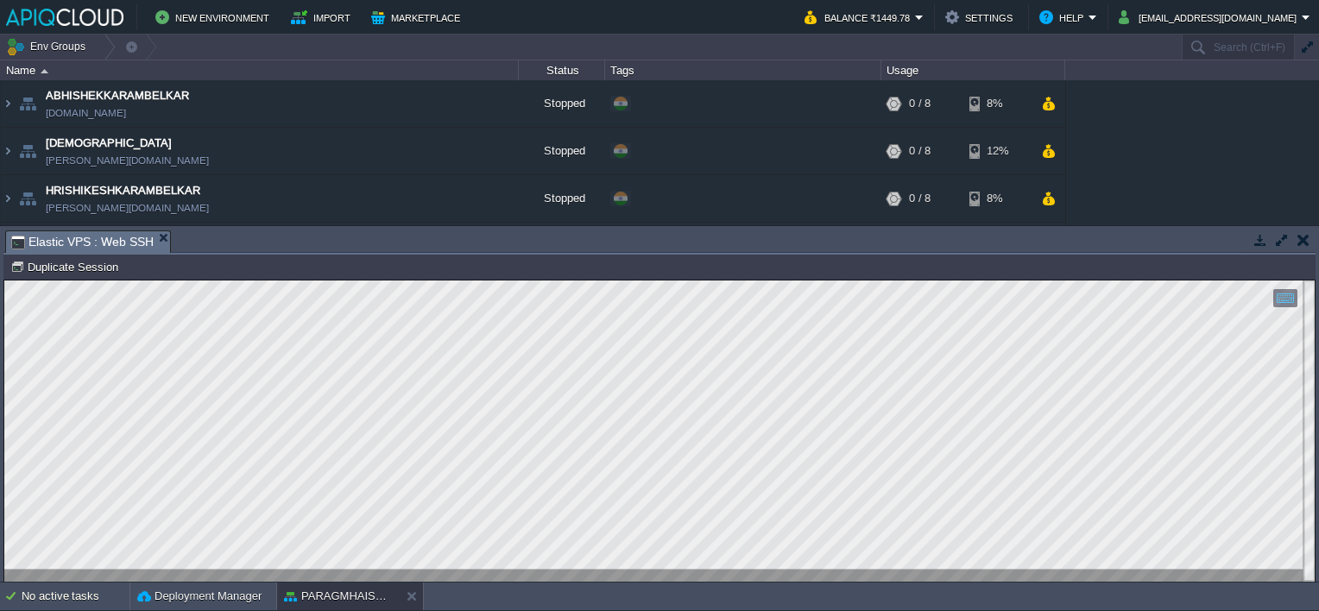
click at [1307, 243] on button "button" at bounding box center [1304, 240] width 12 height 16
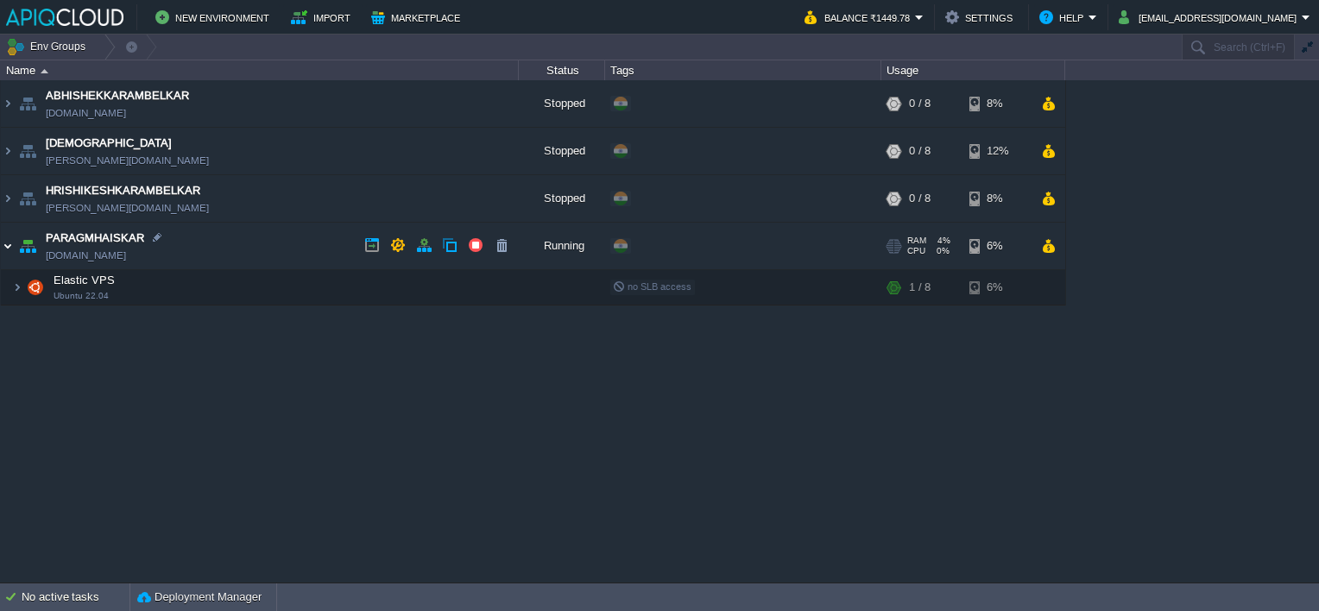
click at [1, 245] on img at bounding box center [8, 246] width 14 height 47
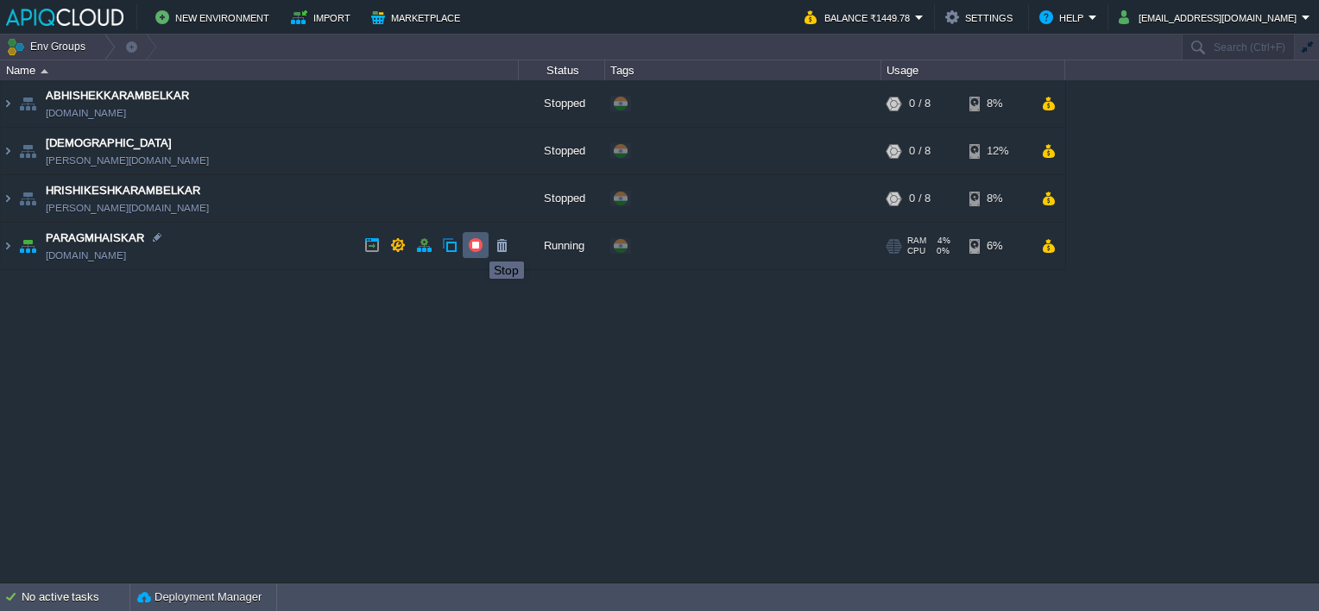
click at [477, 246] on button "button" at bounding box center [476, 245] width 16 height 16
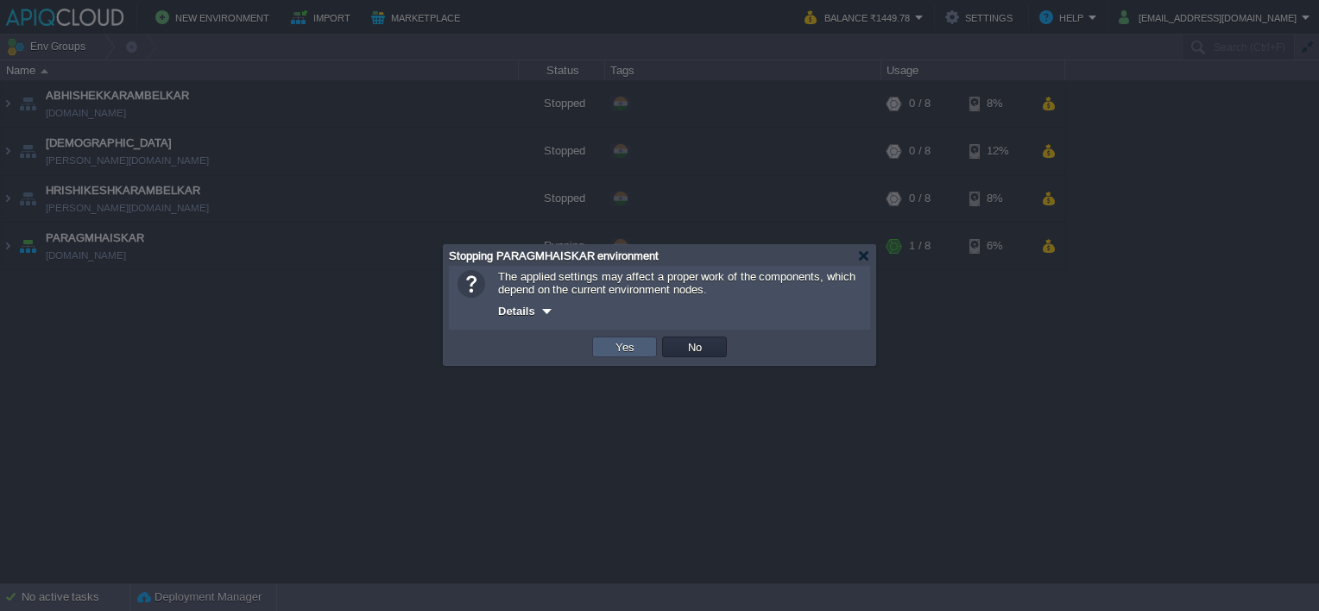
click at [637, 350] on button "Yes" at bounding box center [624, 347] width 29 height 16
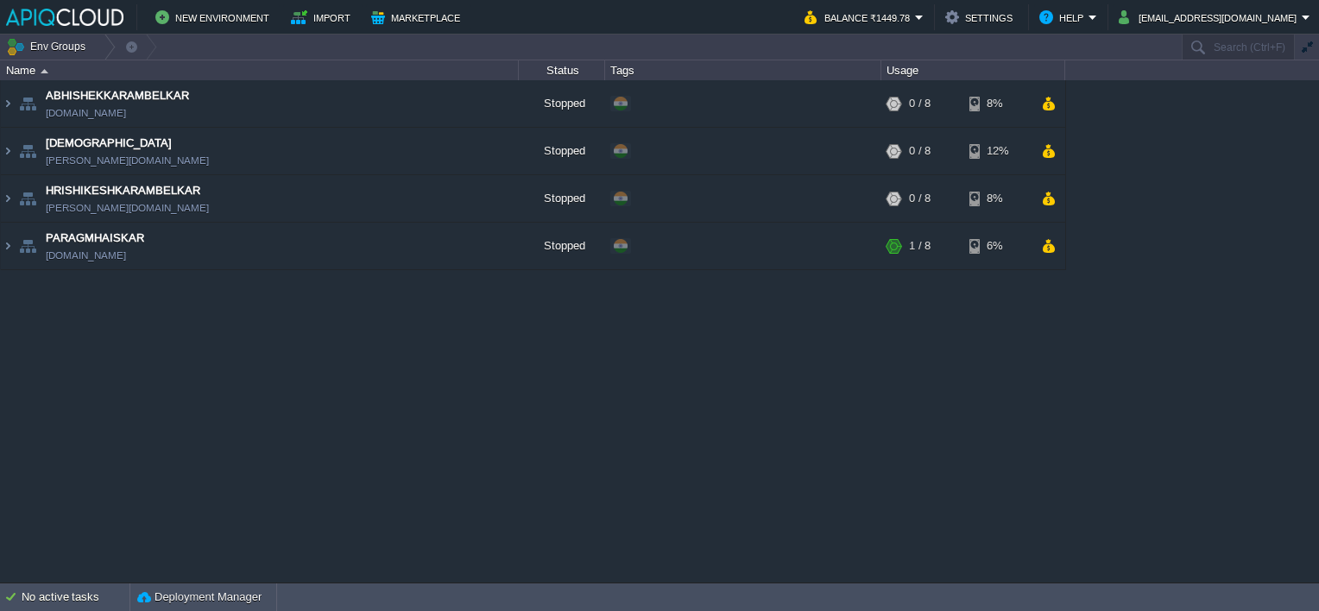
click at [729, 420] on div "ABHISHEKKARAMBELKAR [DOMAIN_NAME] Stopped + Add to Env Group RAM 0% CPU 0% 0 / …" at bounding box center [659, 331] width 1319 height 502
